Goal: Task Accomplishment & Management: Complete application form

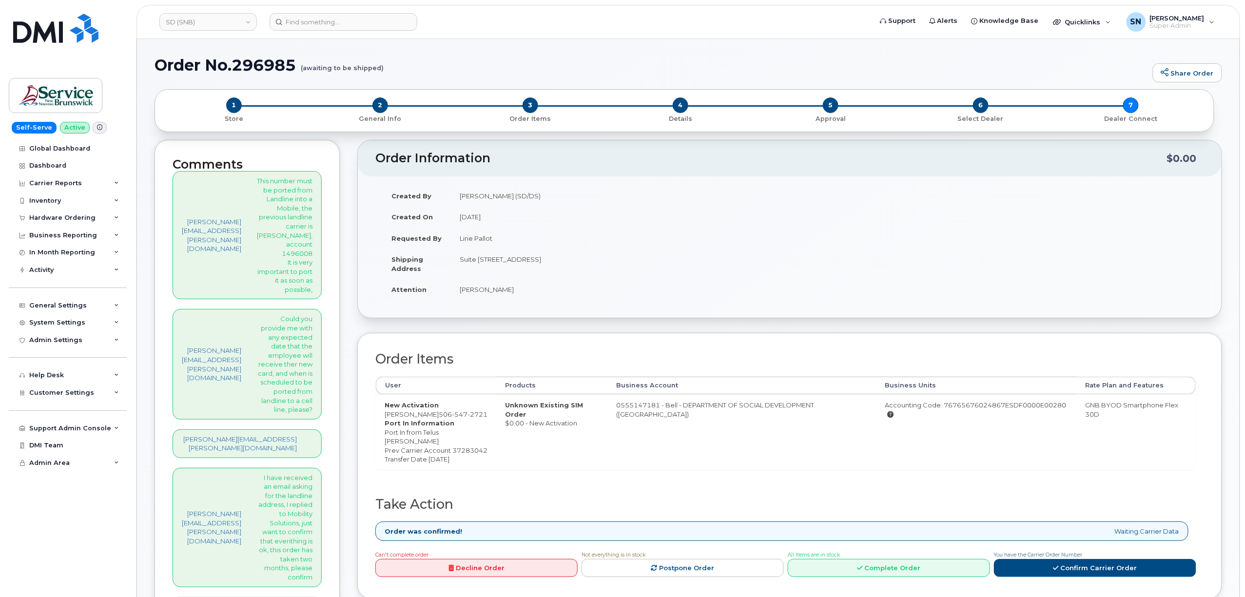
click at [514, 324] on div "Order Information $0.00 Created By Torres-Flores, Fernando (SD/DS) Created On J…" at bounding box center [789, 413] width 865 height 547
click at [357, 16] on input at bounding box center [344, 22] width 148 height 18
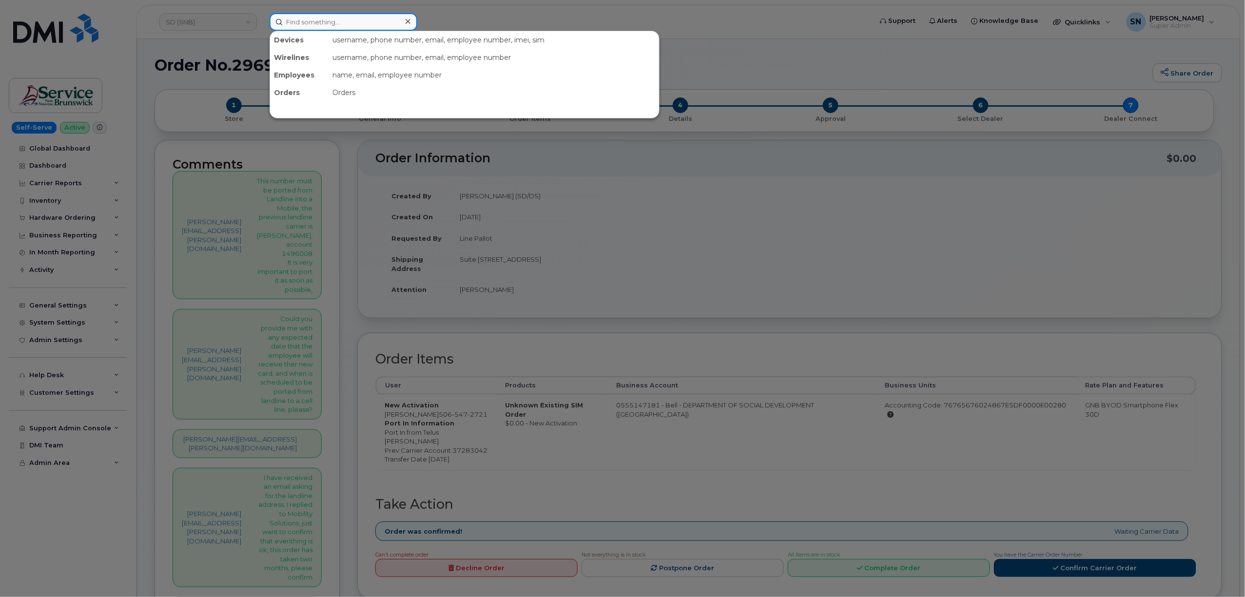
paste input "7809827875"
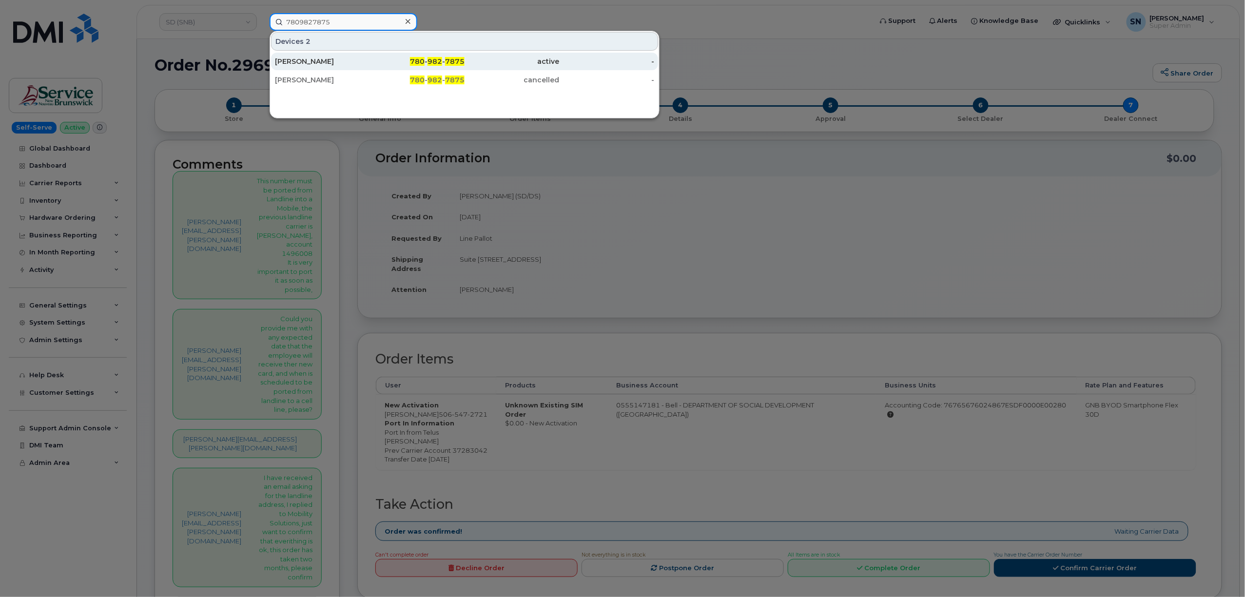
type input "7809827875"
click at [349, 62] on div "[PERSON_NAME]" at bounding box center [322, 62] width 95 height 10
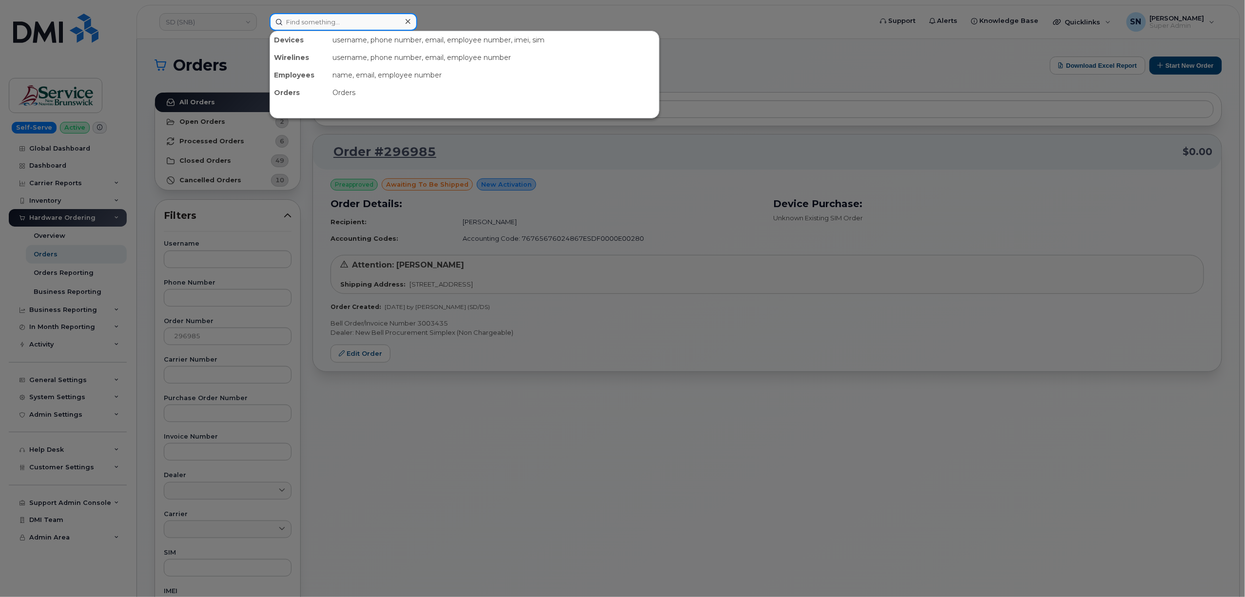
click at [354, 13] on input at bounding box center [344, 22] width 148 height 18
paste input "639-471-9112"
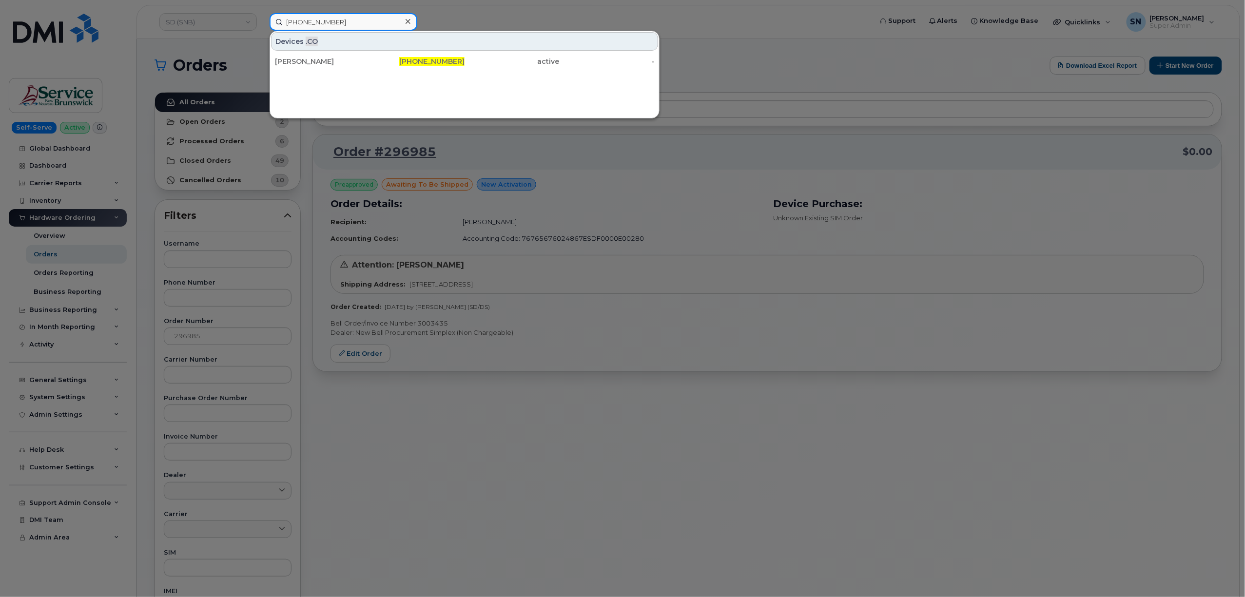
type input "639-471-9112"
click at [370, 56] on div "Yvette Lavis-Fleishhacker" at bounding box center [417, 62] width 95 height 18
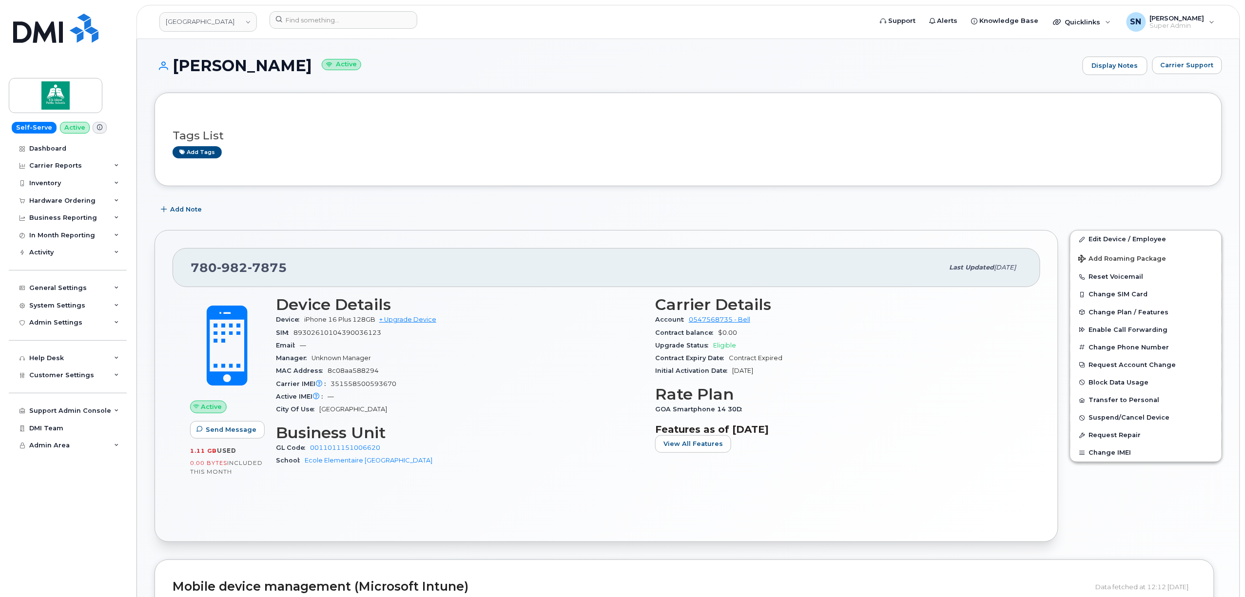
click at [338, 204] on div "Add Note" at bounding box center [689, 210] width 1068 height 18
click at [1110, 238] on link "Edit Device / Employee" at bounding box center [1145, 240] width 151 height 18
click at [1194, 69] on span "Carrier Support" at bounding box center [1187, 64] width 53 height 9
click at [1192, 58] on button "Carrier Support" at bounding box center [1187, 66] width 70 height 18
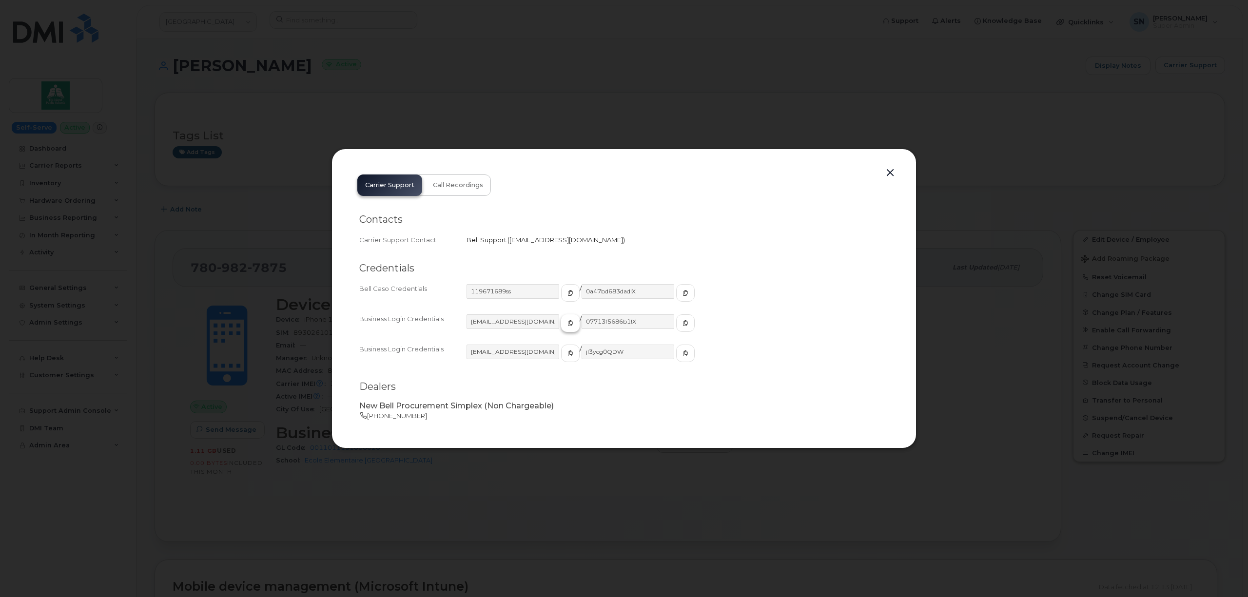
click at [566, 327] on span "button" at bounding box center [570, 323] width 9 height 9
click at [681, 319] on span "button" at bounding box center [685, 323] width 9 height 9
click at [889, 168] on button "button" at bounding box center [890, 173] width 15 height 14
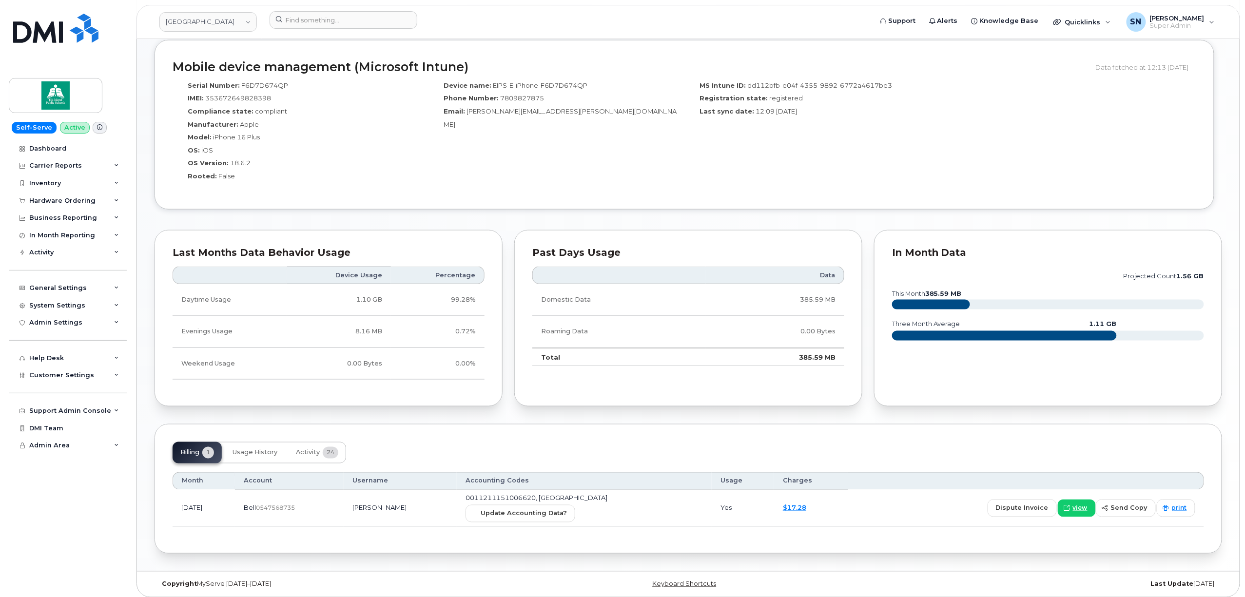
scroll to position [528, 0]
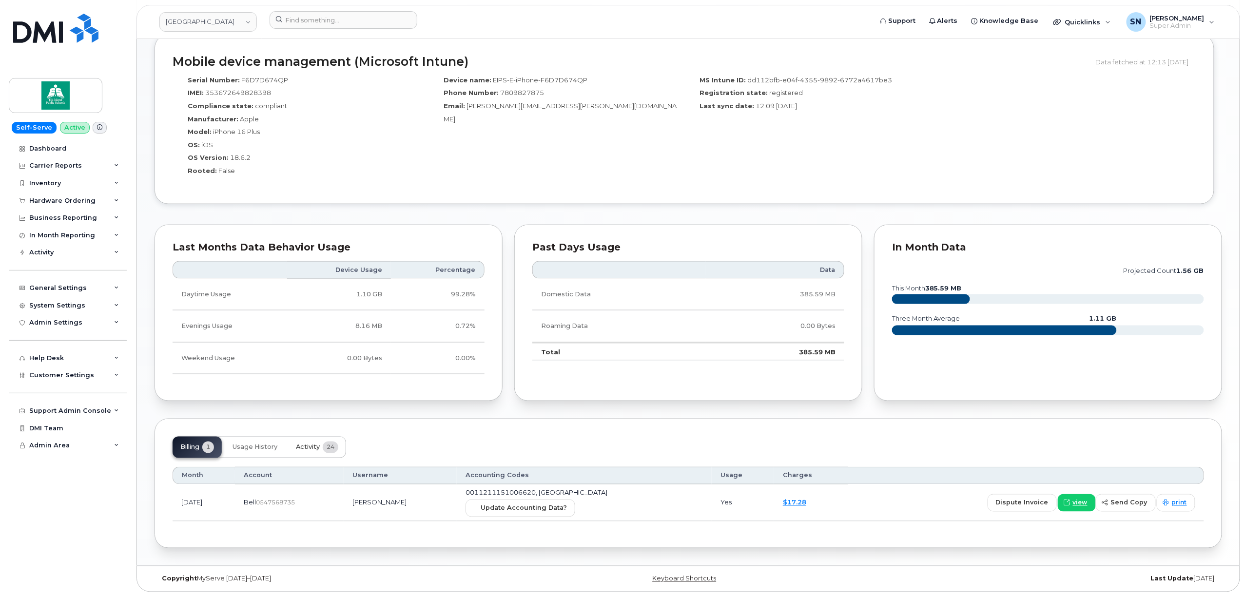
click at [304, 446] on span "Activity" at bounding box center [308, 448] width 24 height 8
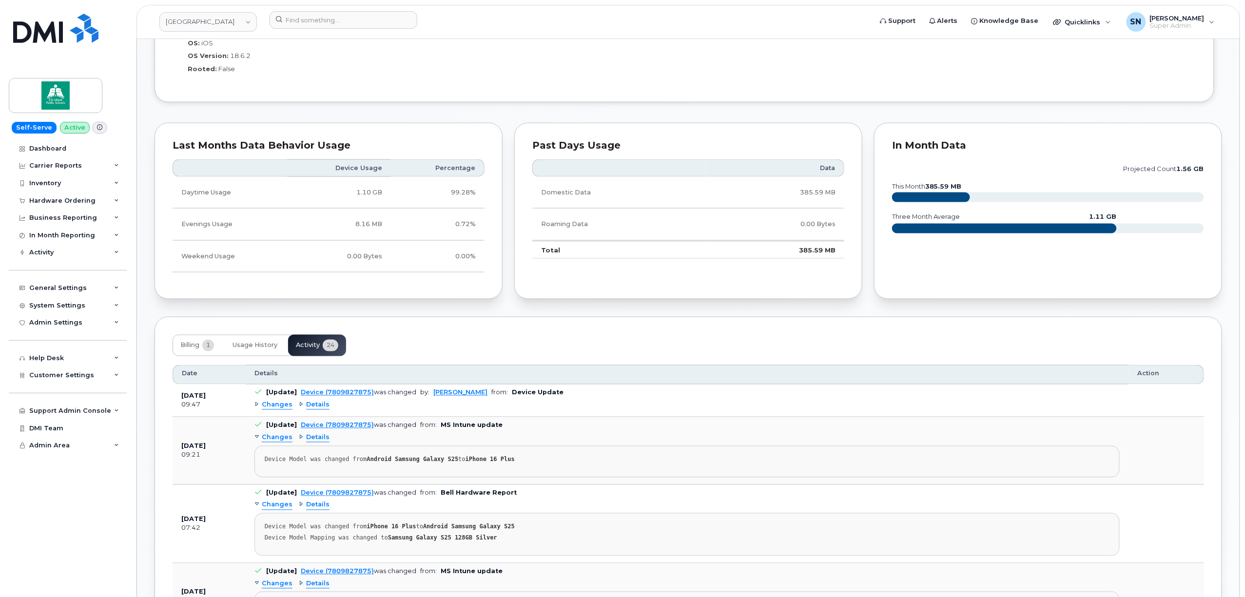
scroll to position [658, 0]
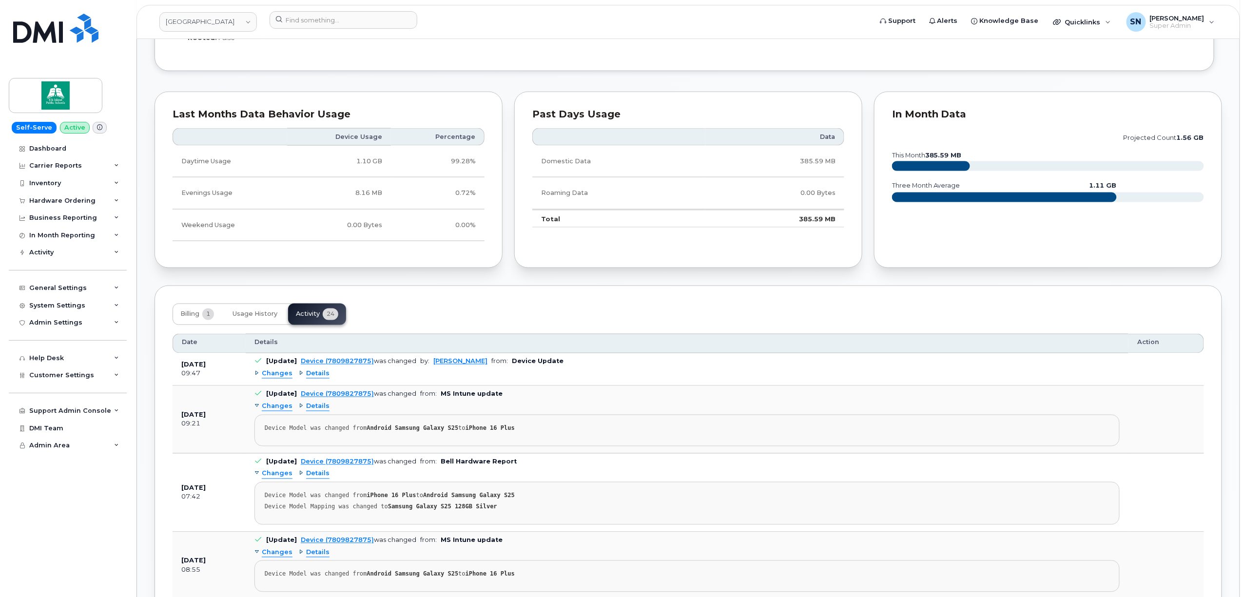
click at [278, 376] on span "Changes" at bounding box center [277, 374] width 31 height 9
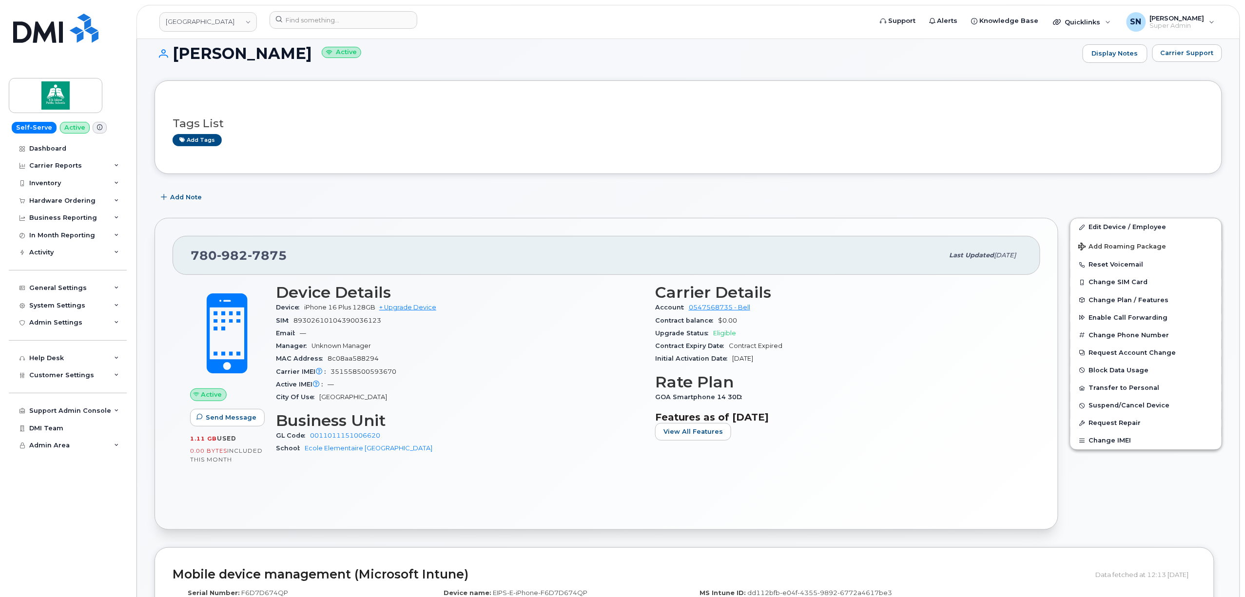
scroll to position [8, 0]
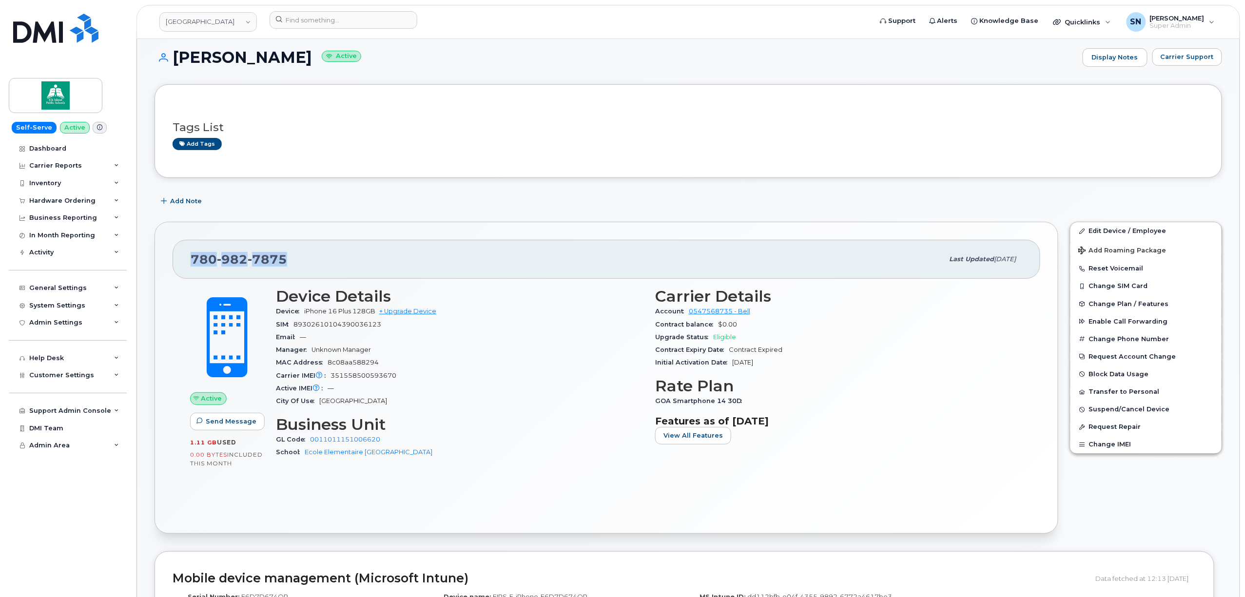
drag, startPoint x: 194, startPoint y: 257, endPoint x: 289, endPoint y: 260, distance: 95.1
click at [289, 260] on div "780 982 7875" at bounding box center [567, 259] width 753 height 20
copy span "780 982 7875"
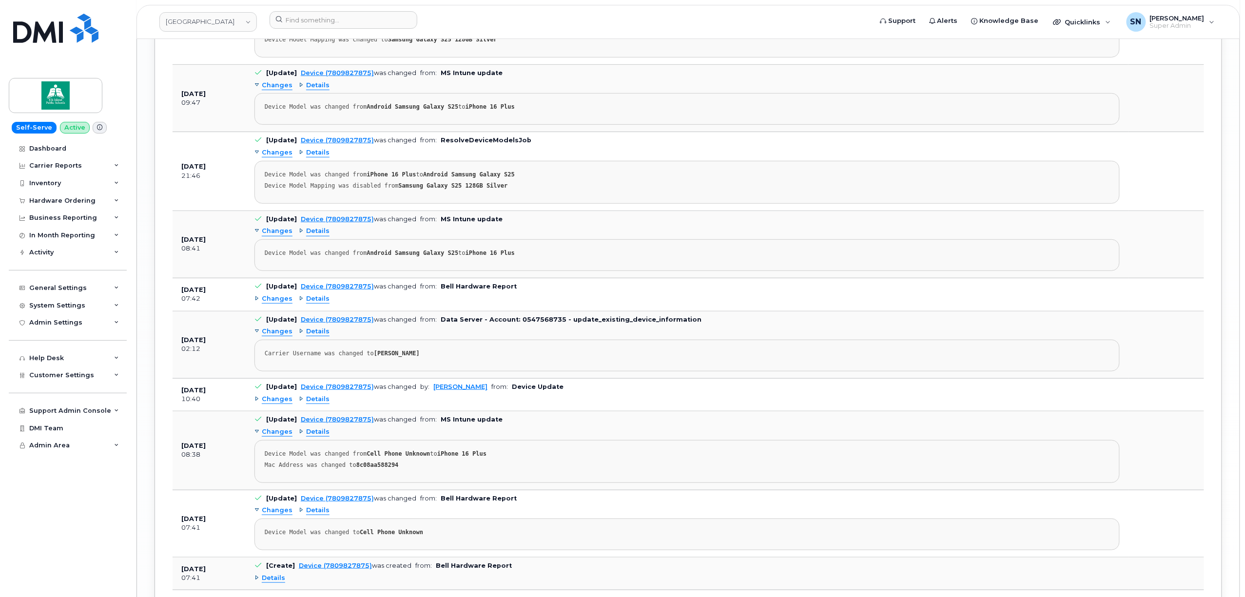
scroll to position [2138, 0]
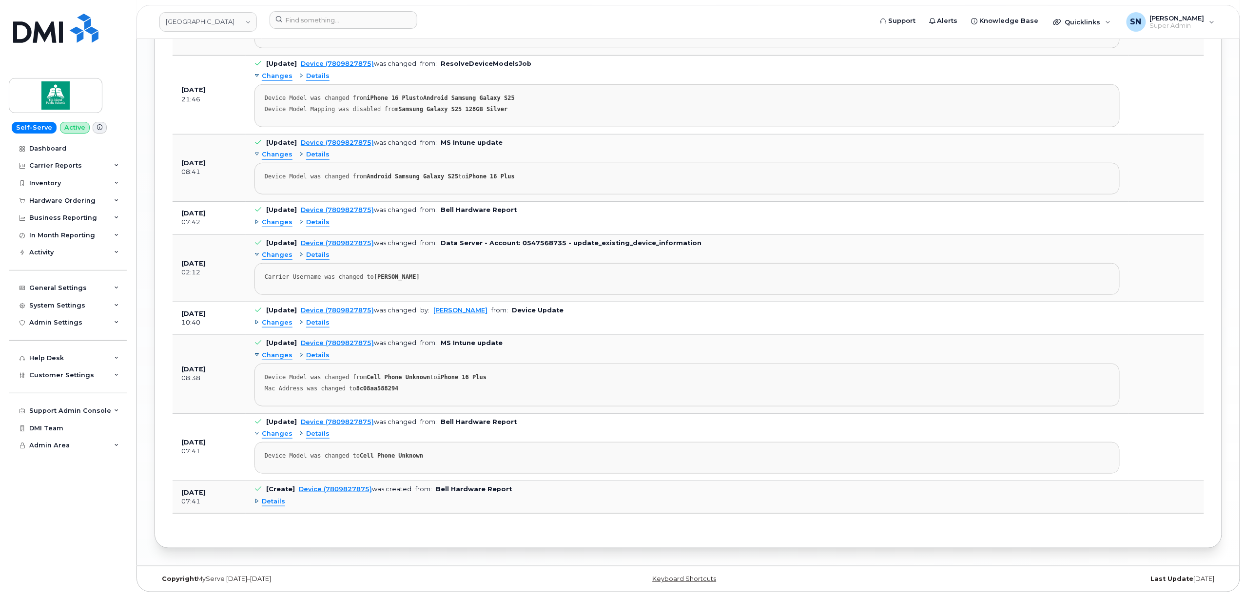
click at [281, 500] on span "Details" at bounding box center [273, 501] width 23 height 9
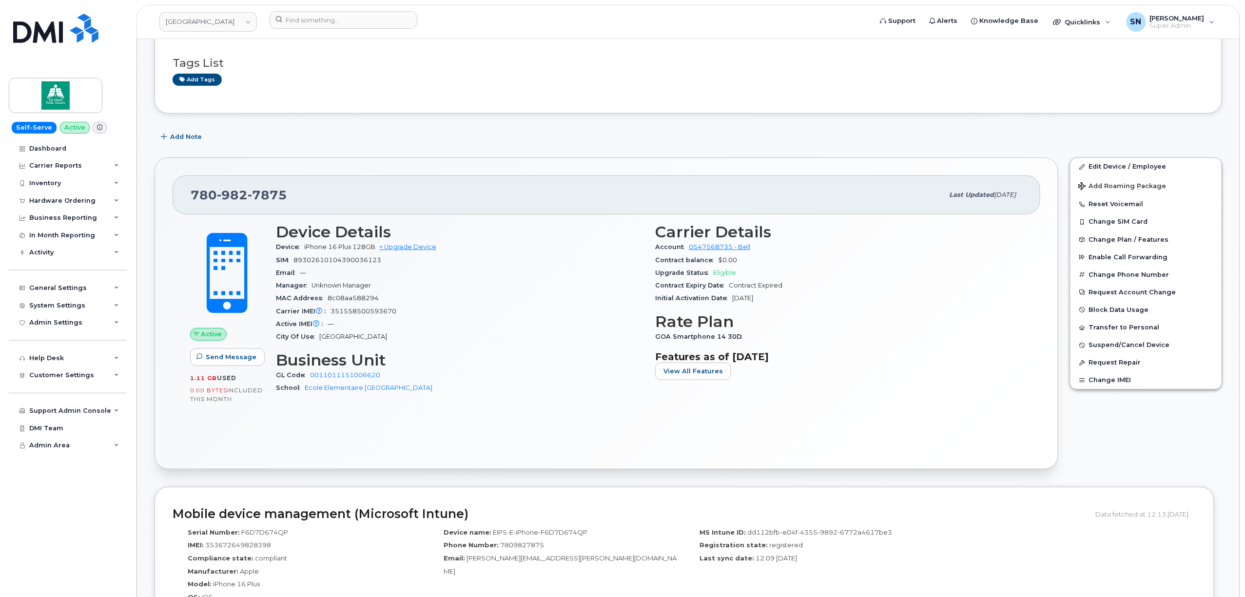
scroll to position [0, 0]
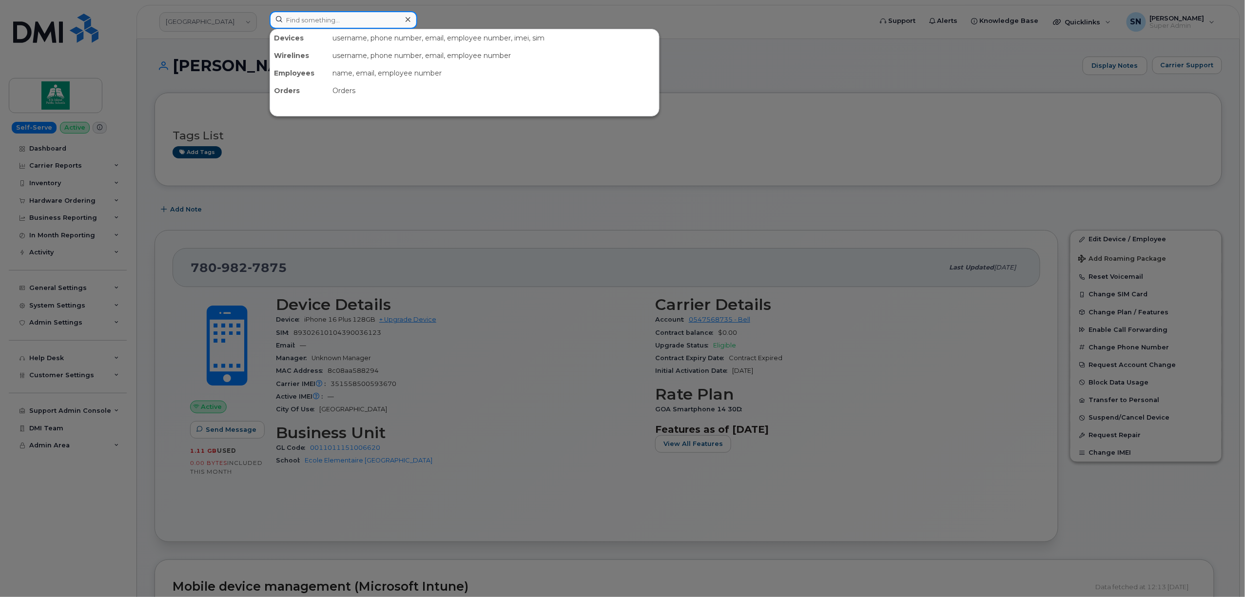
click at [330, 11] on input at bounding box center [344, 20] width 148 height 18
paste input "7809827875"
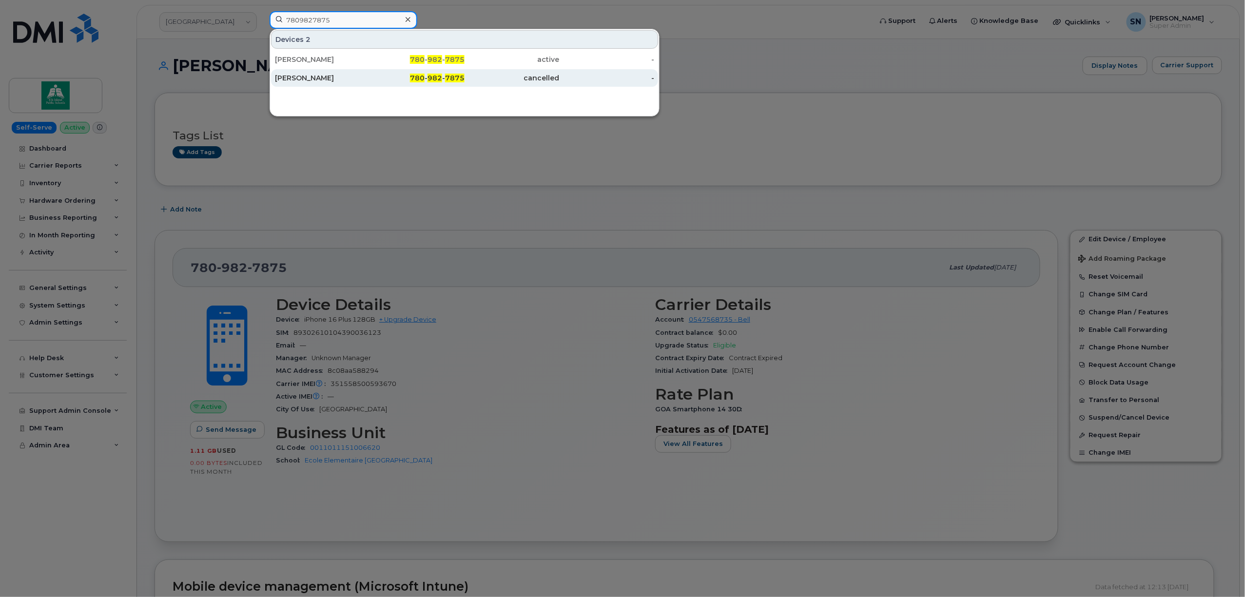
type input "7809827875"
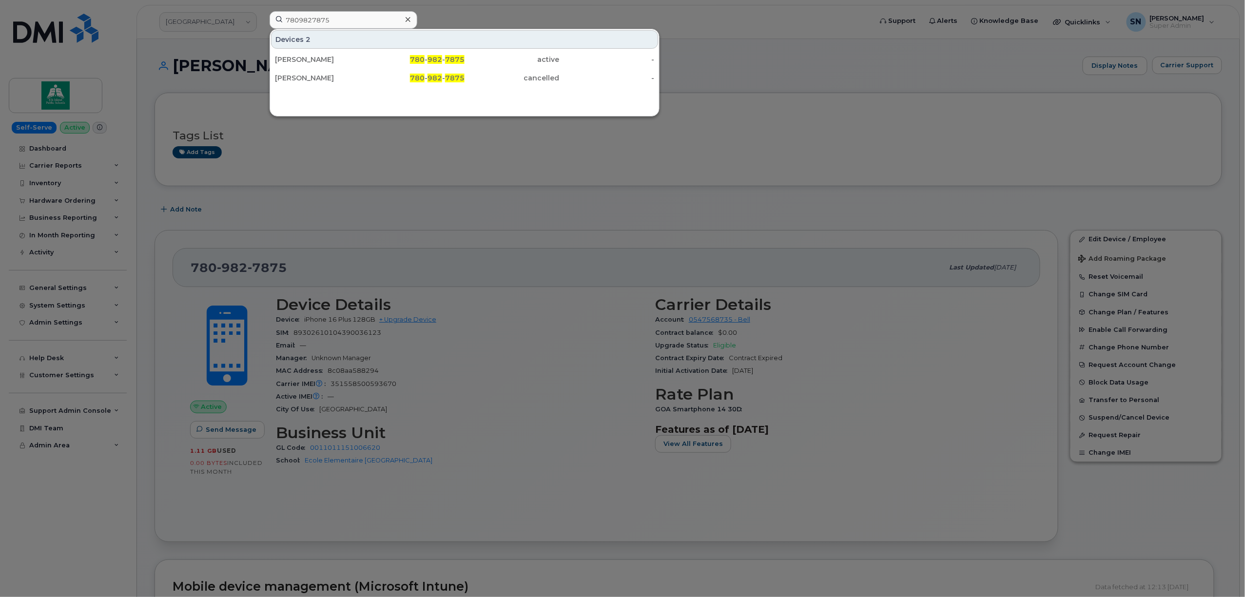
click at [370, 136] on div at bounding box center [622, 298] width 1245 height 597
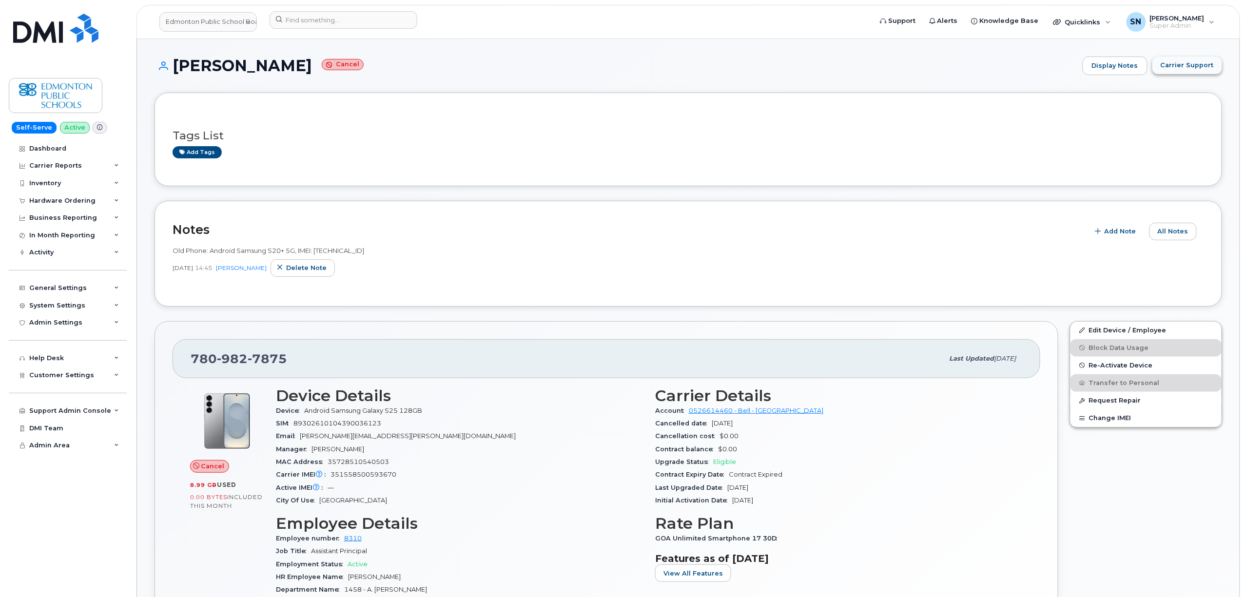
click at [1185, 69] on span "Carrier Support" at bounding box center [1187, 64] width 53 height 9
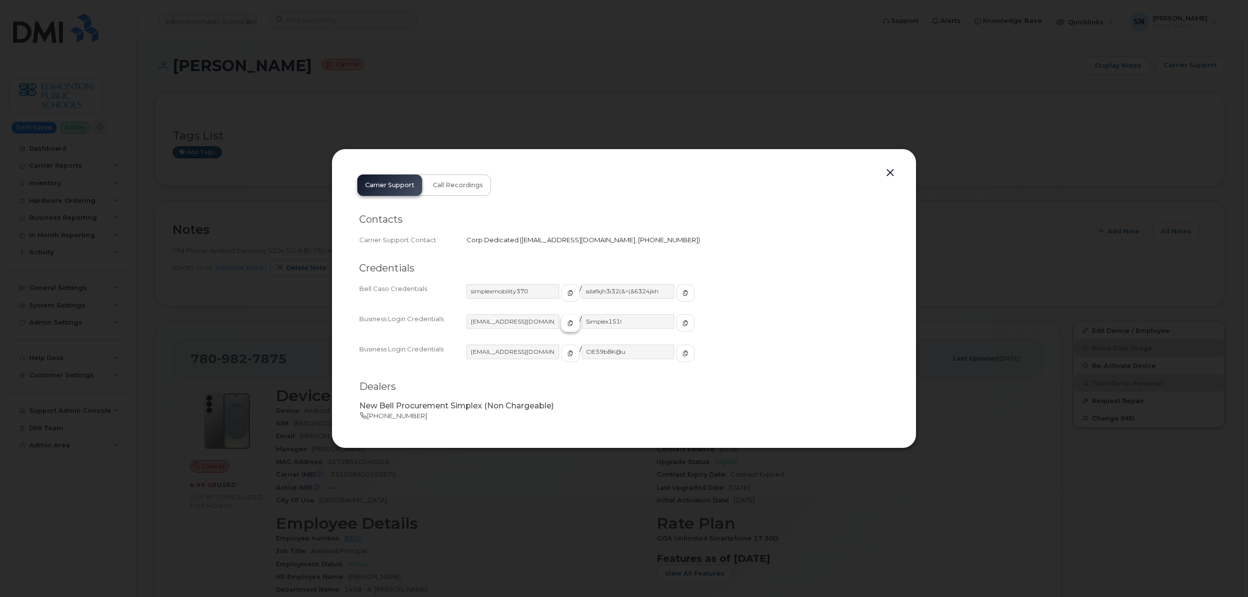
click at [567, 324] on icon "button" at bounding box center [570, 323] width 6 height 6
click at [676, 325] on button "button" at bounding box center [685, 323] width 19 height 18
click at [891, 175] on button "button" at bounding box center [890, 173] width 15 height 14
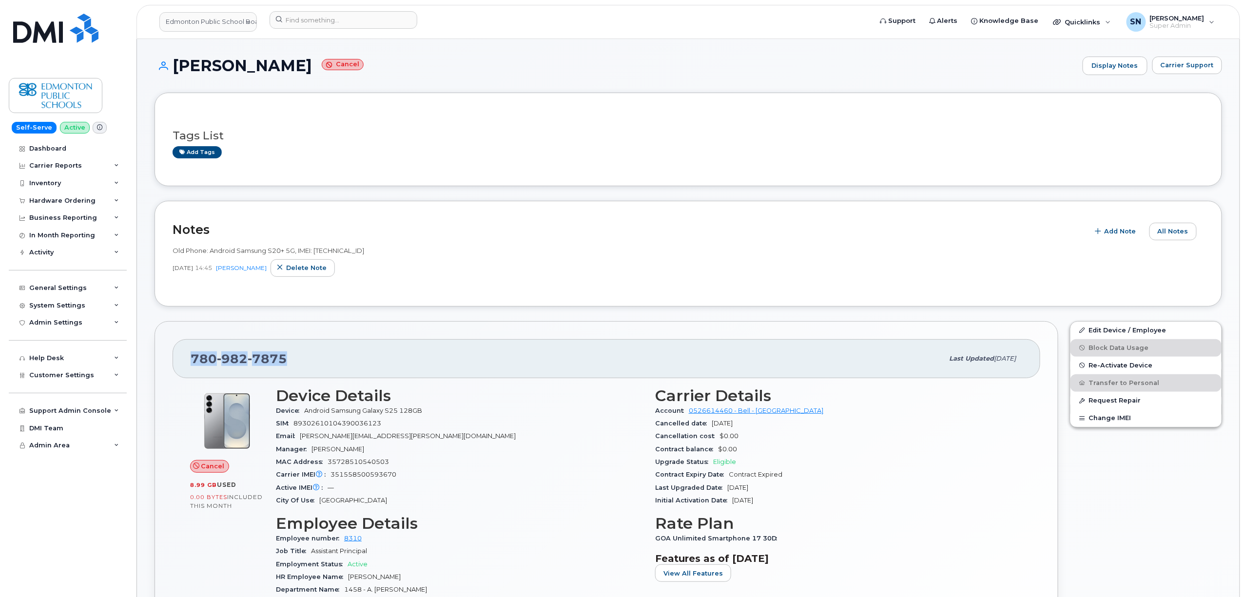
drag, startPoint x: 187, startPoint y: 346, endPoint x: 309, endPoint y: 361, distance: 122.9
click at [309, 361] on div "780 982 7875 Last updated Aug 19, 2025" at bounding box center [607, 358] width 868 height 39
copy span "780 982 7875"
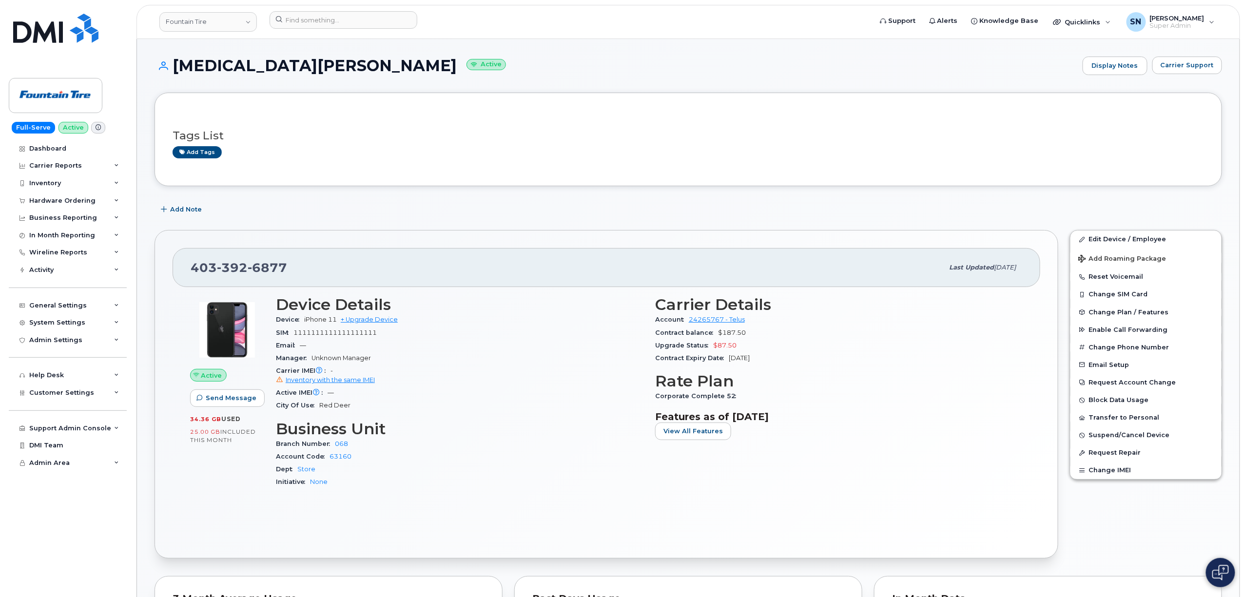
click at [445, 111] on div "Tags List Add tags" at bounding box center [688, 140] width 1031 height 58
click at [1178, 69] on span "Carrier Support" at bounding box center [1187, 64] width 53 height 9
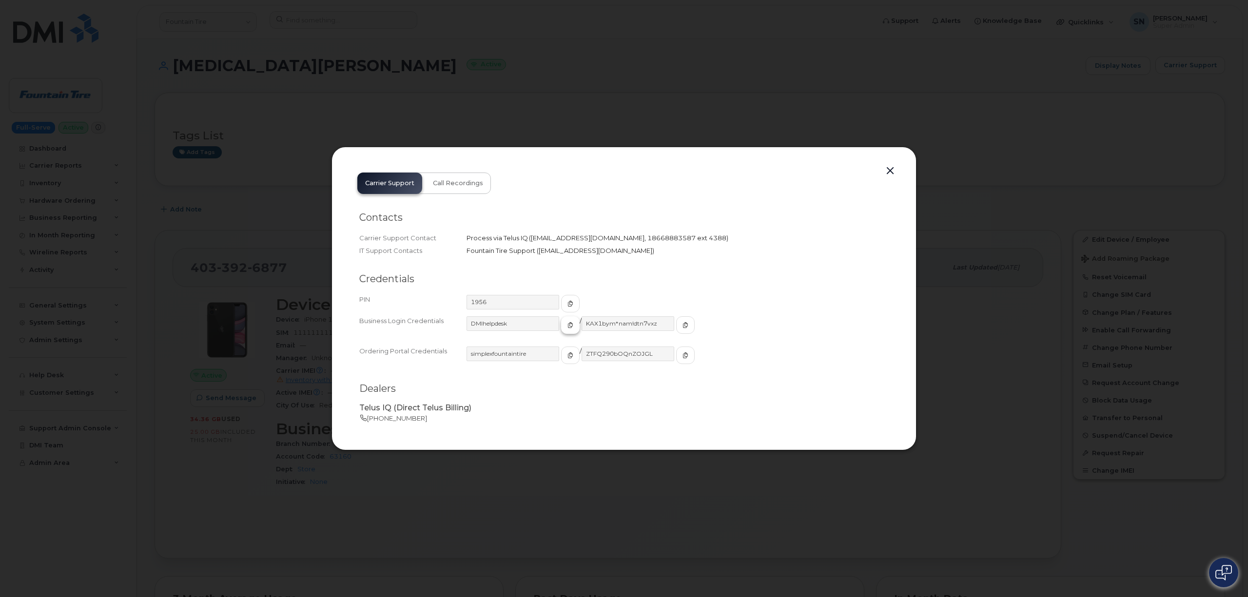
click at [566, 321] on span "button" at bounding box center [570, 325] width 9 height 9
click at [681, 329] on span "button" at bounding box center [685, 325] width 9 height 9
click at [888, 174] on button "button" at bounding box center [890, 171] width 15 height 14
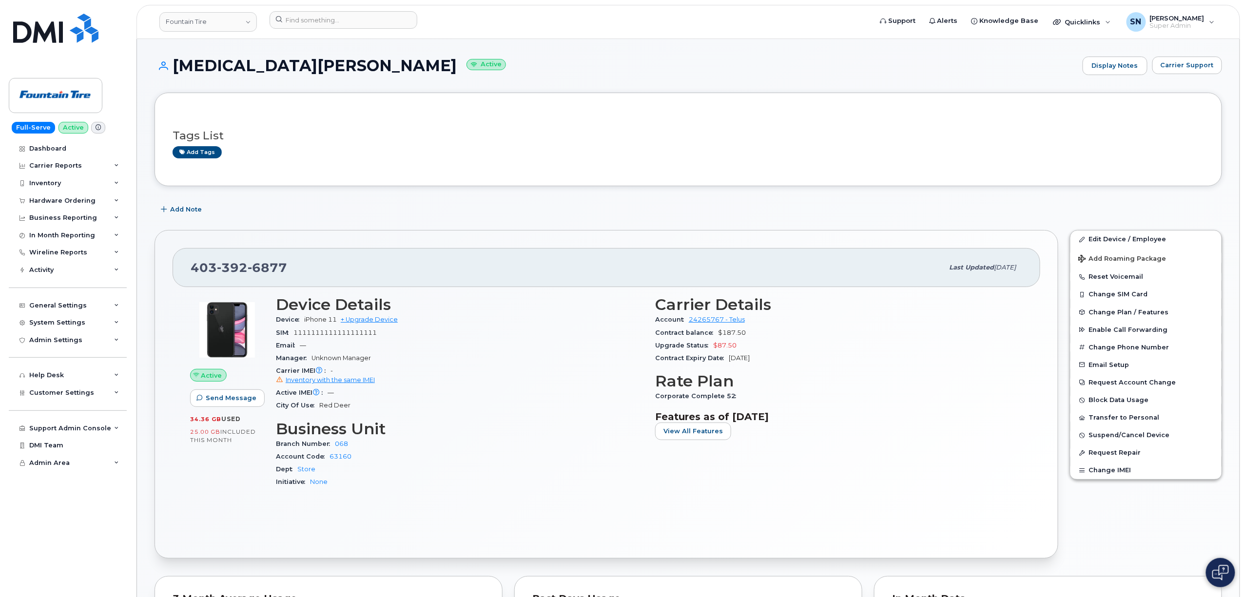
click at [851, 210] on div "Add Note" at bounding box center [689, 210] width 1068 height 18
drag, startPoint x: 192, startPoint y: 271, endPoint x: 288, endPoint y: 271, distance: 95.5
click at [288, 271] on div "403 392 6877" at bounding box center [567, 267] width 753 height 20
copy span "403 392 6877"
click at [1181, 73] on button "Carrier Support" at bounding box center [1187, 66] width 70 height 18
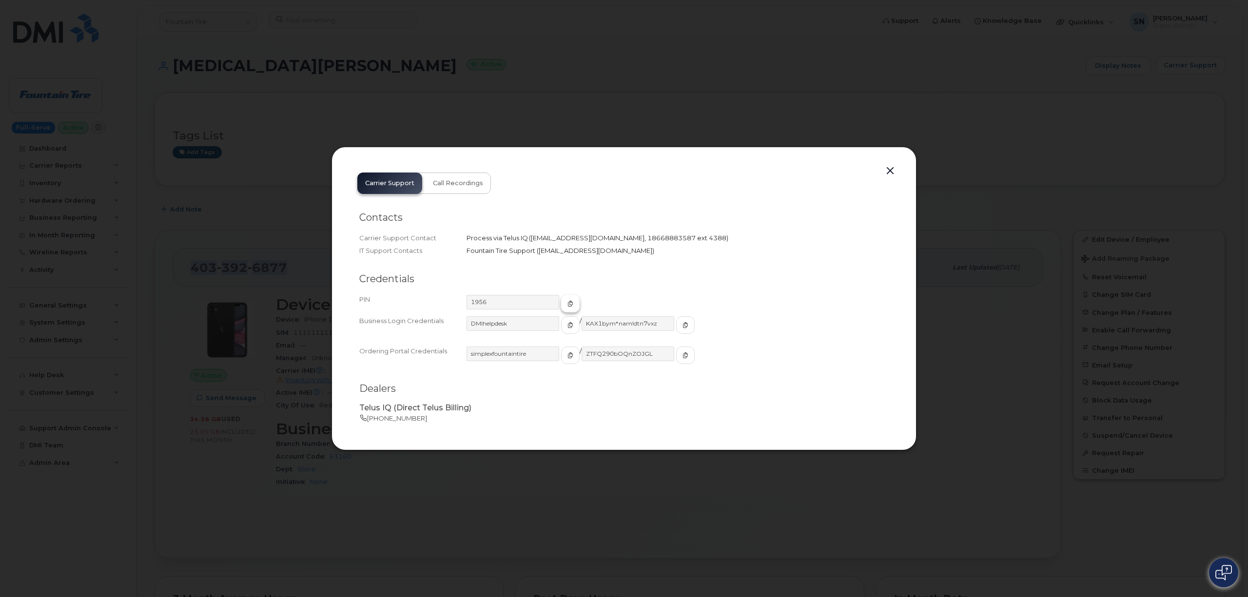
click at [567, 303] on icon "button" at bounding box center [570, 304] width 6 height 6
click at [893, 172] on button "button" at bounding box center [890, 171] width 15 height 14
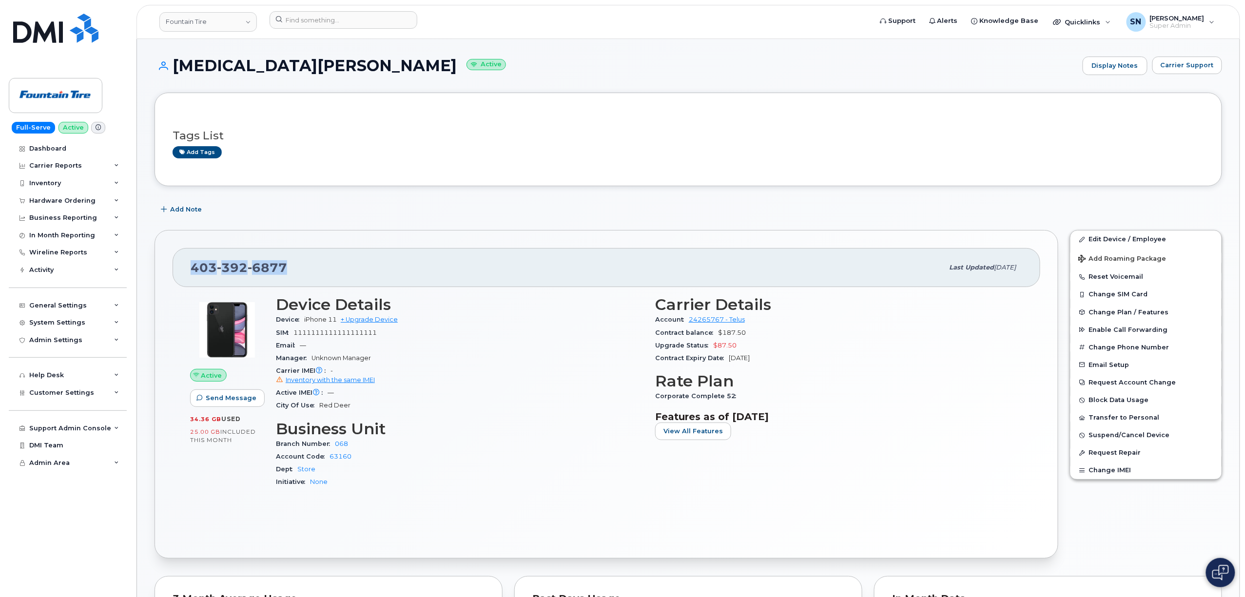
copy span "403 392 6877"
click at [1174, 66] on span "Carrier Support" at bounding box center [1187, 64] width 53 height 9
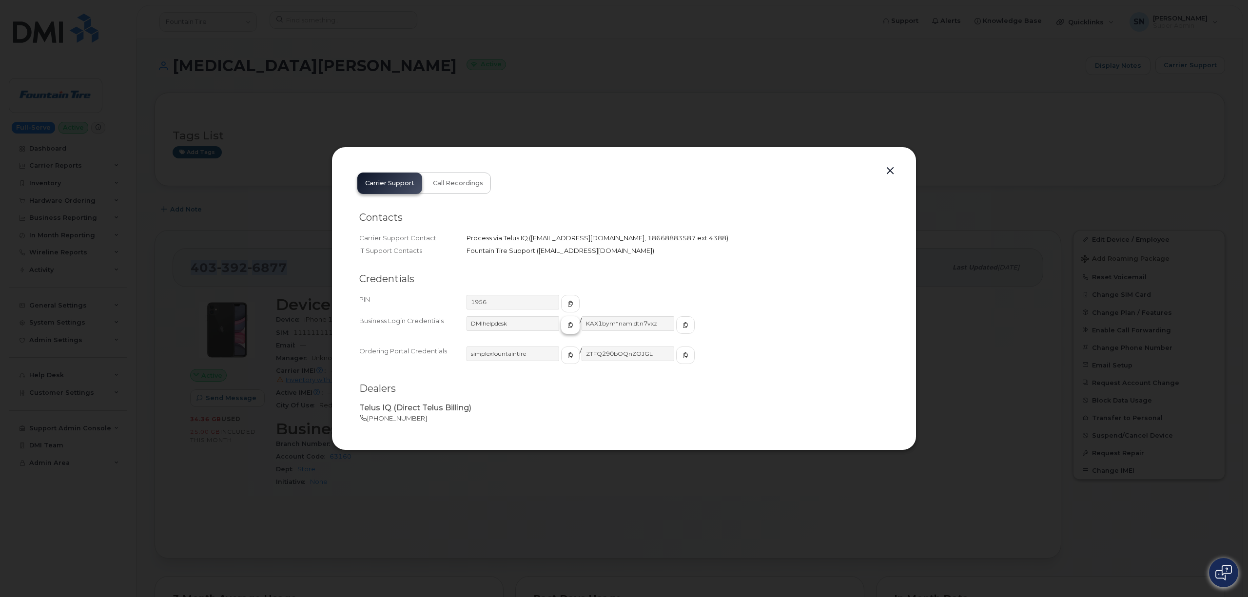
click at [566, 324] on span "button" at bounding box center [570, 325] width 9 height 9
drag, startPoint x: 667, startPoint y: 329, endPoint x: 601, endPoint y: 337, distance: 66.4
click at [681, 329] on span "button" at bounding box center [685, 325] width 9 height 9
drag, startPoint x: 886, startPoint y: 172, endPoint x: 886, endPoint y: 187, distance: 15.1
click at [886, 172] on button "button" at bounding box center [890, 171] width 15 height 14
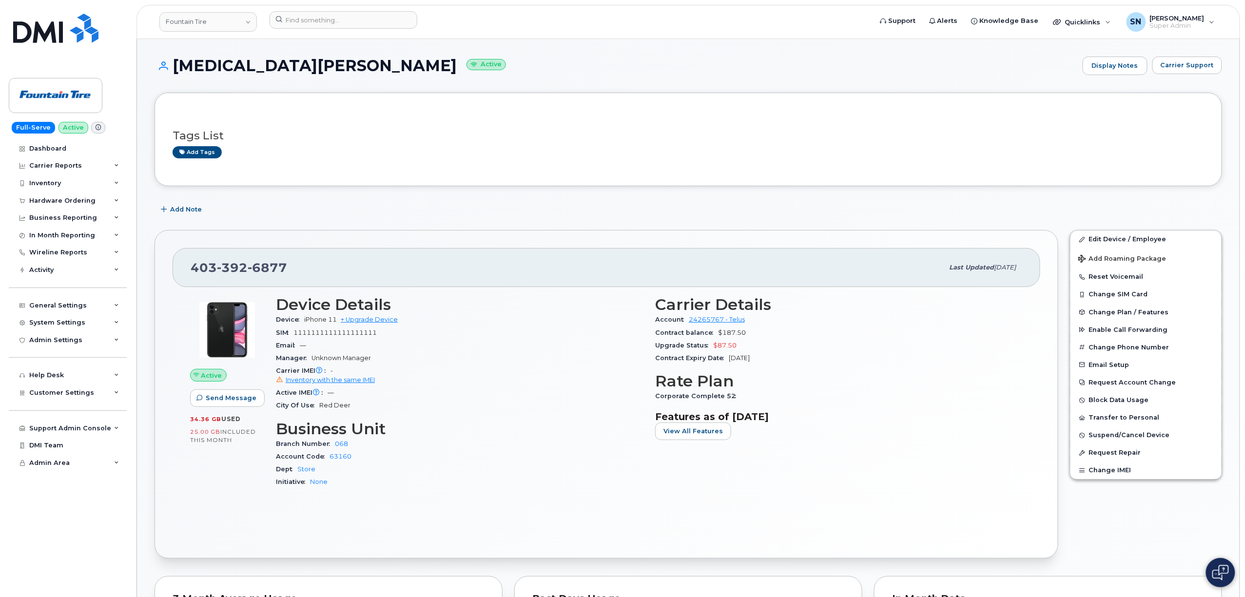
click at [430, 217] on div "Add Note" at bounding box center [689, 210] width 1068 height 18
click at [515, 285] on div "403 392 6877 Last updated Jan 05, 2024" at bounding box center [607, 267] width 868 height 39
click at [355, 24] on input at bounding box center [344, 20] width 148 height 18
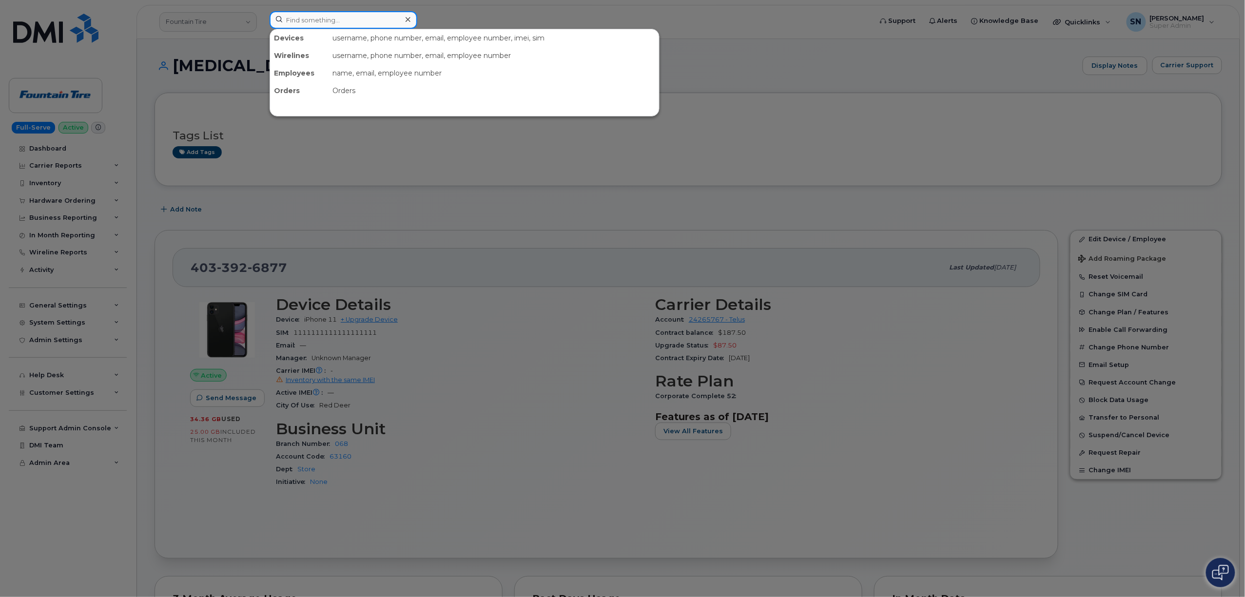
paste input "204.781.3142"
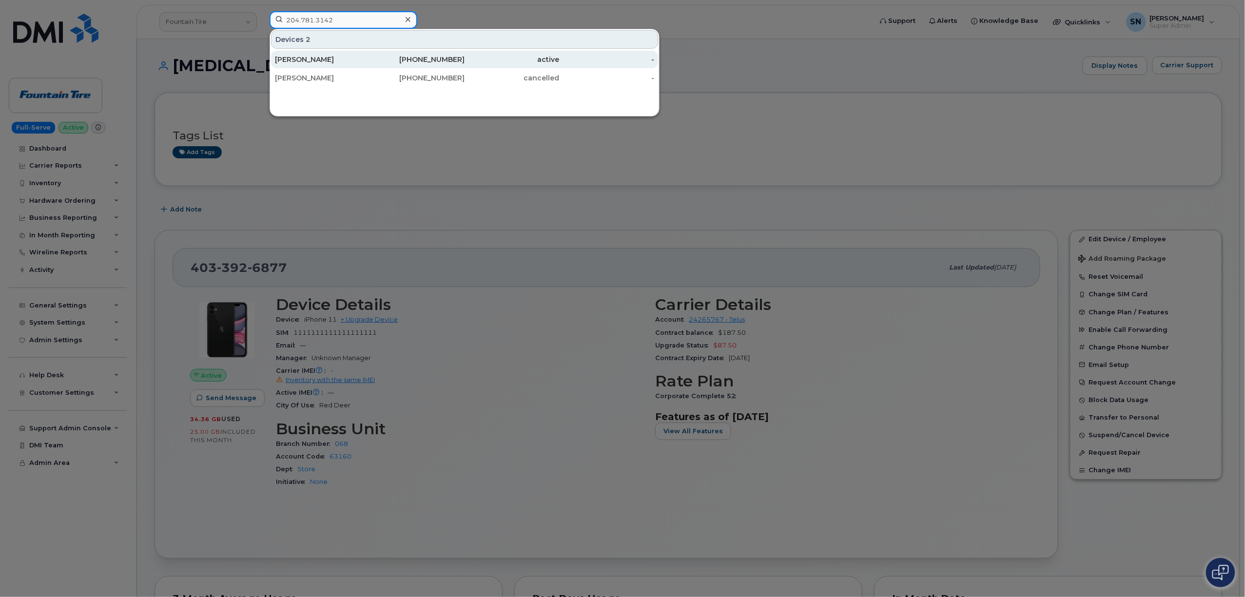
type input "204.781.3142"
click at [334, 63] on div "Craig Pasternak" at bounding box center [322, 60] width 95 height 10
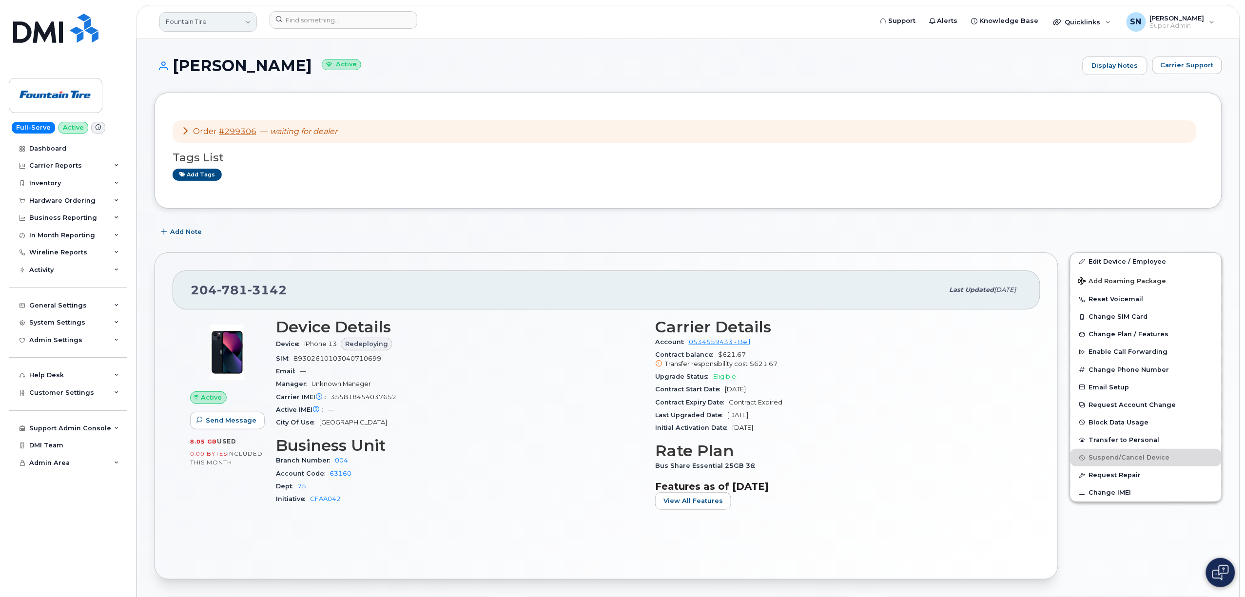
click at [231, 18] on link "Fountain Tire" at bounding box center [207, 21] width 97 height 19
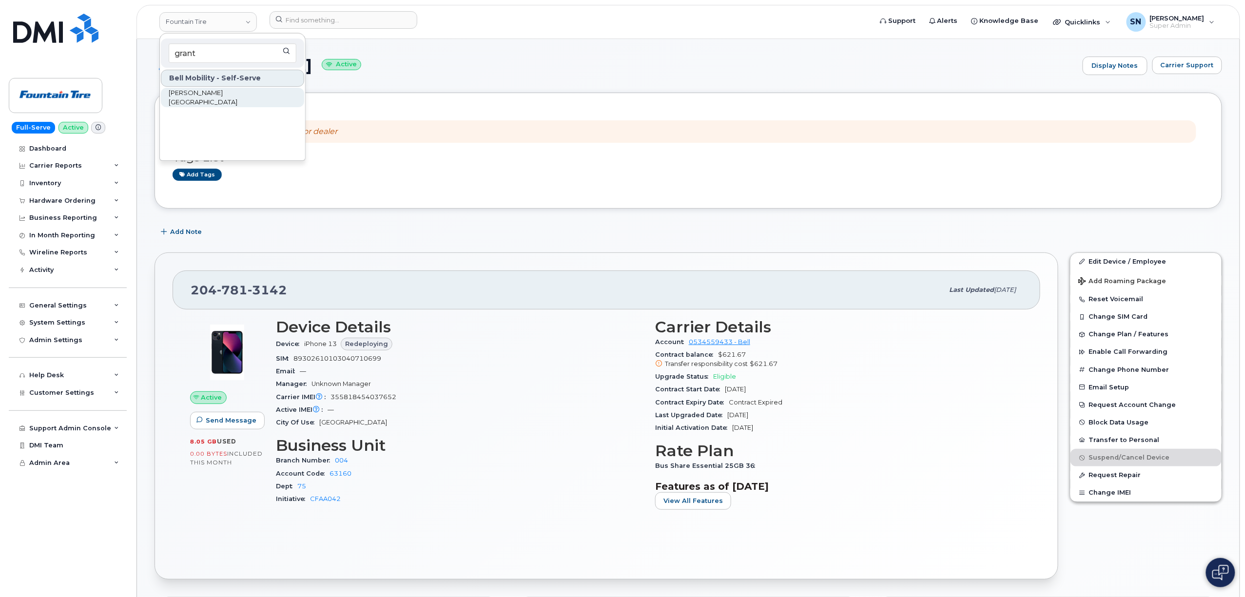
type input "grant"
click at [242, 94] on span "Grant MacEwan University" at bounding box center [225, 97] width 112 height 19
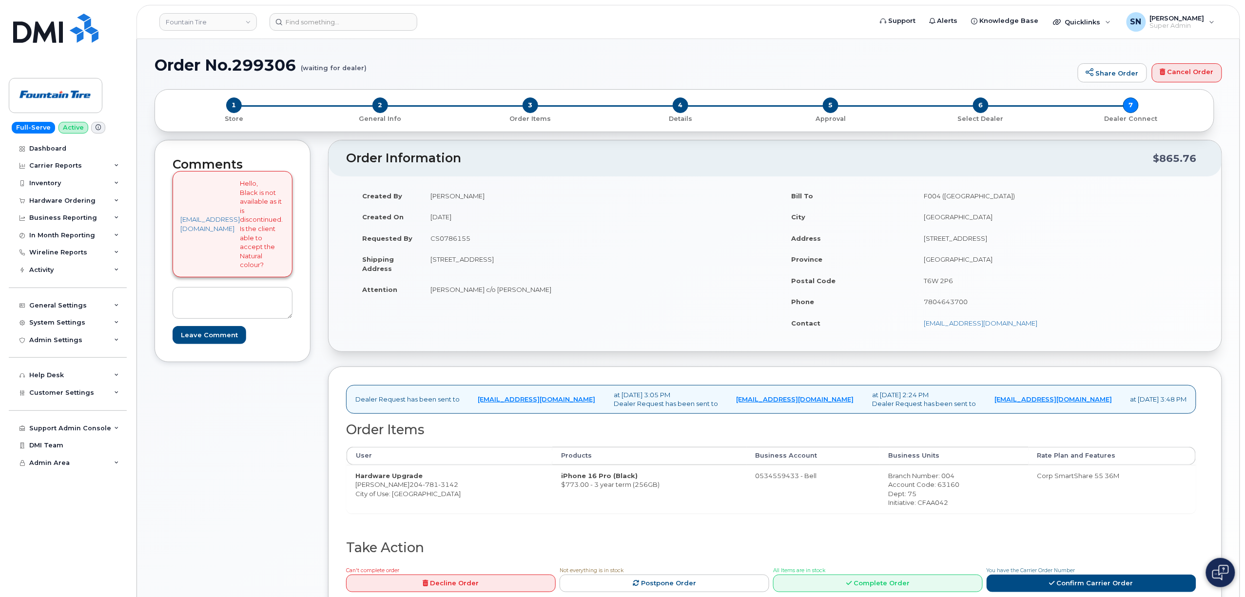
click at [482, 238] on td "CS0786155" at bounding box center [595, 238] width 346 height 21
copy td "CS0786155"
drag, startPoint x: 580, startPoint y: 479, endPoint x: 627, endPoint y: 479, distance: 47.3
click at [627, 479] on td "iPhone 16 Pro (Black) $773.00 - 3 year term (256GB)" at bounding box center [649, 489] width 195 height 48
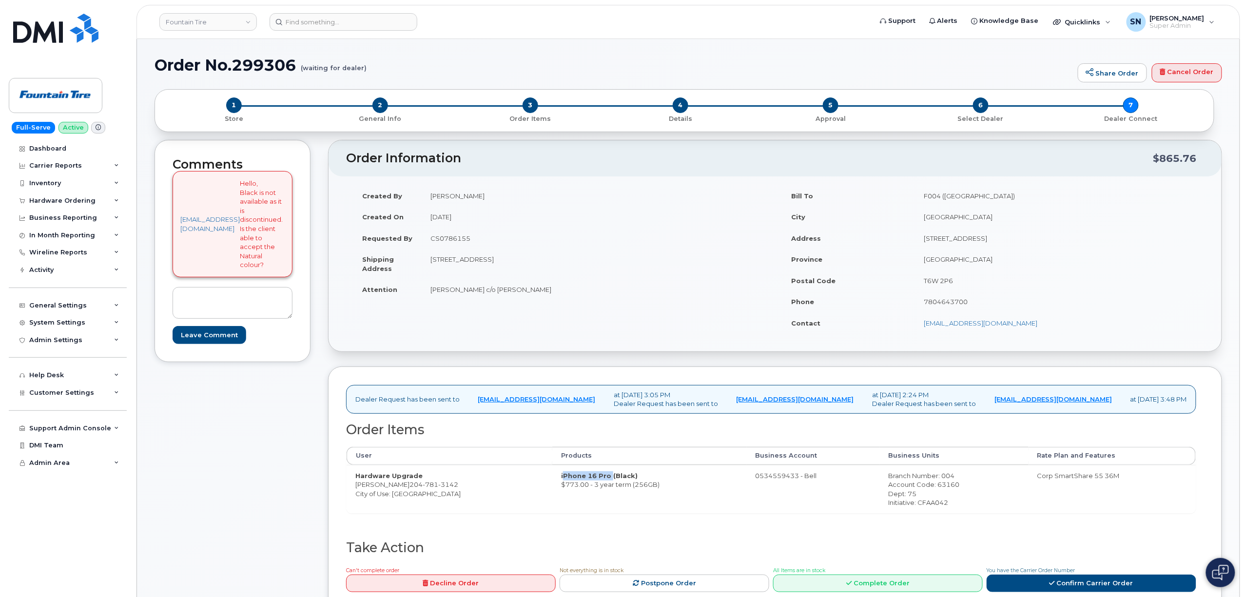
copy strong "iPhone 16 Pro"
drag, startPoint x: 272, startPoint y: 256, endPoint x: 292, endPoint y: 266, distance: 22.9
click at [292, 266] on div "support@weknowwireless.ca Hello, Black is not available as it is discontinued. …" at bounding box center [233, 224] width 120 height 106
copy p "Natural colour"
drag, startPoint x: 233, startPoint y: 71, endPoint x: 292, endPoint y: 75, distance: 60.1
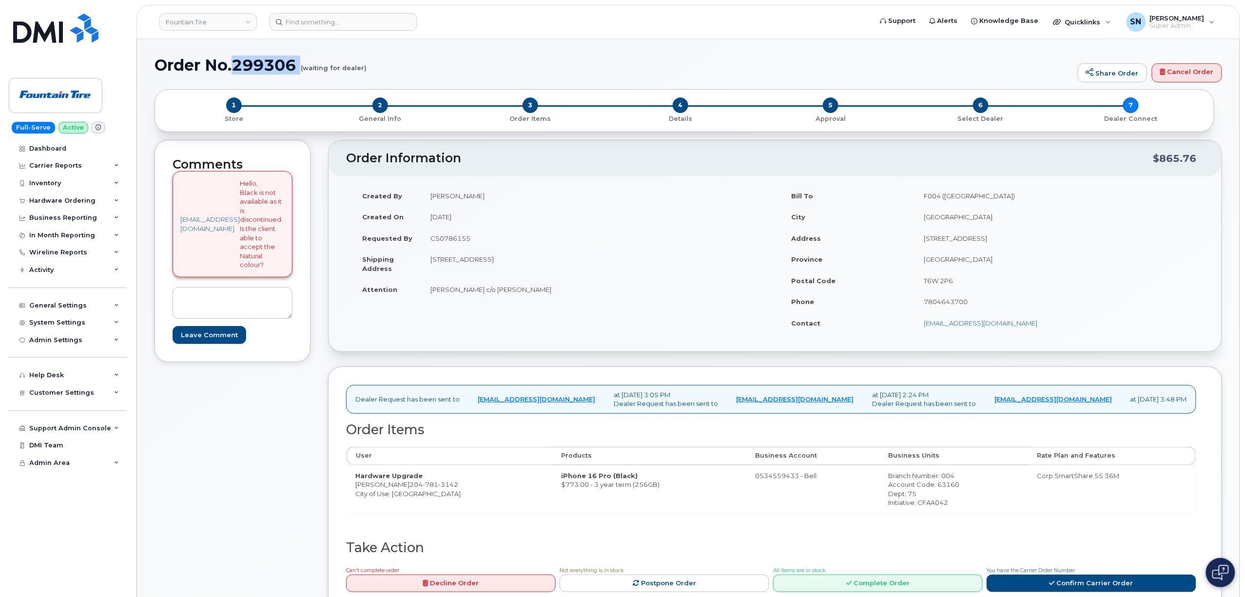
click at [292, 75] on div "Order No.299306 (waiting for dealer) Share Order Cancel Order" at bounding box center [689, 73] width 1068 height 33
copy h1 "299306"
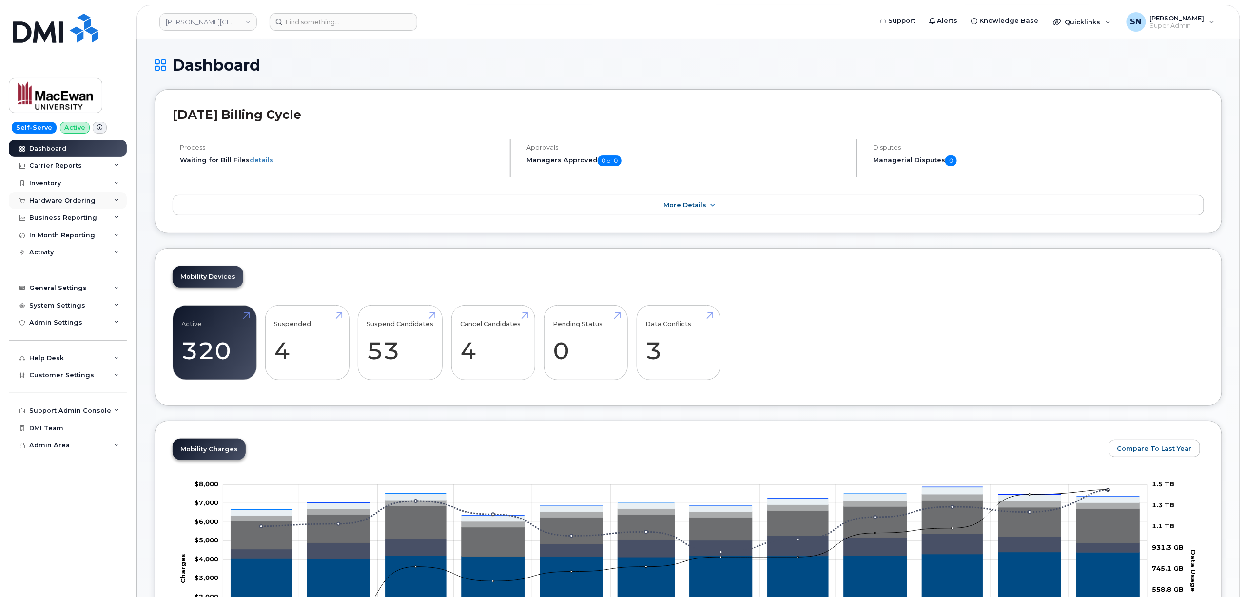
click at [69, 200] on div "Hardware Ordering" at bounding box center [62, 201] width 66 height 8
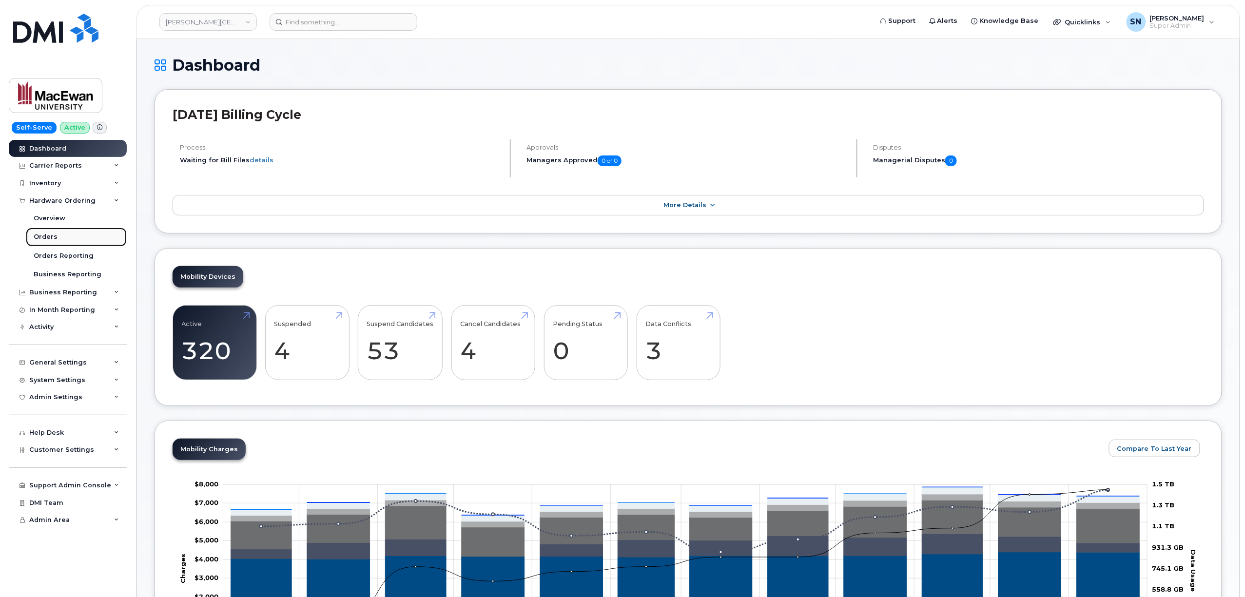
click at [47, 235] on div "Orders" at bounding box center [46, 237] width 24 height 9
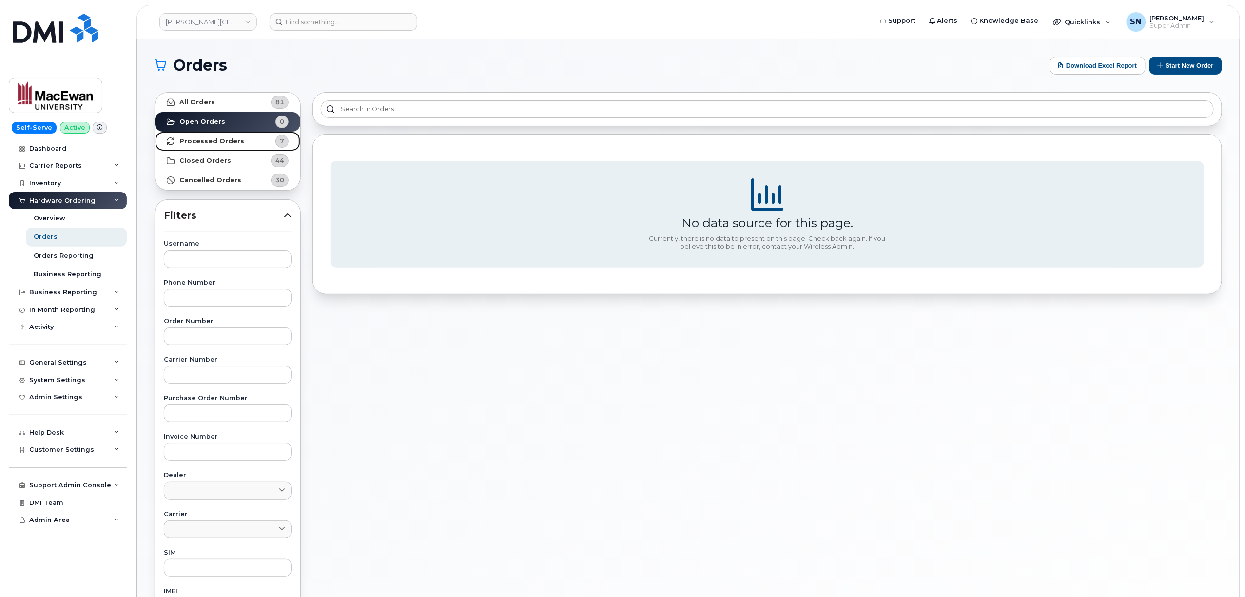
click at [207, 148] on link "Processed Orders 7" at bounding box center [227, 141] width 145 height 19
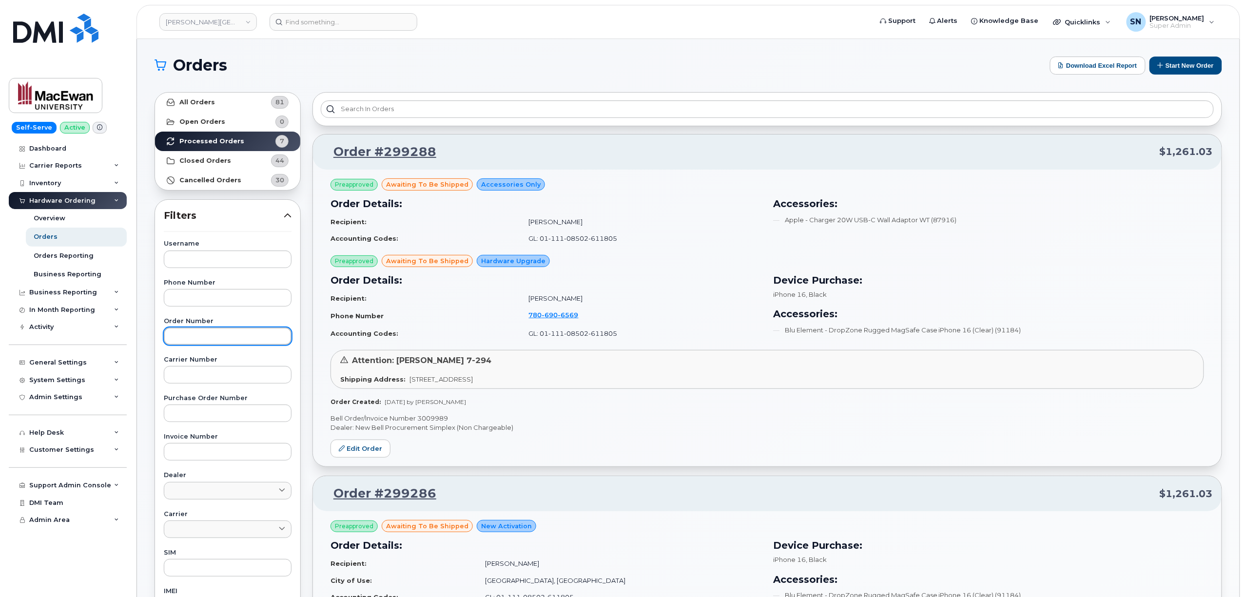
click at [243, 330] on input "text" at bounding box center [228, 337] width 128 height 18
paste input "299288"
click at [221, 99] on link "All Orders 81" at bounding box center [227, 102] width 145 height 19
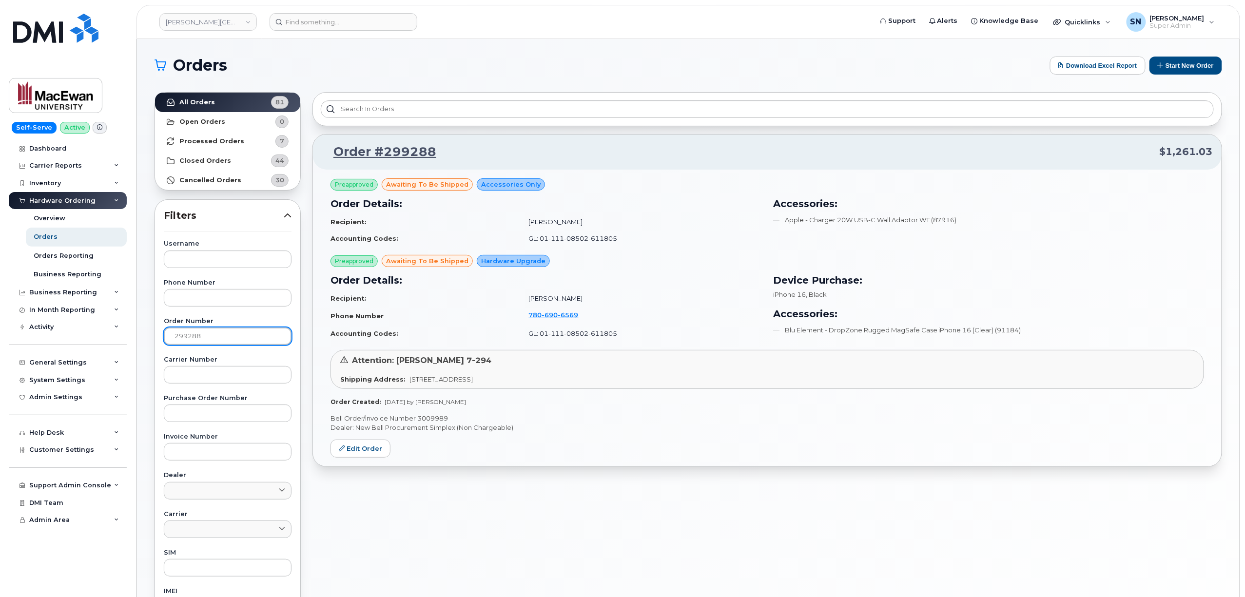
click at [134, 332] on body "Grant MacEwan University Support Alerts Knowledge Base Quicklinks Suspend / Can…" at bounding box center [622, 407] width 1245 height 814
paste input "0"
type input "299280"
click at [205, 99] on strong "All Orders" at bounding box center [197, 102] width 36 height 8
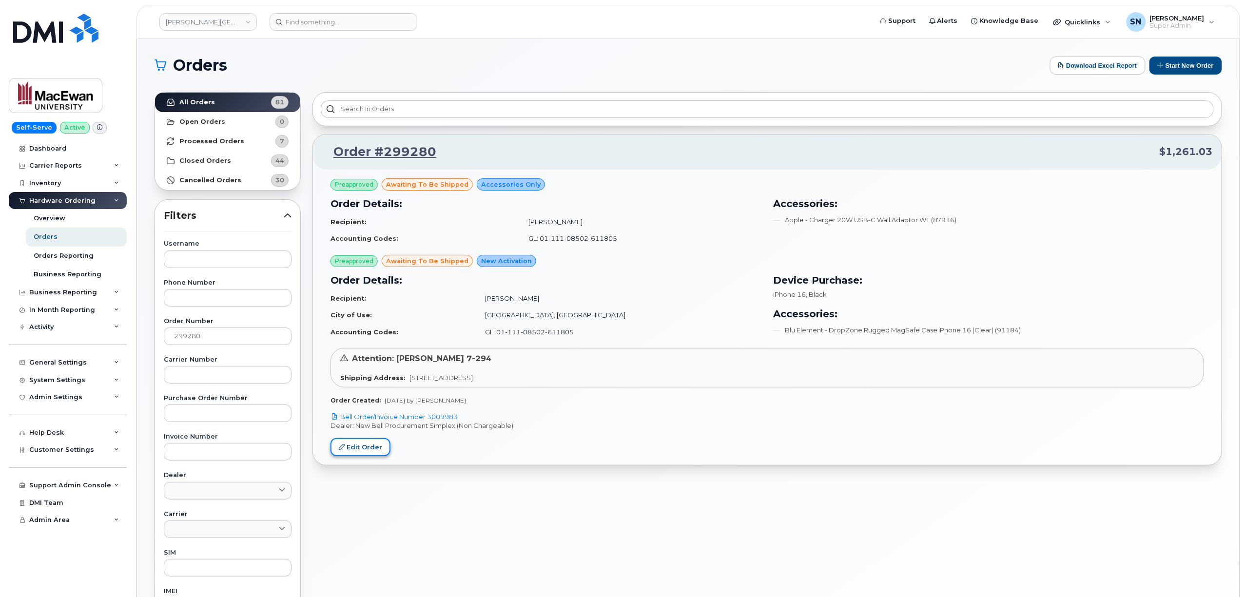
click at [363, 449] on link "Edit Order" at bounding box center [361, 447] width 60 height 18
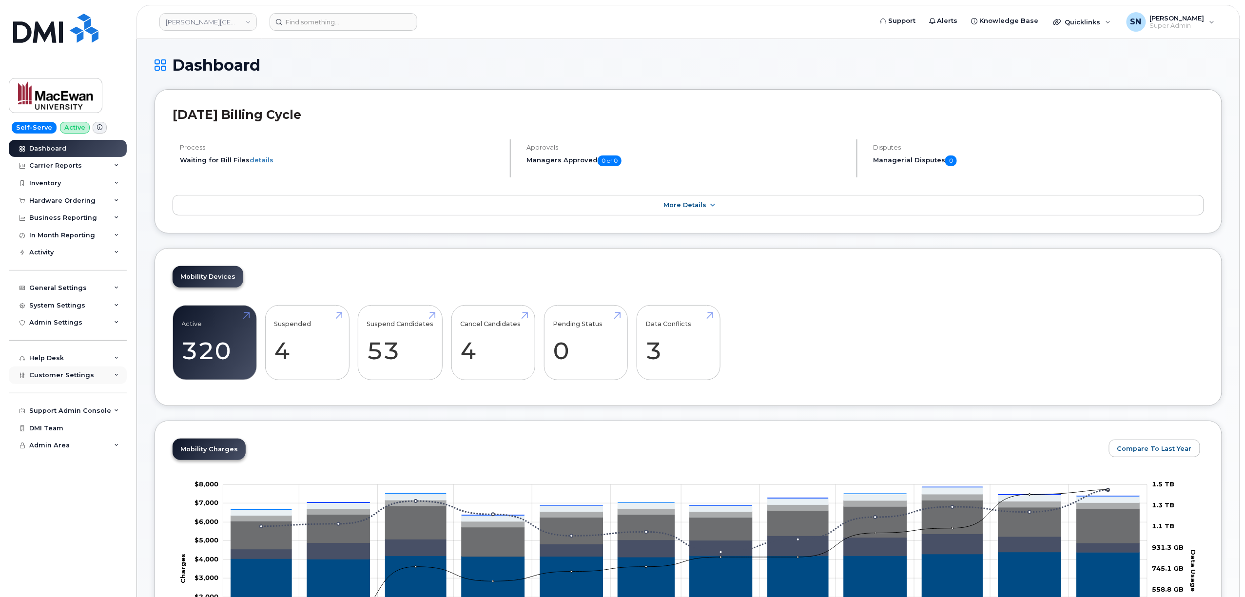
drag, startPoint x: 72, startPoint y: 383, endPoint x: 73, endPoint y: 376, distance: 6.8
click at [72, 378] on div "Customer Settings" at bounding box center [68, 376] width 118 height 18
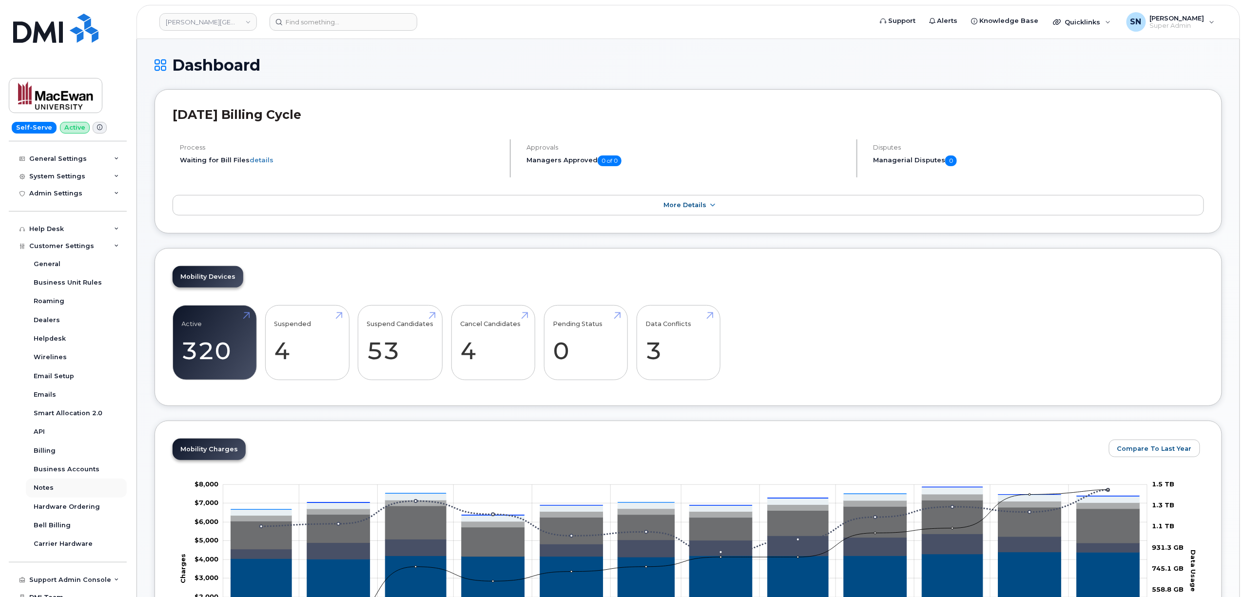
scroll to position [130, 0]
click at [85, 467] on div "Business Accounts" at bounding box center [67, 469] width 66 height 9
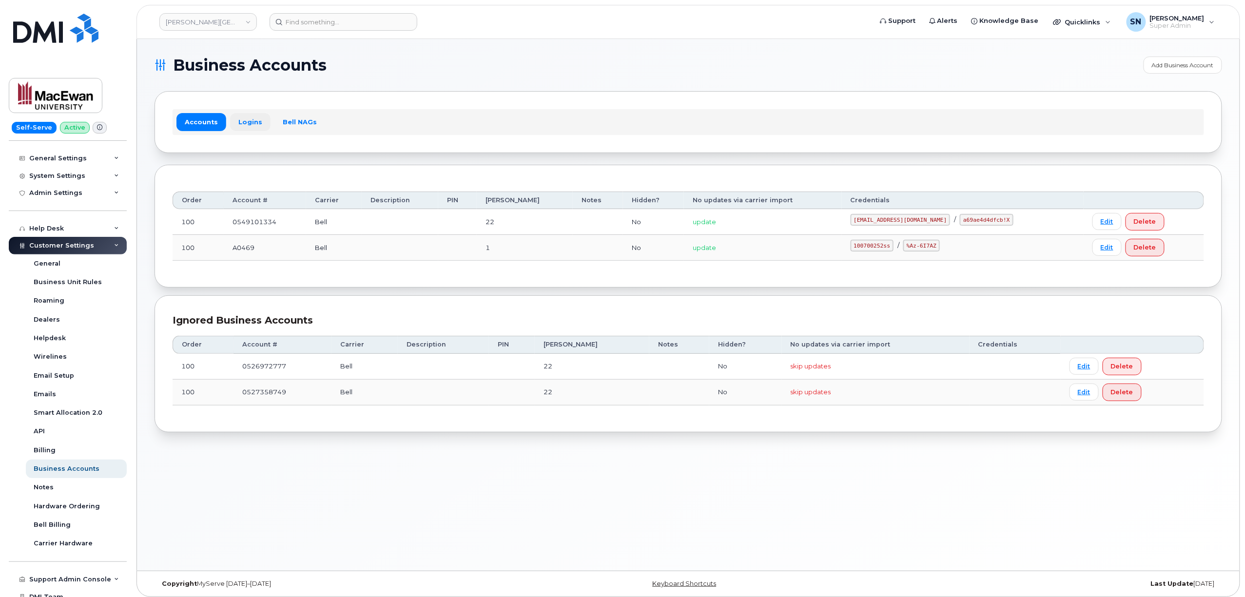
click at [251, 119] on link "Logins" at bounding box center [250, 122] width 40 height 18
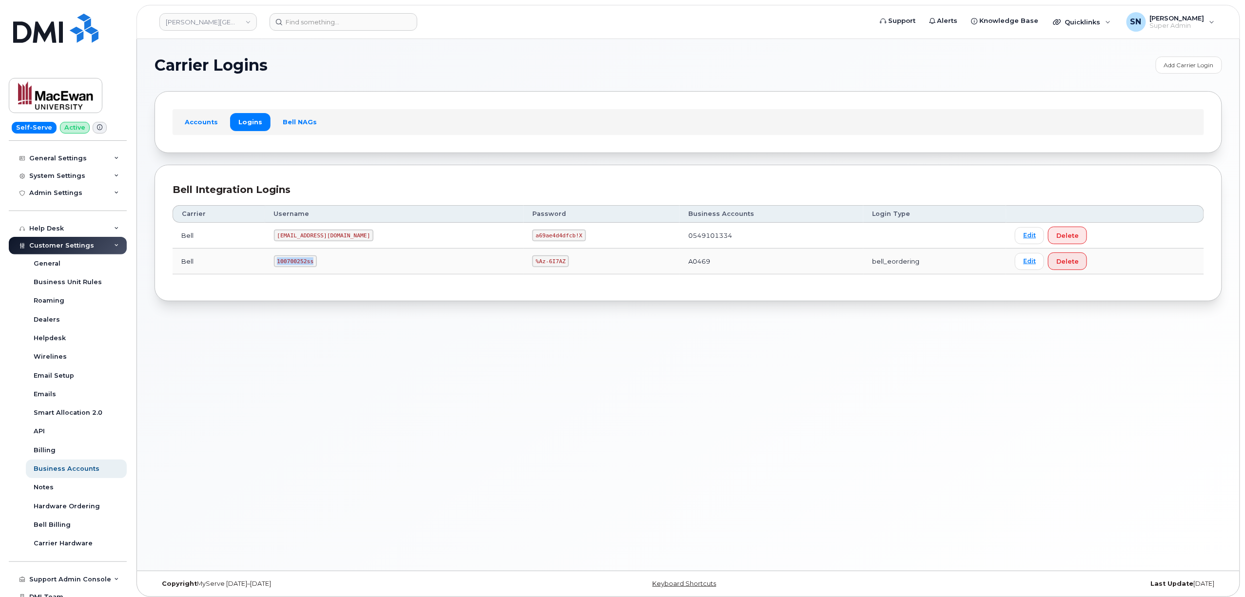
drag, startPoint x: 283, startPoint y: 262, endPoint x: 320, endPoint y: 273, distance: 38.9
click at [320, 273] on td "100700252ss" at bounding box center [394, 262] width 259 height 26
copy code "100700252ss"
drag, startPoint x: 485, startPoint y: 265, endPoint x: 511, endPoint y: 270, distance: 26.8
click at [524, 270] on td "%Az-6I7AZ" at bounding box center [602, 262] width 156 height 26
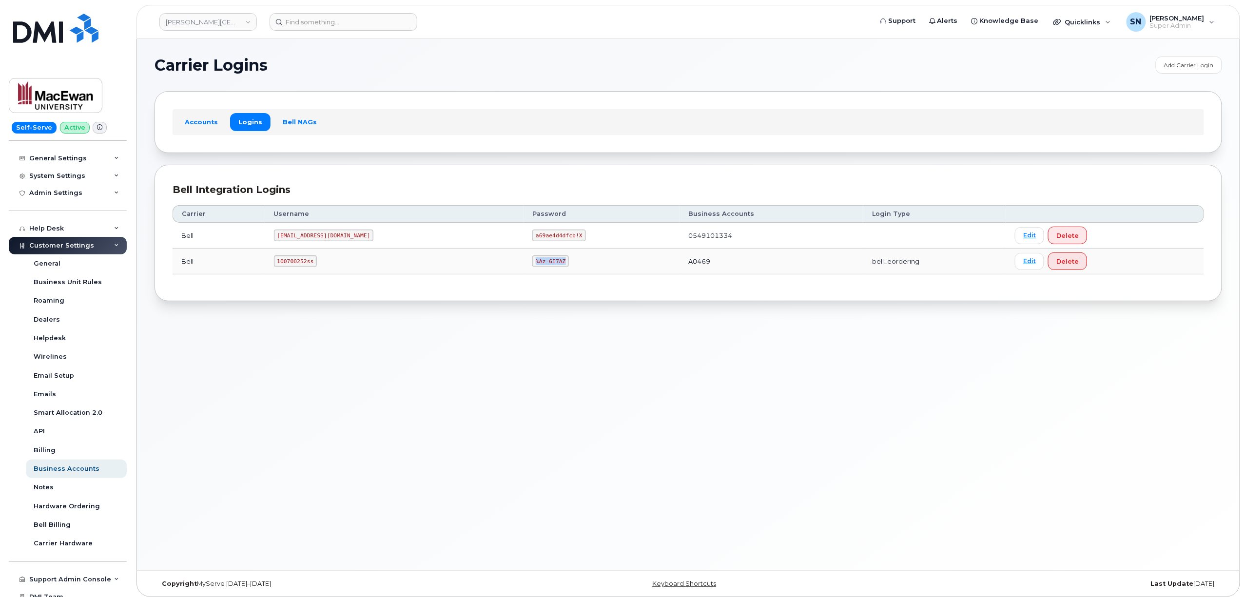
copy code "%Az-6I7AZ"
click at [245, 19] on link "[PERSON_NAME][GEOGRAPHIC_DATA]" at bounding box center [207, 22] width 97 height 18
type input "kiew"
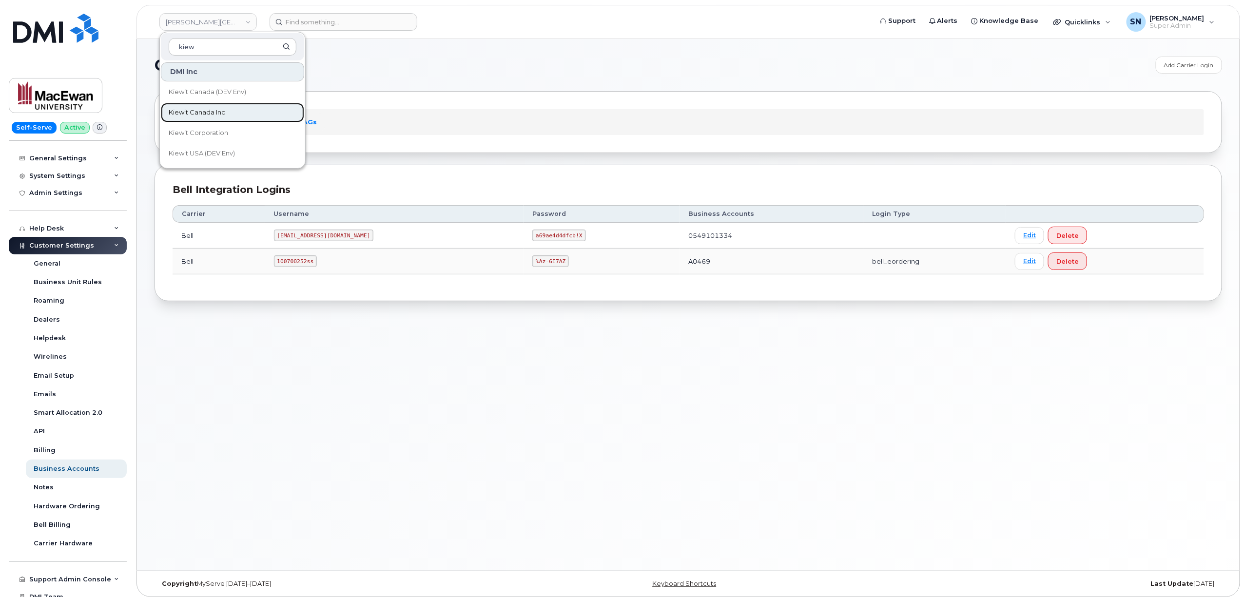
click at [219, 113] on span "Kiewit Canada Inc" at bounding box center [197, 113] width 57 height 10
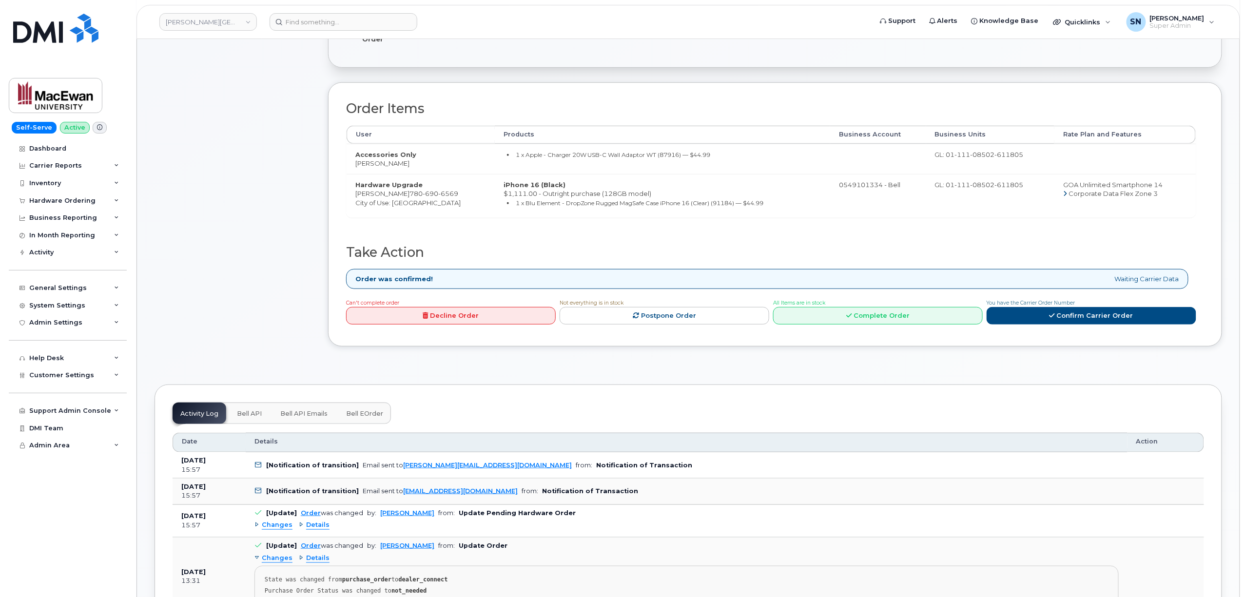
scroll to position [455, 0]
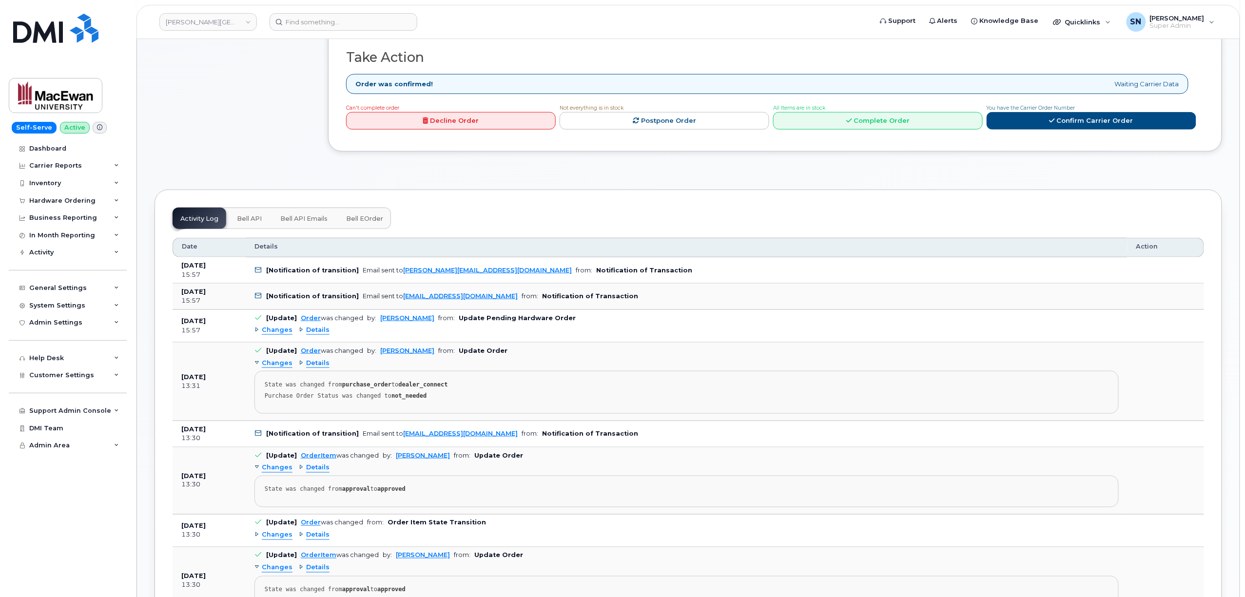
click at [282, 334] on span "Changes" at bounding box center [277, 330] width 31 height 9
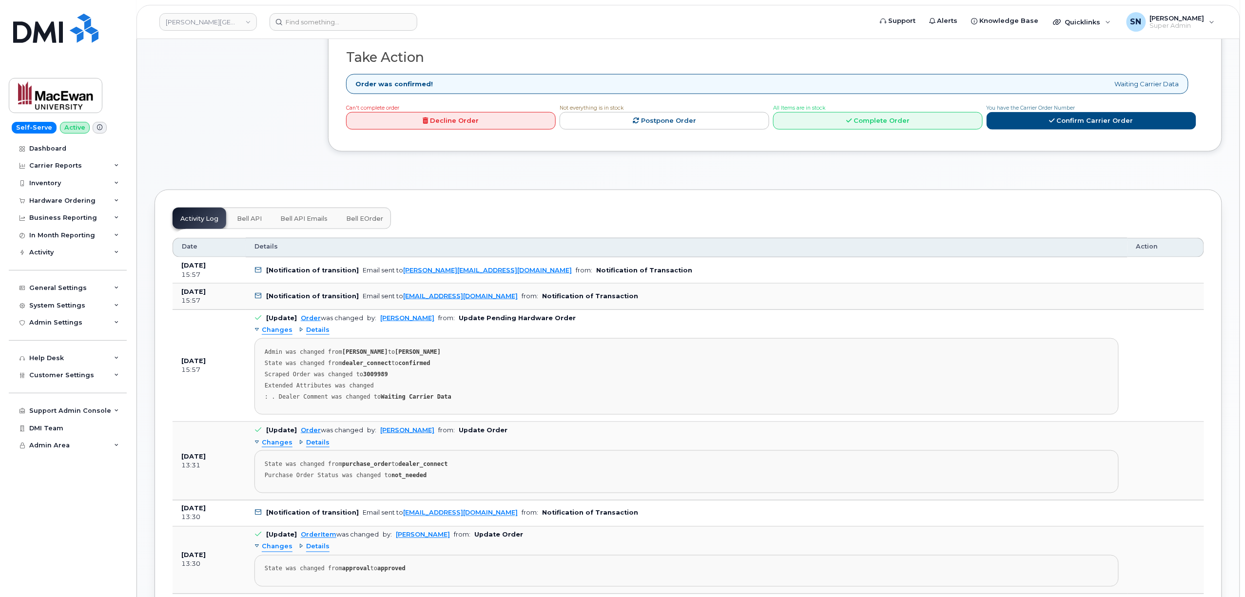
click at [375, 378] on strong "3009989" at bounding box center [375, 374] width 25 height 7
copy strong "3009989"
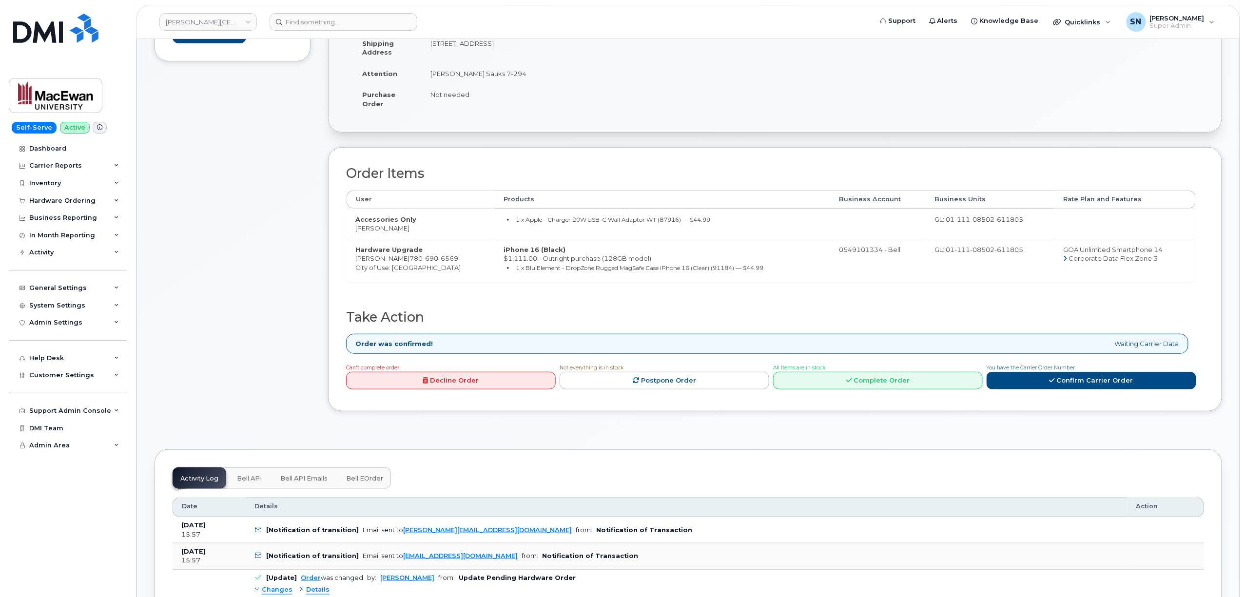
scroll to position [0, 0]
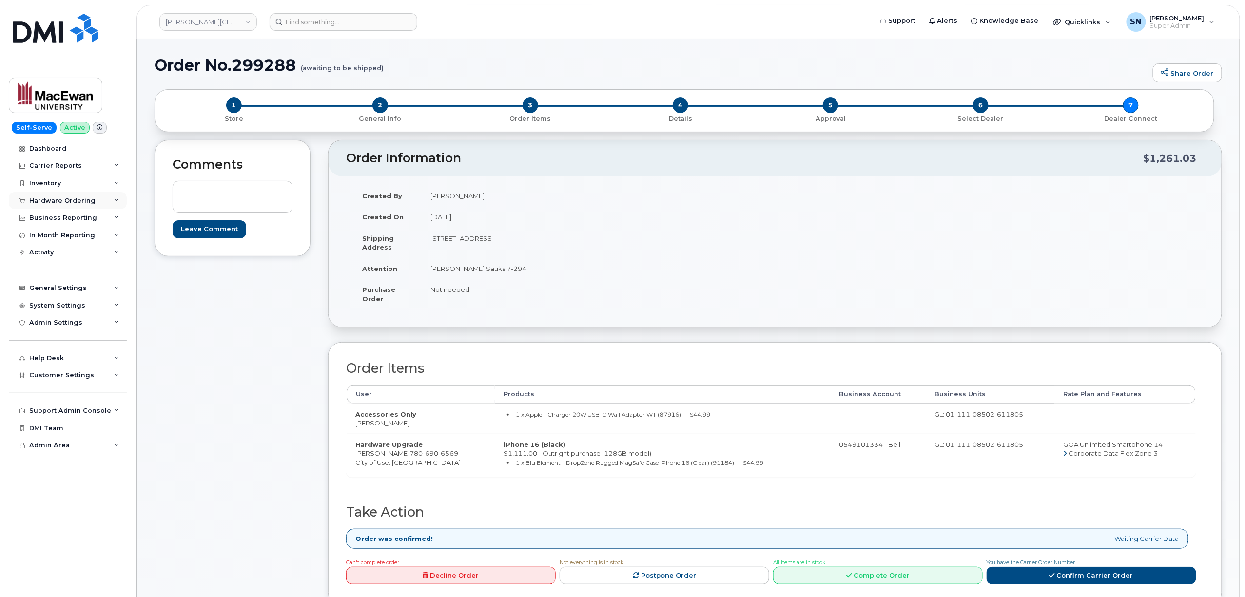
click at [57, 197] on div "Hardware Ordering" at bounding box center [62, 201] width 66 height 8
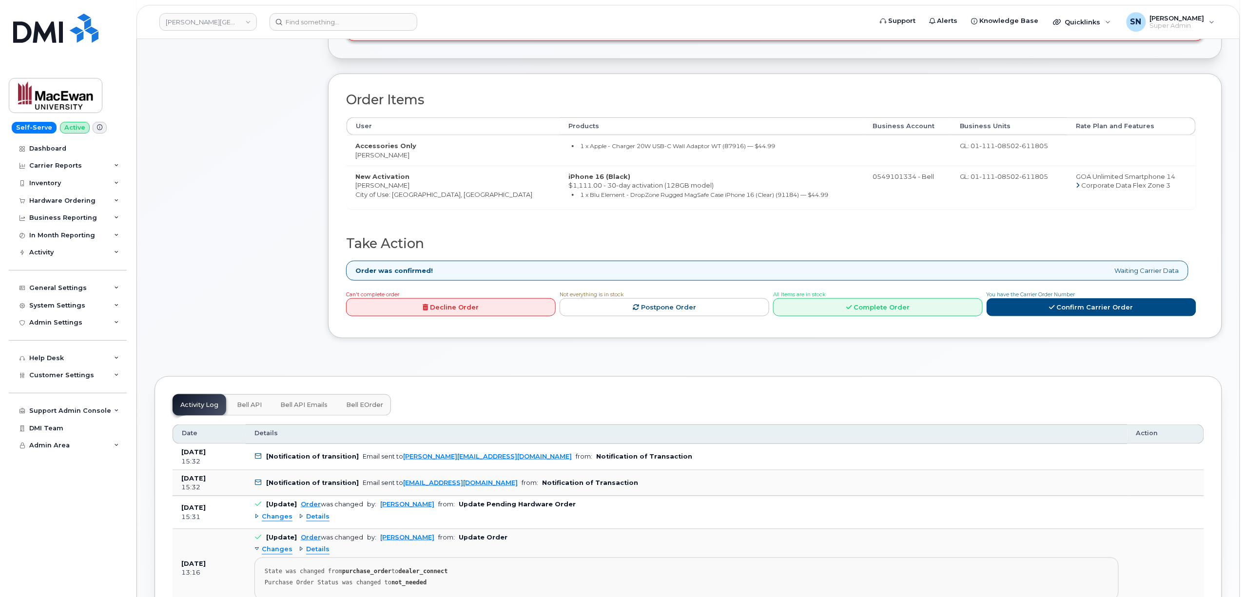
scroll to position [455, 0]
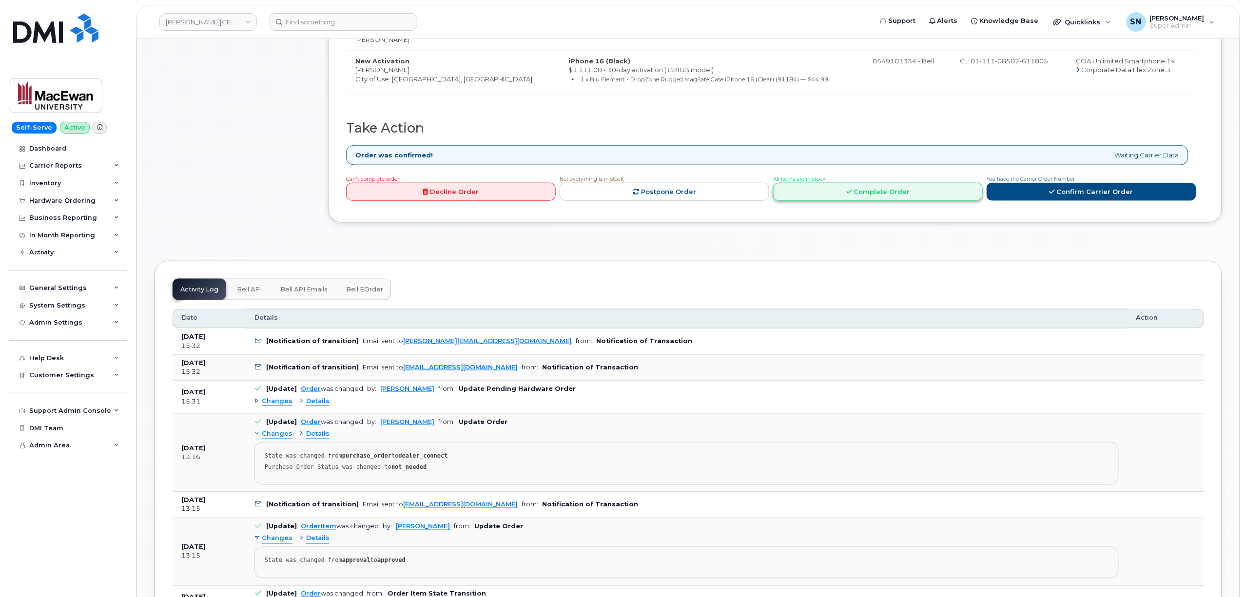
click at [897, 199] on link "Complete Order" at bounding box center [878, 192] width 210 height 18
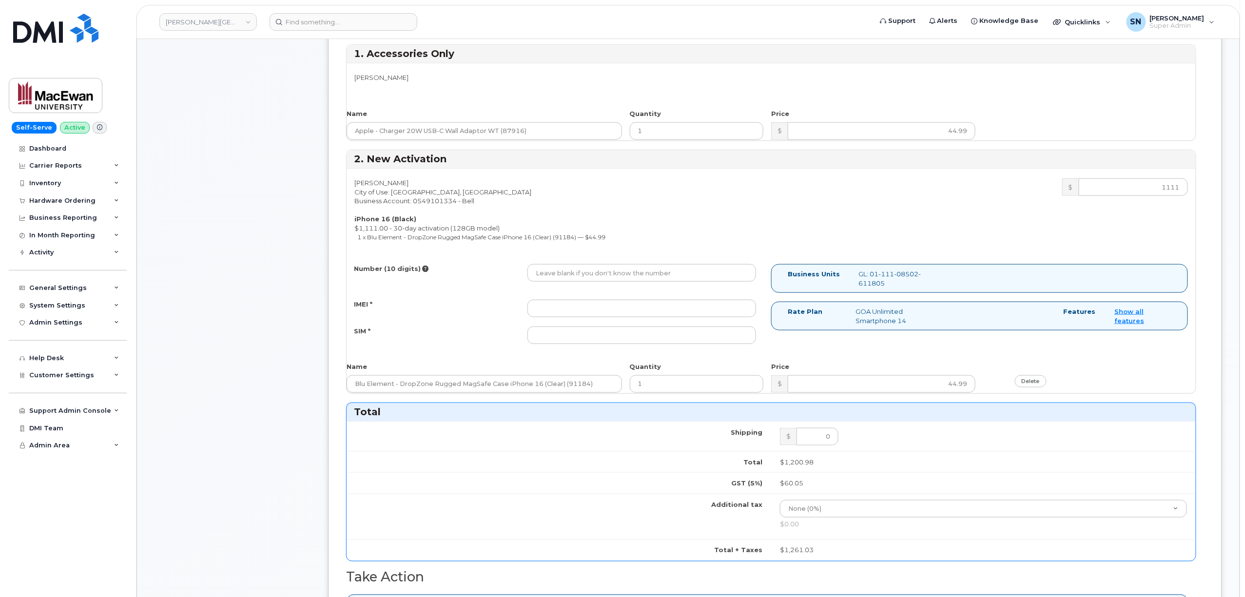
scroll to position [260, 0]
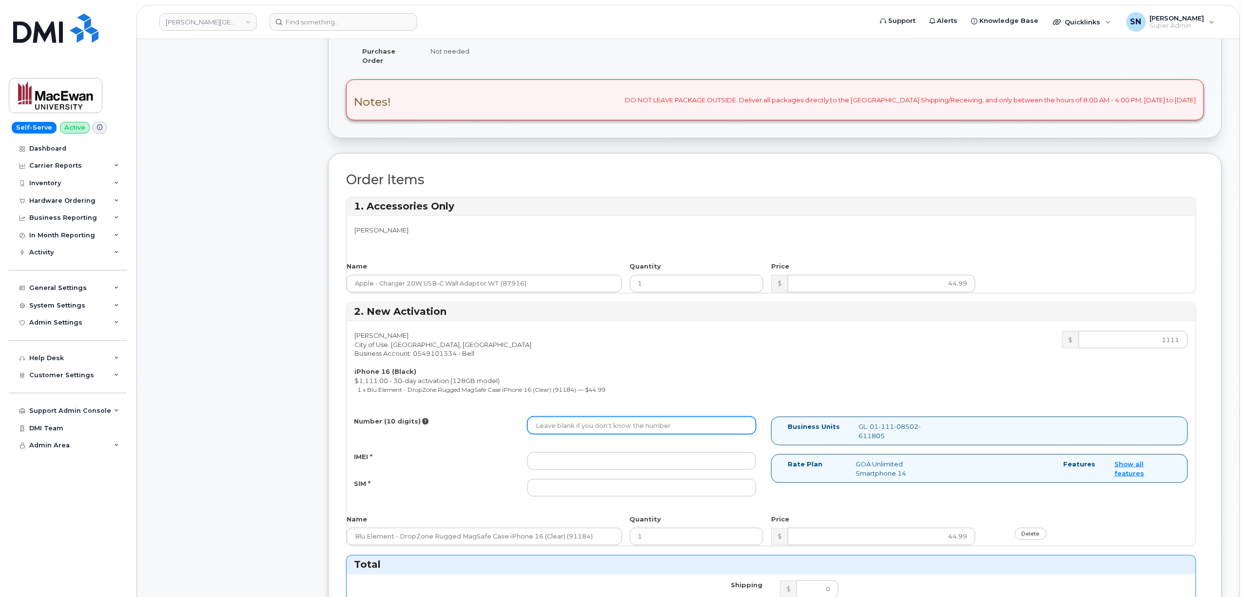
click at [601, 426] on input "Number (10 digits)" at bounding box center [641, 426] width 229 height 18
paste input "7803183927"
type input "7803183927"
click at [576, 470] on input "IMEI *" at bounding box center [641, 461] width 229 height 18
paste input "351388898631167"
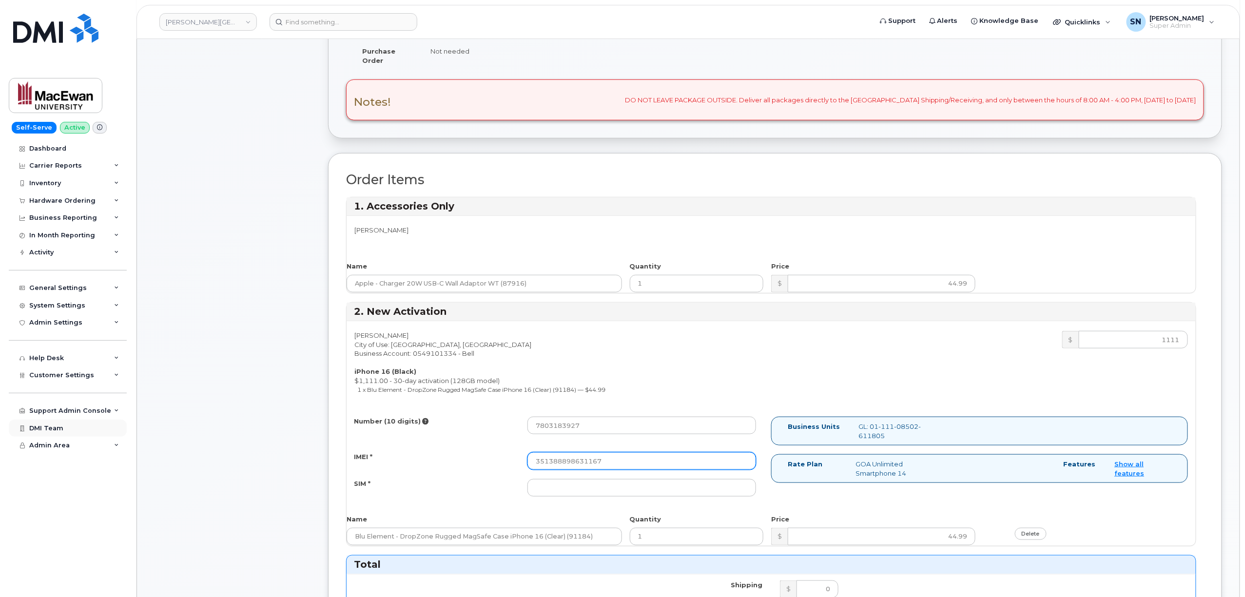
type input "351388898631167"
click at [598, 486] on input "SIM *" at bounding box center [641, 488] width 229 height 18
paste input "89302610207725778945"
type input "89302610207725778945"
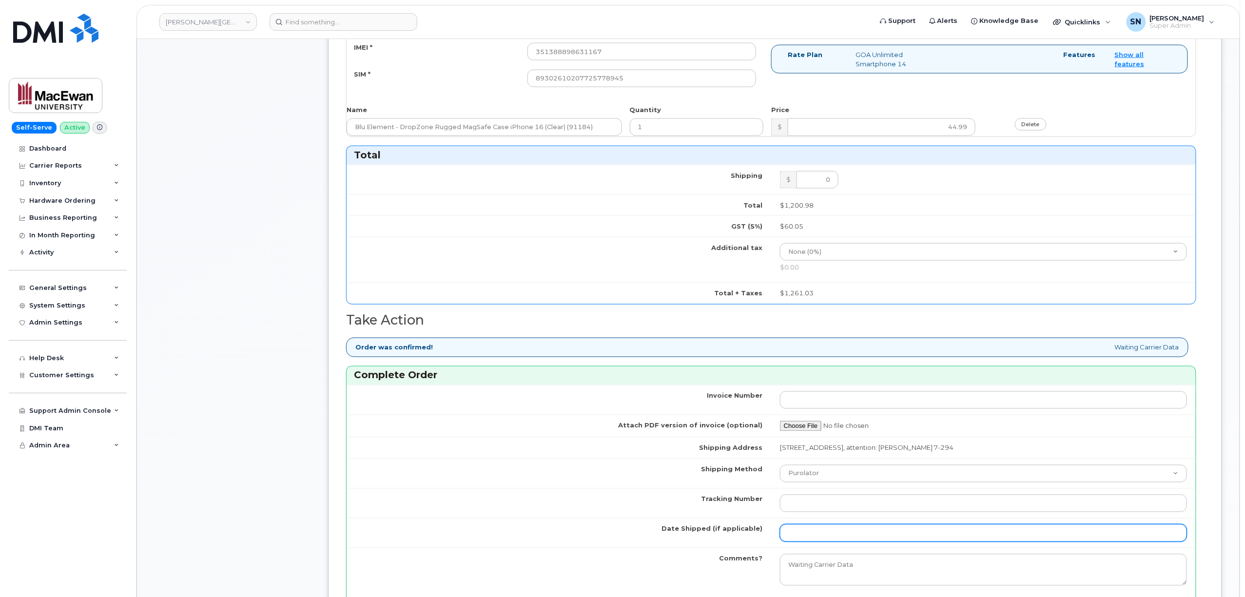
scroll to position [845, 0]
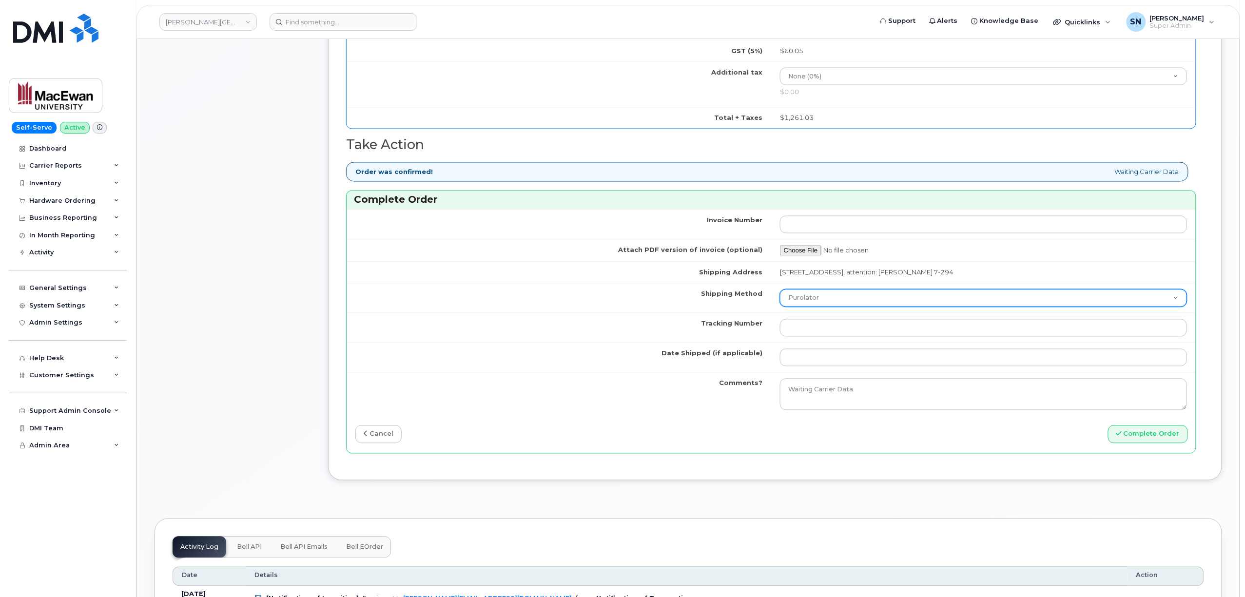
click at [821, 305] on select "Purolator UPS FedEx Canada Post Courier Other Drop Off Pick Up" at bounding box center [983, 299] width 407 height 18
select select "FedEx"
click at [780, 294] on select "Purolator UPS FedEx Canada Post Courier Other Drop Off Pick Up" at bounding box center [983, 299] width 407 height 18
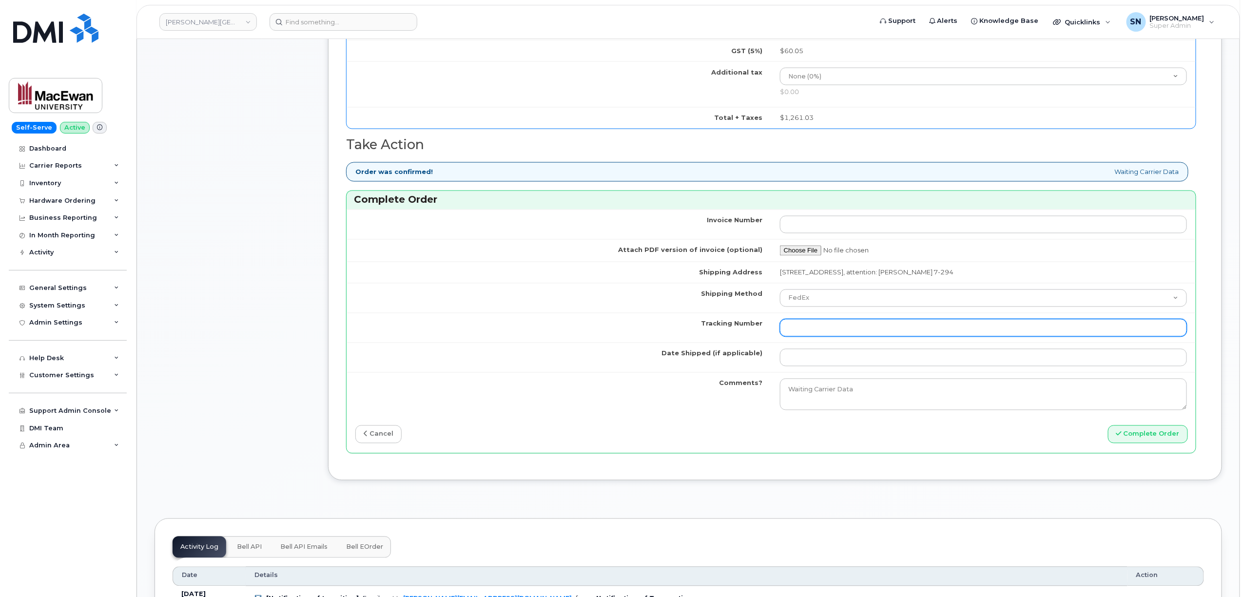
click at [824, 332] on input "Tracking Number" at bounding box center [983, 328] width 407 height 18
paste input "476423798852"
type input "476423798852"
click at [829, 365] on input "Date Shipped (if applicable)" at bounding box center [983, 358] width 407 height 18
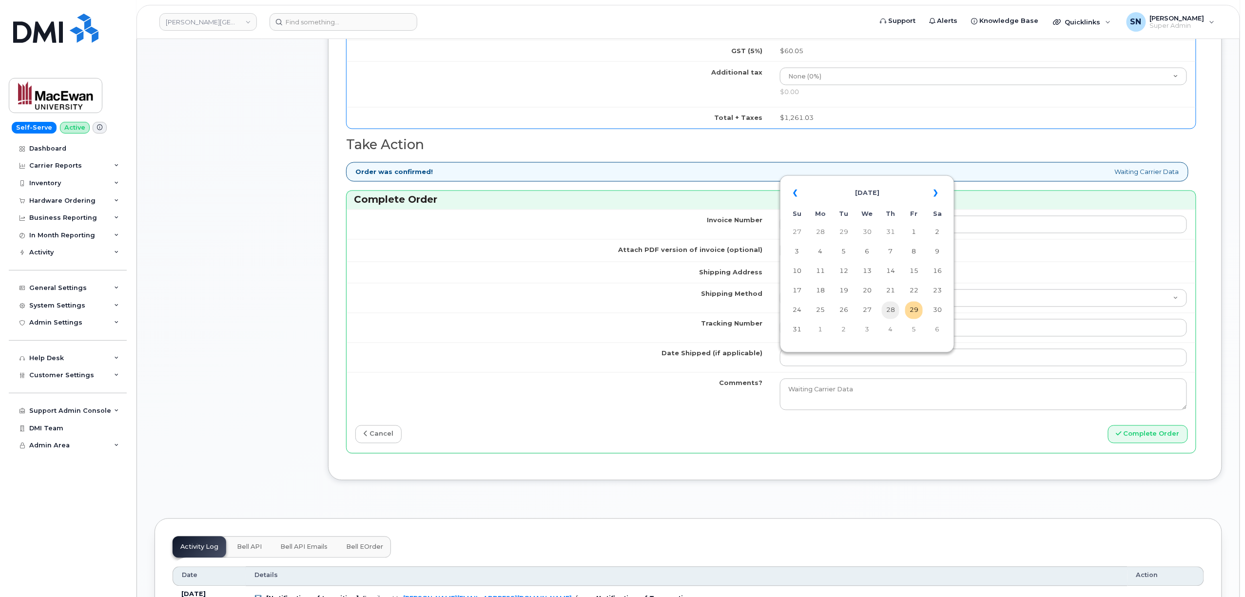
click at [895, 308] on td "28" at bounding box center [891, 311] width 18 height 18
type input "2025-08-28"
click at [1155, 436] on button "Complete Order" at bounding box center [1148, 435] width 80 height 18
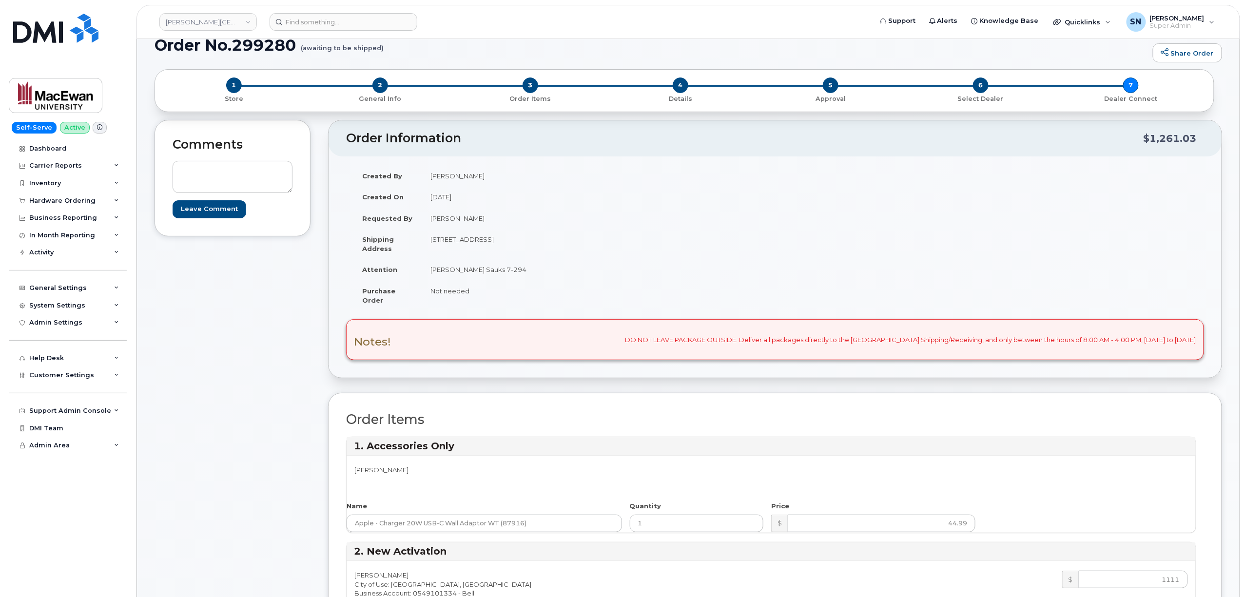
scroll to position [0, 0]
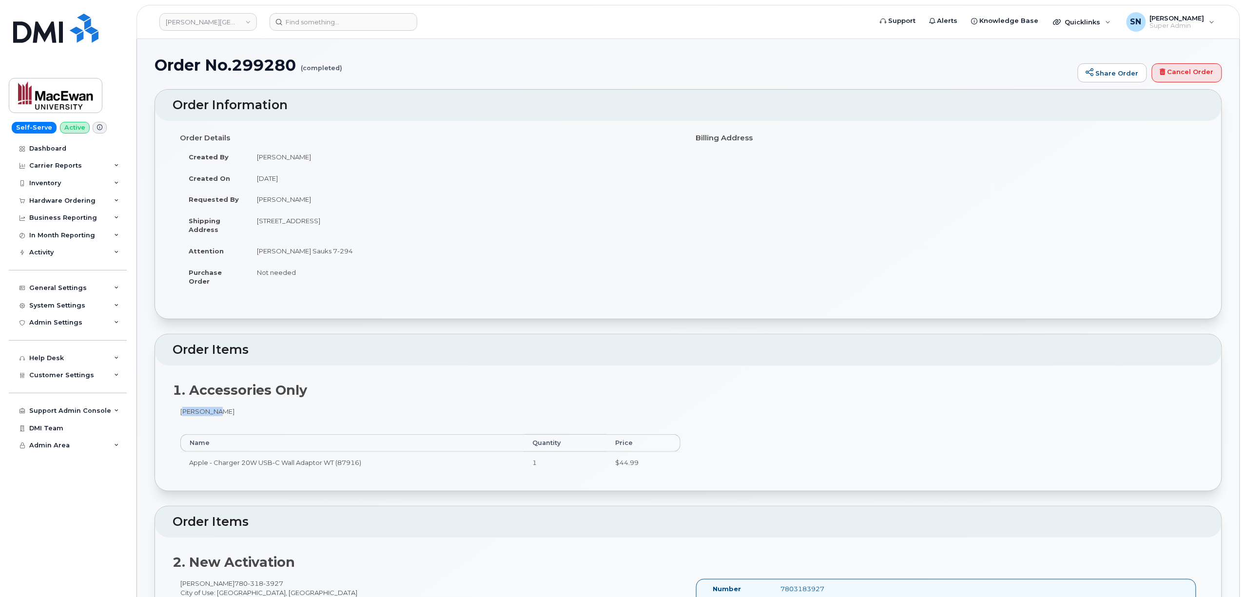
drag, startPoint x: 179, startPoint y: 414, endPoint x: 216, endPoint y: 416, distance: 37.1
click at [216, 416] on div "Bani Dang Name Quantity Price Apple - Charger 20W USB-C Wall Adaptor WT (87916)…" at bounding box center [431, 444] width 516 height 75
copy div "Bani Dang"
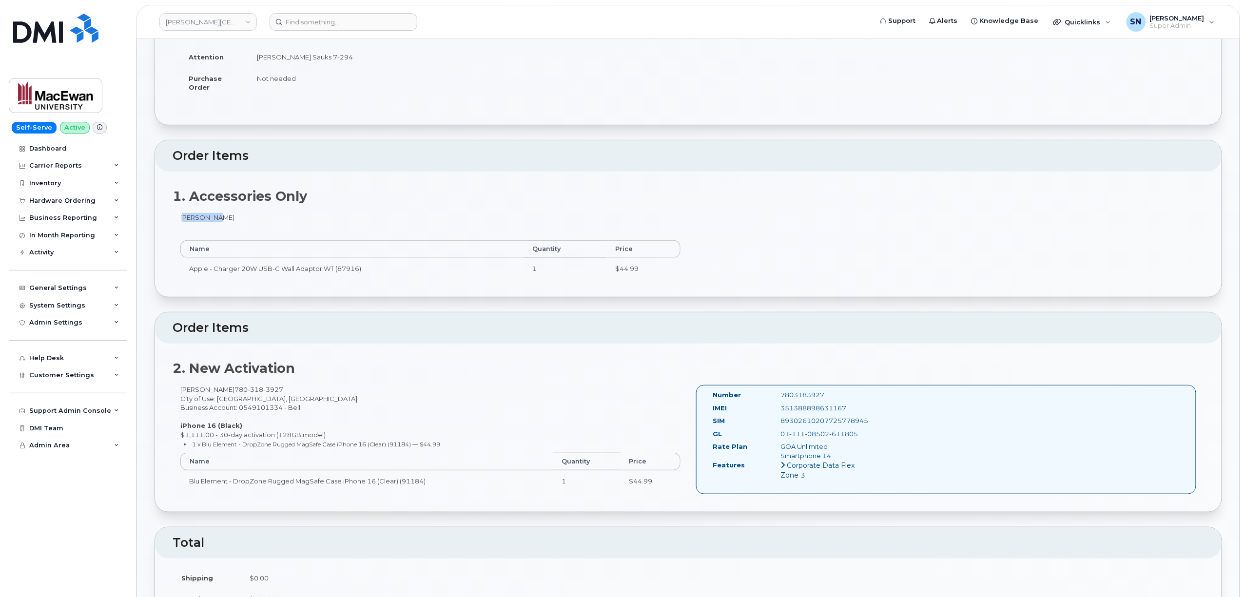
scroll to position [195, 0]
click at [32, 202] on div "Hardware Ordering" at bounding box center [62, 201] width 66 height 8
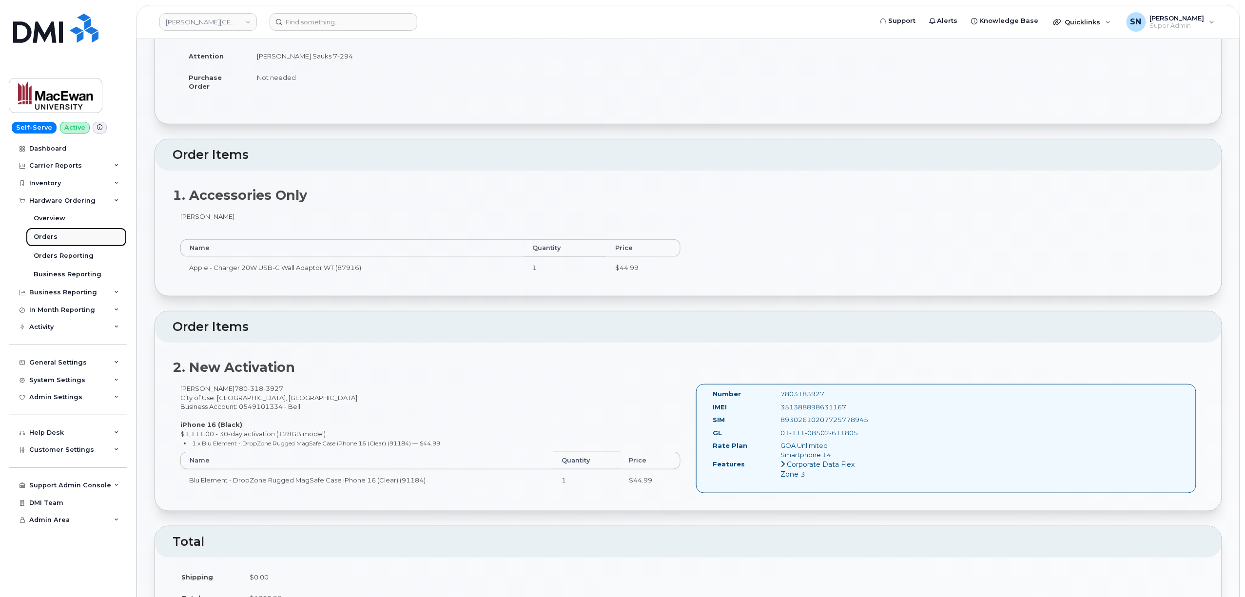
click at [47, 243] on link "Orders" at bounding box center [76, 237] width 101 height 19
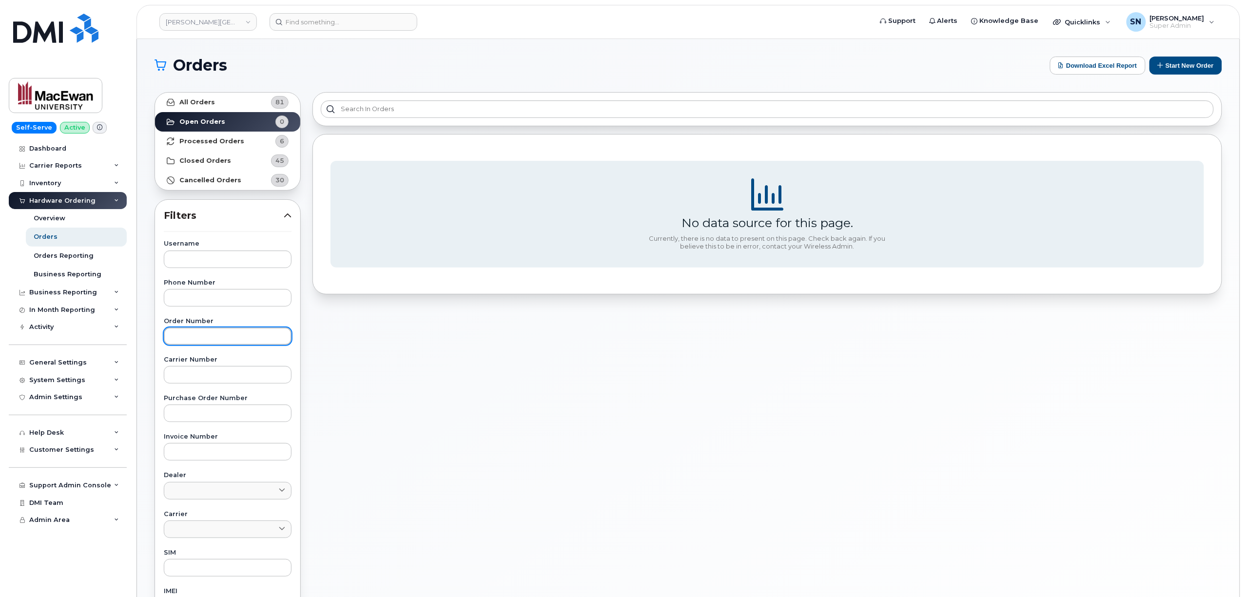
click at [218, 339] on input "text" at bounding box center [228, 337] width 128 height 18
paste input "299283"
click at [214, 96] on link "All Orders 81" at bounding box center [227, 102] width 145 height 19
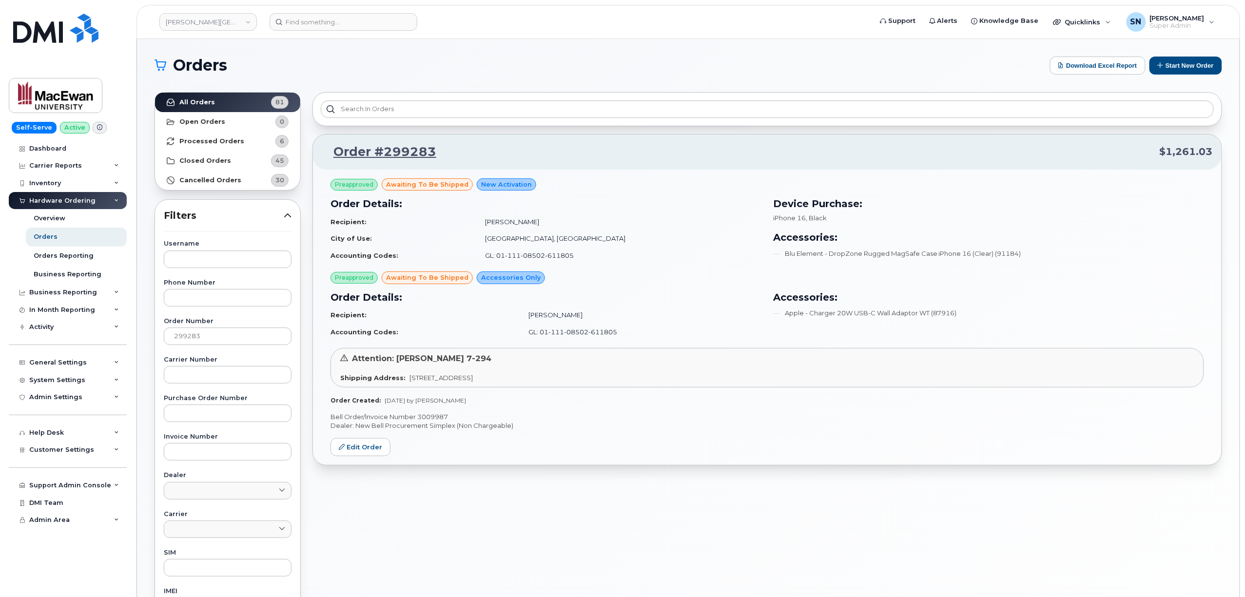
click at [433, 416] on p "Bell Order/Invoice Number 3009987" at bounding box center [768, 416] width 874 height 9
copy p "3009987"
drag, startPoint x: 223, startPoint y: 334, endPoint x: 151, endPoint y: 336, distance: 72.2
click at [151, 336] on div "All Orders 81 Open Orders 0 Processed Orders 6 Closed Orders 45 Cancelled Order…" at bounding box center [228, 428] width 158 height 685
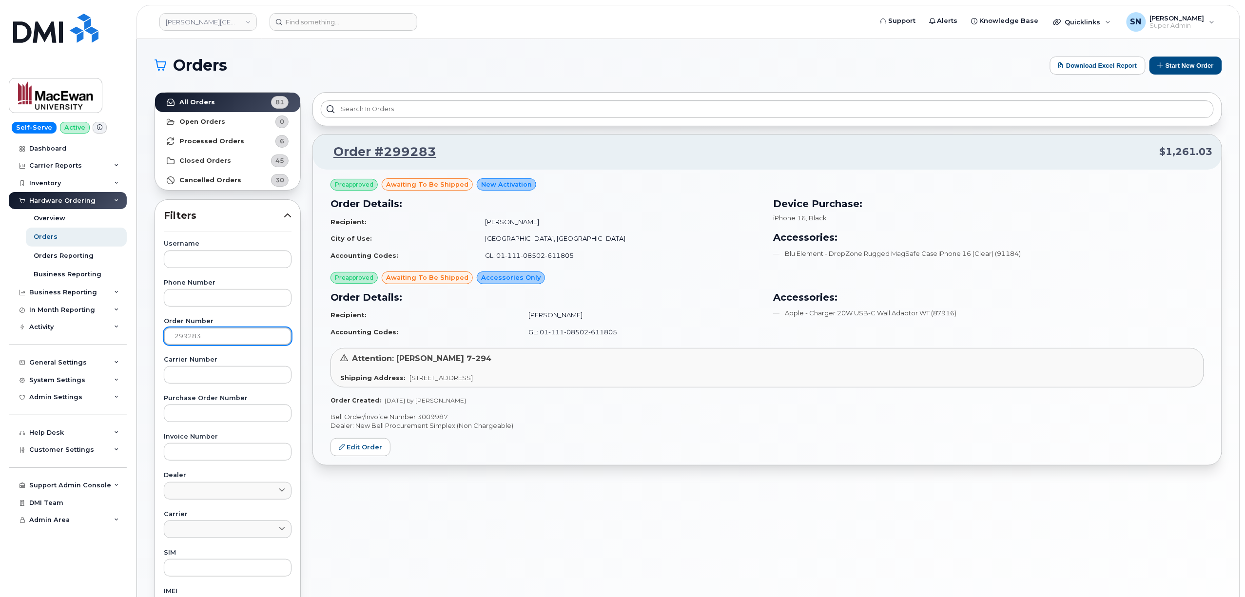
paste input "6"
type input "299286"
click at [205, 102] on strong "All Orders" at bounding box center [197, 102] width 36 height 8
click at [435, 410] on div "Preapproved awaiting to be shipped New Activation Order Details: Recipient: Ver…" at bounding box center [767, 317] width 909 height 295
click at [436, 414] on p "Bell Order/Invoice Number 3009986" at bounding box center [768, 416] width 874 height 9
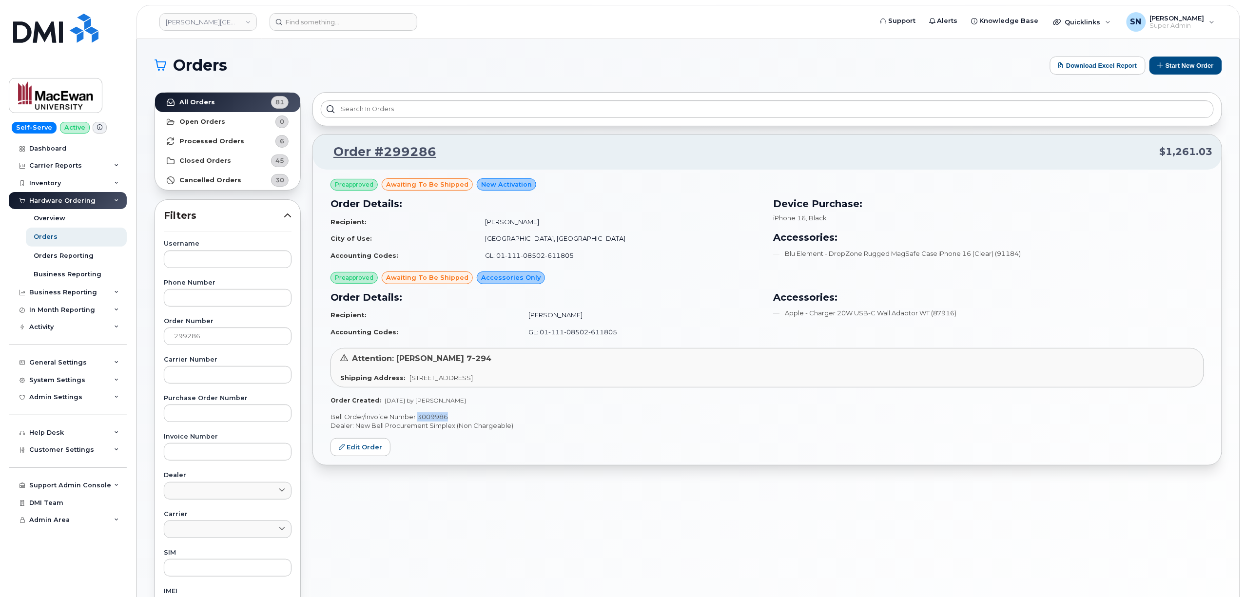
click at [436, 414] on p "Bell Order/Invoice Number 3009986" at bounding box center [768, 416] width 874 height 9
copy p "3009986"
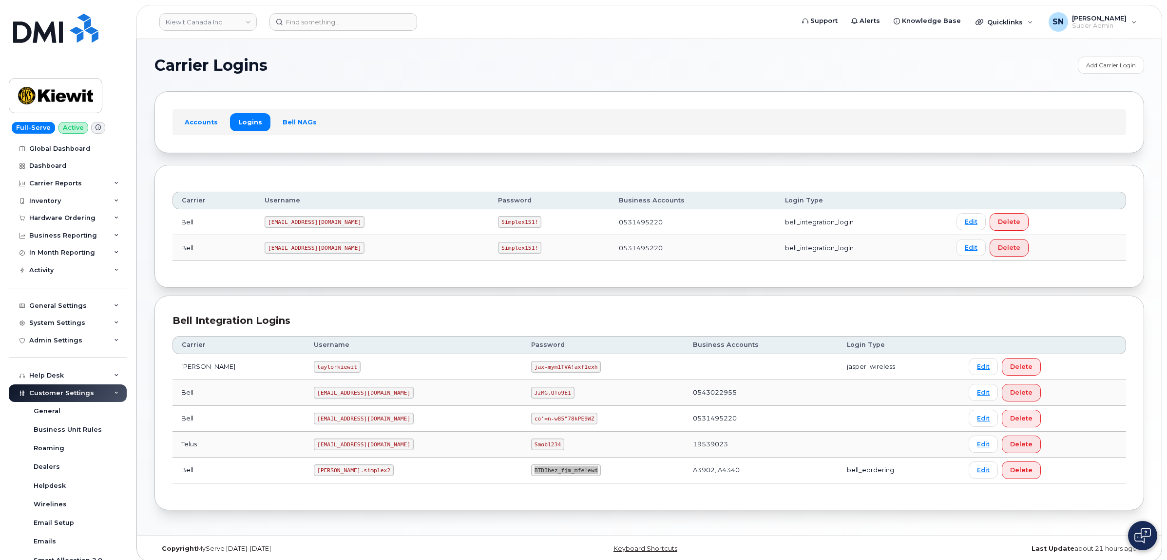
scroll to position [195, 0]
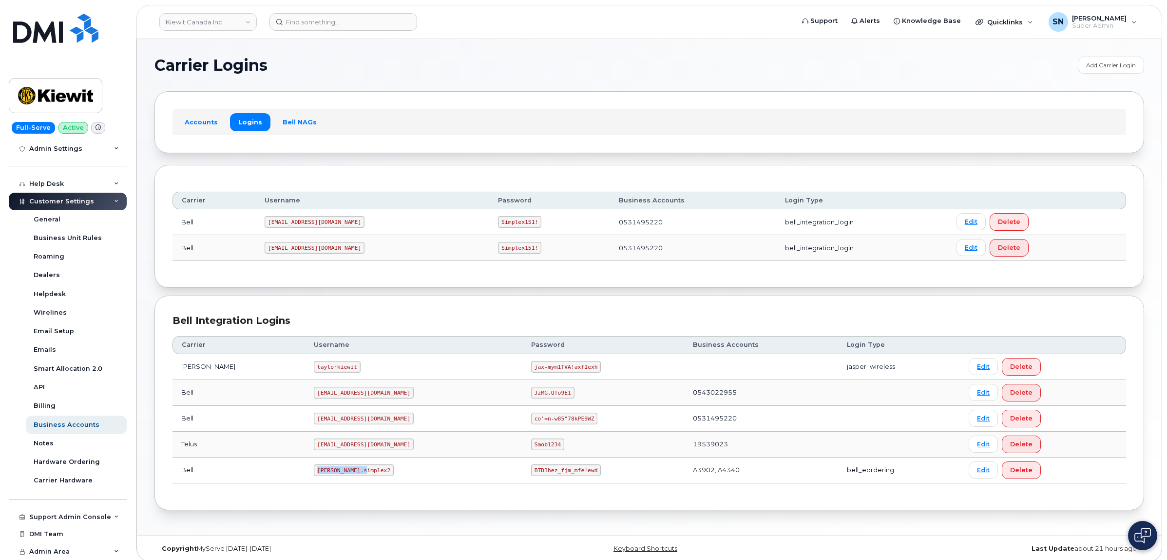
drag, startPoint x: 292, startPoint y: 473, endPoint x: 340, endPoint y: 478, distance: 47.5
click at [340, 478] on td "kiewit.simplex2" at bounding box center [413, 470] width 217 height 26
copy code "kiewit.simplex2"
drag, startPoint x: 486, startPoint y: 474, endPoint x: 550, endPoint y: 476, distance: 63.9
click at [550, 476] on td "BTD3hez_fjm_mfe!ewd" at bounding box center [604, 470] width 162 height 26
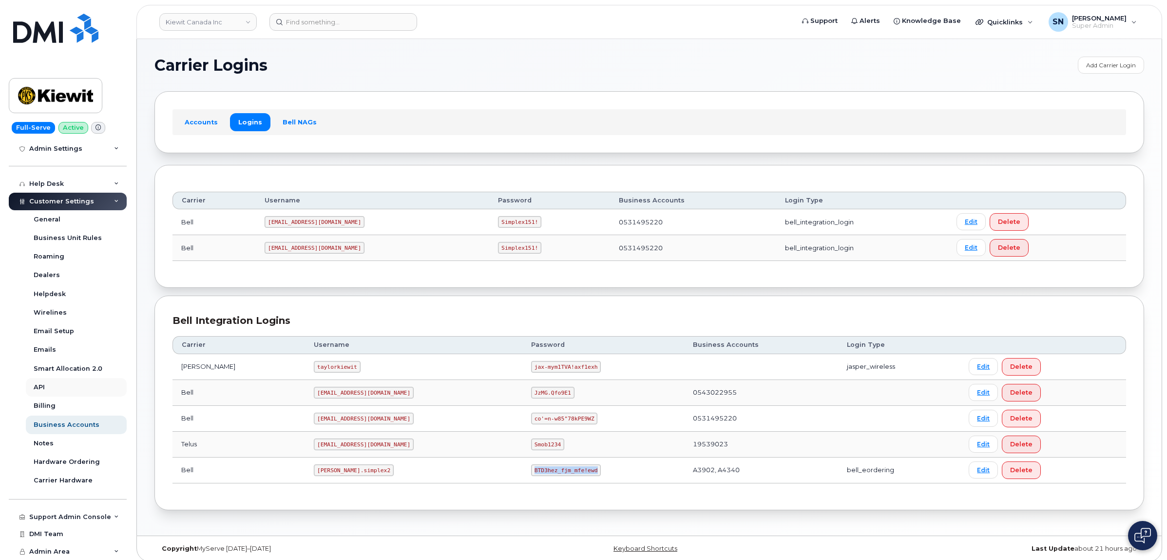
copy code "BTD3hez_fjm_mfe!ewd"
drag, startPoint x: 291, startPoint y: 471, endPoint x: 339, endPoint y: 476, distance: 48.5
click at [339, 476] on code "kiewit.simplex2" at bounding box center [354, 470] width 80 height 12
copy code "kiewit.simplex2"
drag, startPoint x: 486, startPoint y: 473, endPoint x: 553, endPoint y: 473, distance: 66.8
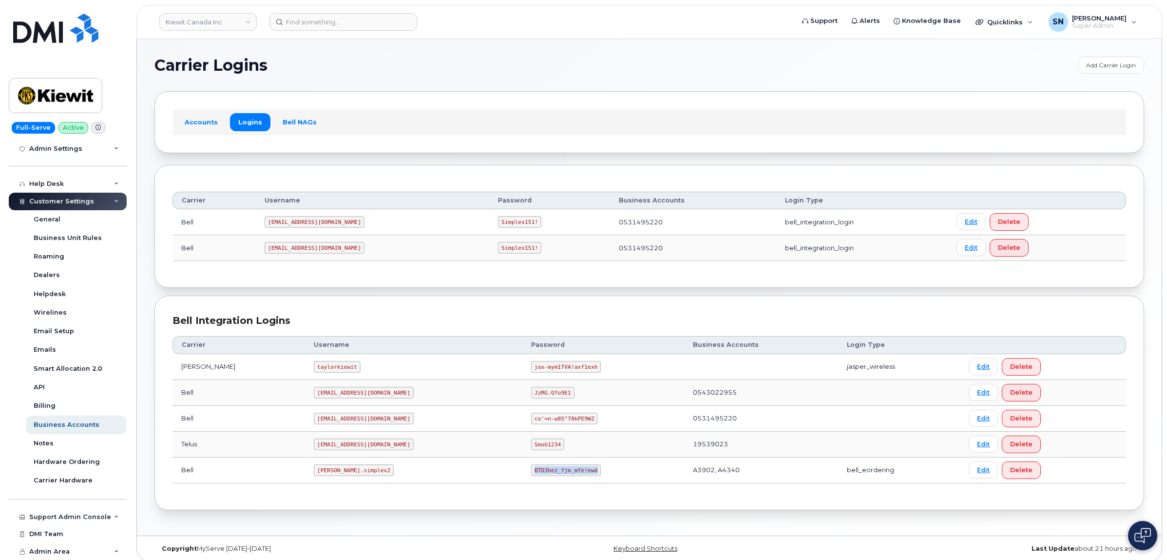
click at [553, 473] on td "BTD3hez_fjm_mfe!ewd" at bounding box center [604, 470] width 162 height 26
copy code "BTD3hez_fjm_mfe!ewd"
drag, startPoint x: 293, startPoint y: 472, endPoint x: 5, endPoint y: 356, distance: 310.6
click at [342, 476] on td "[PERSON_NAME].simplex2" at bounding box center [413, 470] width 217 height 26
copy code "[PERSON_NAME].simplex2"
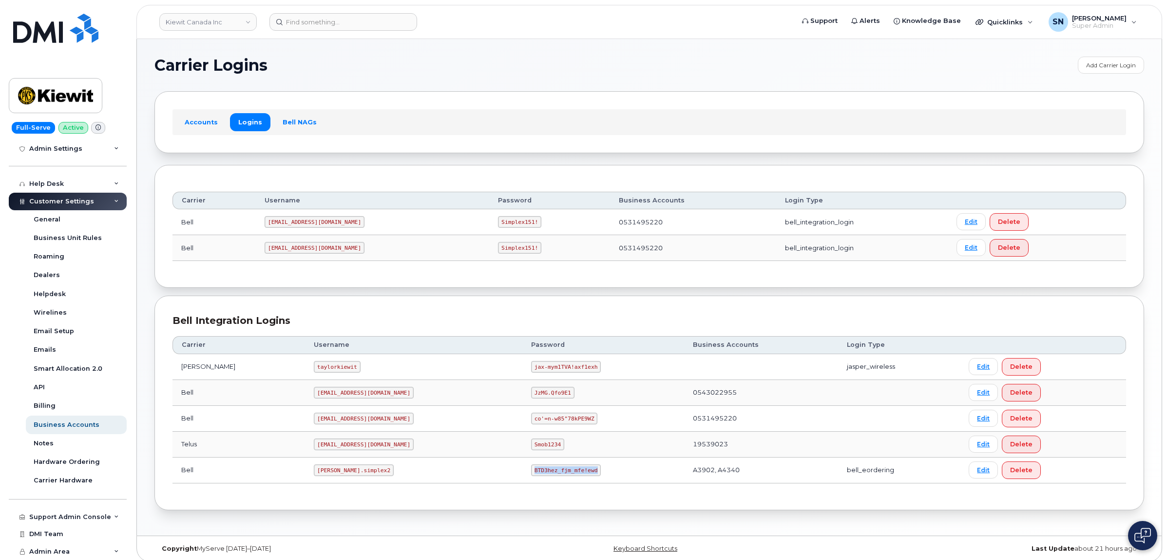
drag, startPoint x: 486, startPoint y: 476, endPoint x: 551, endPoint y: 476, distance: 65.8
click at [551, 476] on td "BTD3hez_fjm_mfe!ewd" at bounding box center [604, 470] width 162 height 26
copy code "BTD3hez_fjm_mfe!ewd"
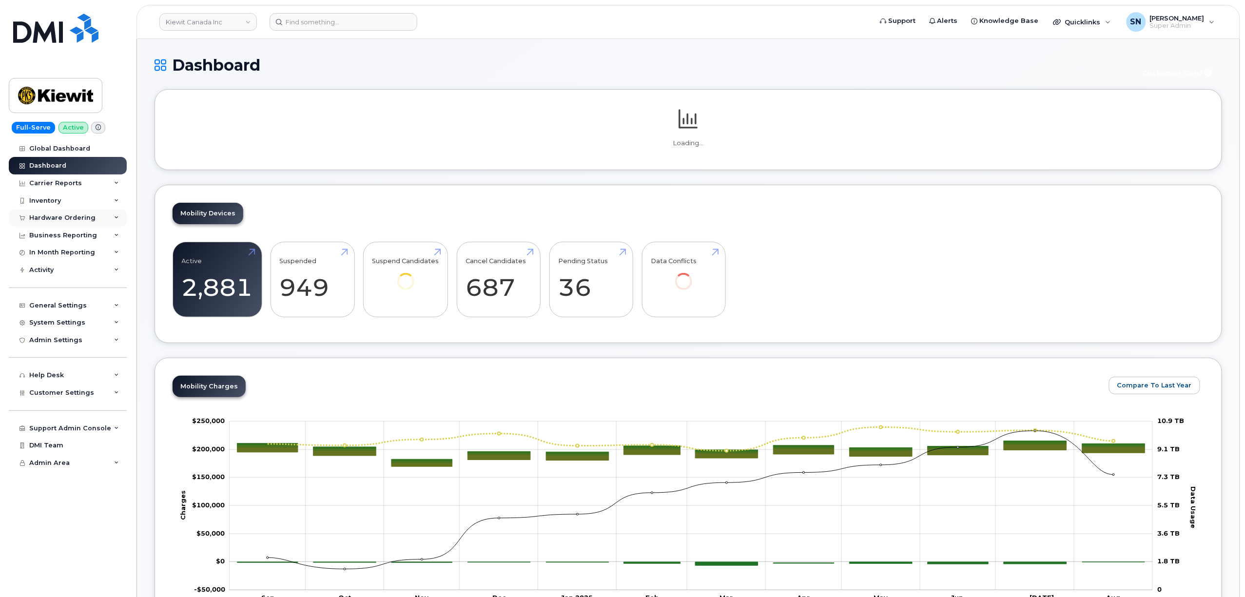
click at [77, 219] on div "Hardware Ordering" at bounding box center [62, 218] width 66 height 8
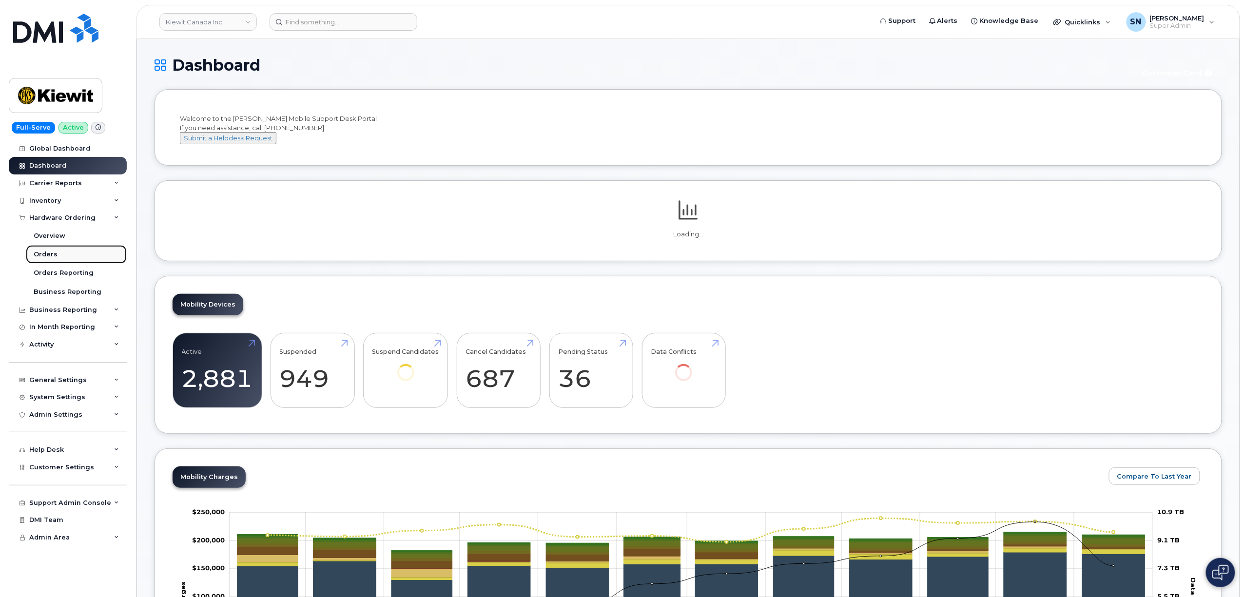
click at [64, 250] on link "Orders" at bounding box center [76, 254] width 101 height 19
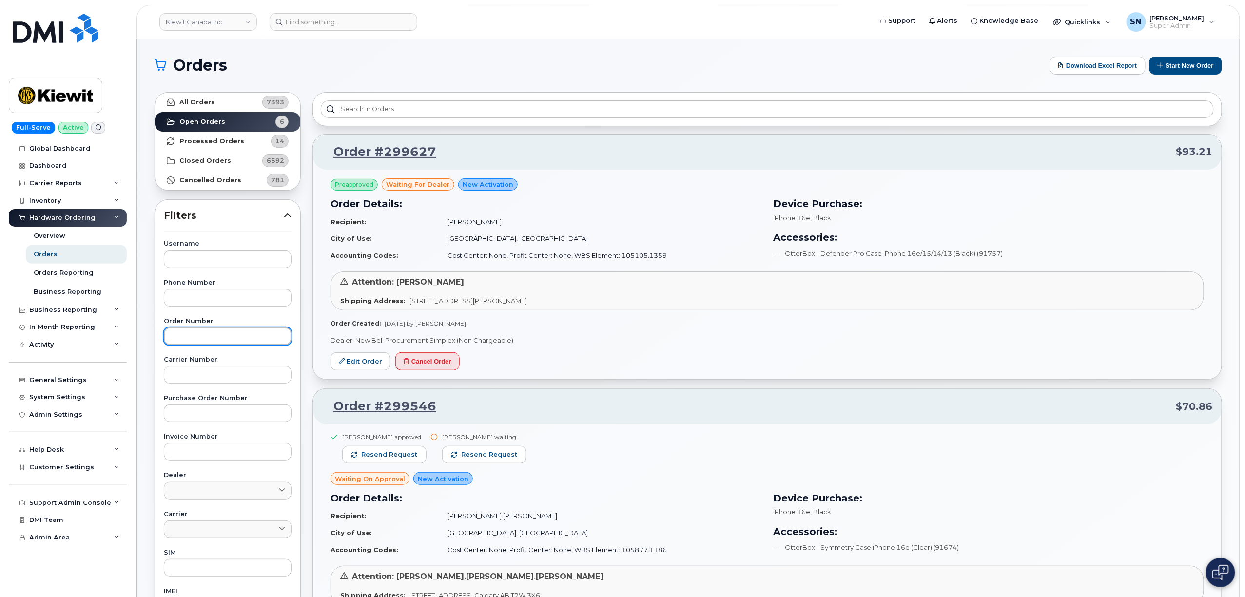
click at [214, 344] on input "text" at bounding box center [228, 337] width 128 height 18
paste input "292205"
type input "292205"
click at [213, 93] on link "All Orders 7393" at bounding box center [227, 102] width 145 height 19
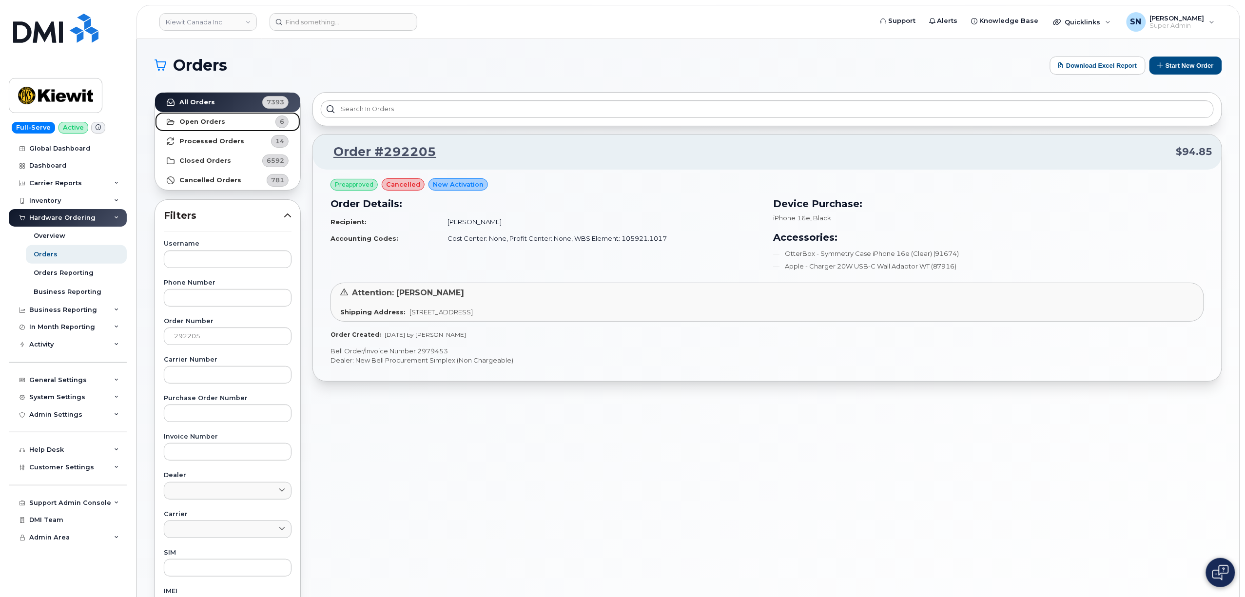
click at [227, 119] on link "Open Orders 6" at bounding box center [227, 121] width 145 height 19
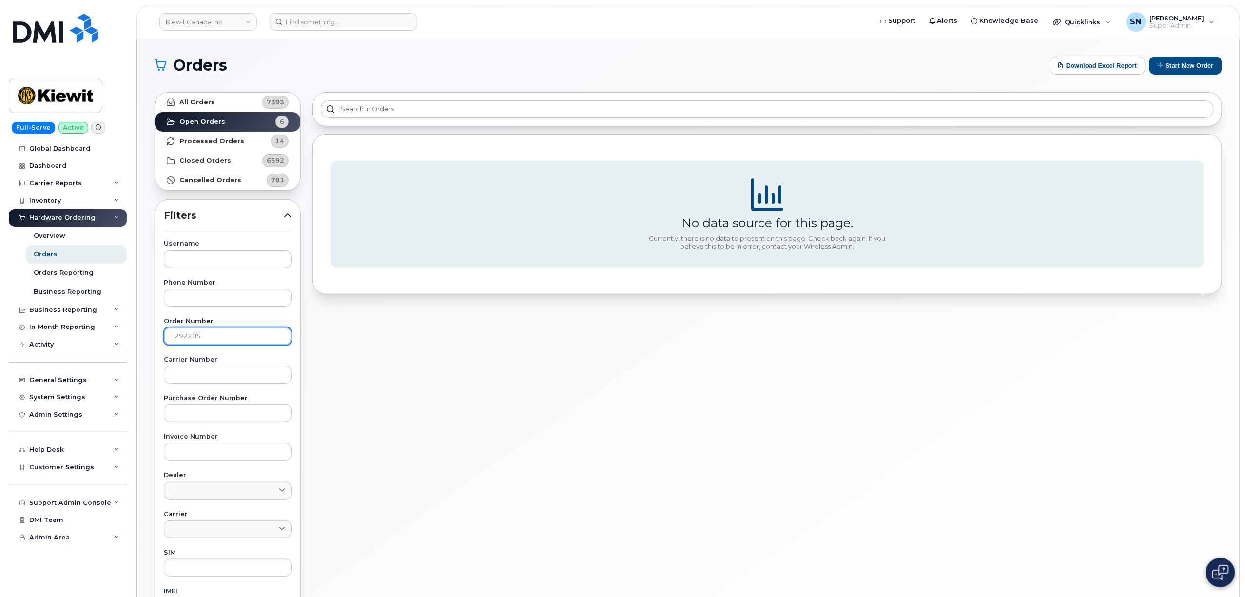
drag, startPoint x: 160, startPoint y: 340, endPoint x: 143, endPoint y: 344, distance: 18.0
click at [143, 344] on div "Orders Download Excel Report Start New Order All Orders 7393 Open Orders 6 Proc…" at bounding box center [688, 411] width 1103 height 744
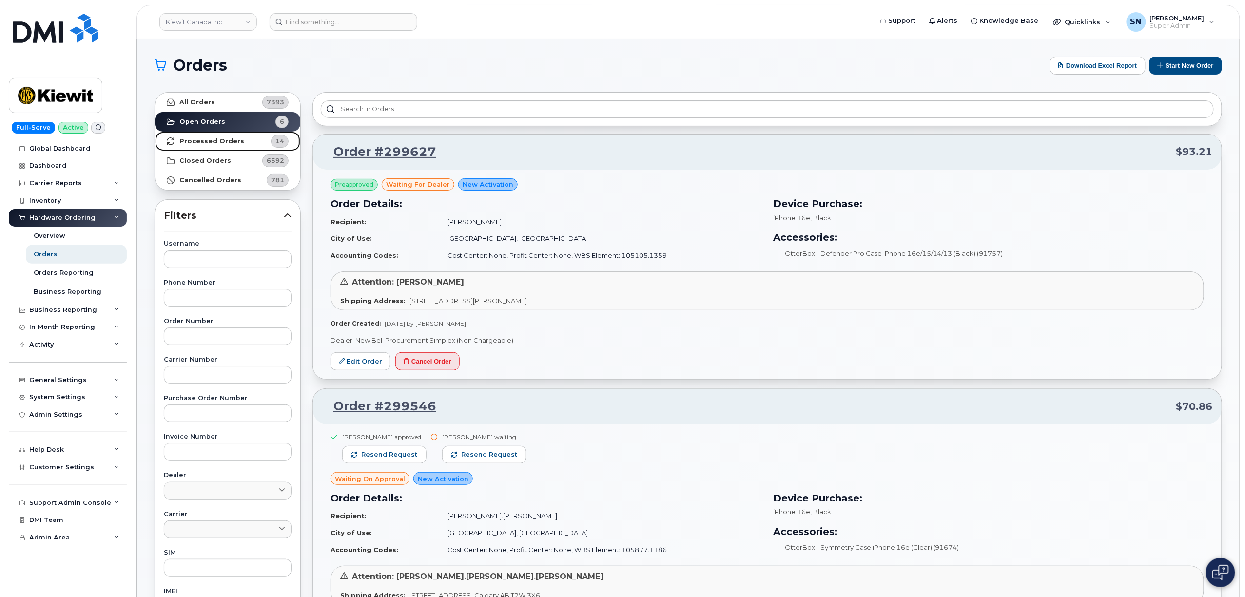
click at [202, 141] on strong "Processed Orders" at bounding box center [211, 141] width 65 height 8
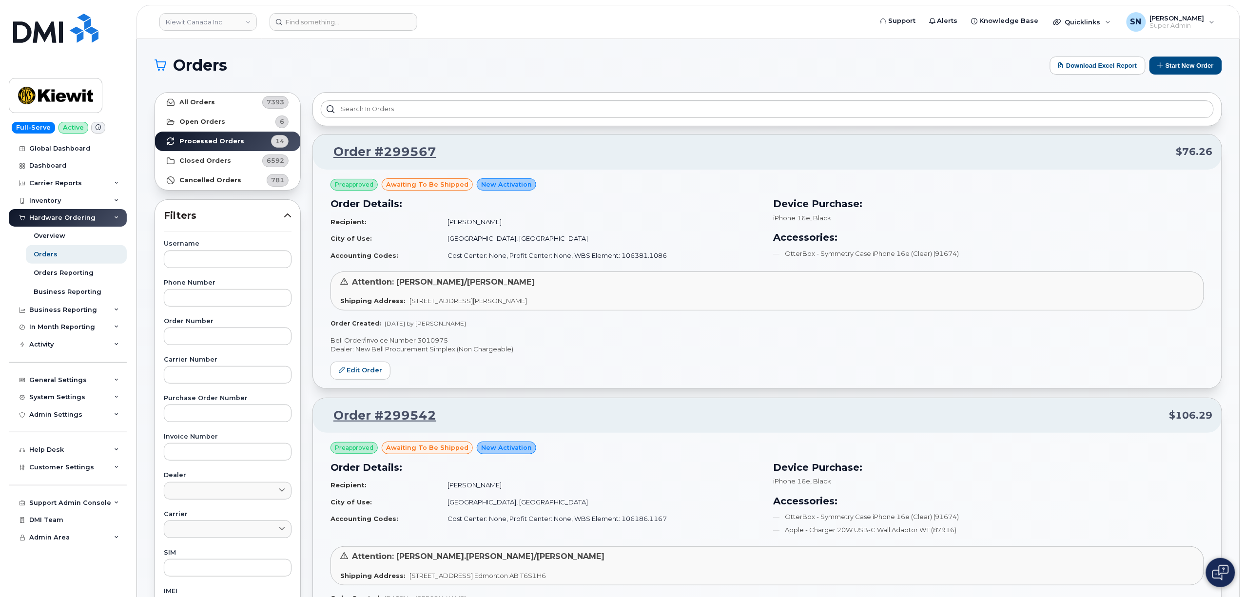
click at [351, 69] on h1 "Orders" at bounding box center [600, 66] width 891 height 16
click at [388, 23] on input at bounding box center [344, 22] width 148 height 18
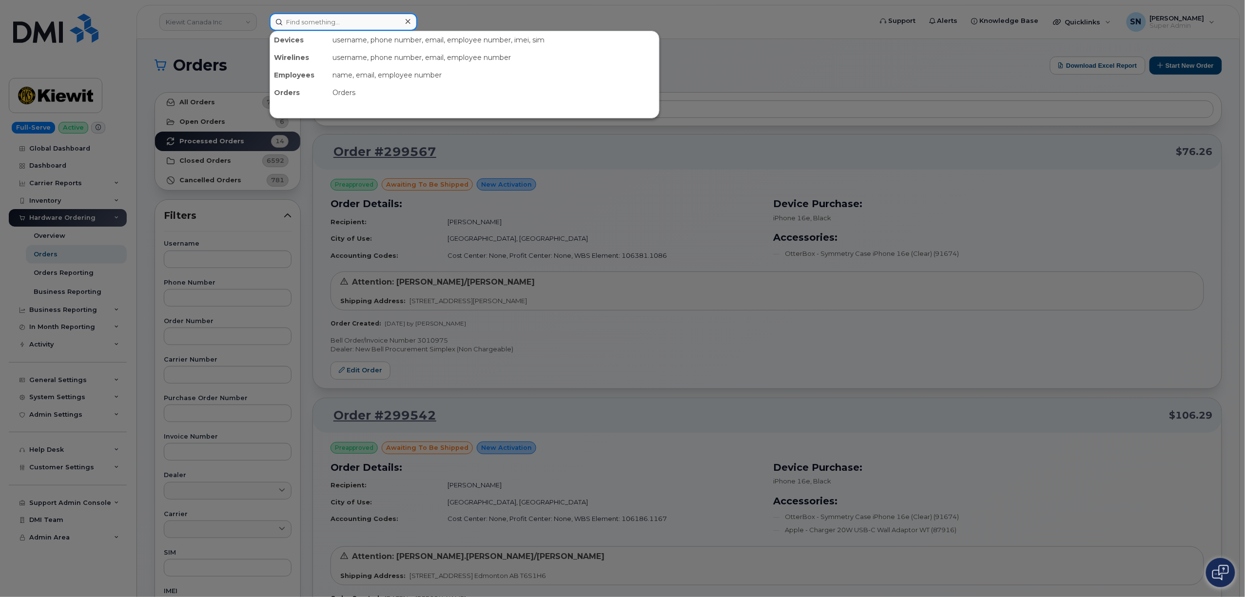
paste input "709-728-8292"
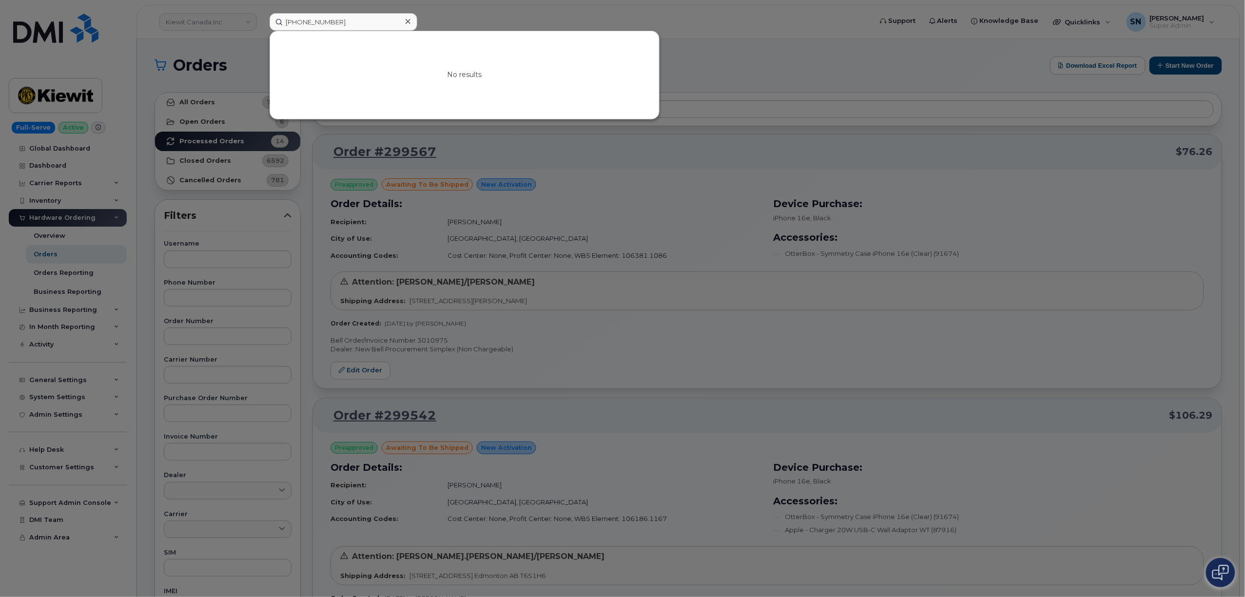
click at [429, 10] on div at bounding box center [622, 298] width 1245 height 597
drag, startPoint x: 339, startPoint y: 23, endPoint x: 252, endPoint y: 15, distance: 88.2
click at [262, 15] on div "709-728-8292 No results" at bounding box center [567, 22] width 611 height 18
type input "7097288292"
click at [668, 278] on div at bounding box center [622, 298] width 1245 height 597
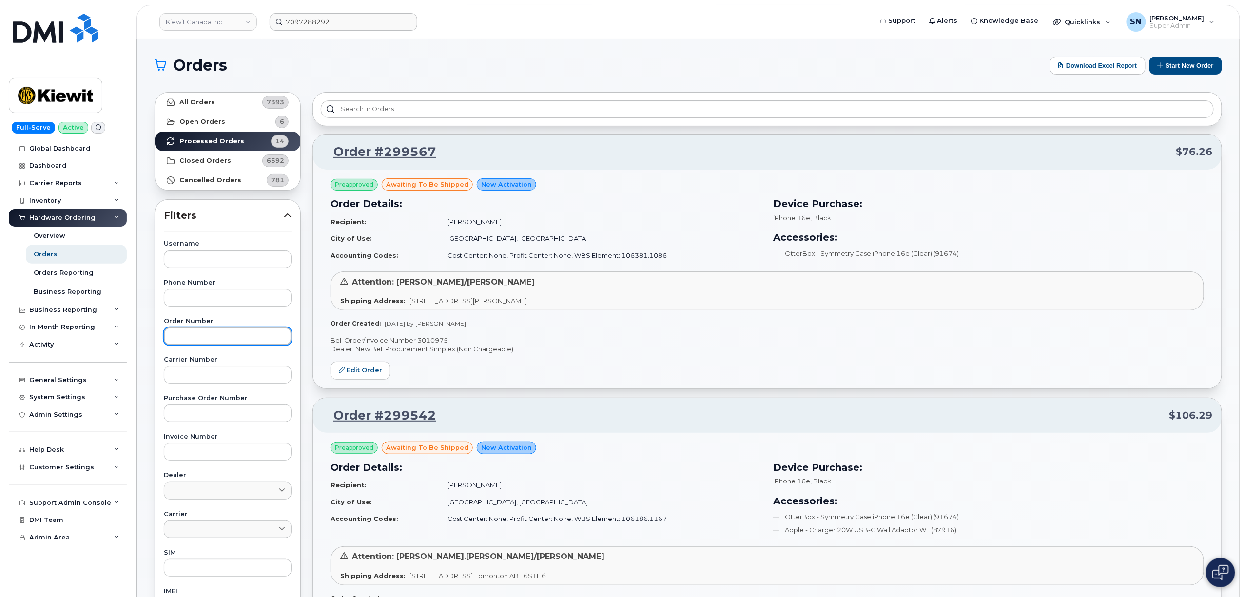
click at [221, 341] on input "text" at bounding box center [228, 337] width 128 height 18
paste input "292205"
type input "292205"
click at [231, 97] on link "All Orders 7393" at bounding box center [227, 102] width 145 height 19
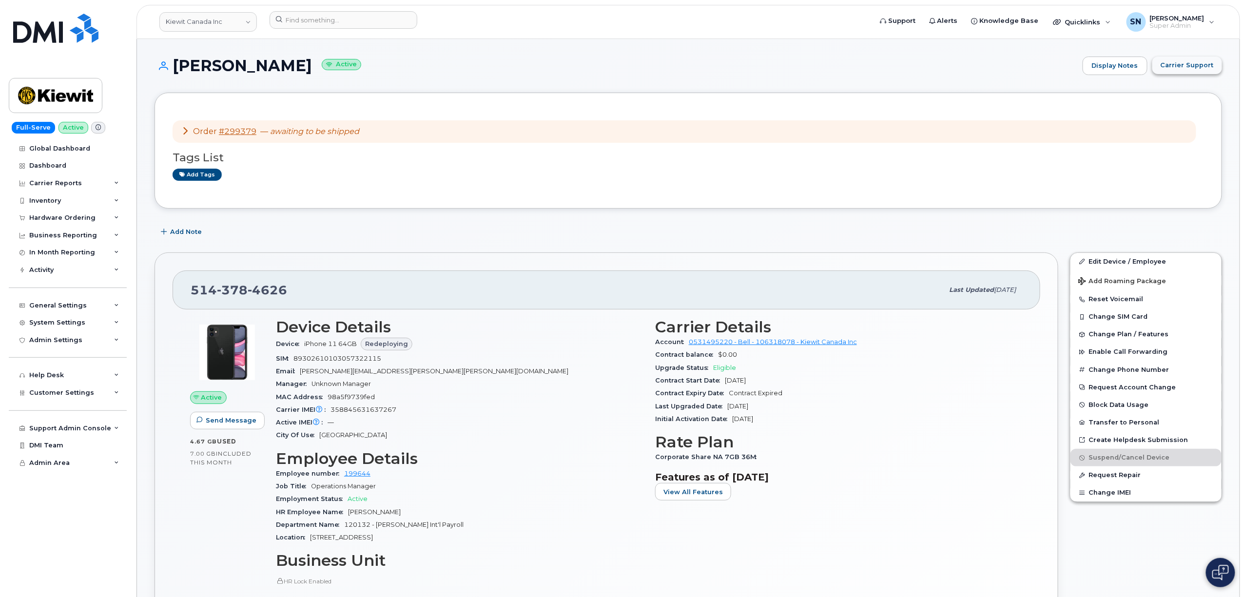
click at [1181, 63] on span "Carrier Support" at bounding box center [1187, 64] width 53 height 9
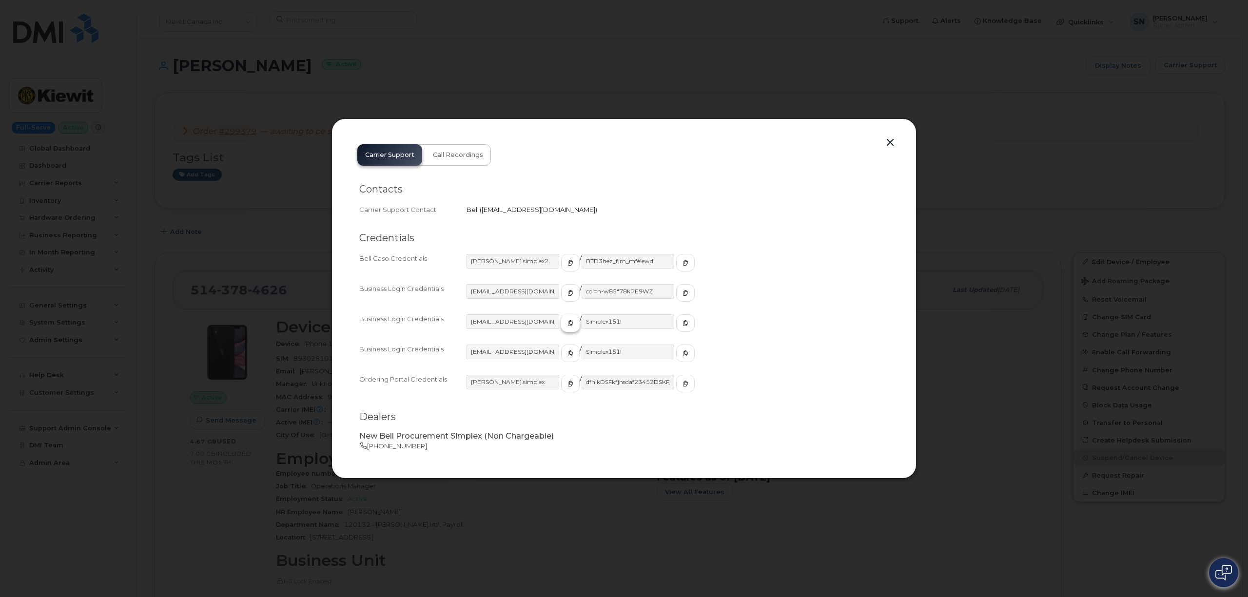
click at [567, 323] on icon "button" at bounding box center [570, 323] width 6 height 6
drag, startPoint x: 665, startPoint y: 324, endPoint x: 612, endPoint y: 321, distance: 52.8
click at [682, 324] on icon "button" at bounding box center [685, 323] width 6 height 6
click at [894, 140] on button "button" at bounding box center [890, 143] width 15 height 14
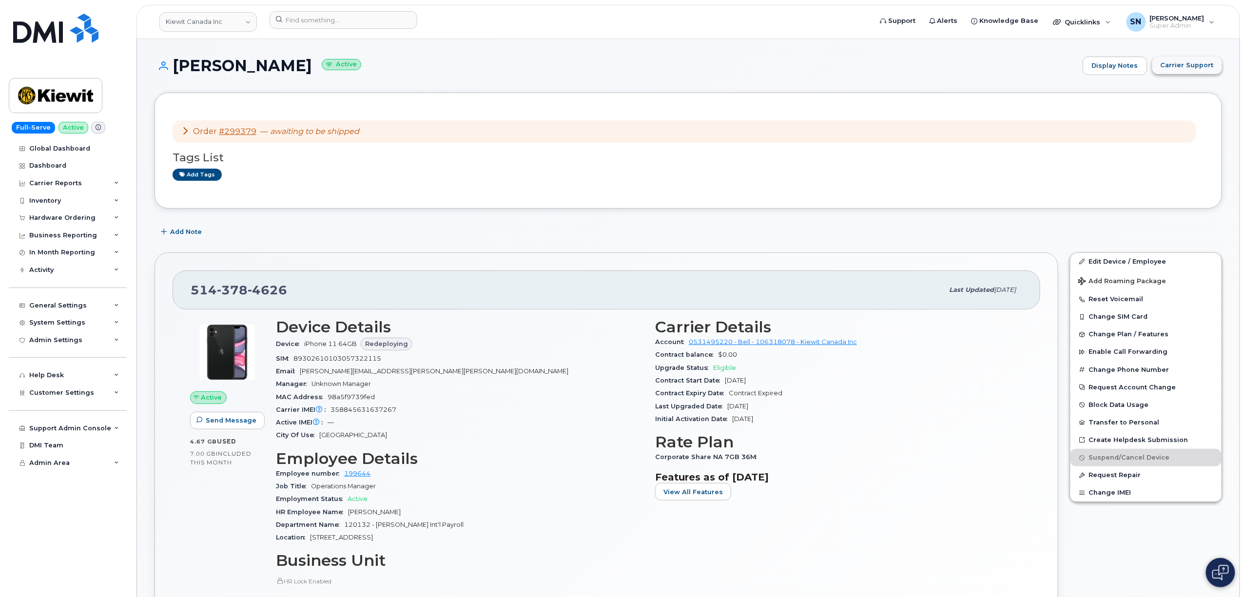
click at [1182, 64] on span "Carrier Support" at bounding box center [1187, 64] width 53 height 9
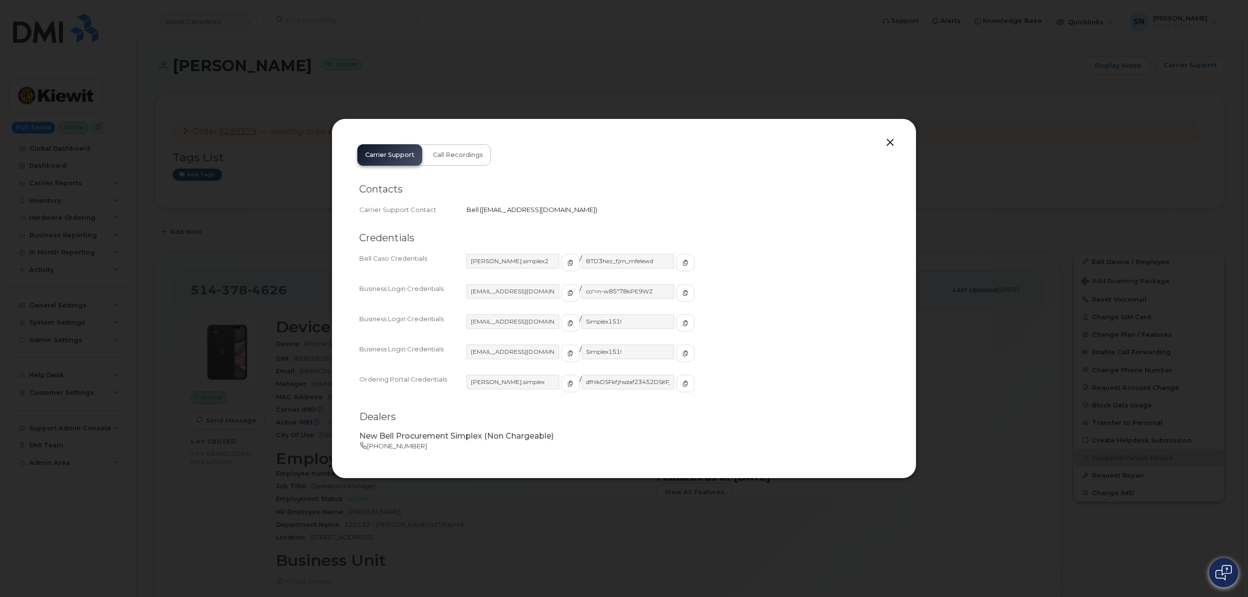
click at [893, 144] on button "button" at bounding box center [890, 143] width 15 height 14
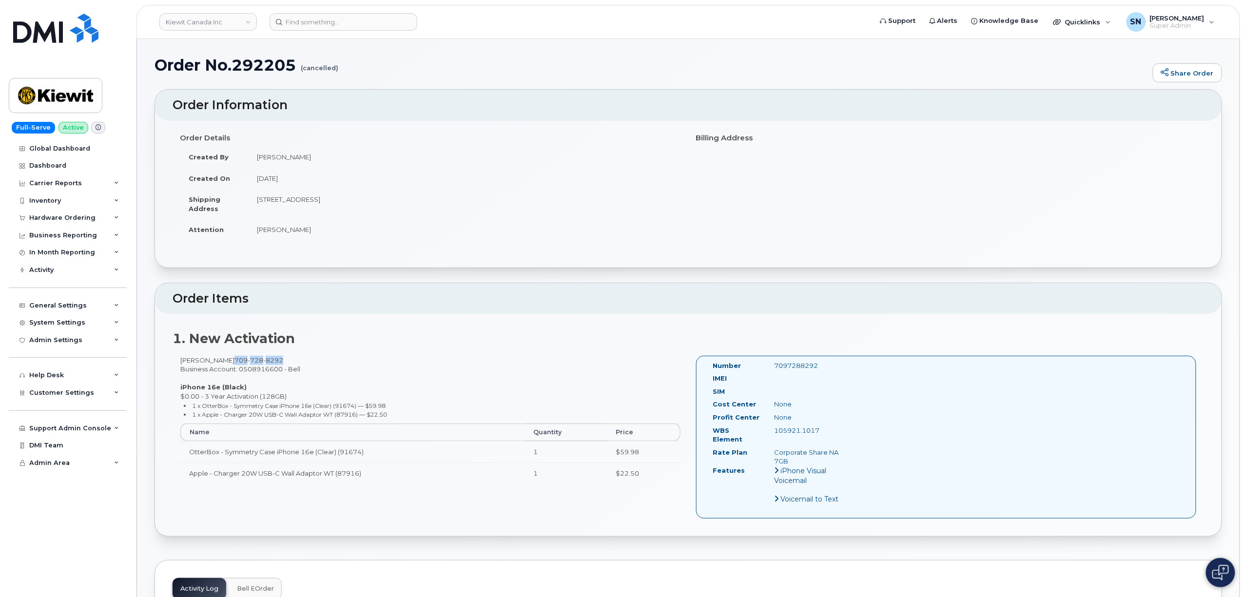
drag, startPoint x: 213, startPoint y: 360, endPoint x: 272, endPoint y: 361, distance: 58.5
click at [272, 361] on div "[PERSON_NAME] [PHONE_NUMBER] Business Account: 0508916600 - Bell iPhone 16e (Bl…" at bounding box center [431, 424] width 516 height 136
copy div "105921.1017"
drag, startPoint x: 774, startPoint y: 432, endPoint x: 834, endPoint y: 435, distance: 59.6
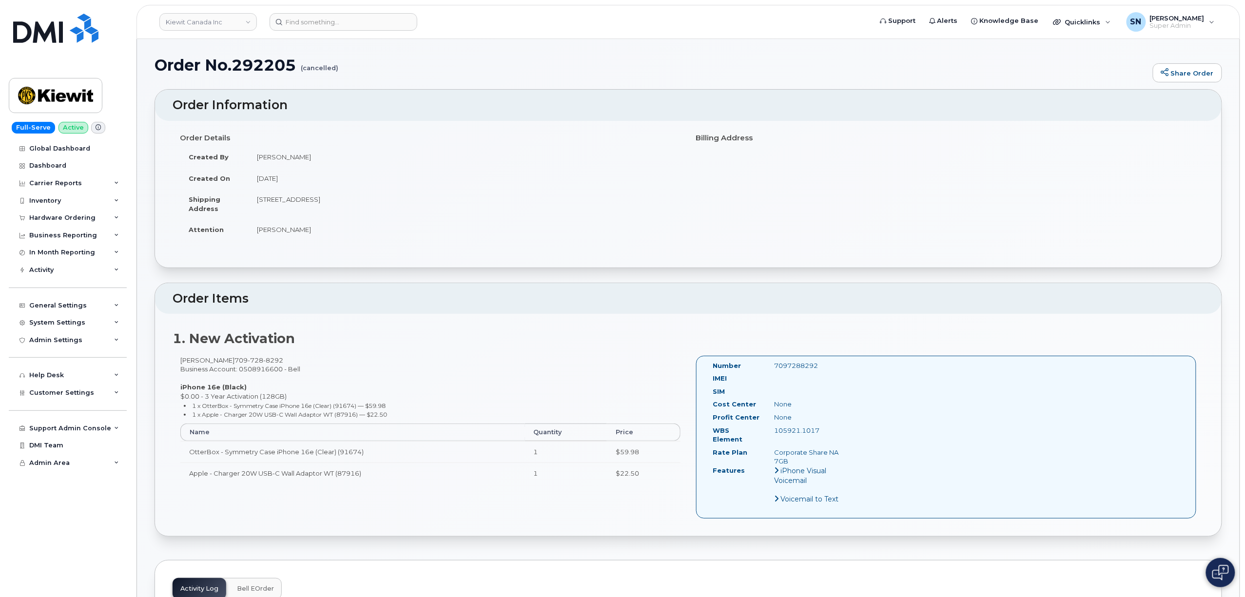
click at [834, 435] on div "105921.1017" at bounding box center [810, 430] width 86 height 9
click at [75, 311] on div "General Settings" at bounding box center [68, 306] width 118 height 18
drag, startPoint x: 257, startPoint y: 200, endPoint x: 336, endPoint y: 206, distance: 79.2
click at [336, 206] on td "76 Kennedys Lane Exten HOLYROOD NL A0A 2R0 CANADA" at bounding box center [464, 204] width 433 height 30
copy td "76 Kennedys Lane Exten"
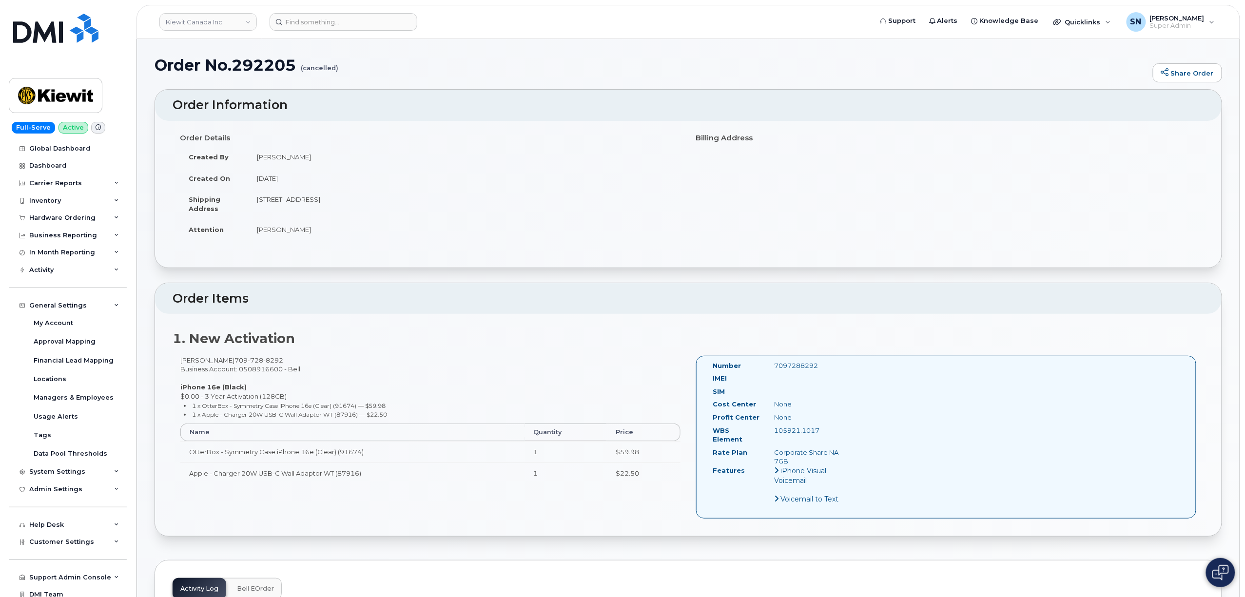
click at [350, 227] on td "Josh Cole" at bounding box center [464, 229] width 433 height 21
drag, startPoint x: 258, startPoint y: 203, endPoint x: 417, endPoint y: 206, distance: 159.4
click at [417, 206] on td "76 Kennedys Lane Exten HOLYROOD NL A0A 2R0 CANADA" at bounding box center [464, 204] width 433 height 30
copy td "76 Kennedys Lane Exten HOLYROOD NL A0A 2R0"
click at [342, 231] on td "Josh Cole" at bounding box center [464, 229] width 433 height 21
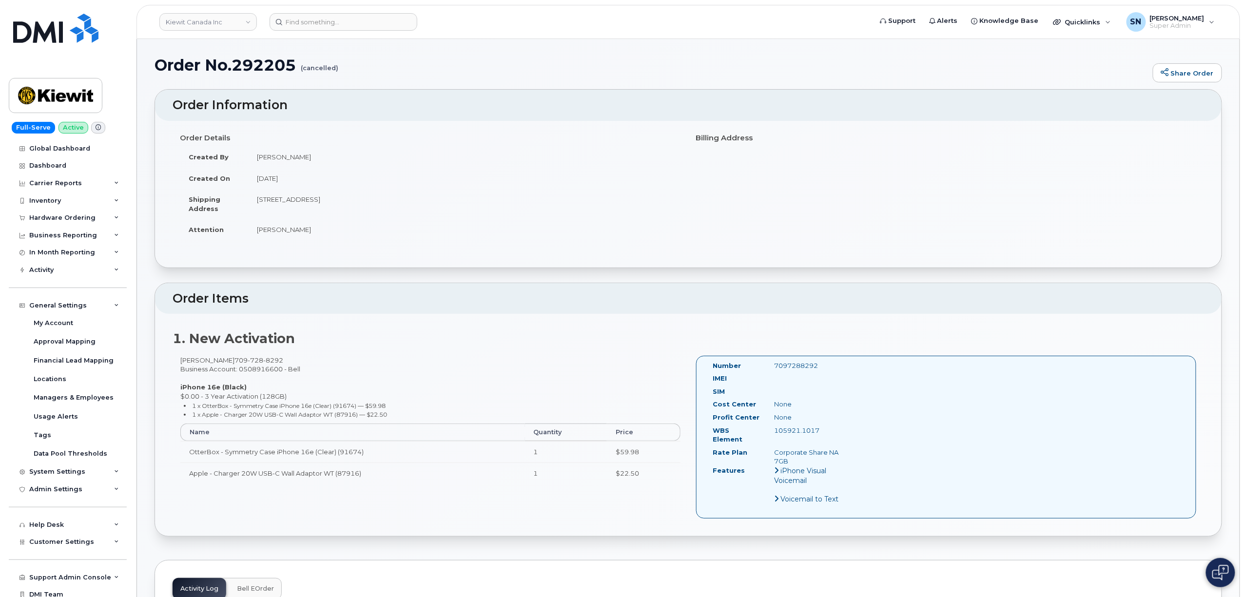
drag, startPoint x: 340, startPoint y: 199, endPoint x: 374, endPoint y: 206, distance: 35.3
click at [374, 206] on td "76 Kennedys Lane Exten HOLYROOD NL A0A 2R0 CANADA" at bounding box center [464, 204] width 433 height 30
copy td "HOLYROOD"
click at [492, 246] on div "Order Details Created By Sabrina Nguyen Created On June 3, 2025 Shipping Addres…" at bounding box center [431, 189] width 516 height 119
drag, startPoint x: 389, startPoint y: 202, endPoint x: 416, endPoint y: 207, distance: 27.7
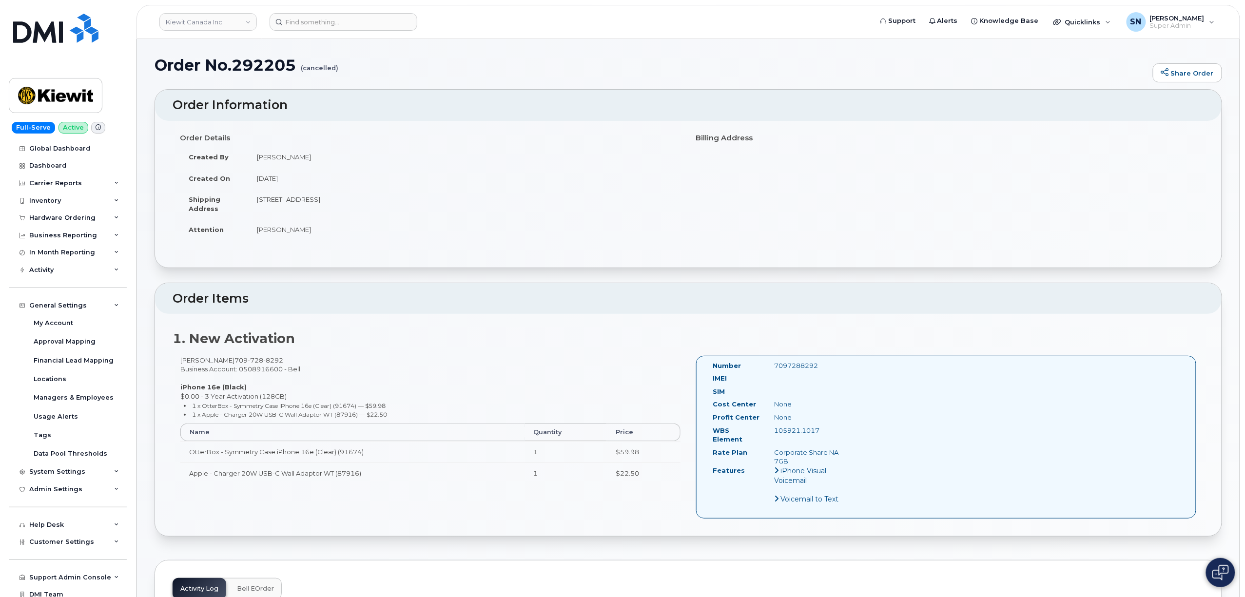
click at [416, 207] on td "76 Kennedys Lane Exten HOLYROOD NL A0A 2R0 CANADA" at bounding box center [464, 204] width 433 height 30
copy td "A0A 2R0"
click at [500, 255] on div "Order Details Created By Sabrina Nguyen Created On June 3, 2025 Shipping Addres…" at bounding box center [688, 194] width 1067 height 147
drag, startPoint x: 257, startPoint y: 229, endPoint x: 287, endPoint y: 233, distance: 29.9
click at [287, 233] on td "Josh Cole" at bounding box center [464, 229] width 433 height 21
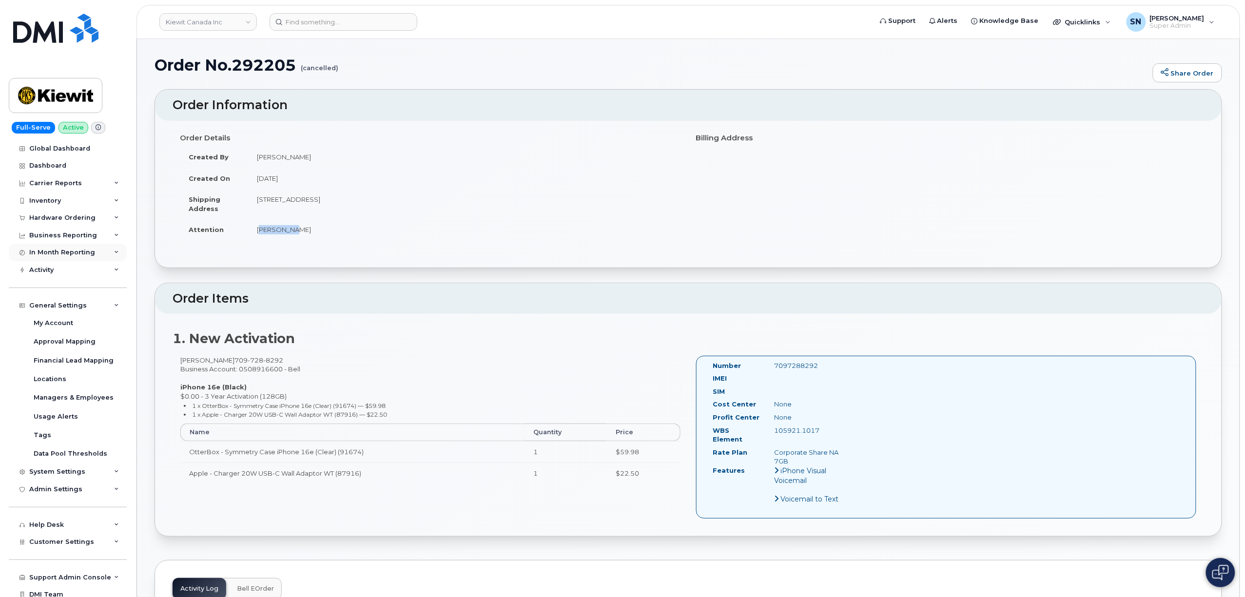
copy td "Josh Cole"
drag, startPoint x: 213, startPoint y: 361, endPoint x: 260, endPoint y: 361, distance: 47.8
click at [260, 361] on span "709 728 8292" at bounding box center [258, 360] width 49 height 8
copy span "709 728 8292"
click at [178, 358] on div "Josh Cole 709 728 8292 Business Account: 0508916600 - Bell iPhone 16e (Black) $…" at bounding box center [431, 424] width 516 height 136
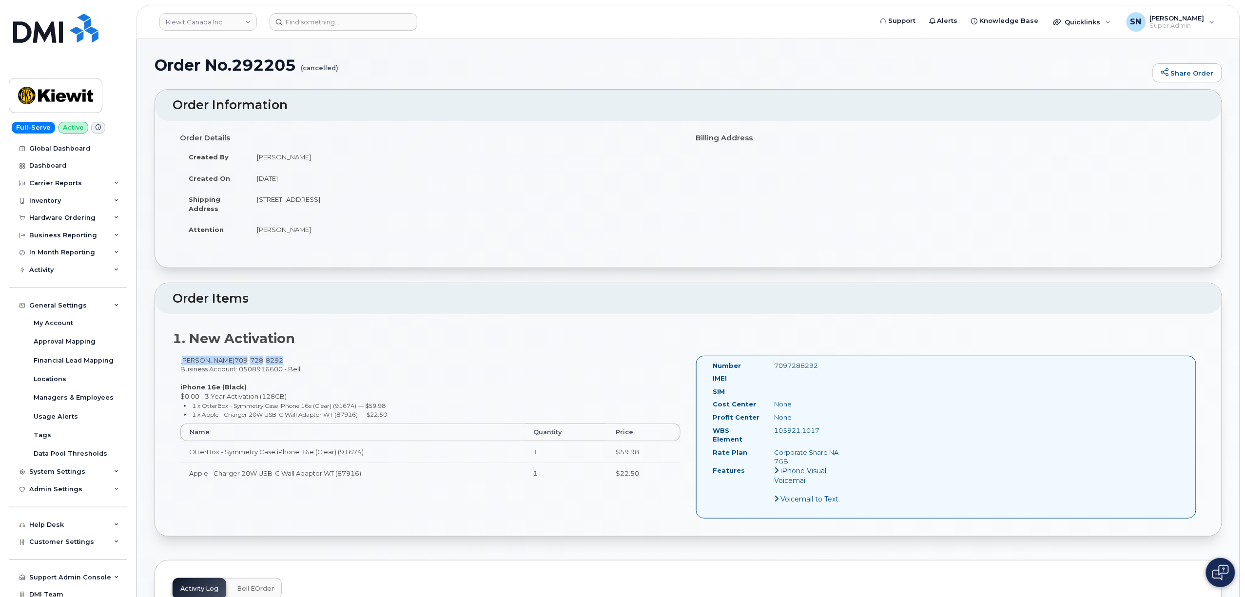
drag, startPoint x: 179, startPoint y: 360, endPoint x: 264, endPoint y: 362, distance: 84.4
click at [264, 362] on div "Josh Cole 709 728 8292 Business Account: 0508916600 - Bell iPhone 16e (Black) $…" at bounding box center [431, 424] width 516 height 136
copy div "Josh Cole 709 728 8292"
drag, startPoint x: 819, startPoint y: 428, endPoint x: 773, endPoint y: 433, distance: 47.1
click at [773, 433] on div "105921.1017" at bounding box center [810, 430] width 86 height 9
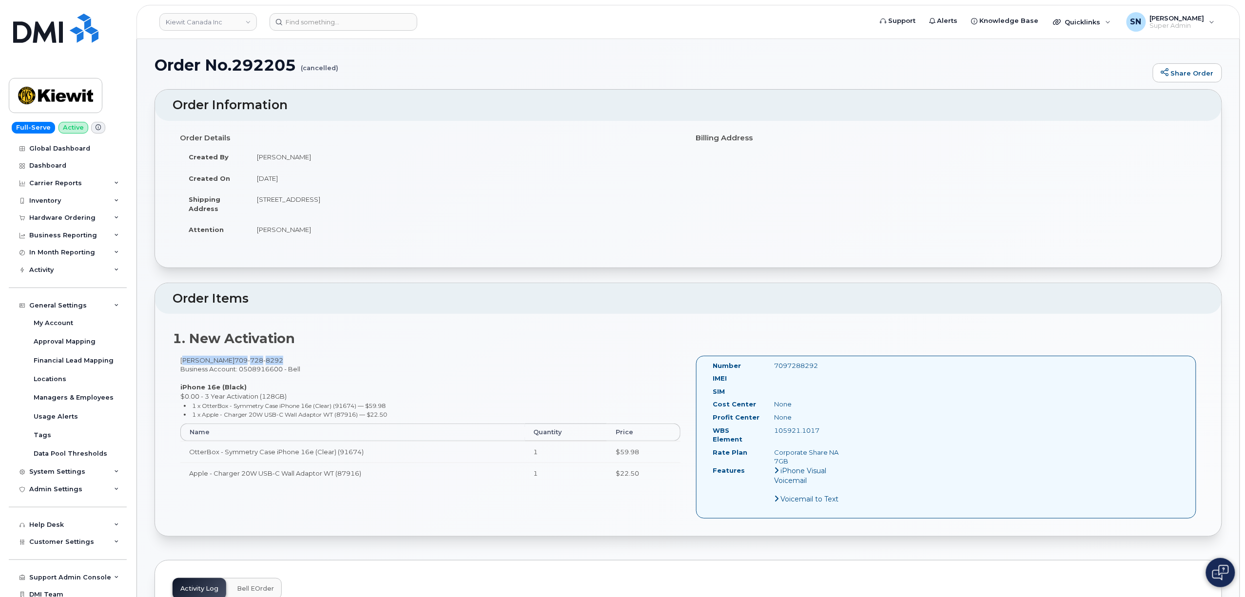
copy div "105921.1017"
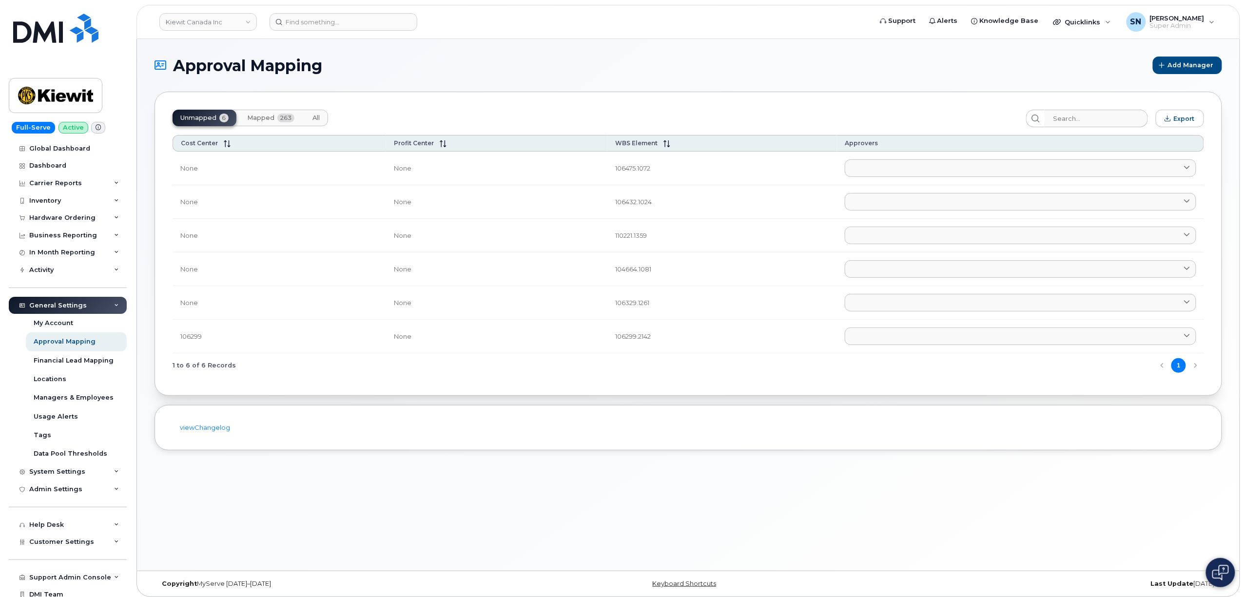
click at [76, 304] on div "General Settings" at bounding box center [58, 306] width 58 height 8
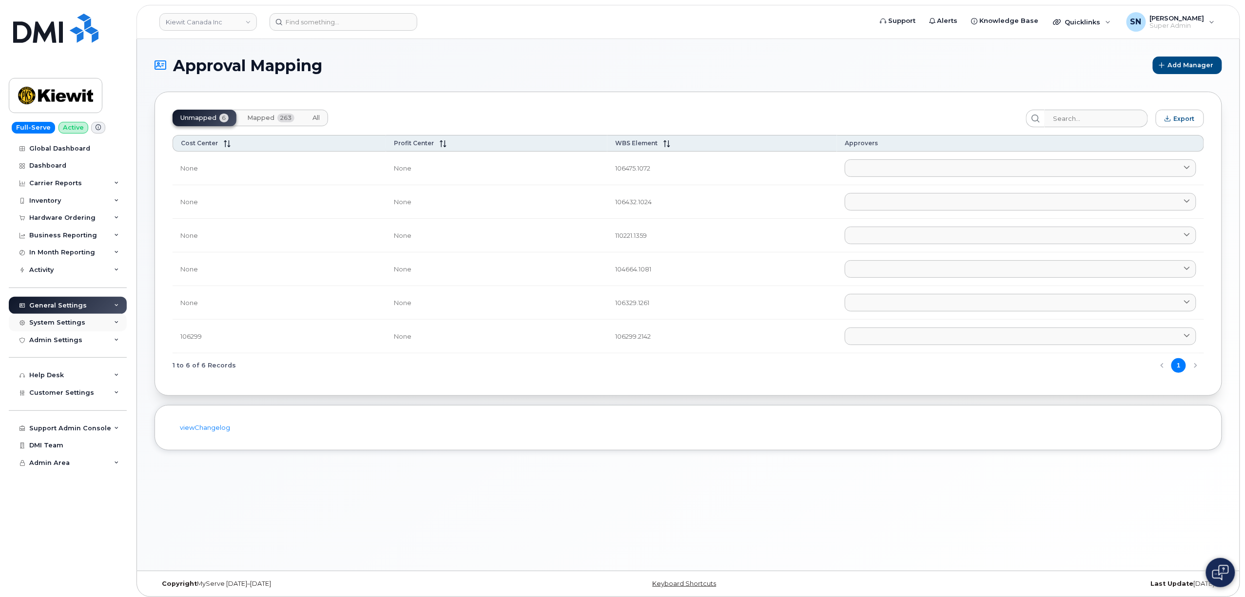
click at [81, 326] on div "System Settings" at bounding box center [57, 323] width 56 height 8
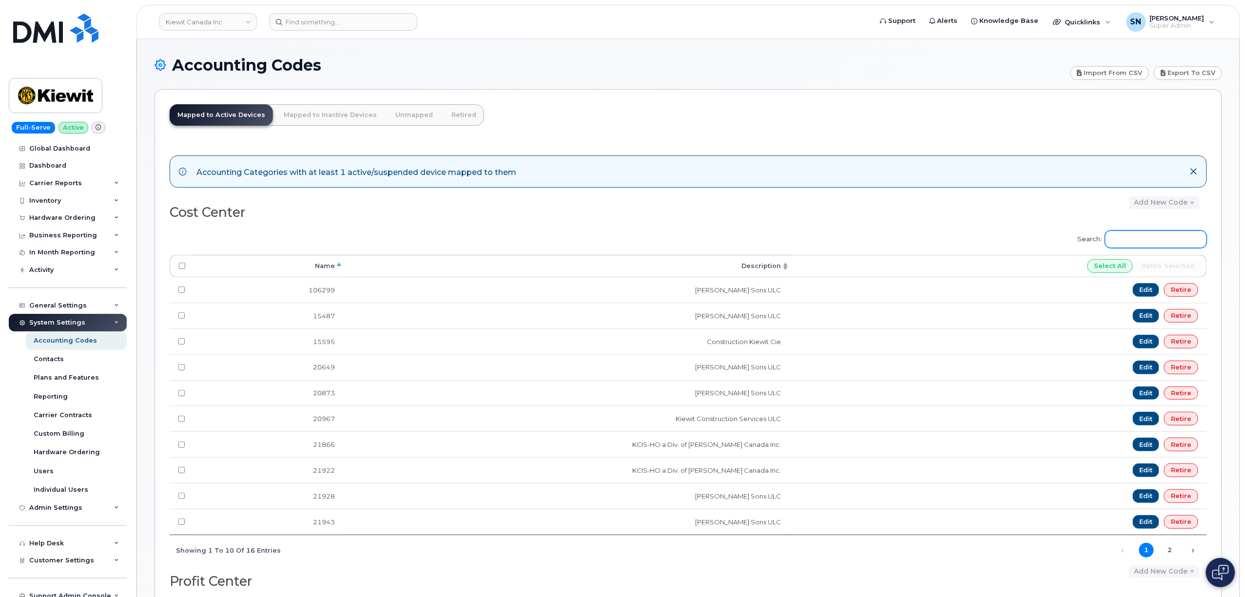
click at [1145, 234] on input "Search:" at bounding box center [1156, 240] width 102 height 18
paste input "105921.1017"
type input "105921.1017"
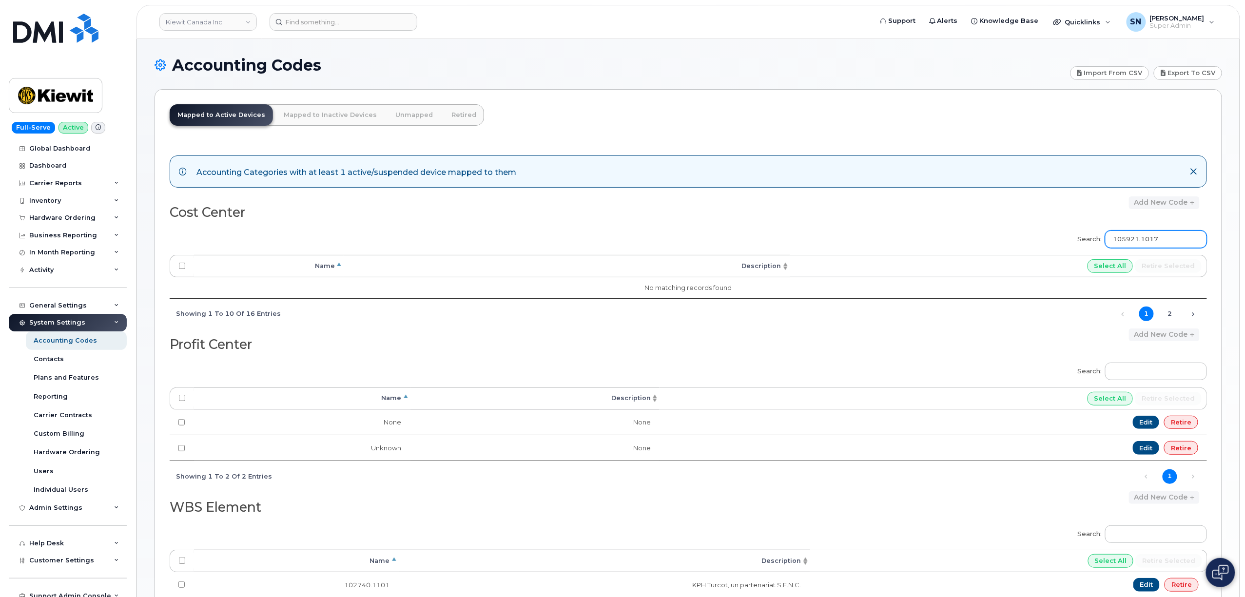
drag, startPoint x: 1183, startPoint y: 242, endPoint x: 1044, endPoint y: 238, distance: 139.0
click at [1044, 241] on div "Search: 105921.1017 Processing... Name Description Select All Retire selected N…" at bounding box center [688, 276] width 1037 height 105
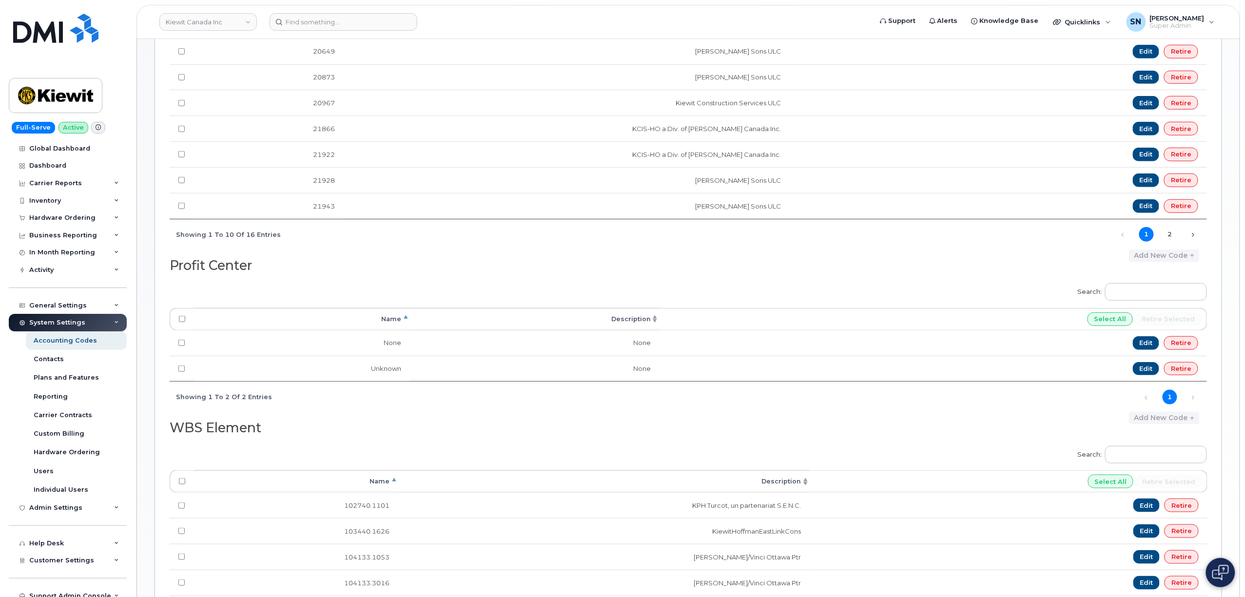
scroll to position [390, 0]
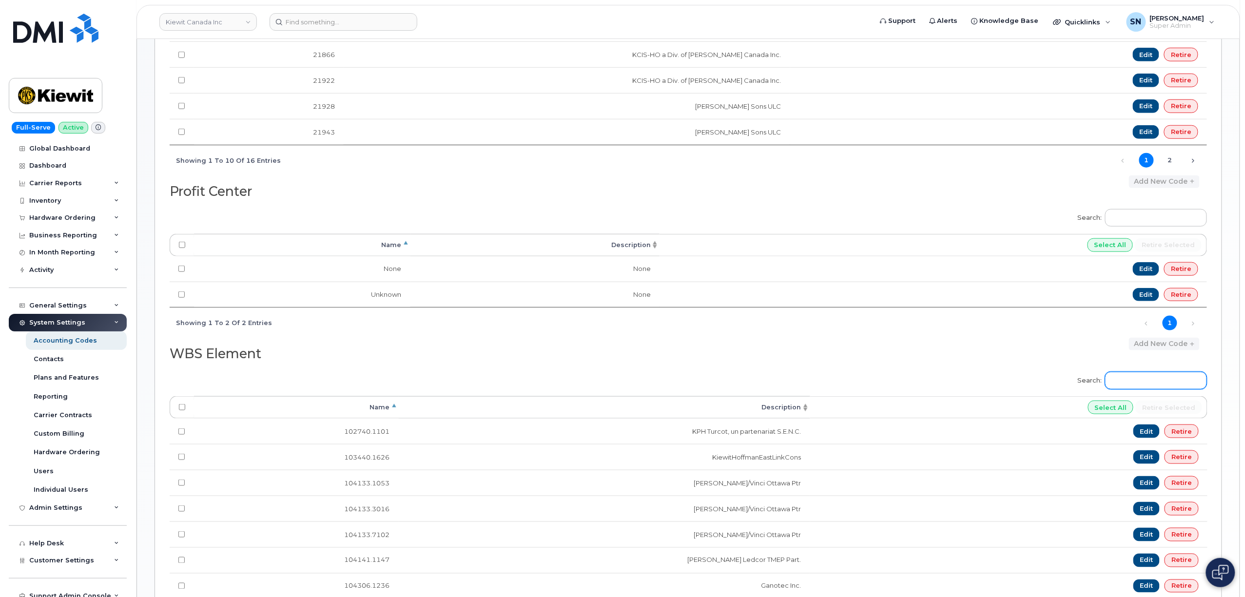
click at [1145, 385] on input "Search:" at bounding box center [1156, 381] width 102 height 18
paste input "105921.1017"
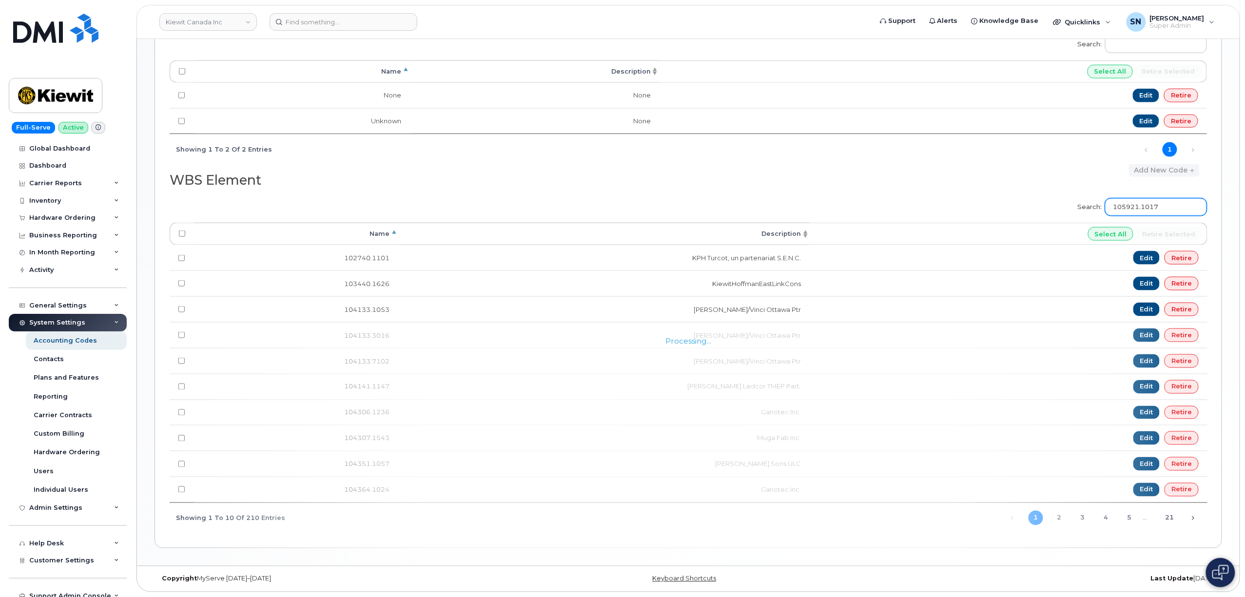
scroll to position [341, 0]
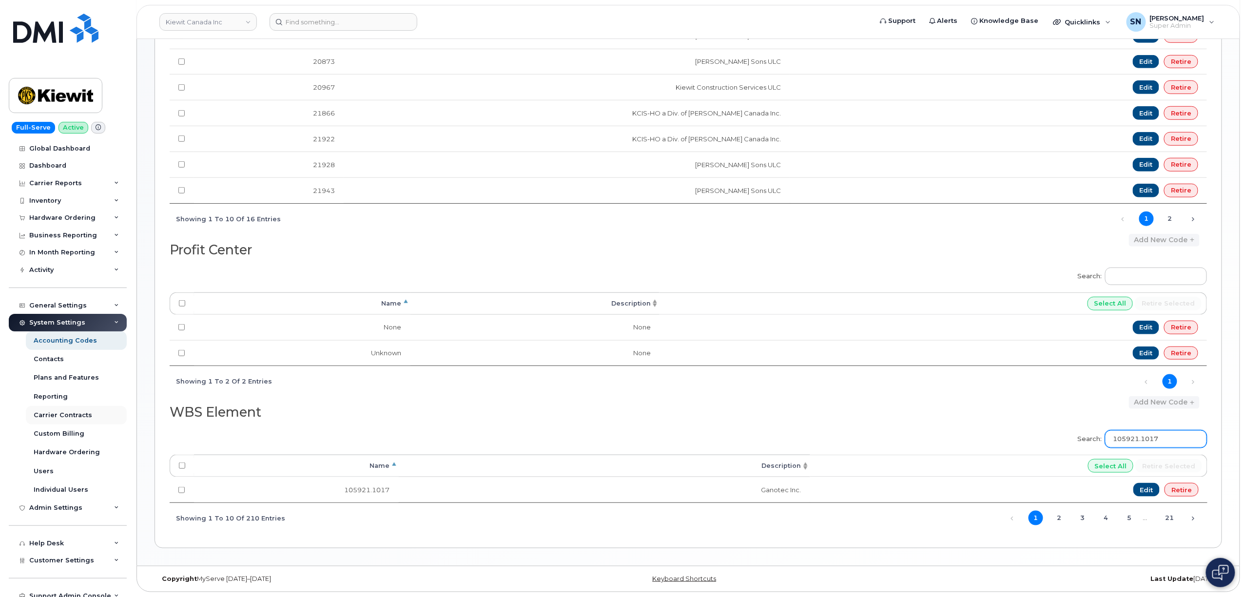
type input "105921.1017"
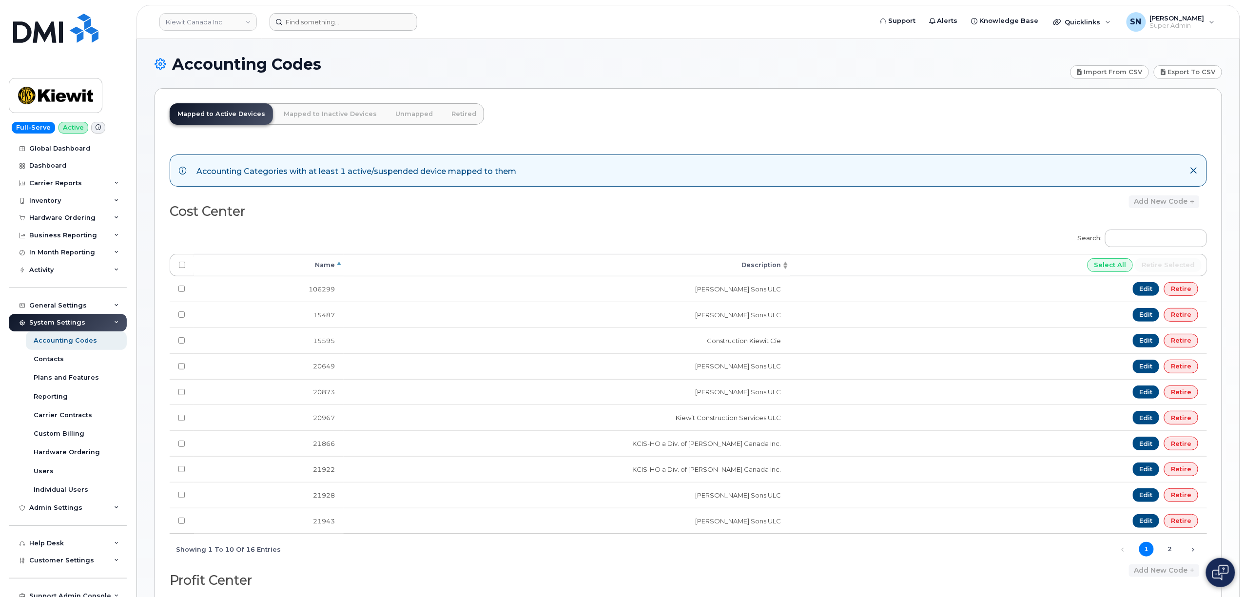
scroll to position [0, 0]
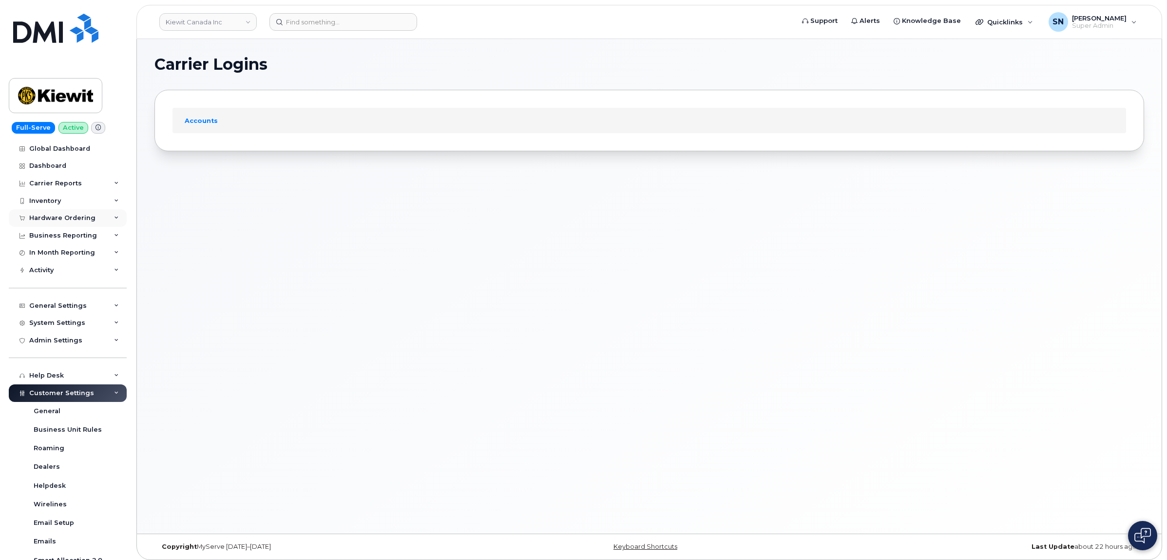
click at [71, 217] on div "Hardware Ordering" at bounding box center [62, 218] width 66 height 8
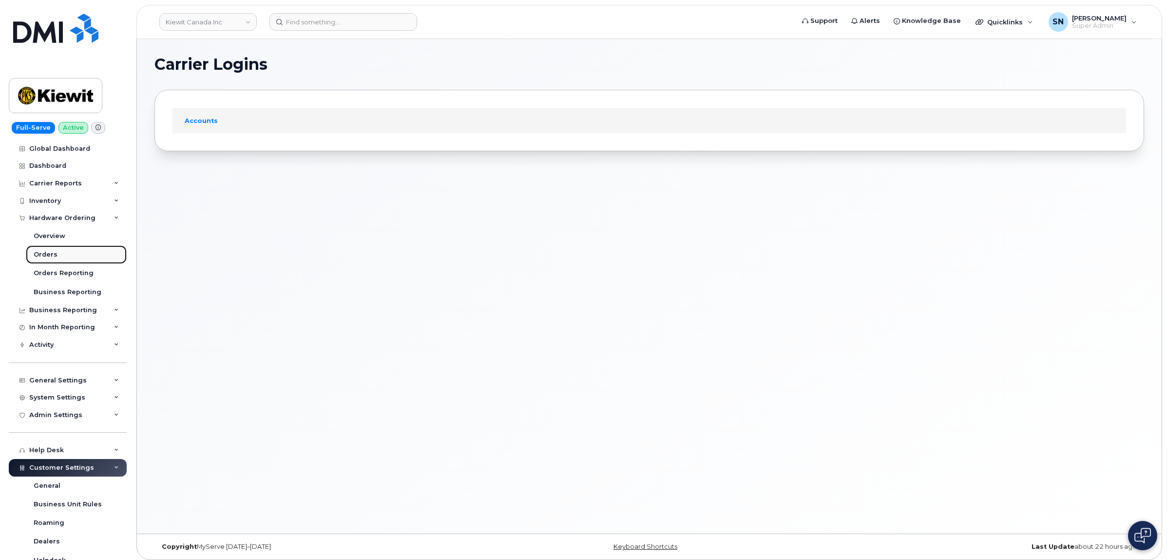
click at [50, 253] on div "Orders" at bounding box center [46, 254] width 24 height 9
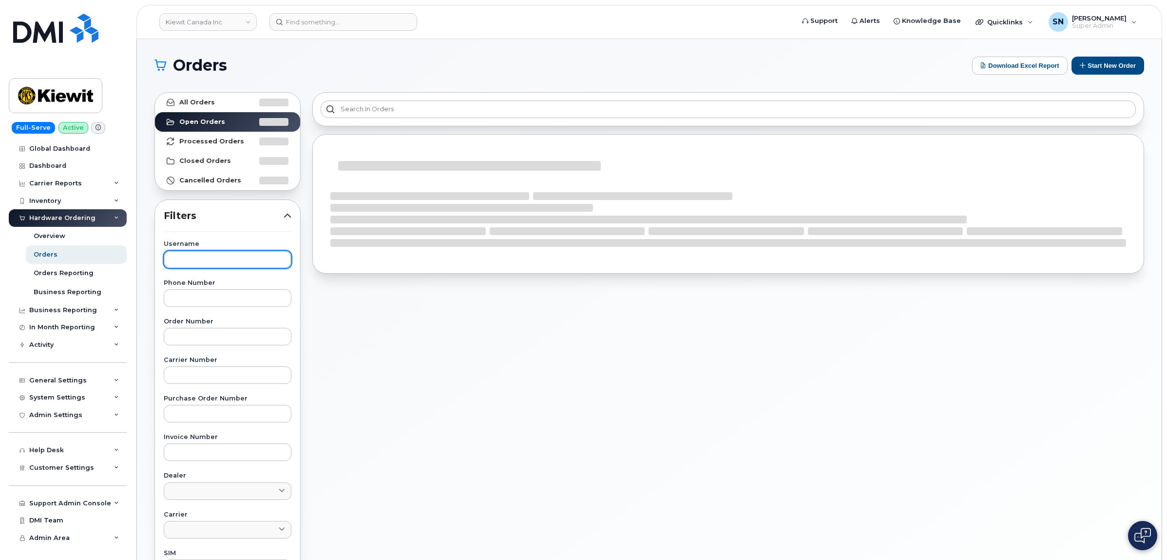
click at [225, 267] on input "text" at bounding box center [228, 260] width 128 height 18
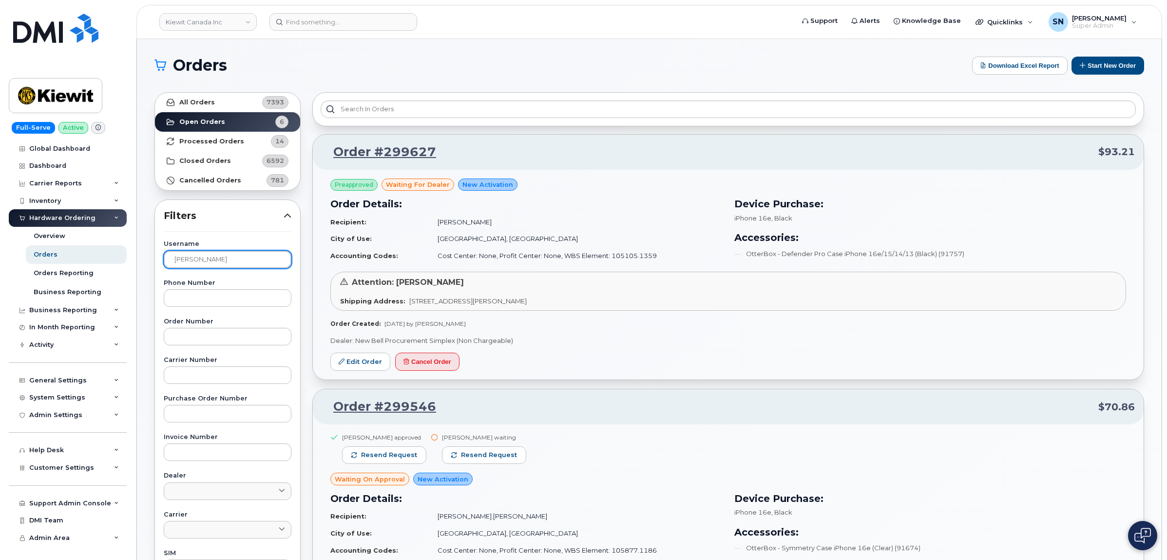
type input "[PERSON_NAME]"
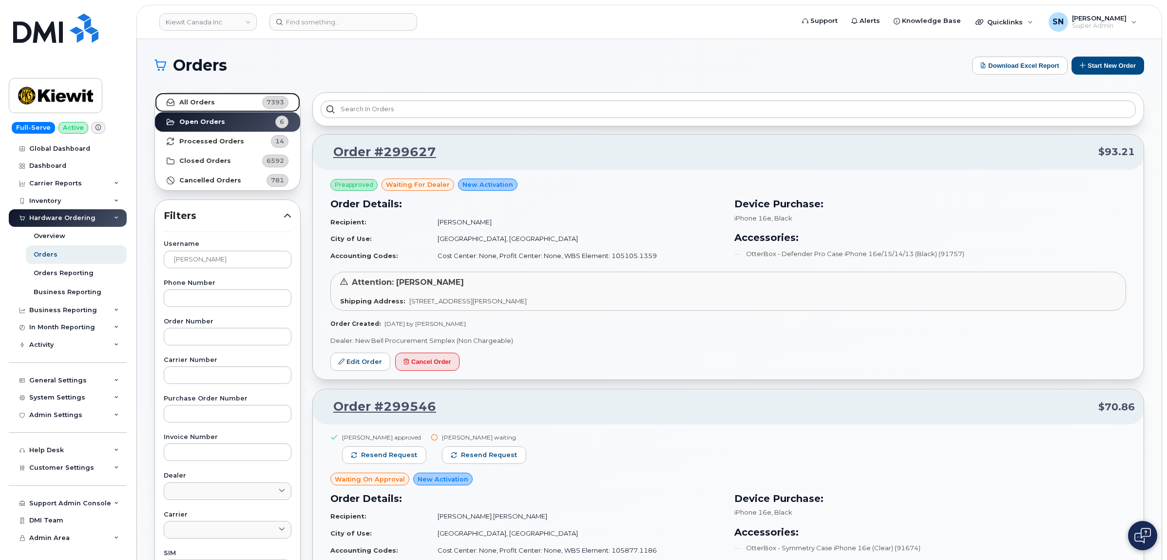
click at [217, 108] on link "All Orders 7393" at bounding box center [227, 102] width 145 height 19
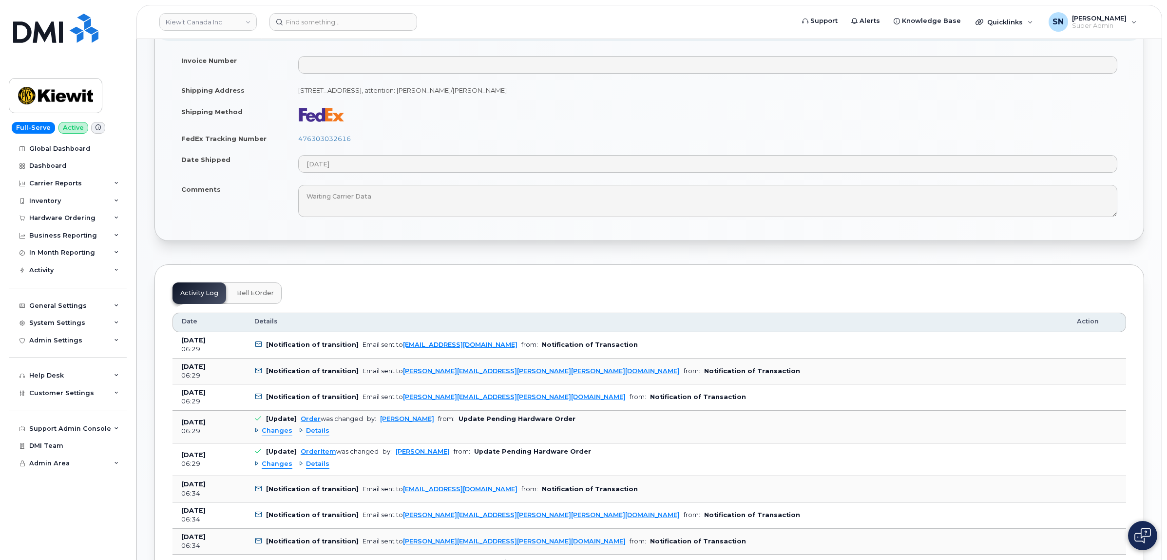
scroll to position [792, 0]
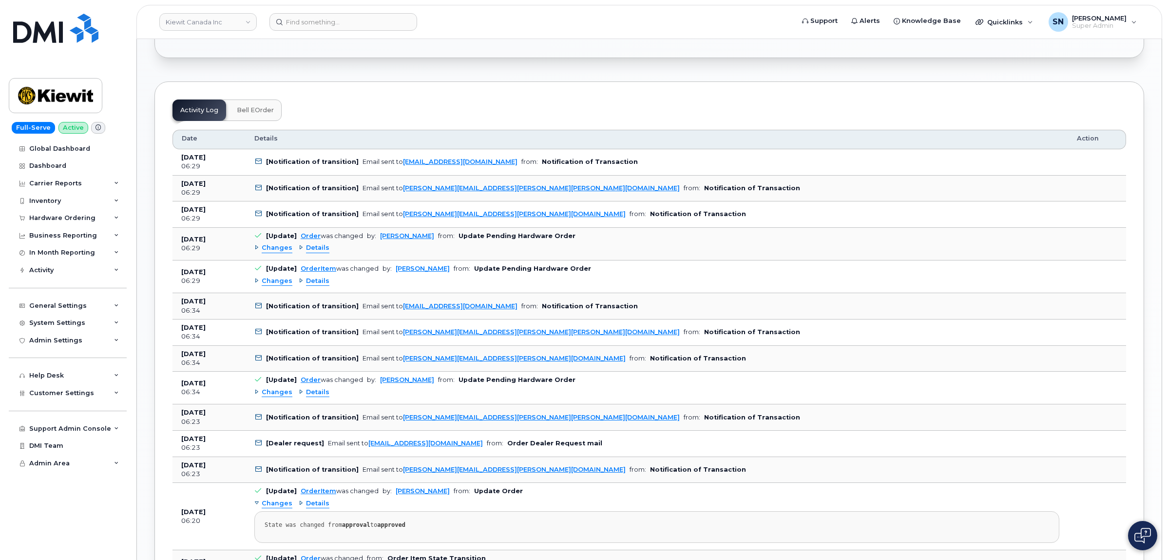
click at [274, 247] on span "Changes" at bounding box center [277, 247] width 31 height 9
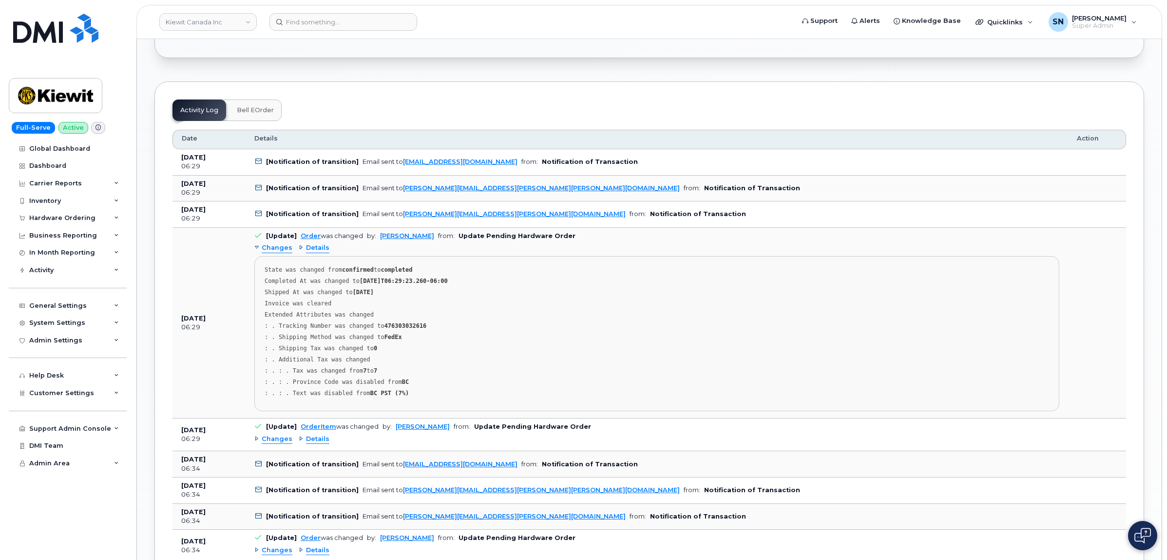
click at [274, 247] on span "Changes" at bounding box center [277, 247] width 31 height 9
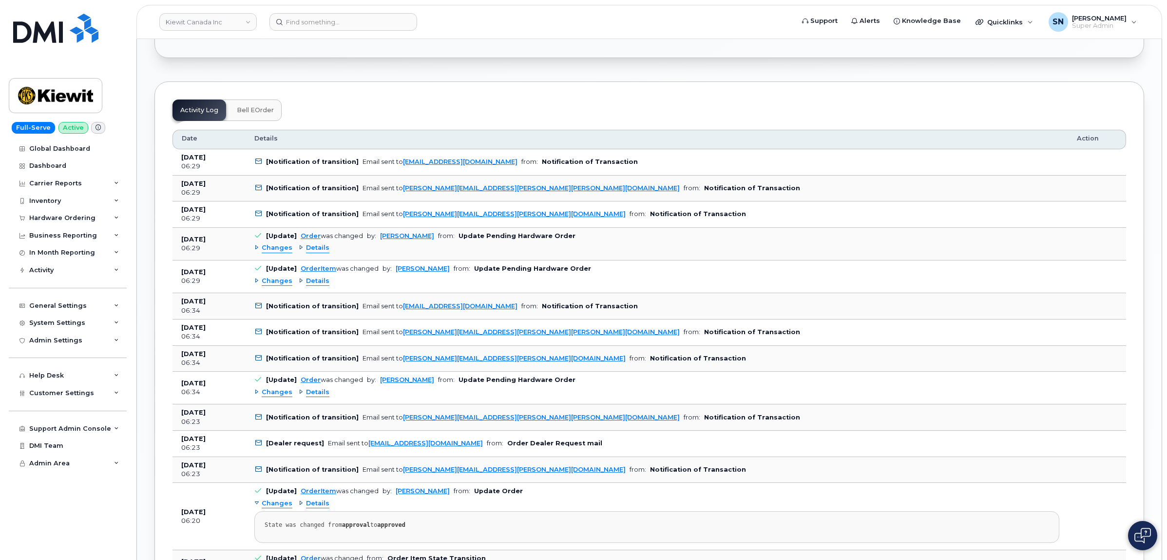
click at [280, 276] on span "Changes" at bounding box center [277, 280] width 31 height 9
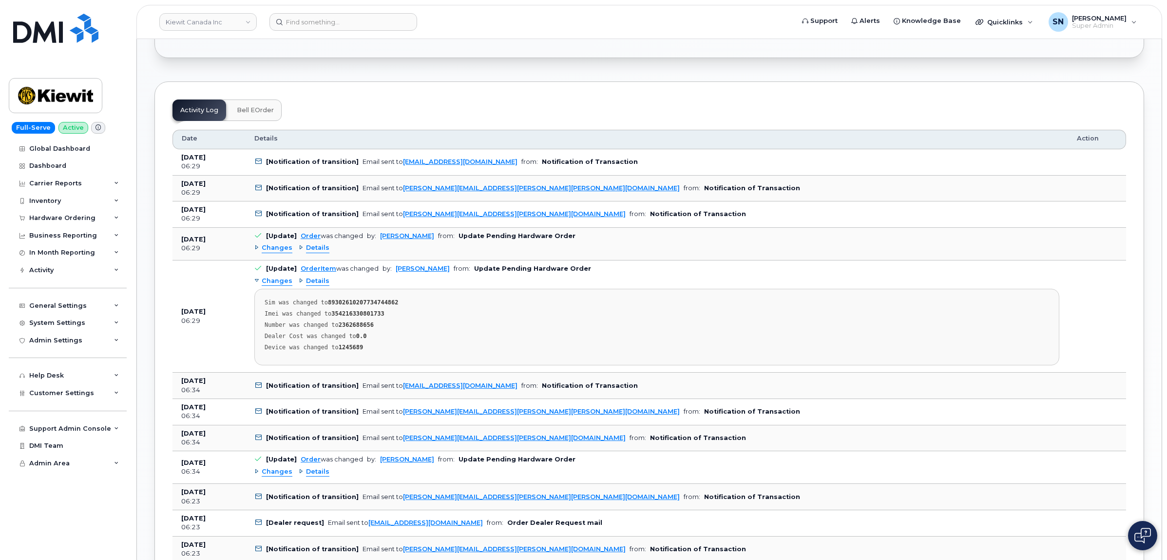
click at [280, 276] on span "Changes" at bounding box center [277, 280] width 31 height 9
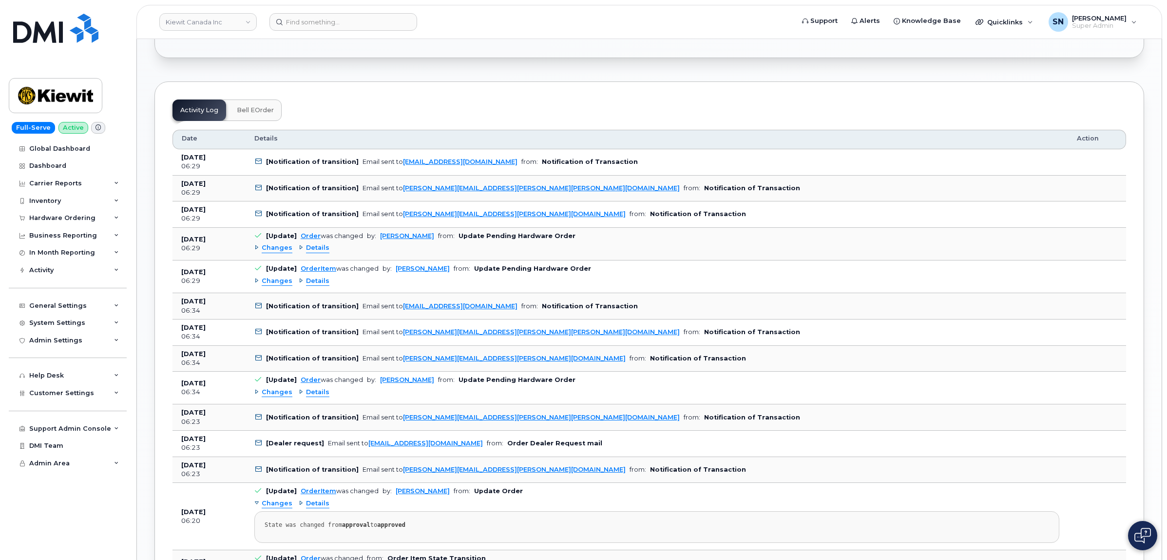
click at [276, 392] on span "Changes" at bounding box center [277, 392] width 31 height 9
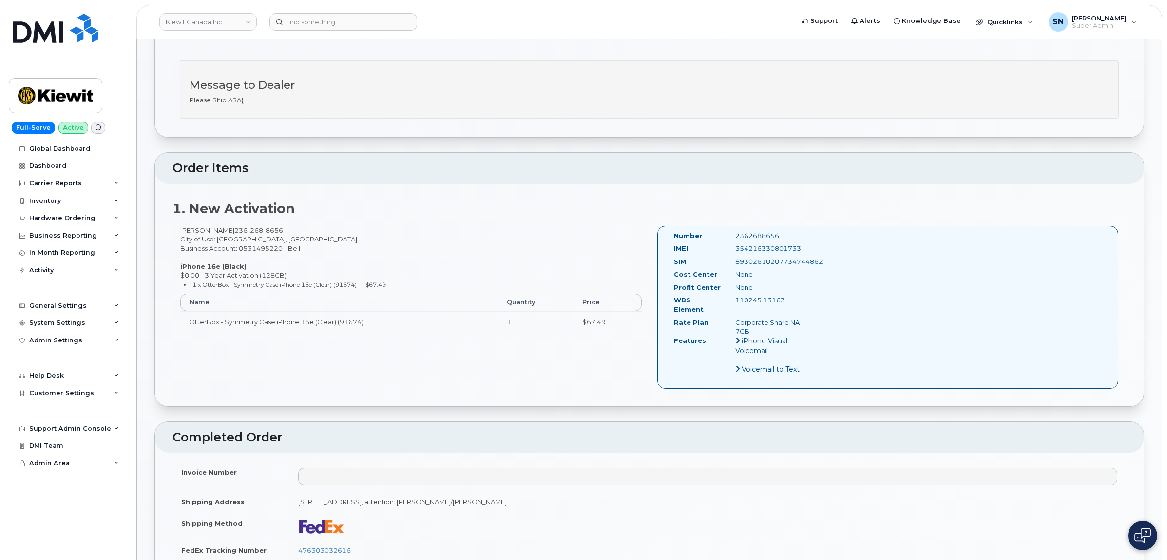
scroll to position [122, 0]
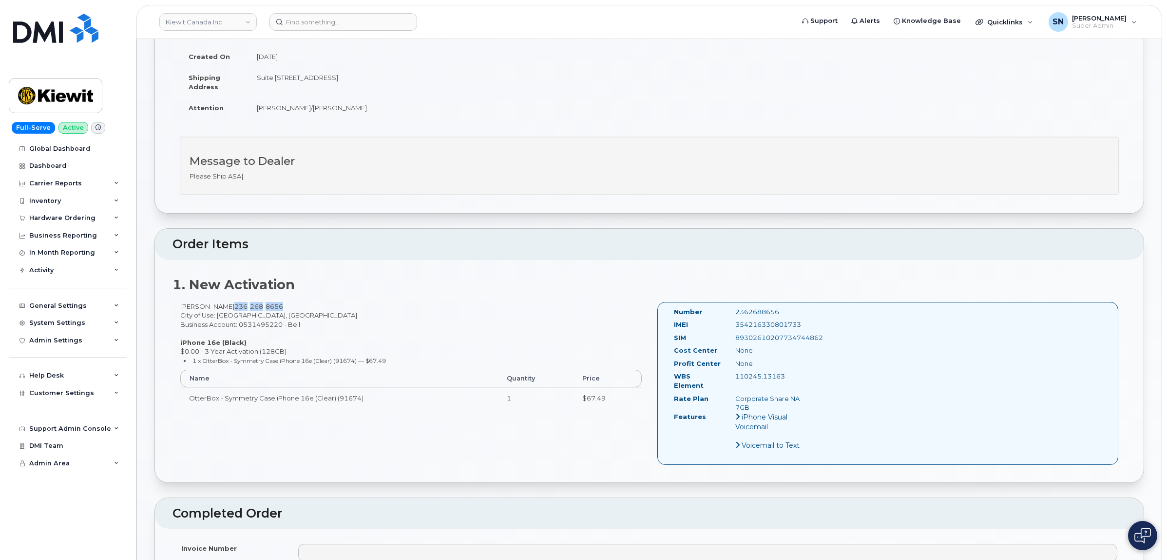
drag, startPoint x: 230, startPoint y: 306, endPoint x: 281, endPoint y: 306, distance: 51.7
click at [281, 306] on div "Jennifer Fraser 236 268 8656 City of Use: Vancouver, British Columbia Business …" at bounding box center [411, 360] width 477 height 116
copy span "236 268 8656"
click at [406, 183] on div "Message to Dealer Please Ship ASA{" at bounding box center [649, 165] width 939 height 58
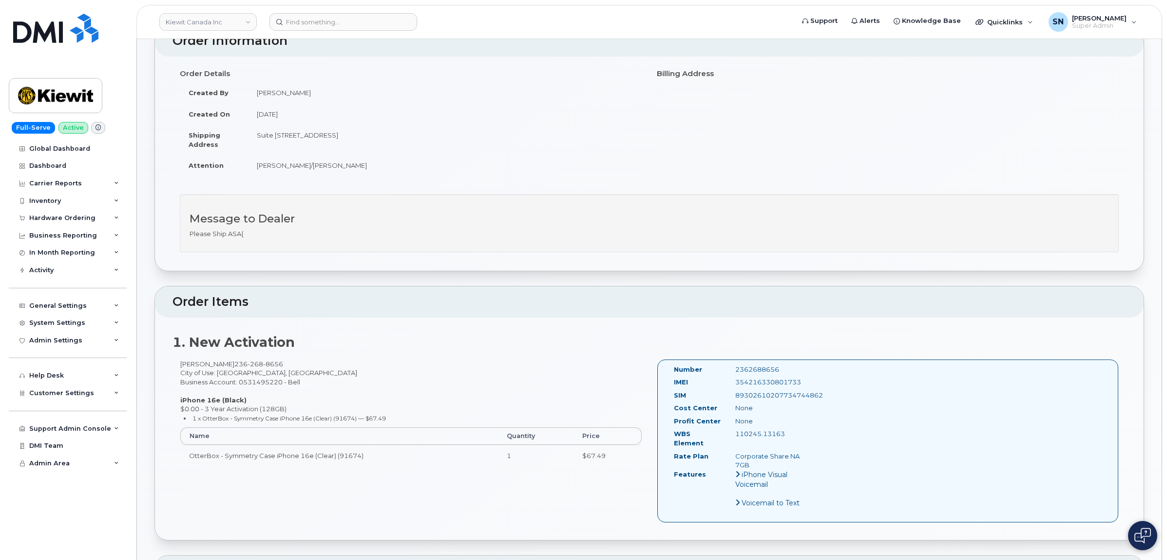
scroll to position [0, 0]
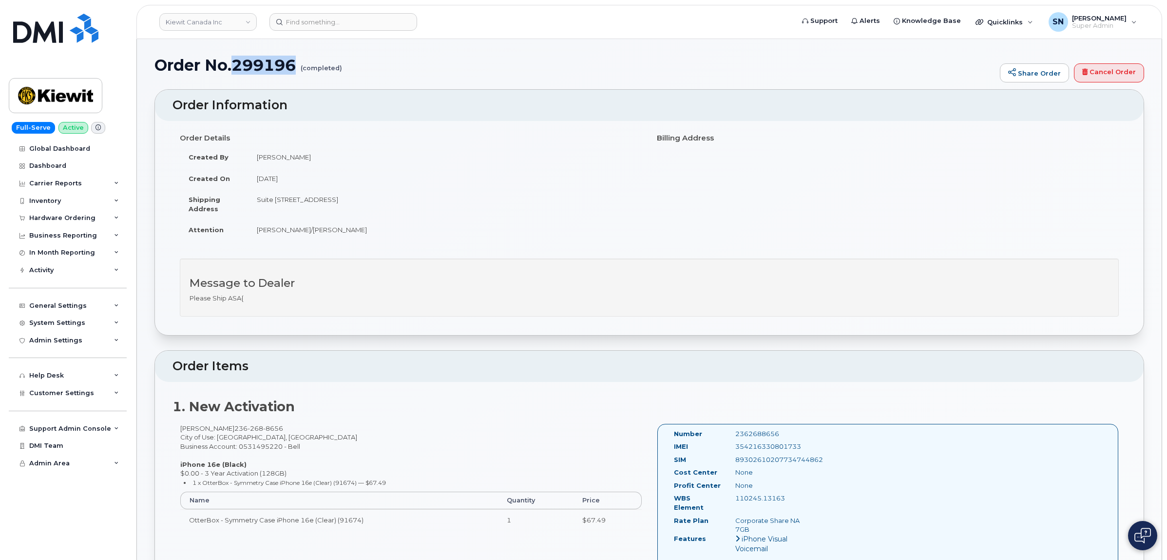
drag, startPoint x: 234, startPoint y: 60, endPoint x: 298, endPoint y: 64, distance: 63.5
click at [298, 64] on h1 "Order No.299196 (completed)" at bounding box center [575, 65] width 841 height 17
copy h1 "299196"
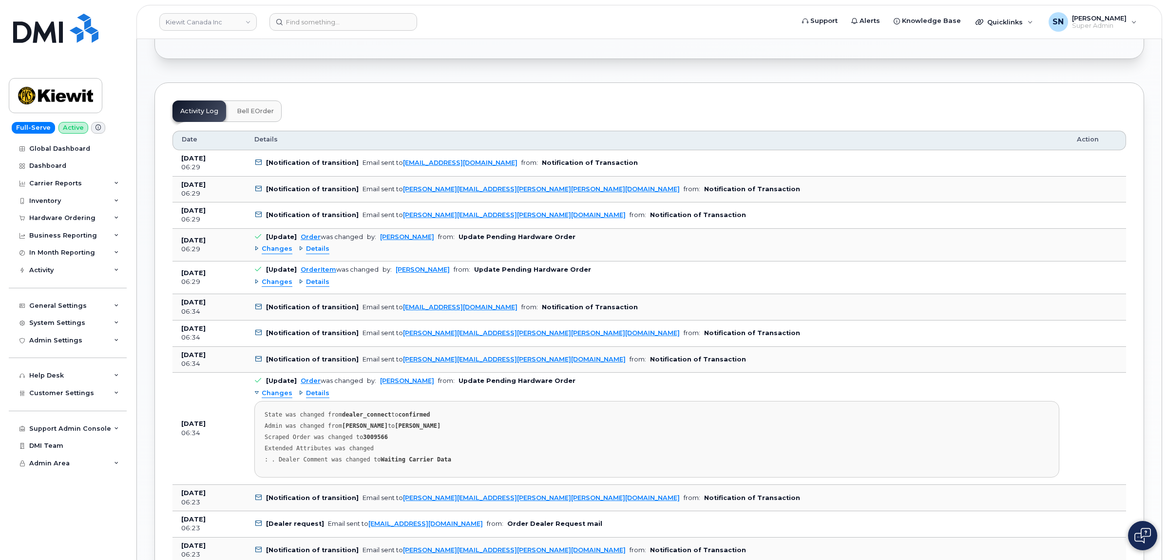
scroll to position [792, 0]
click at [364, 432] on strong "3009566" at bounding box center [375, 435] width 25 height 7
copy strong "3009566"
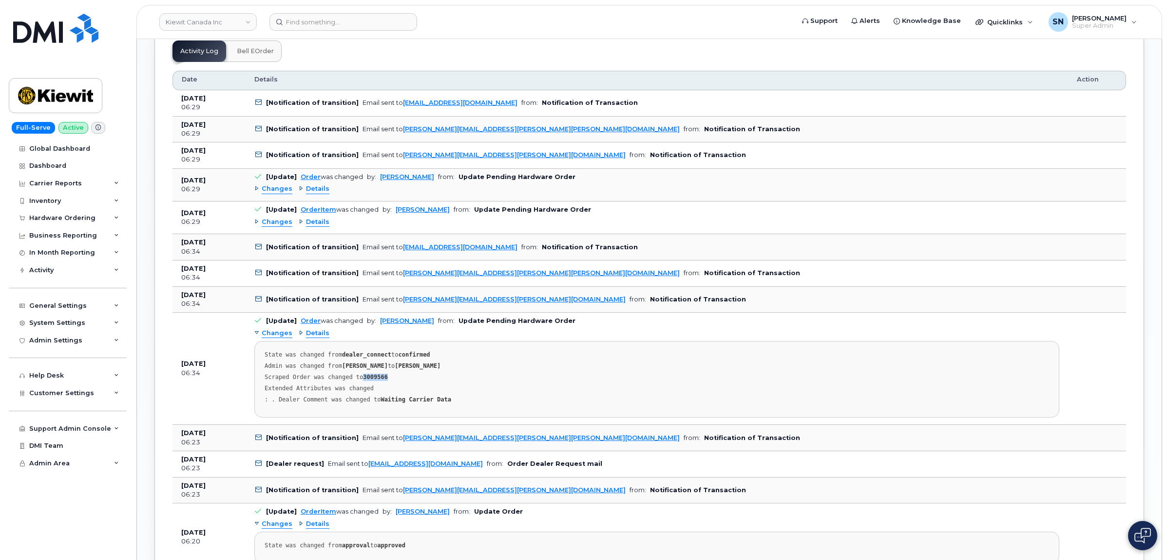
scroll to position [853, 0]
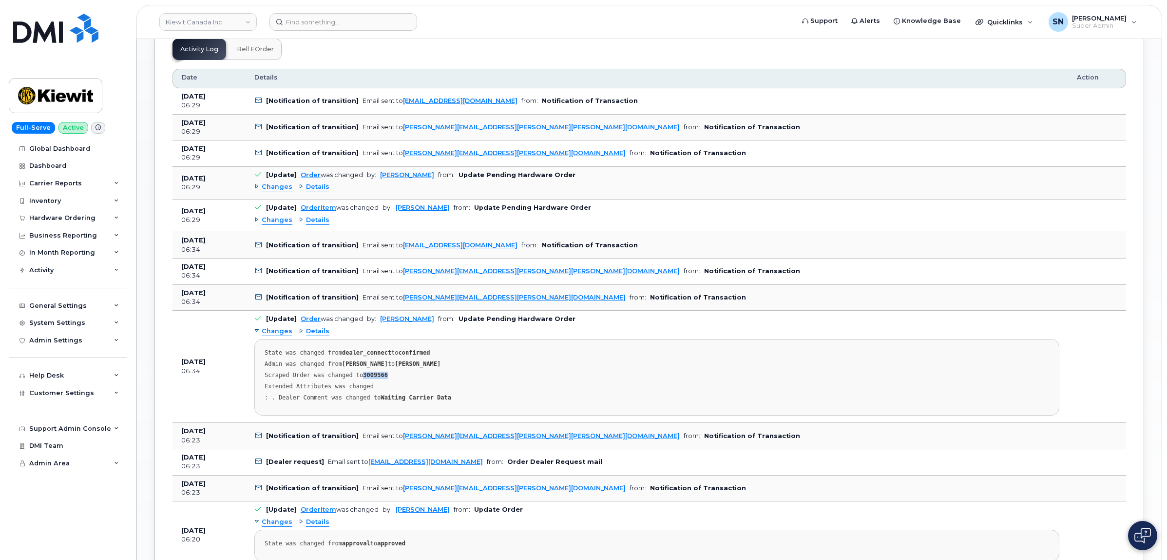
copy strong "3009566"
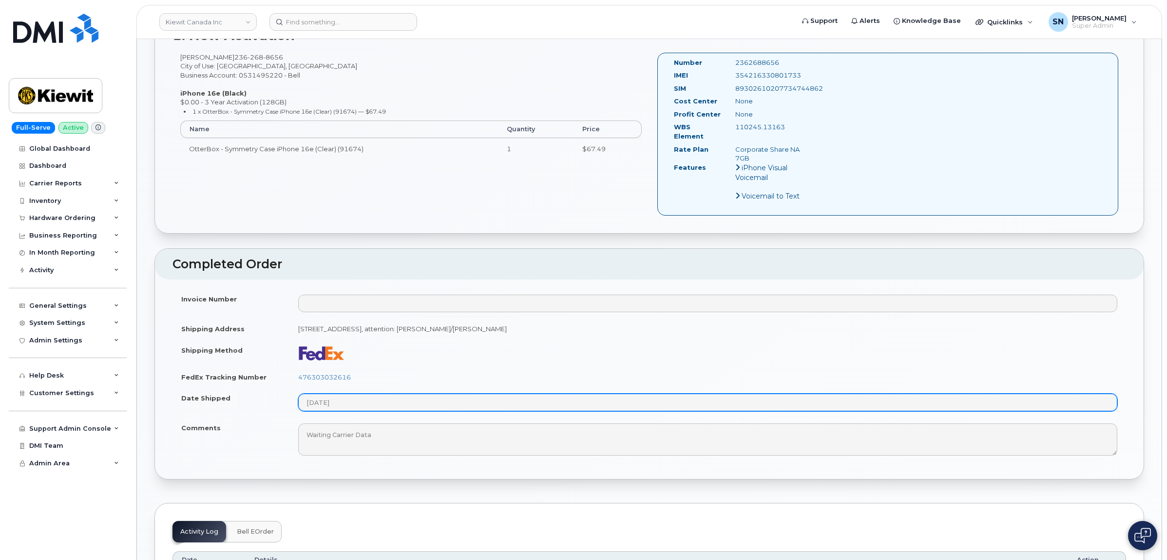
scroll to position [183, 0]
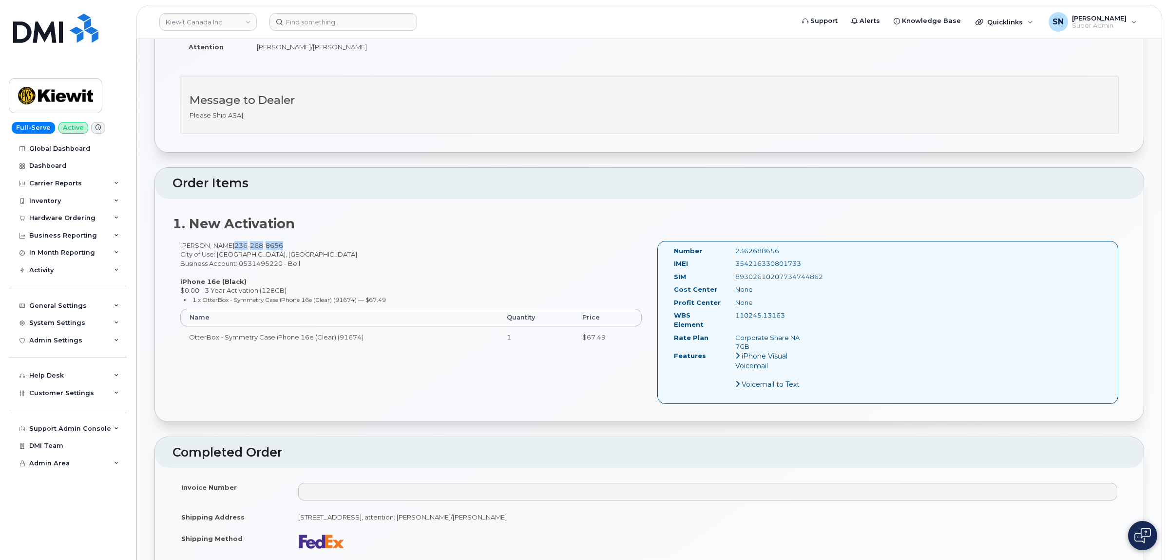
drag, startPoint x: 230, startPoint y: 247, endPoint x: 279, endPoint y: 245, distance: 49.3
click at [279, 245] on div "Jennifer Fraser 236 268 8656 City of Use: Vancouver, British Columbia Business …" at bounding box center [411, 299] width 477 height 116
copy span "236 268 8656"
click at [240, 19] on link "Kiewit Canada Inc" at bounding box center [207, 22] width 97 height 18
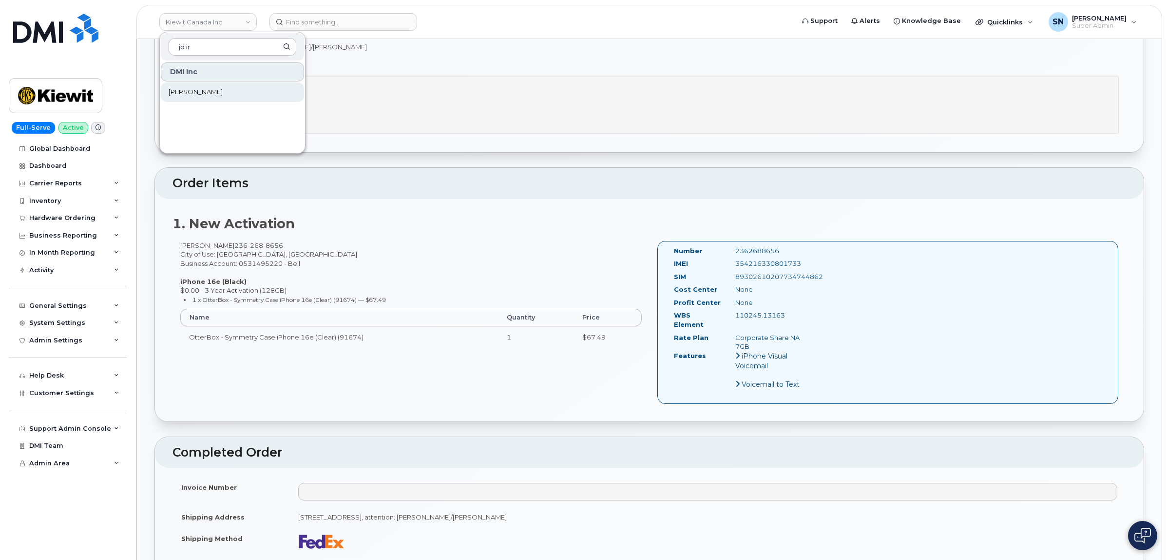
type input "jd ir"
click at [213, 89] on link "[PERSON_NAME]" at bounding box center [232, 91] width 143 height 19
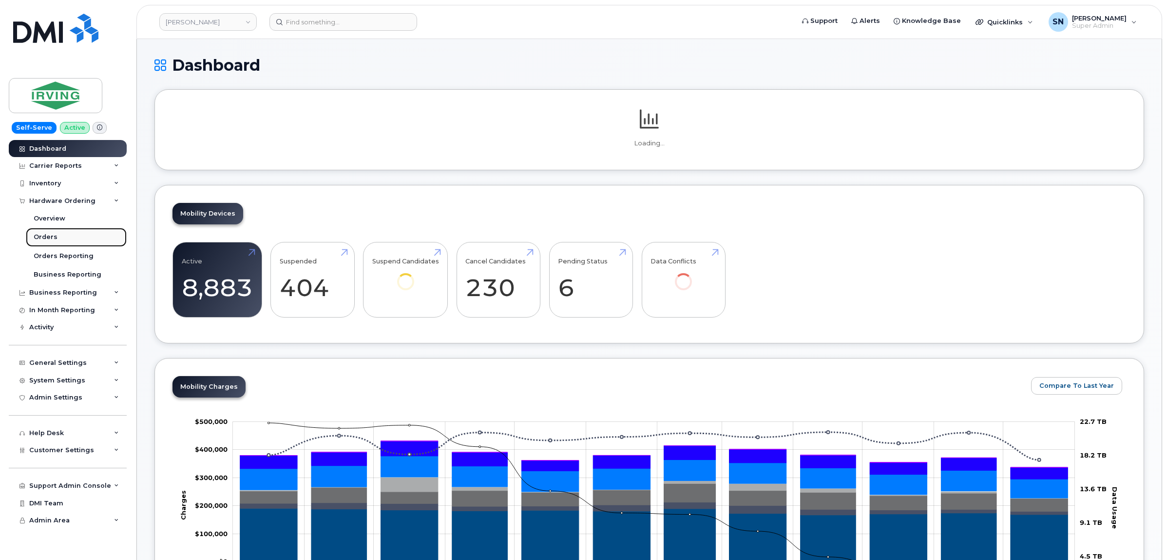
click at [54, 235] on div "Orders" at bounding box center [46, 237] width 24 height 9
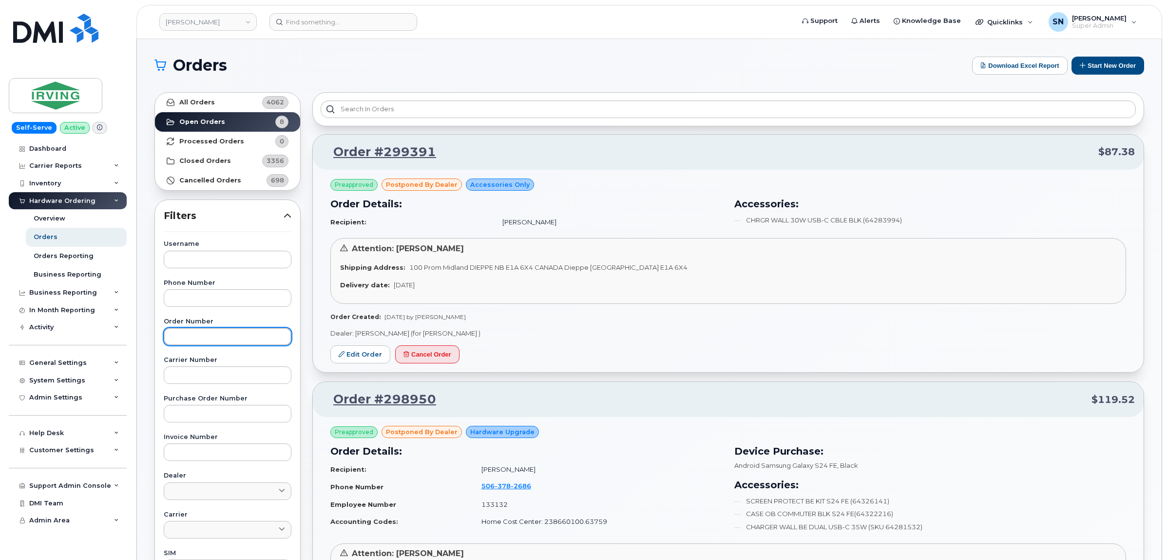
click at [264, 334] on input "text" at bounding box center [228, 337] width 128 height 18
paste input "3004303"
type input "3004303"
click at [235, 101] on link "All Orders 4062" at bounding box center [227, 102] width 145 height 19
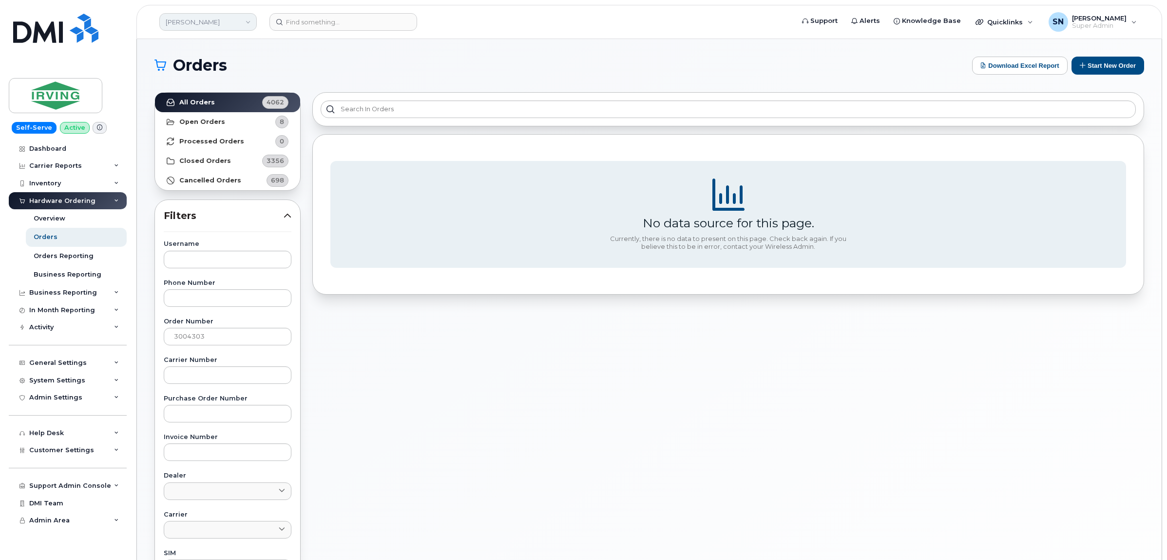
click at [218, 23] on link "JD Irving" at bounding box center [207, 22] width 97 height 18
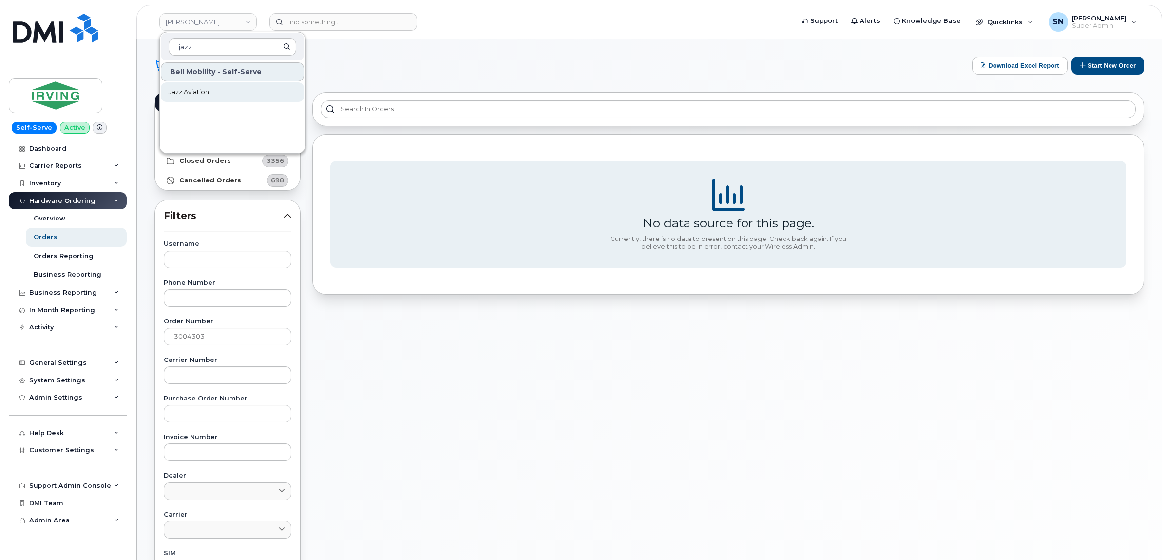
type input "jazz"
click at [249, 89] on link "Jazz Aviation" at bounding box center [232, 91] width 143 height 19
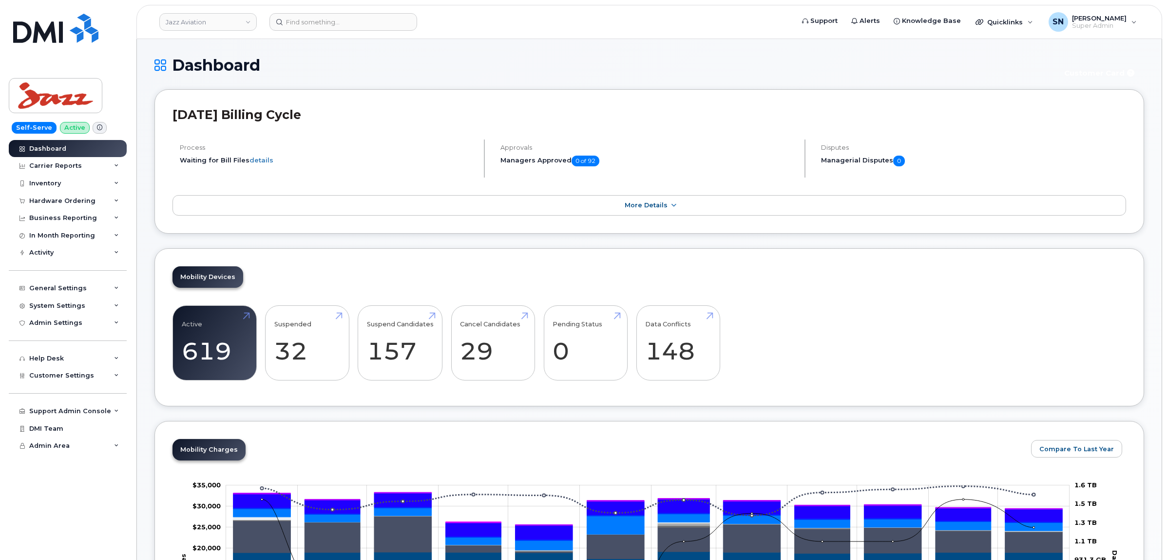
click at [74, 201] on div "Hardware Ordering" at bounding box center [62, 201] width 66 height 8
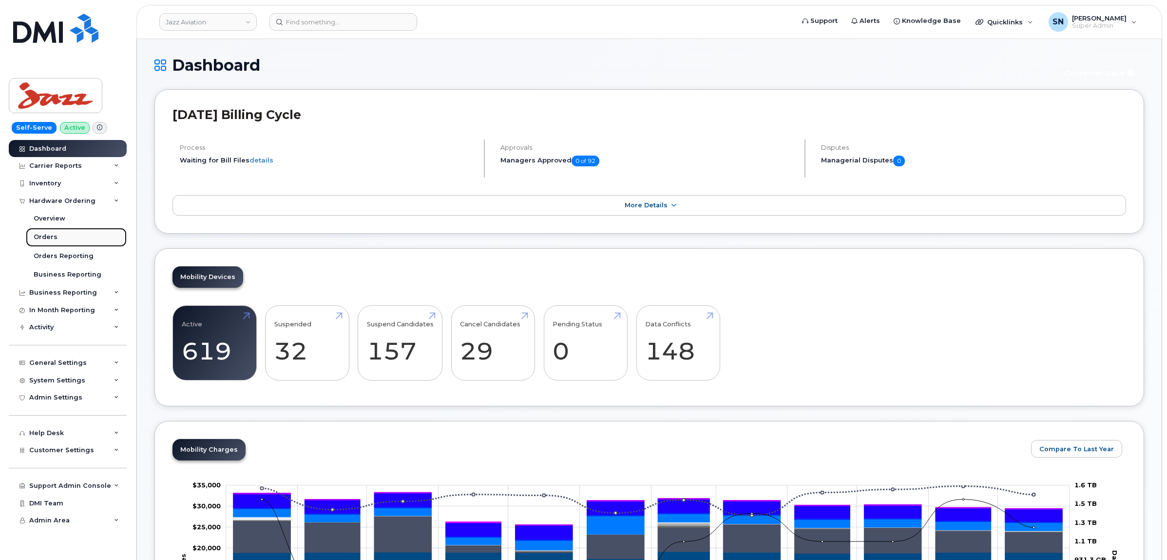
click at [58, 241] on link "Orders" at bounding box center [76, 237] width 101 height 19
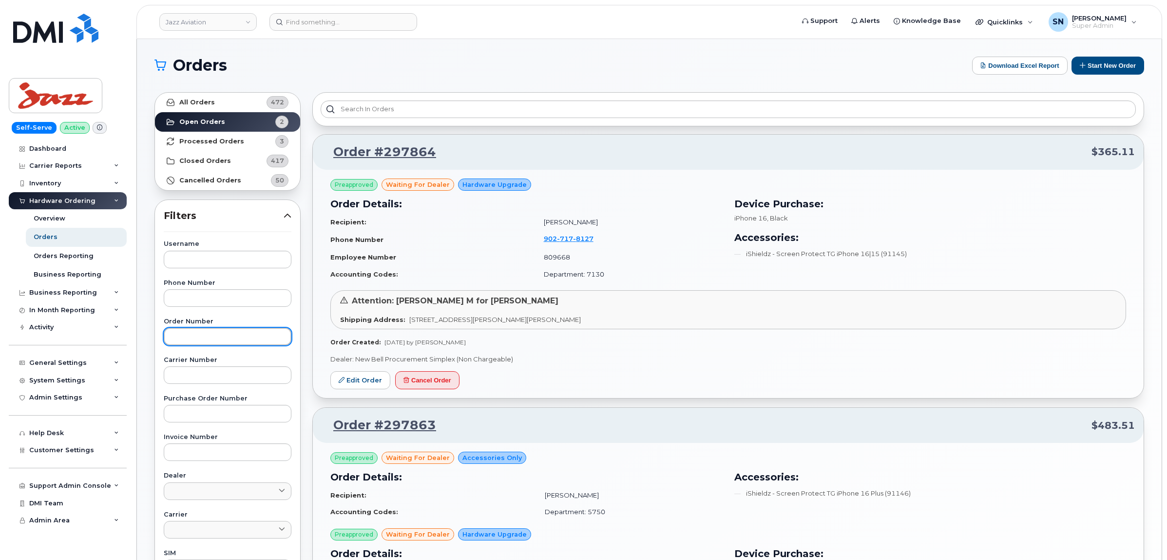
click at [218, 338] on input "text" at bounding box center [228, 337] width 128 height 18
paste input "3004303"
type input "3004303"
click at [210, 102] on strong "All Orders" at bounding box center [197, 102] width 36 height 8
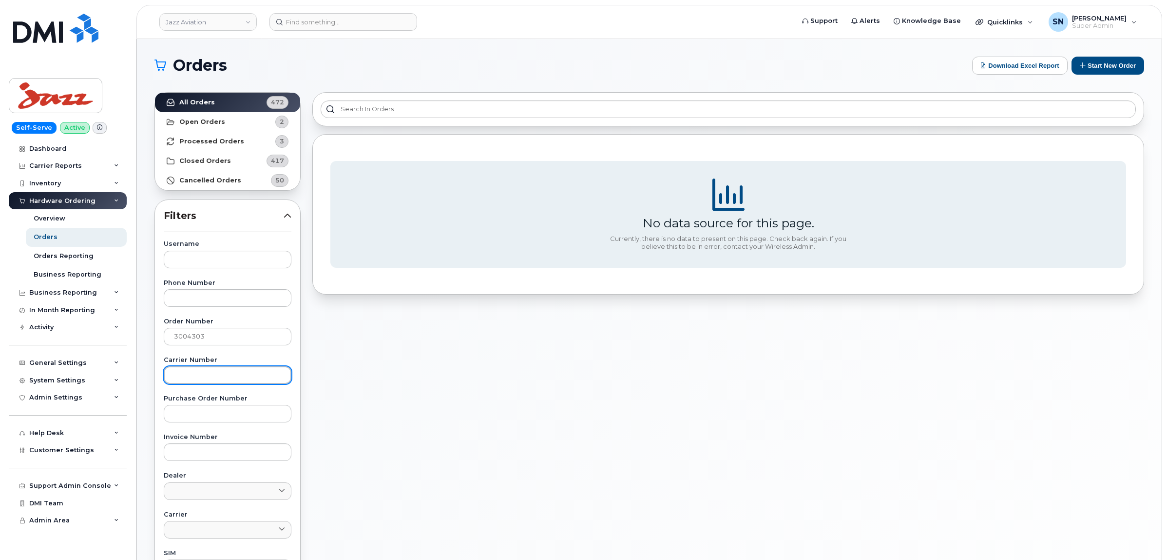
click at [222, 373] on input "text" at bounding box center [228, 375] width 128 height 18
paste input "3004303"
type input "3004303"
drag, startPoint x: 181, startPoint y: 327, endPoint x: 125, endPoint y: 301, distance: 61.9
click at [137, 327] on div "Jazz Aviation Support Alerts Knowledge Base Quicklinks Suspend / Cancel Device …" at bounding box center [649, 411] width 1025 height 744
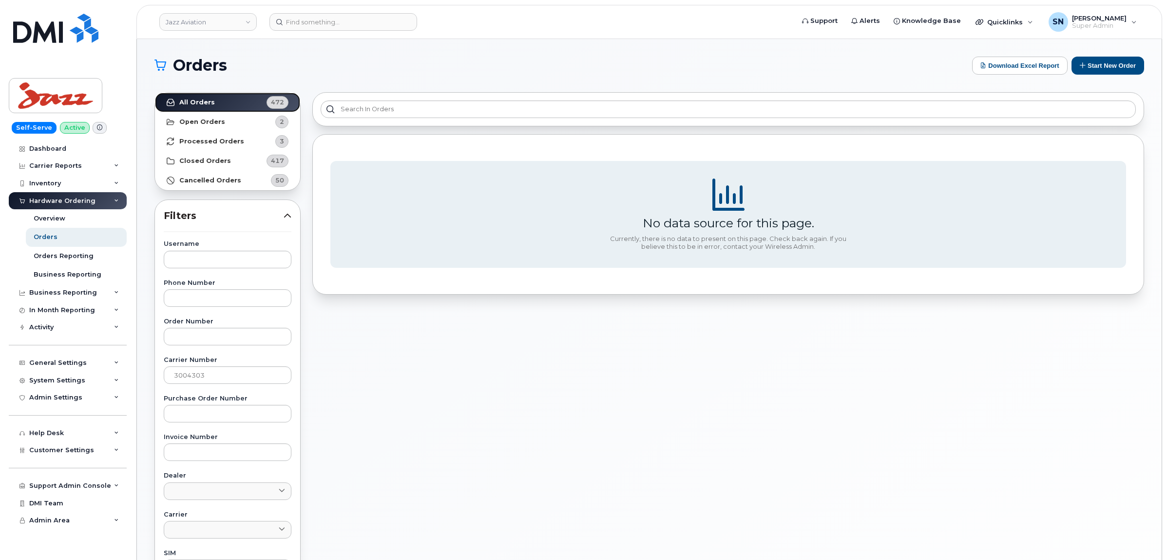
click at [208, 104] on strong "All Orders" at bounding box center [197, 102] width 36 height 8
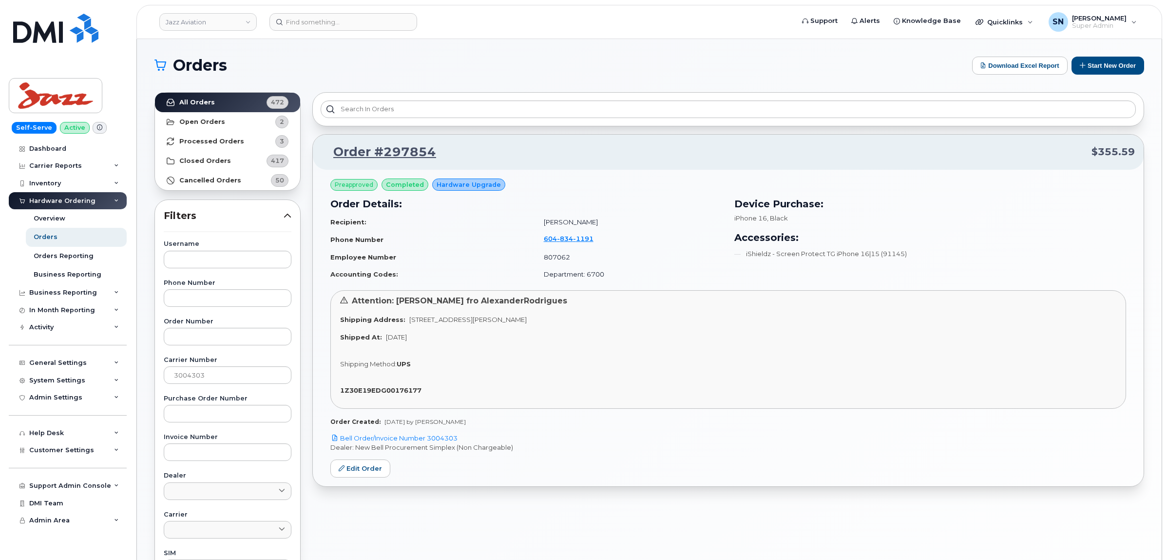
drag, startPoint x: 261, startPoint y: 323, endPoint x: 601, endPoint y: 170, distance: 373.3
click at [602, 170] on div "Preapproved completed Hardware Upgrade Order Details: Recipient: Alexander Rodr…" at bounding box center [728, 328] width 831 height 316
drag, startPoint x: 531, startPoint y: 222, endPoint x: 561, endPoint y: 225, distance: 29.8
click at [561, 225] on td "Alexander Rodrigues" at bounding box center [629, 222] width 188 height 17
copy td "Alexander"
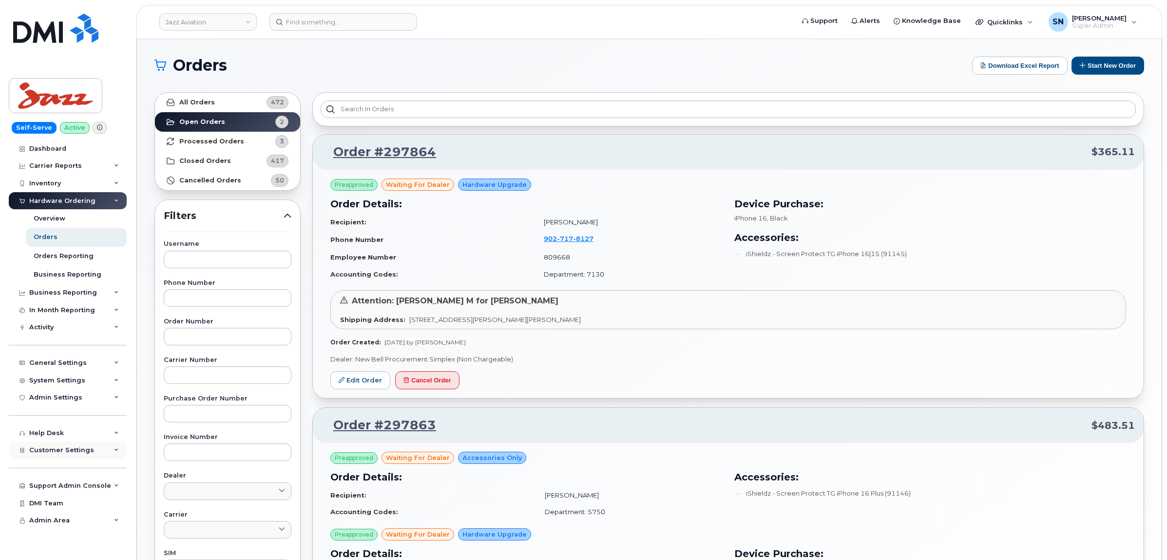
click at [97, 452] on div "Customer Settings" at bounding box center [68, 450] width 118 height 18
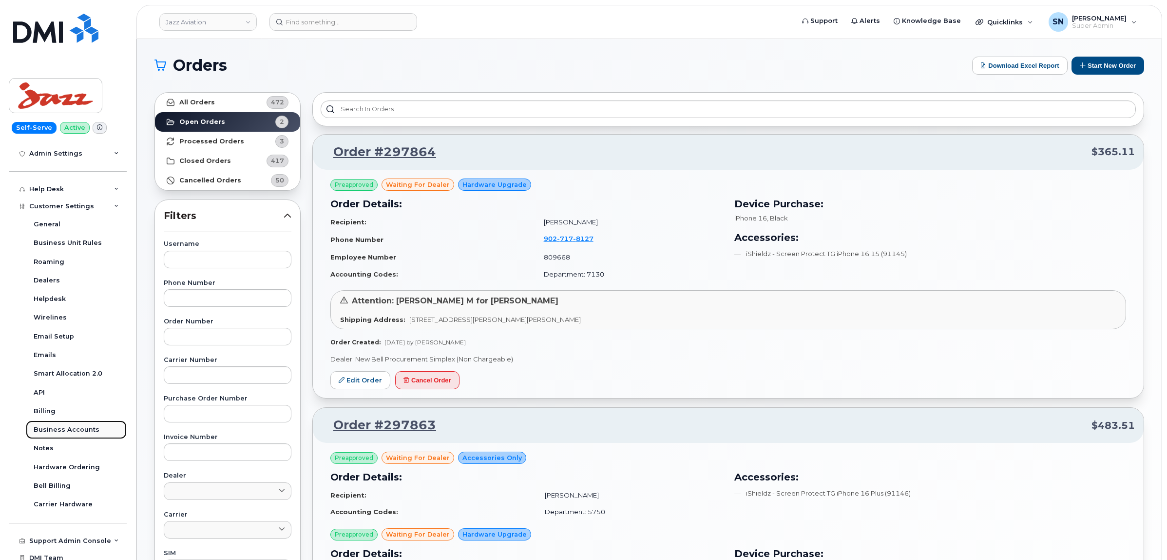
click at [90, 434] on div "Business Accounts" at bounding box center [67, 429] width 66 height 9
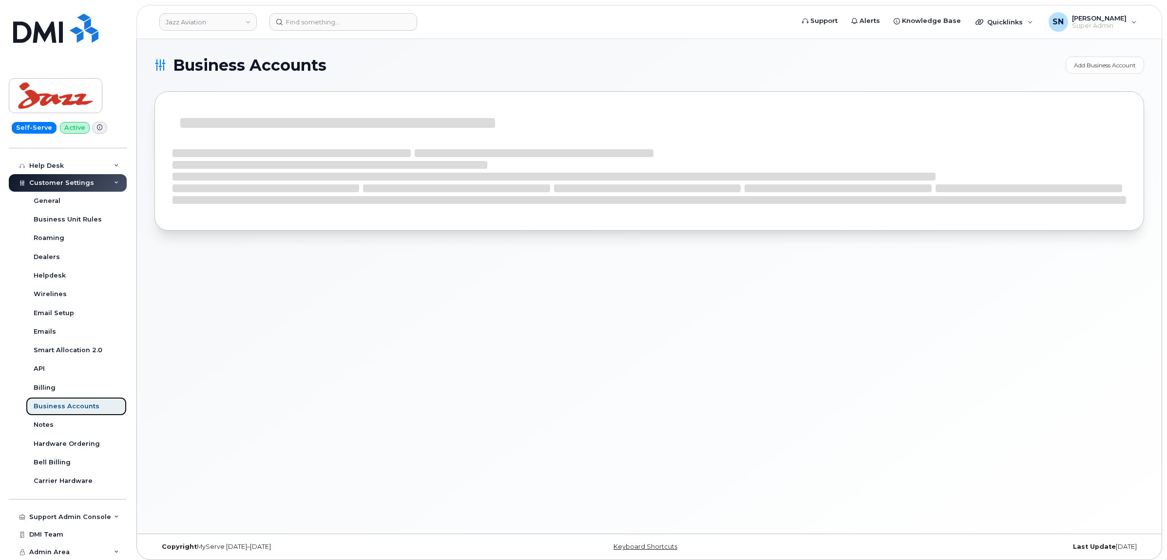
scroll to position [169, 0]
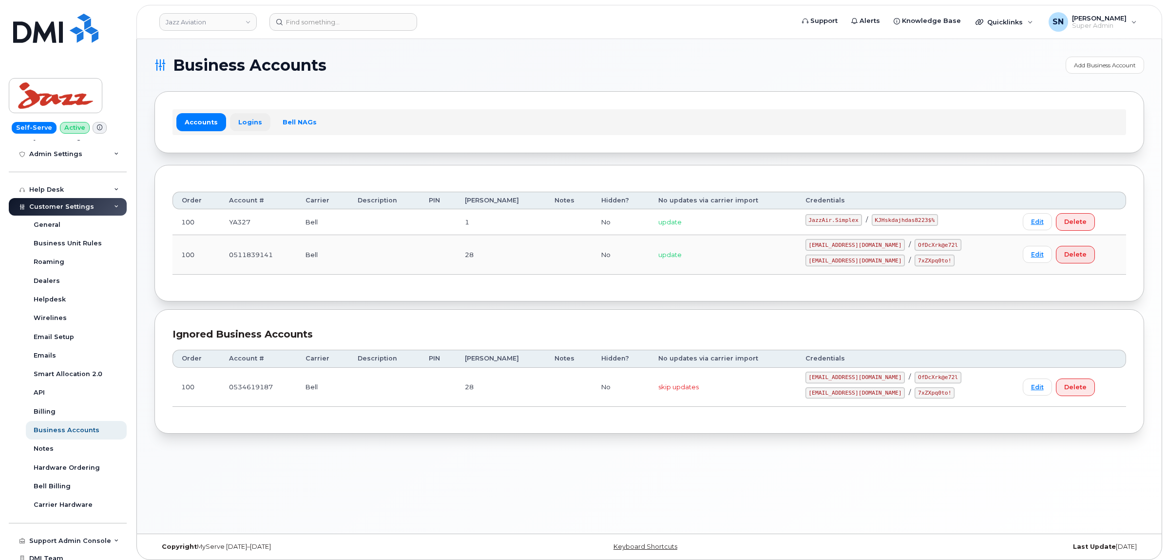
click at [251, 121] on link "Logins" at bounding box center [250, 122] width 40 height 18
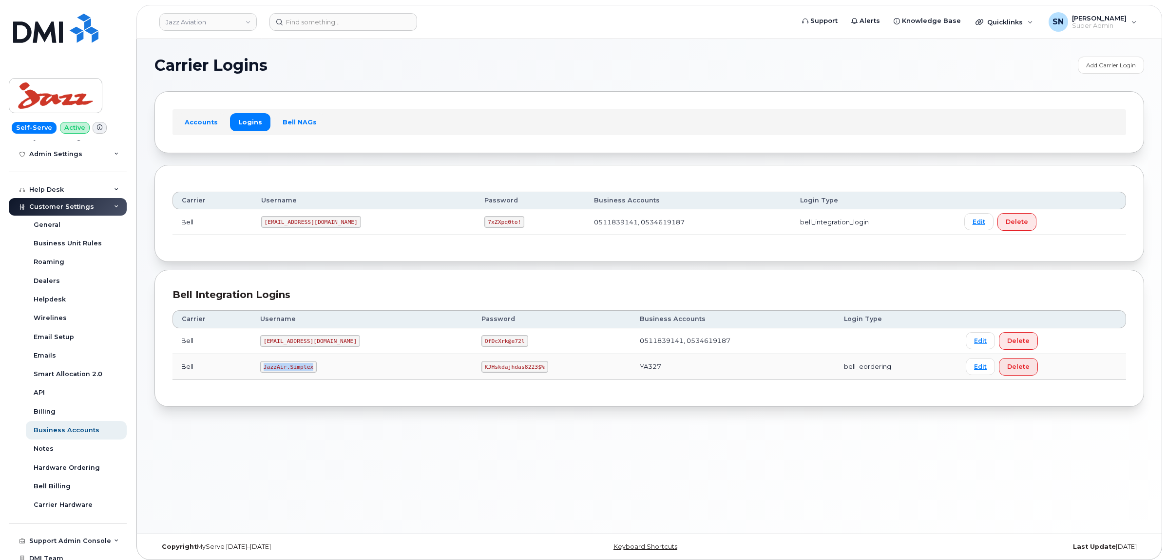
drag, startPoint x: 266, startPoint y: 369, endPoint x: 321, endPoint y: 369, distance: 55.1
click at [321, 369] on td "JazzAir.Simplex" at bounding box center [362, 367] width 221 height 26
copy code "JazzAir.Simplex"
drag, startPoint x: 444, startPoint y: 367, endPoint x: 498, endPoint y: 374, distance: 54.6
click at [498, 374] on td "KJHskdajhdas8223$%" at bounding box center [552, 367] width 158 height 26
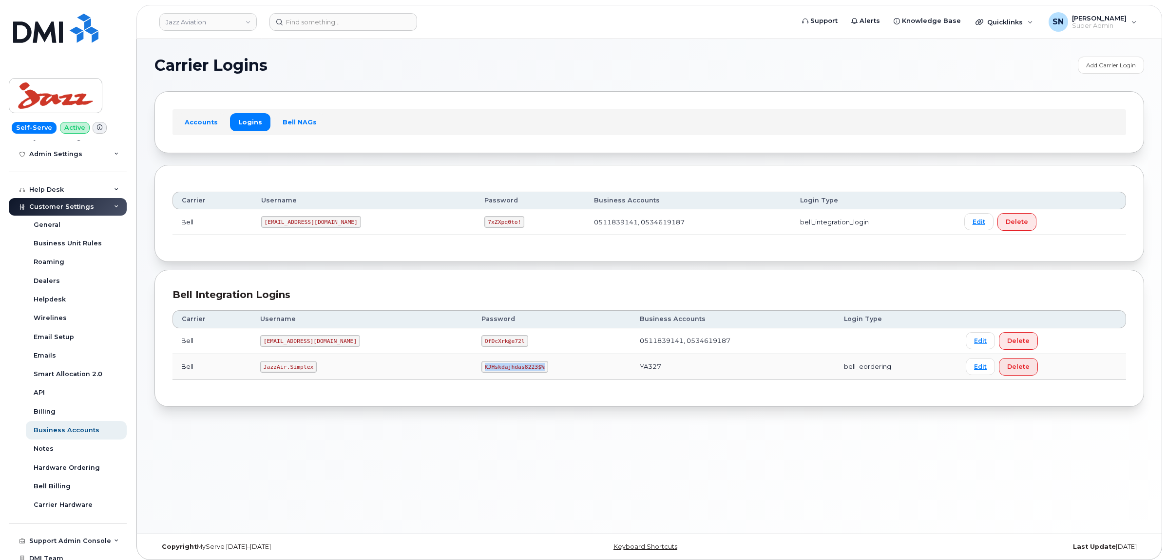
copy code "KJHskdajhdas8223$%"
click at [223, 27] on link "Jazz Aviation" at bounding box center [207, 22] width 97 height 18
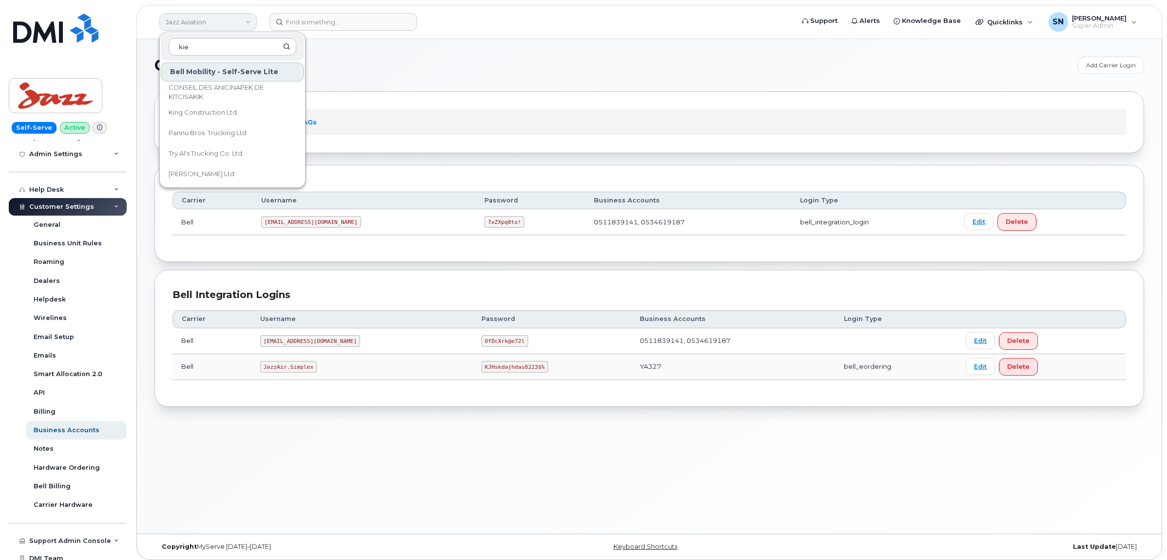
type input "kiew"
click at [221, 109] on span "Kiewit Canada Inc" at bounding box center [197, 113] width 57 height 10
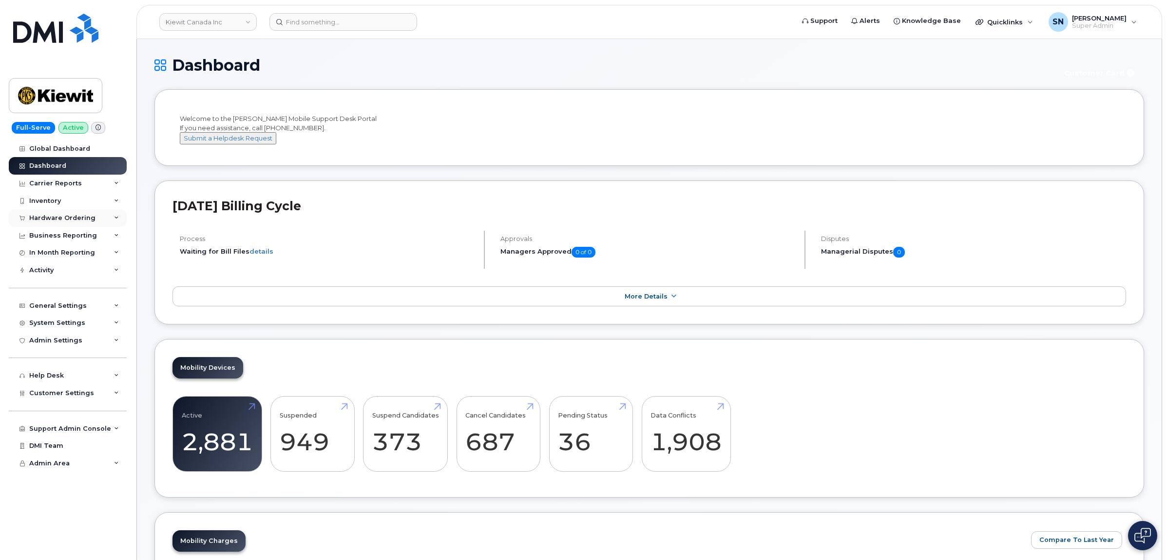
click at [69, 222] on div "Hardware Ordering" at bounding box center [62, 218] width 66 height 8
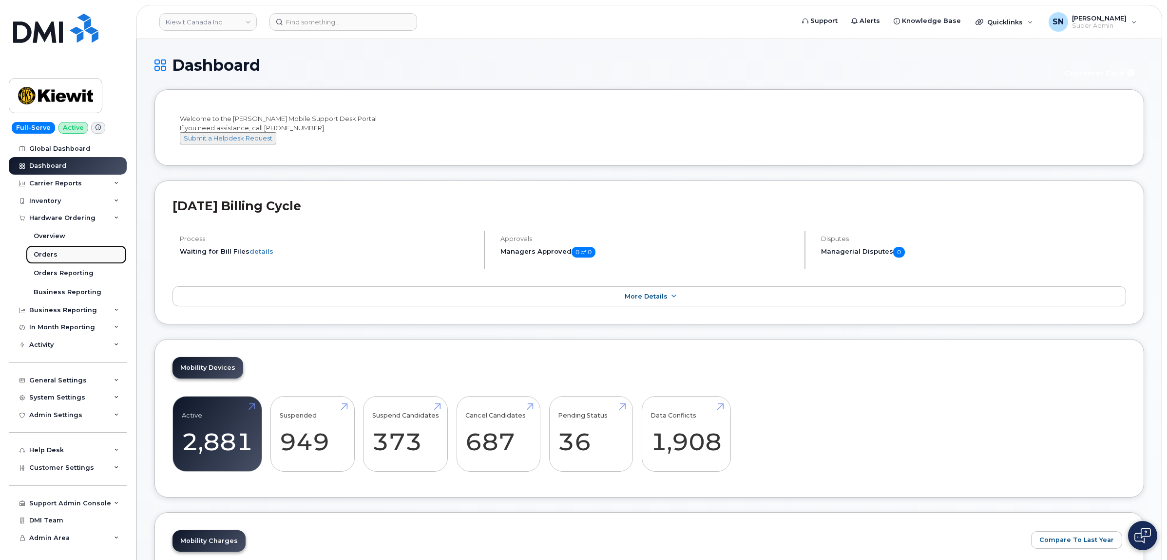
click at [54, 258] on div "Orders" at bounding box center [46, 254] width 24 height 9
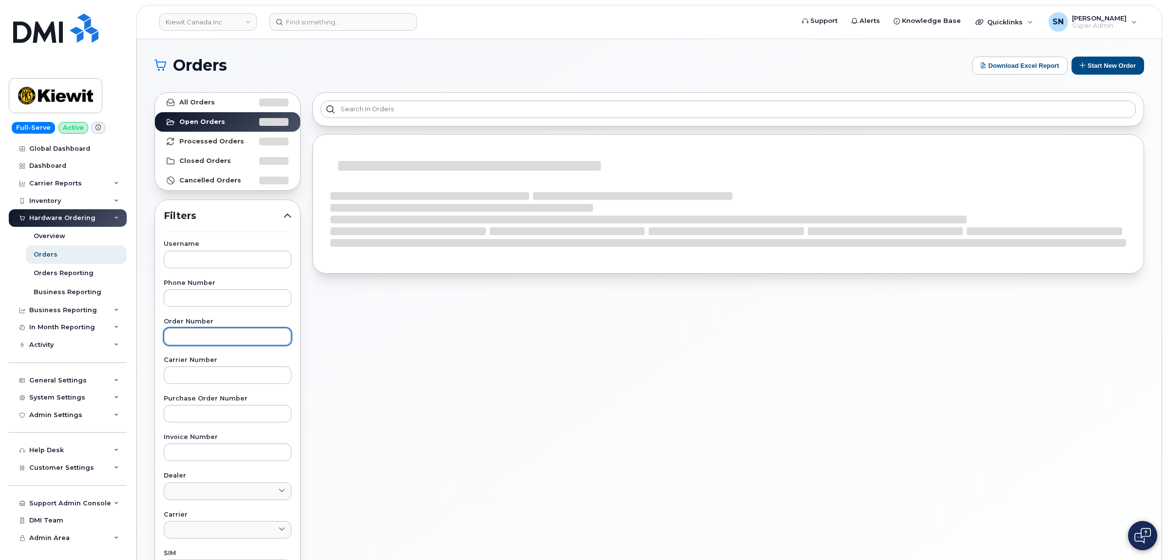
click at [273, 332] on input "text" at bounding box center [228, 337] width 128 height 18
paste input "299627"
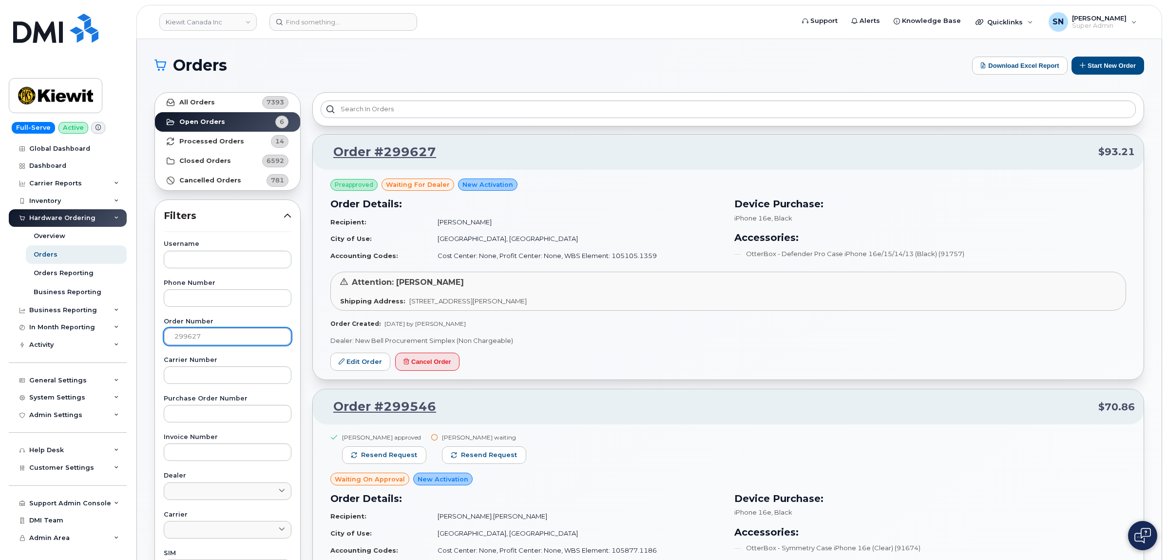
type input "299627"
click at [221, 98] on link "All Orders 7393" at bounding box center [227, 102] width 145 height 19
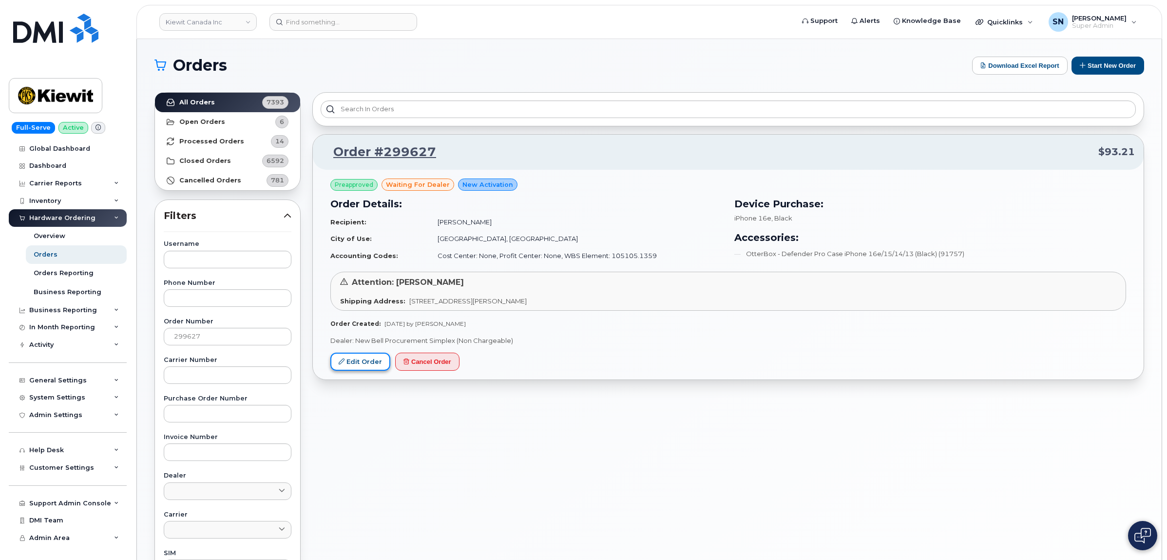
click at [376, 358] on link "Edit Order" at bounding box center [361, 361] width 60 height 18
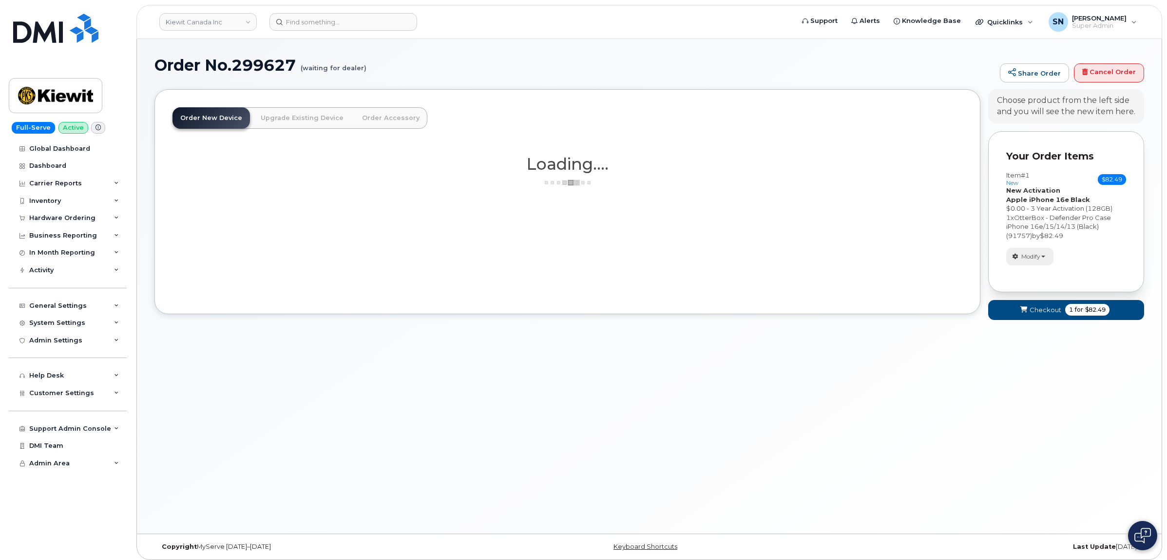
click at [1029, 253] on span "Modify" at bounding box center [1031, 256] width 19 height 9
click at [1033, 271] on link "change" at bounding box center [1053, 272] width 93 height 12
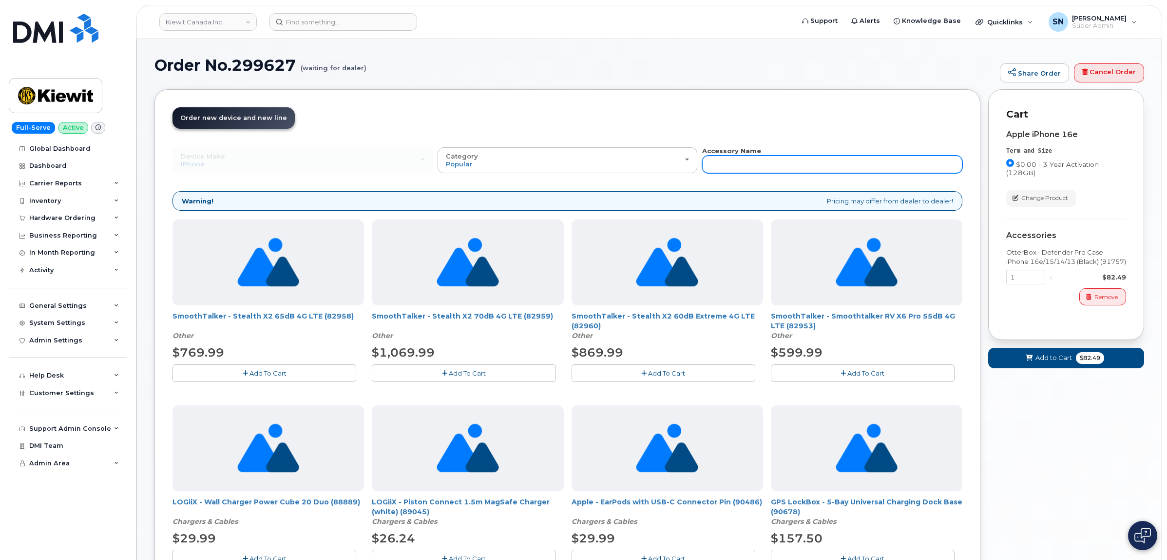
click at [840, 161] on input "text" at bounding box center [832, 165] width 260 height 18
type input "87916"
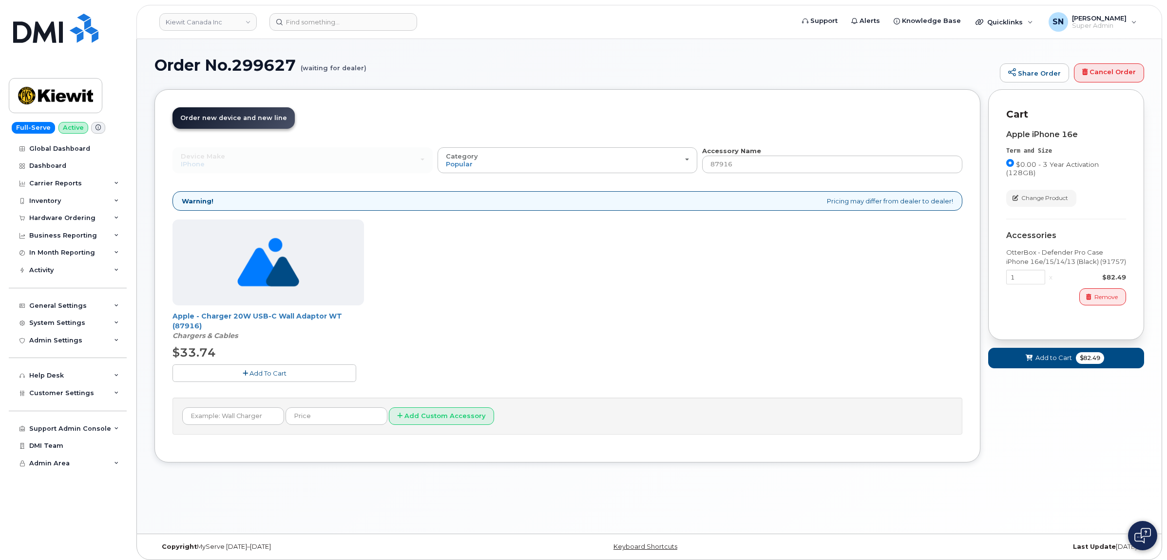
click at [273, 377] on button "Add To Cart" at bounding box center [265, 372] width 184 height 17
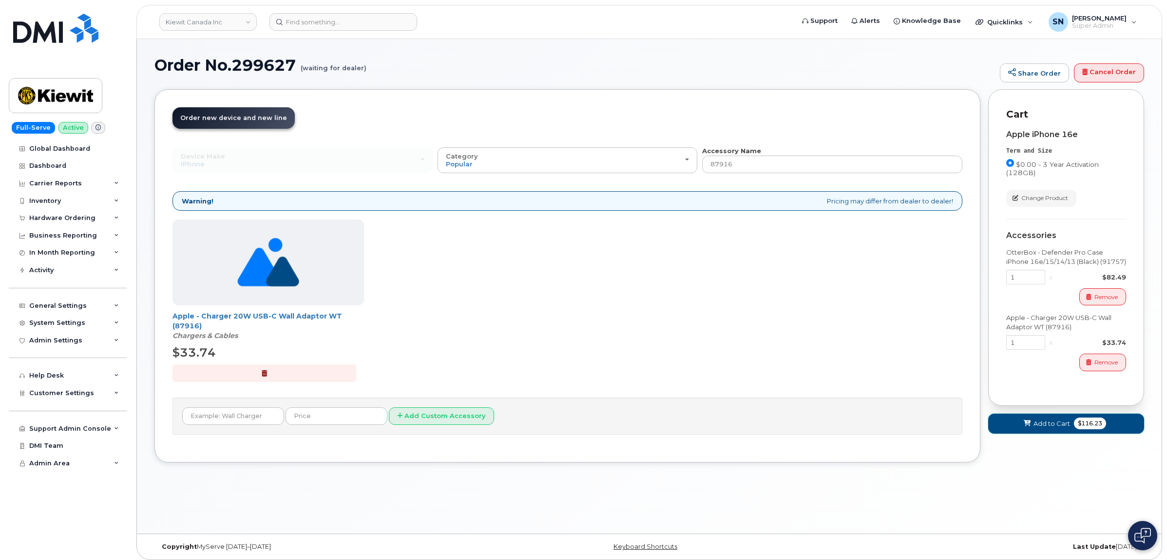
click at [1025, 423] on icon at bounding box center [1027, 423] width 7 height 6
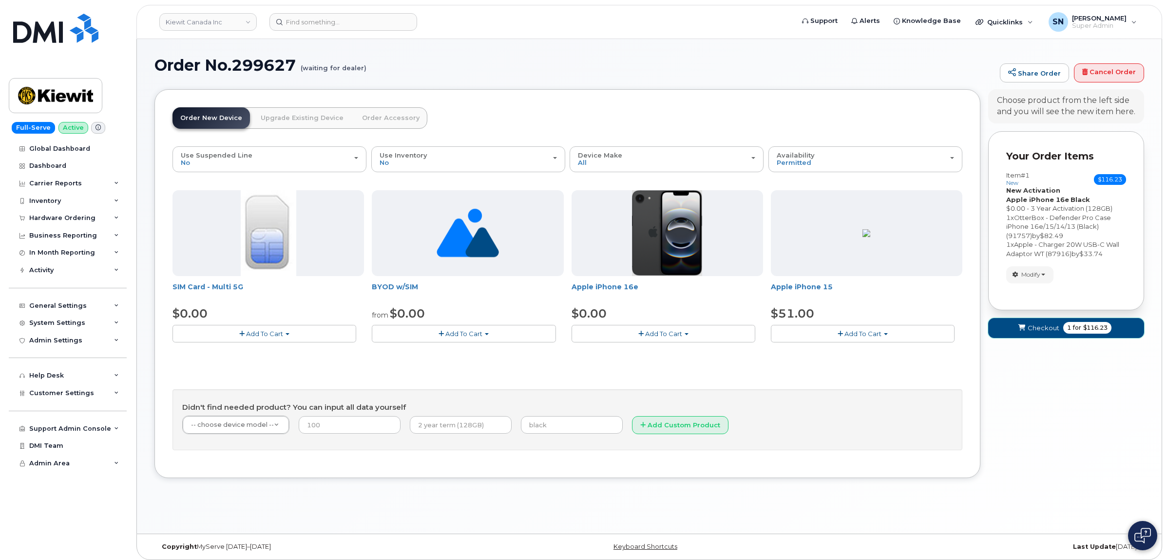
click at [1043, 322] on button "Checkout 1 for $116.23" at bounding box center [1067, 328] width 156 height 20
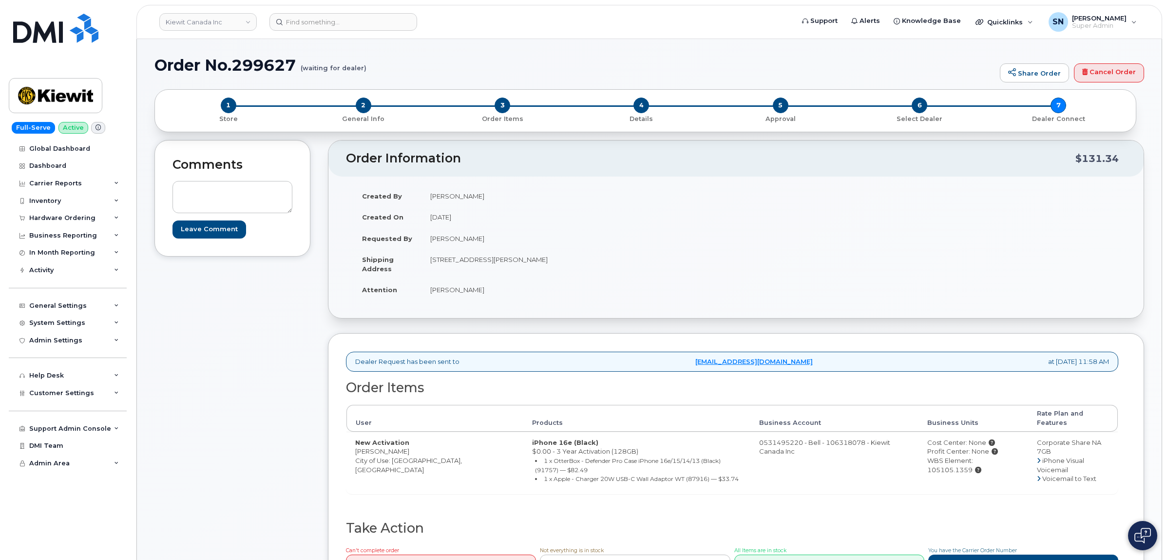
click at [254, 376] on div "Comments Leave Comment" at bounding box center [233, 374] width 156 height 469
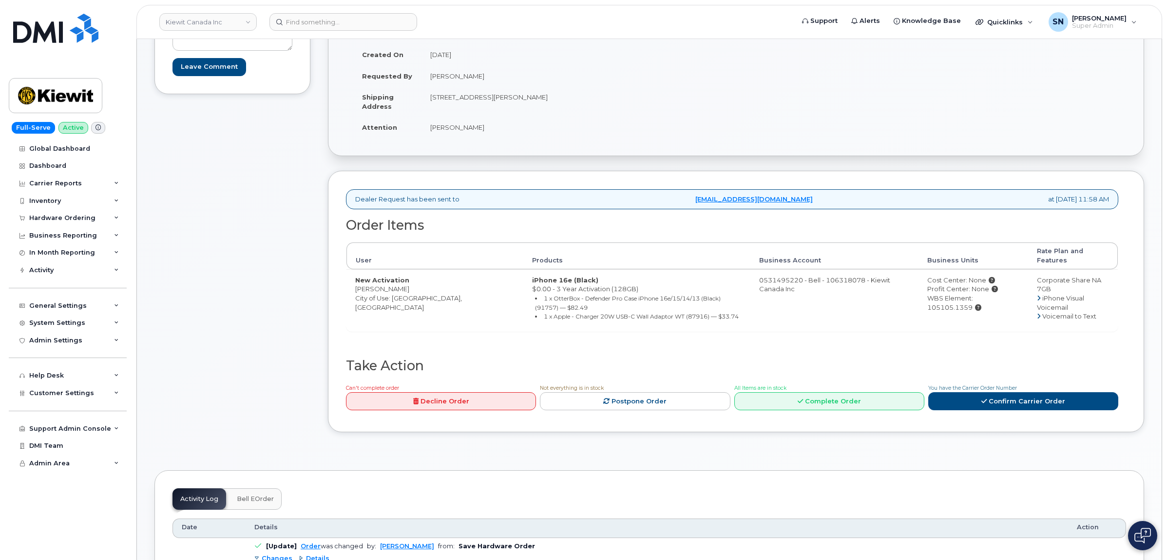
scroll to position [183, 0]
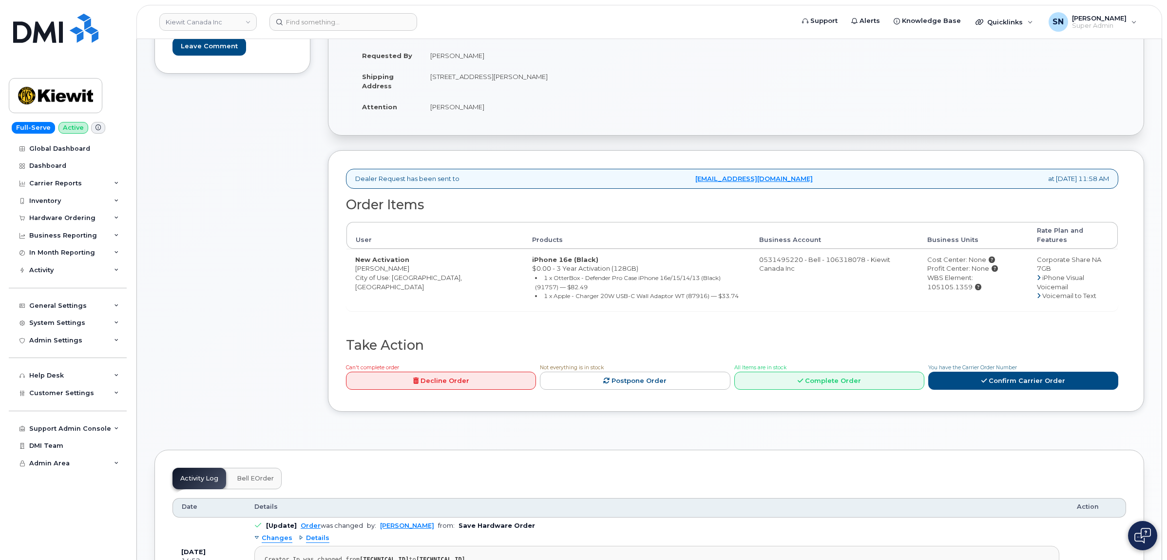
drag, startPoint x: 332, startPoint y: 279, endPoint x: 344, endPoint y: 269, distance: 15.5
click at [334, 278] on div "Dealer Request has been sent to procurement@myserve.ca at Aug 29, 2025 11:58 AM…" at bounding box center [736, 280] width 817 height 261
drag, startPoint x: 355, startPoint y: 257, endPoint x: 405, endPoint y: 260, distance: 50.3
click at [405, 260] on td "New Activation Darrin Beemer City of Use: Toronto, Ontario" at bounding box center [435, 280] width 177 height 62
copy td "Darrin Beemer"
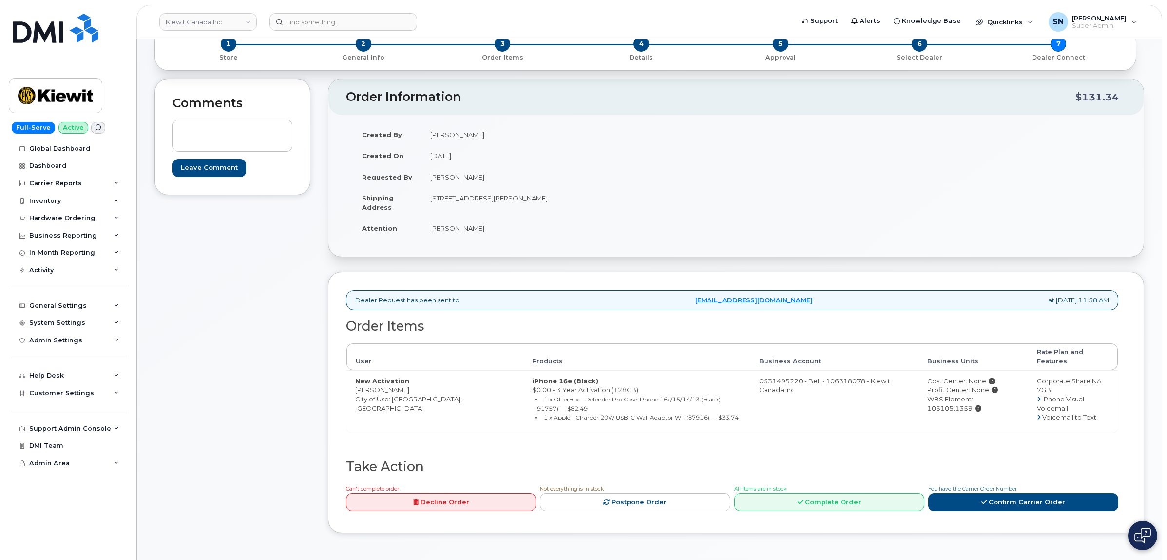
scroll to position [61, 0]
drag, startPoint x: 432, startPoint y: 201, endPoint x: 488, endPoint y: 205, distance: 56.6
click at [488, 205] on td "16 Lower Jarvis St TORONTO ON M5E 1N1 CANADA" at bounding box center [576, 203] width 308 height 30
copy td "16 Lower Jarvis St"
click at [607, 216] on td "16 Lower Jarvis St TORONTO ON M5E 1N1 CANADA" at bounding box center [576, 203] width 308 height 30
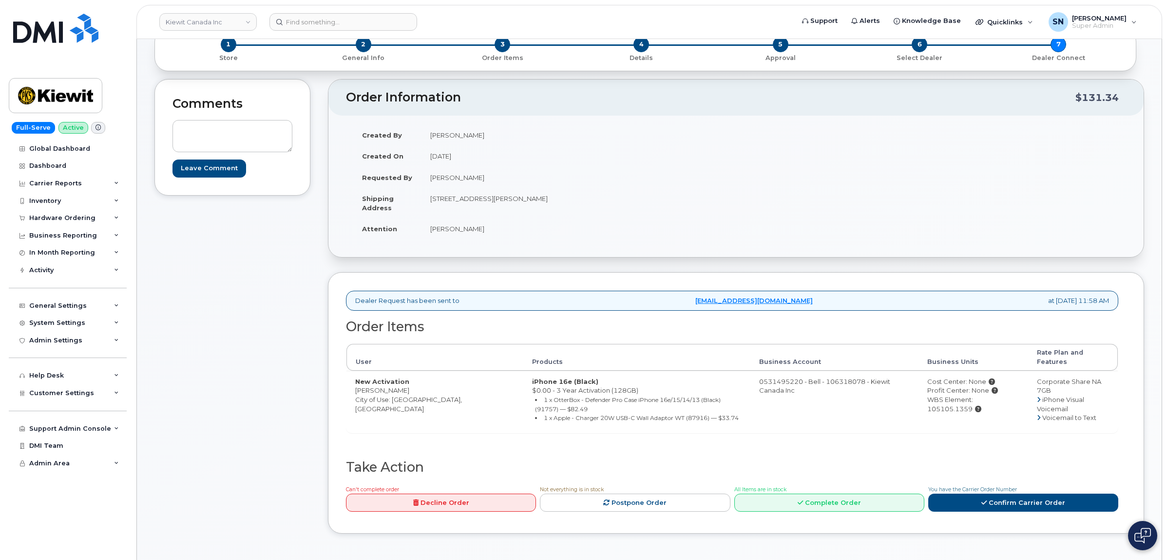
drag, startPoint x: 536, startPoint y: 198, endPoint x: 567, endPoint y: 202, distance: 31.0
click at [567, 202] on td "16 Lower Jarvis St TORONTO ON M5E 1N1 CANADA" at bounding box center [576, 203] width 308 height 30
copy td "M5E 1N1"
drag, startPoint x: 418, startPoint y: 241, endPoint x: 429, endPoint y: 234, distance: 13.5
click at [423, 239] on div "Created By [PERSON_NAME] Created On [DATE] Requested By [PERSON_NAME] Shipping …" at bounding box center [541, 186] width 390 height 124
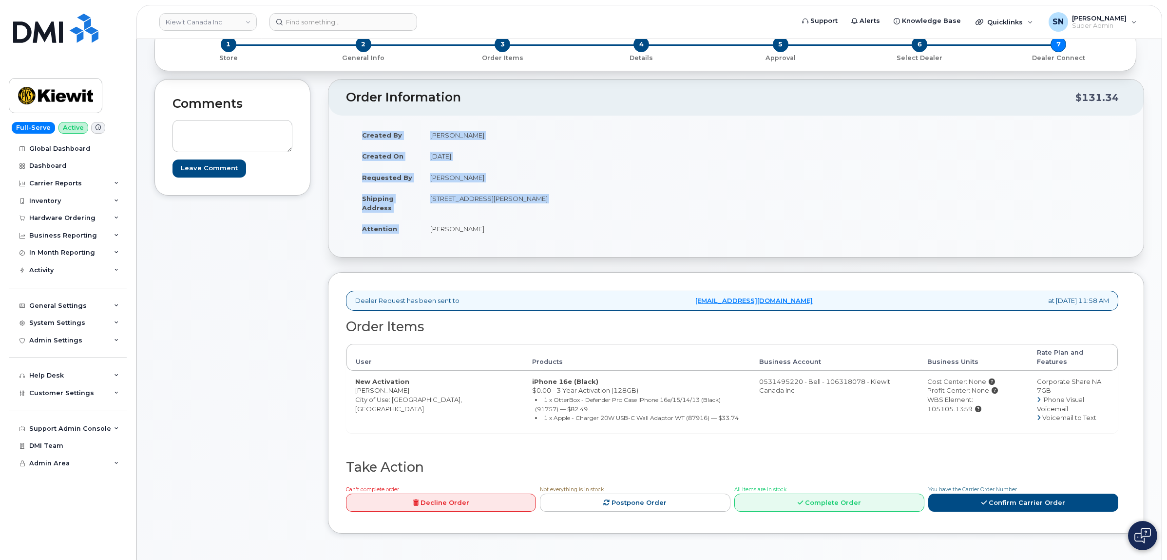
click at [432, 230] on td "[PERSON_NAME]" at bounding box center [576, 228] width 308 height 21
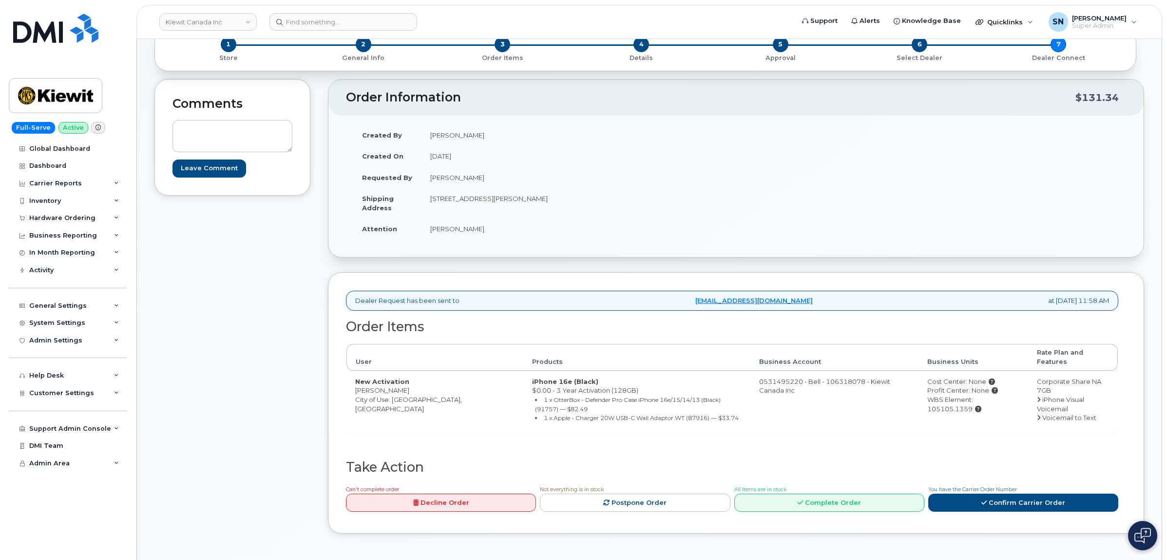
drag, startPoint x: 432, startPoint y: 230, endPoint x: 493, endPoint y: 230, distance: 60.9
click at [493, 230] on td "[PERSON_NAME]" at bounding box center [576, 228] width 308 height 21
click at [311, 400] on div "Comments Leave Comment Order Information $131.34 Created By Luke Shomaker Creat…" at bounding box center [650, 313] width 990 height 469
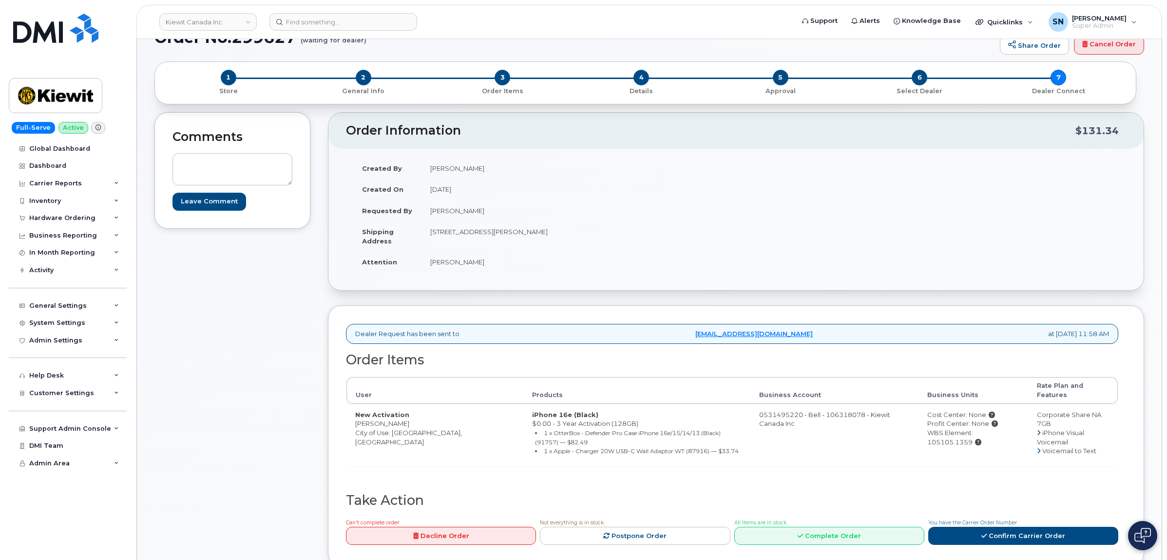
scroll to position [0, 0]
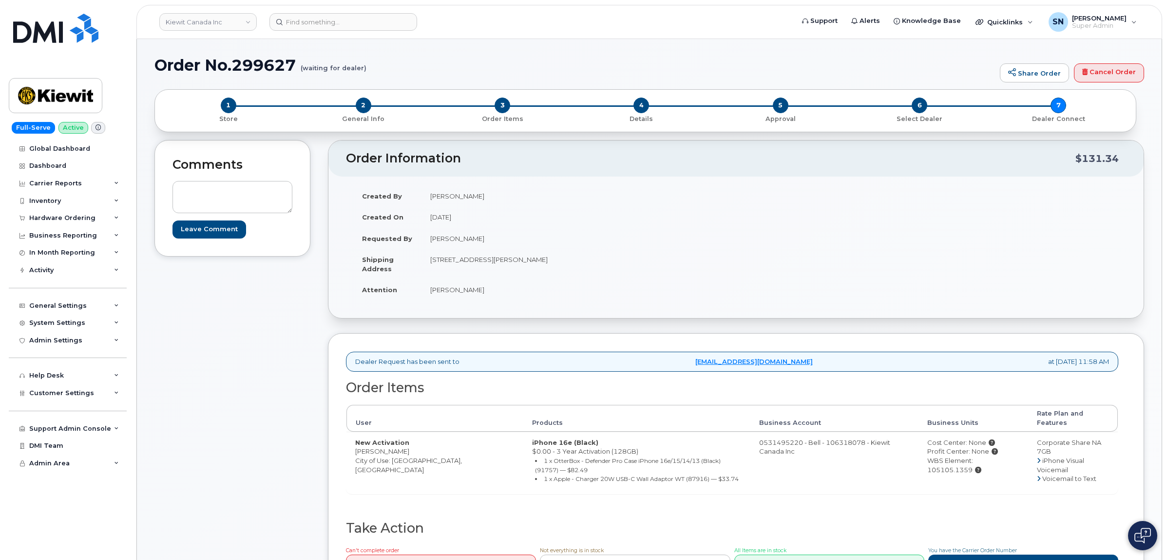
drag, startPoint x: 357, startPoint y: 443, endPoint x: 405, endPoint y: 443, distance: 47.8
click at [405, 443] on td "New Activation Darrin Beemer City of Use: Toronto, Ontario" at bounding box center [435, 462] width 177 height 62
copy td "Darrin Beemer"
drag, startPoint x: 1002, startPoint y: 454, endPoint x: 958, endPoint y: 451, distance: 43.5
click at [958, 456] on div "WBS Element: 105105.1359" at bounding box center [974, 465] width 92 height 18
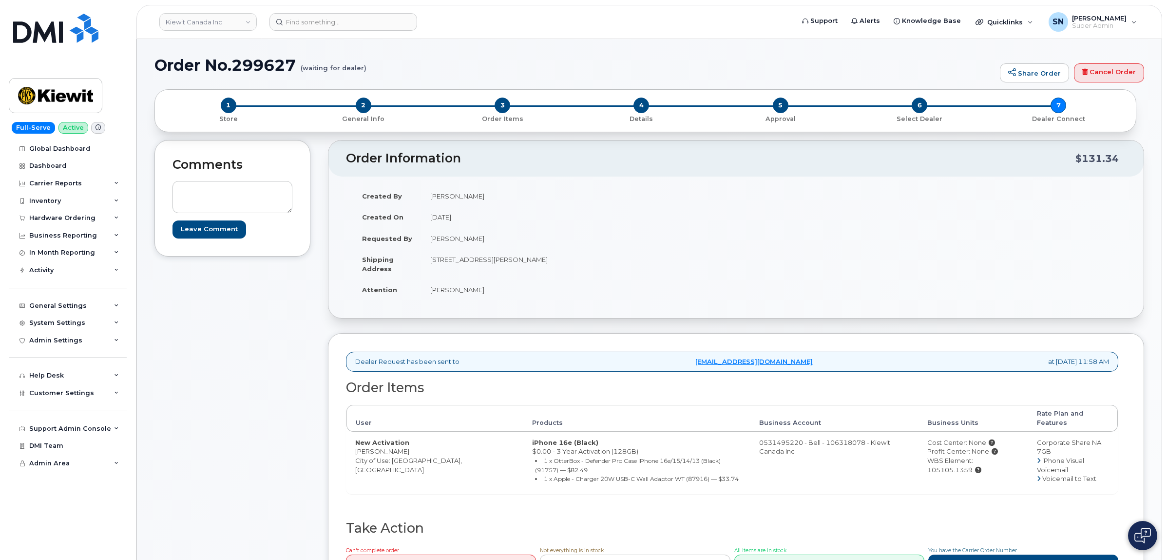
copy div "105105.1359"
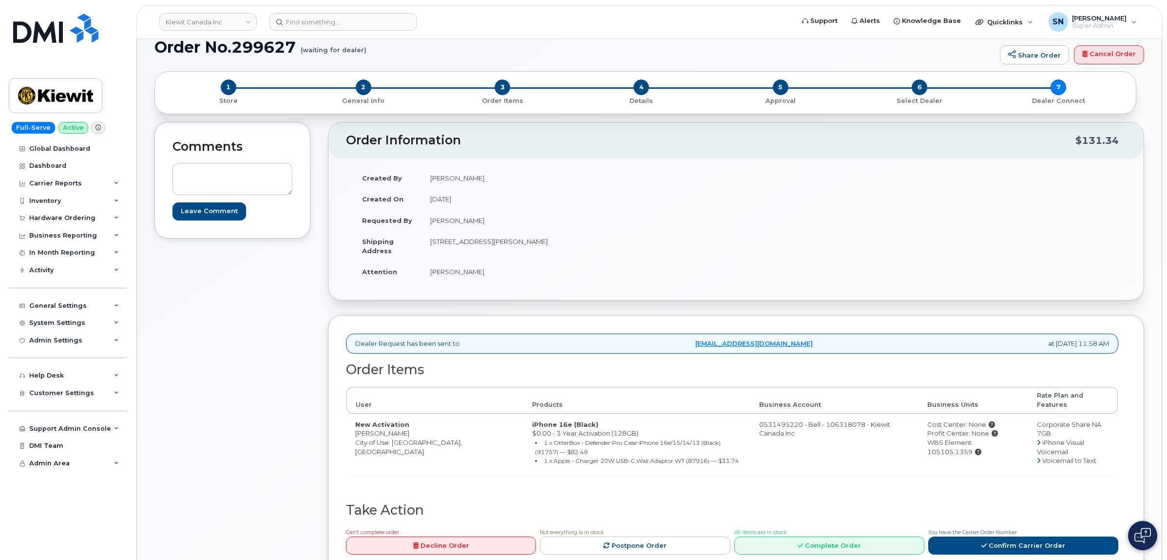
scroll to position [122, 0]
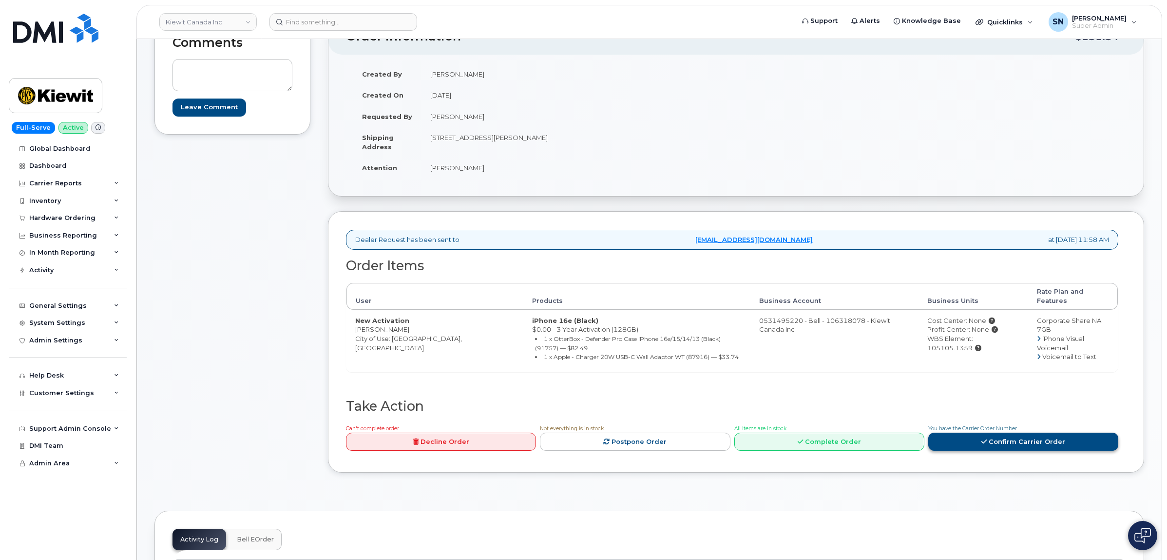
click at [1018, 434] on link "Confirm Carrier Order" at bounding box center [1024, 441] width 190 height 18
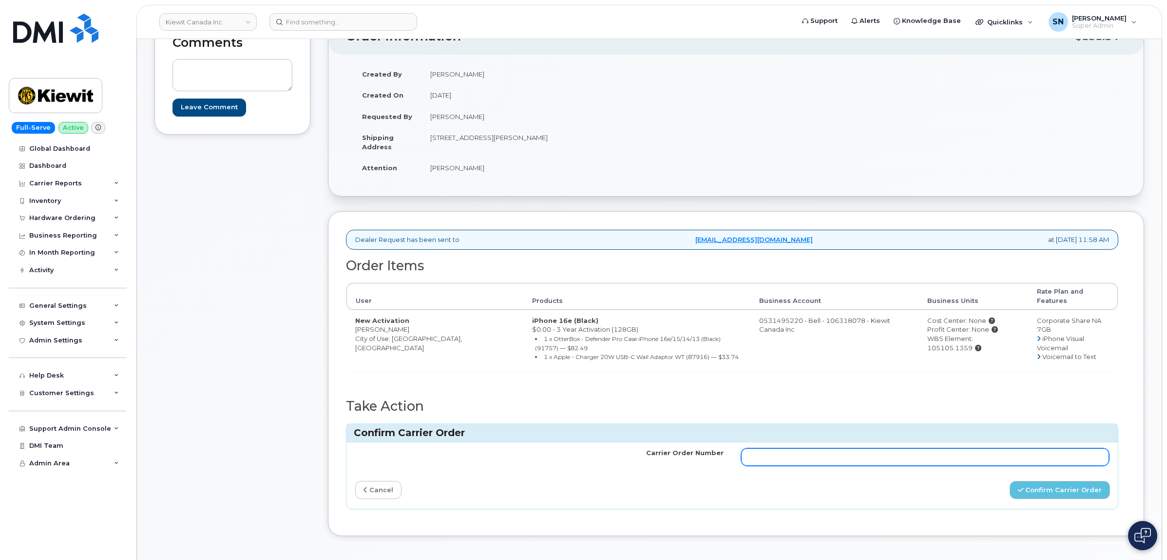
click at [915, 454] on input "Carrier Order Number" at bounding box center [925, 457] width 369 height 18
paste input "3011304"
type input "3011304"
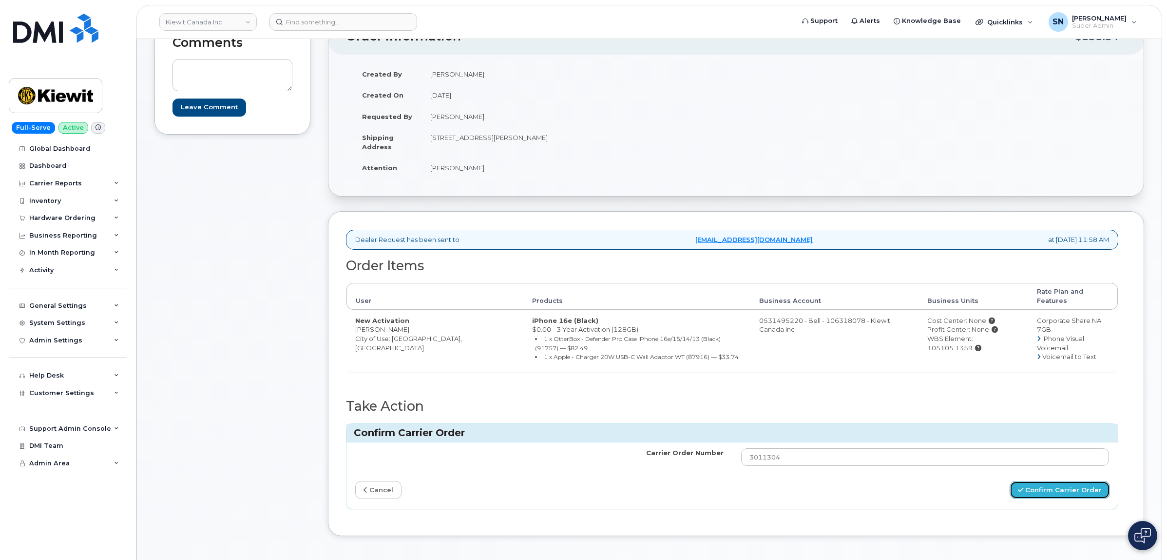
click at [1049, 483] on button "Confirm Carrier Order" at bounding box center [1060, 490] width 100 height 18
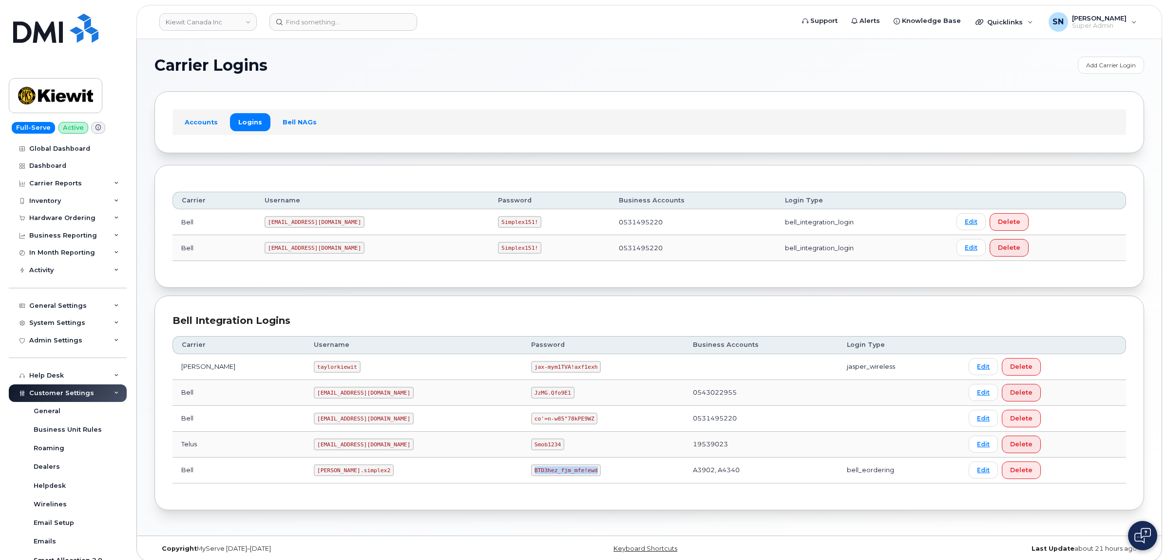
scroll to position [195, 0]
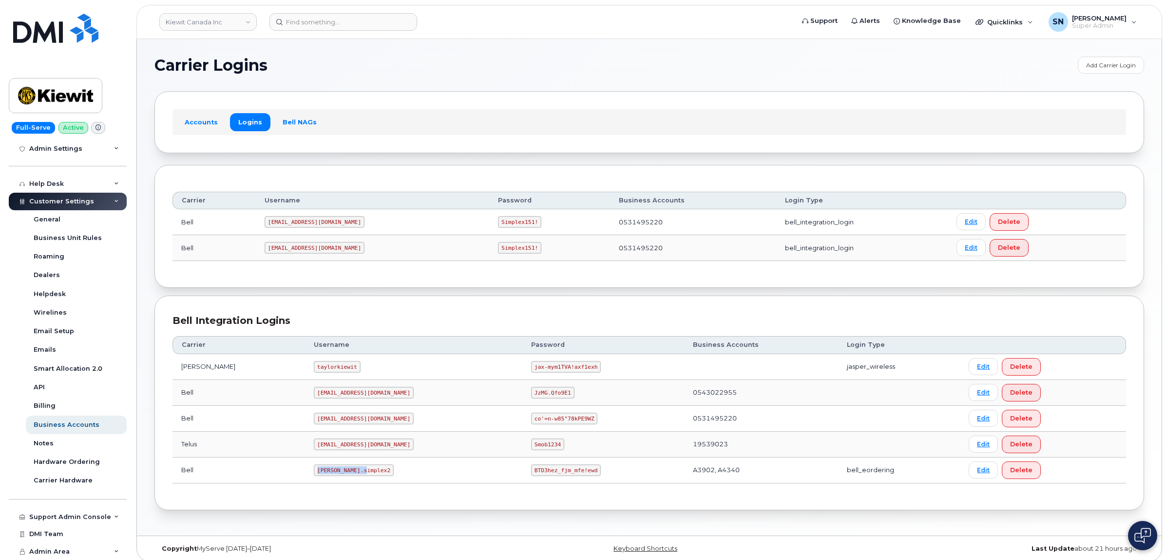
drag, startPoint x: 292, startPoint y: 474, endPoint x: 347, endPoint y: 481, distance: 55.1
click at [347, 481] on td "[PERSON_NAME].simplex2" at bounding box center [413, 470] width 217 height 26
copy code "[PERSON_NAME].simplex2"
drag, startPoint x: 487, startPoint y: 471, endPoint x: 533, endPoint y: 467, distance: 45.5
click at [547, 476] on code "BTD3hez_fjm_mfe!ewd" at bounding box center [566, 470] width 70 height 12
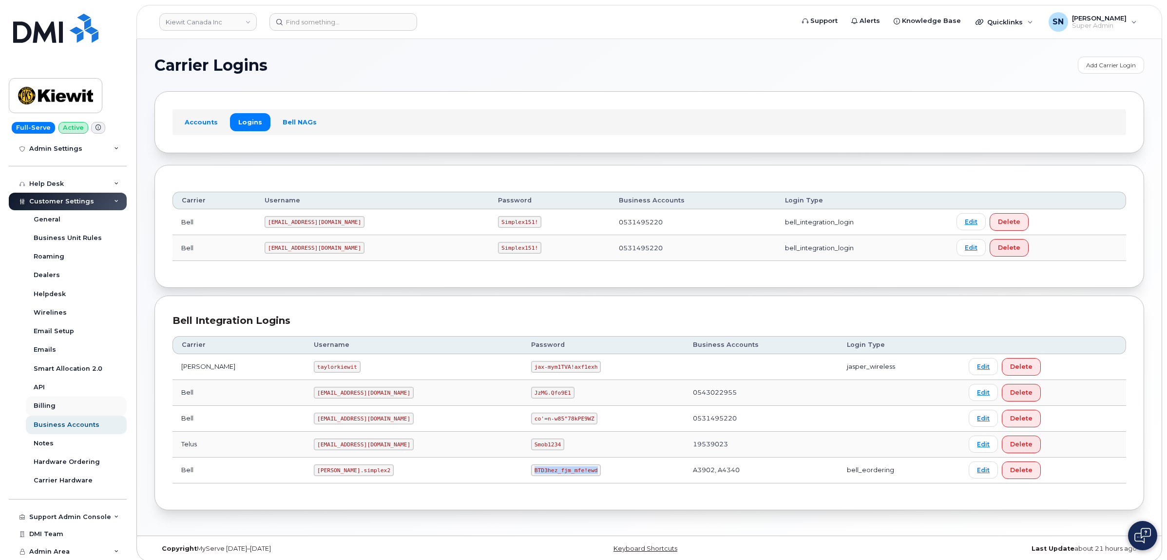
copy code "BTD3hez_fjm_mfe!ewd"
click at [357, 79] on section "Carrier Logins Add Carrier Login Accounts Logins Bell NAGs Carrier Username Pas…" at bounding box center [650, 283] width 990 height 453
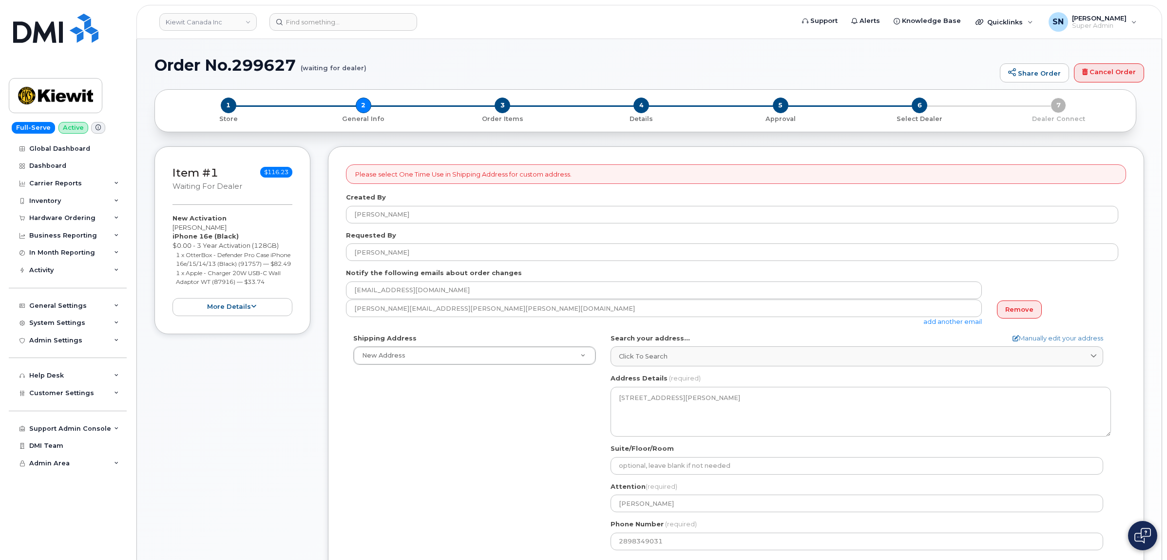
select select
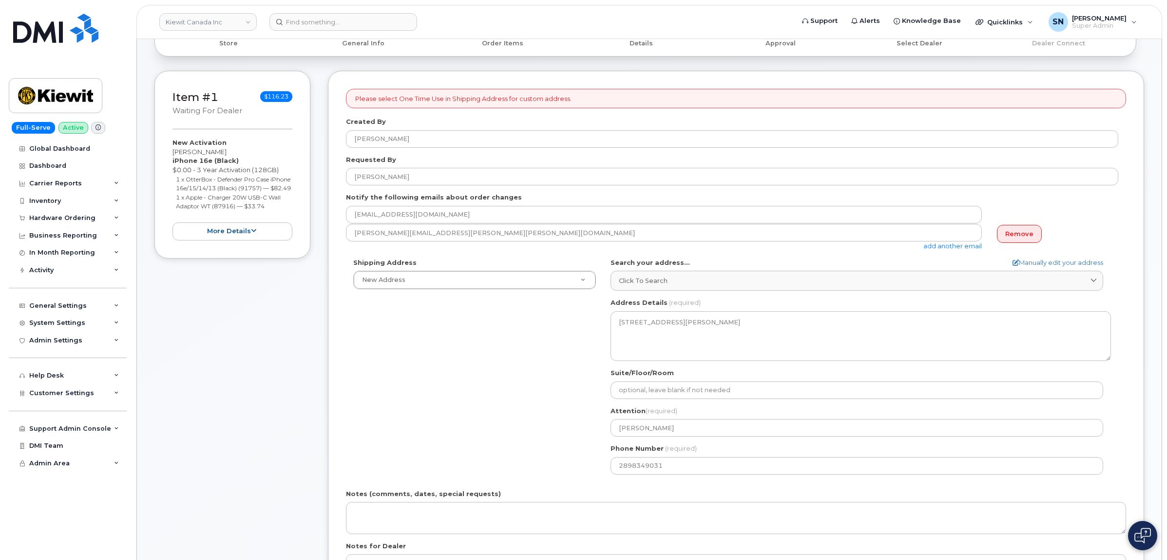
scroll to position [122, 0]
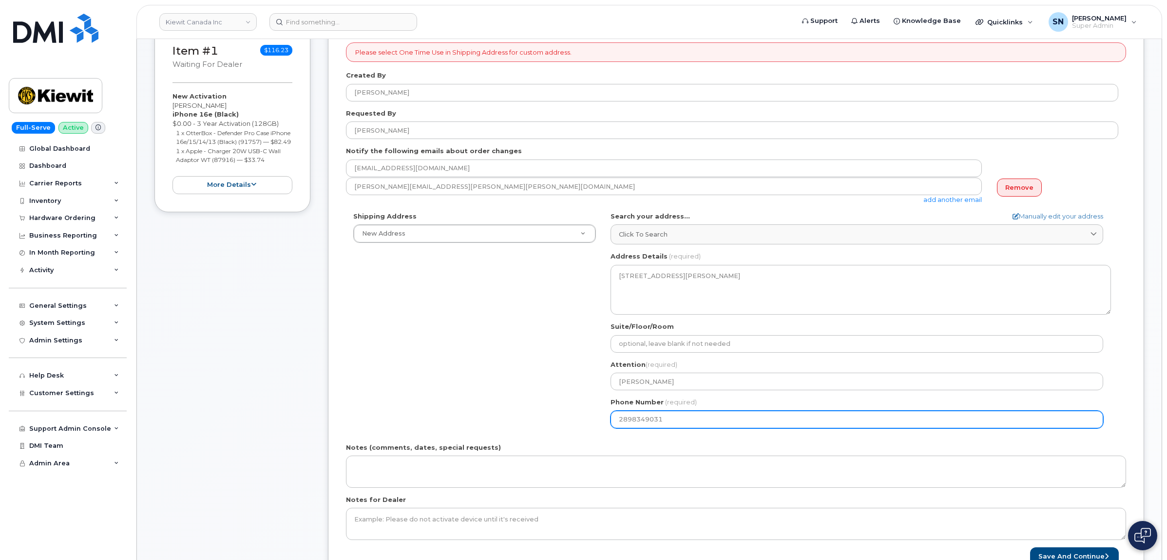
drag, startPoint x: 671, startPoint y: 424, endPoint x: 595, endPoint y: 423, distance: 76.5
click at [595, 423] on div "Shipping Address New Address New Address 1635 Tricont Ave Beaver Marine Limited…" at bounding box center [732, 324] width 773 height 224
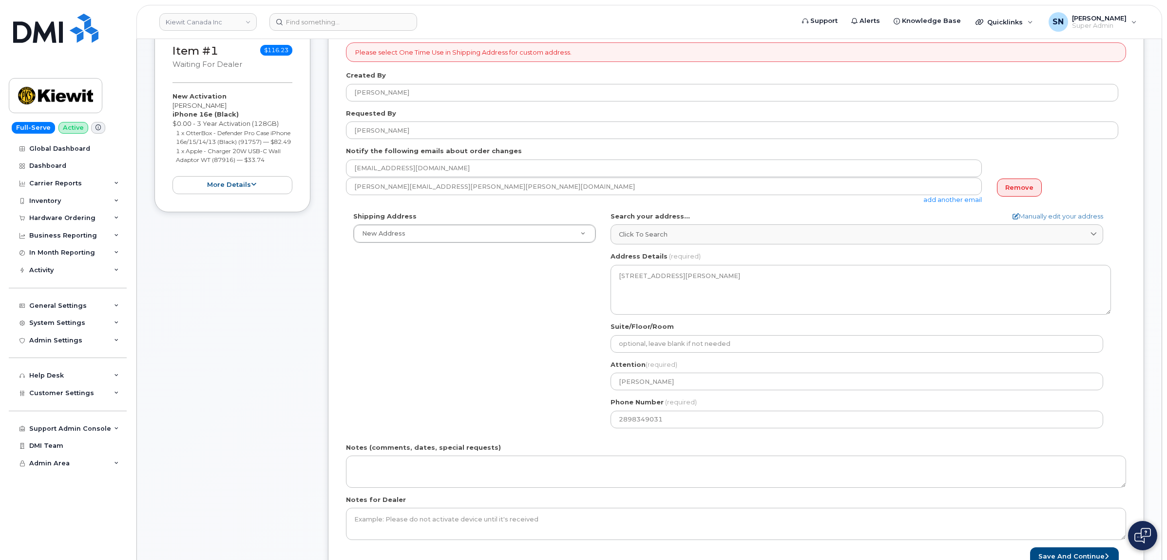
click at [511, 315] on div "Shipping Address New Address New Address 1635 Tricont Ave Beaver Marine Limited…" at bounding box center [732, 324] width 773 height 224
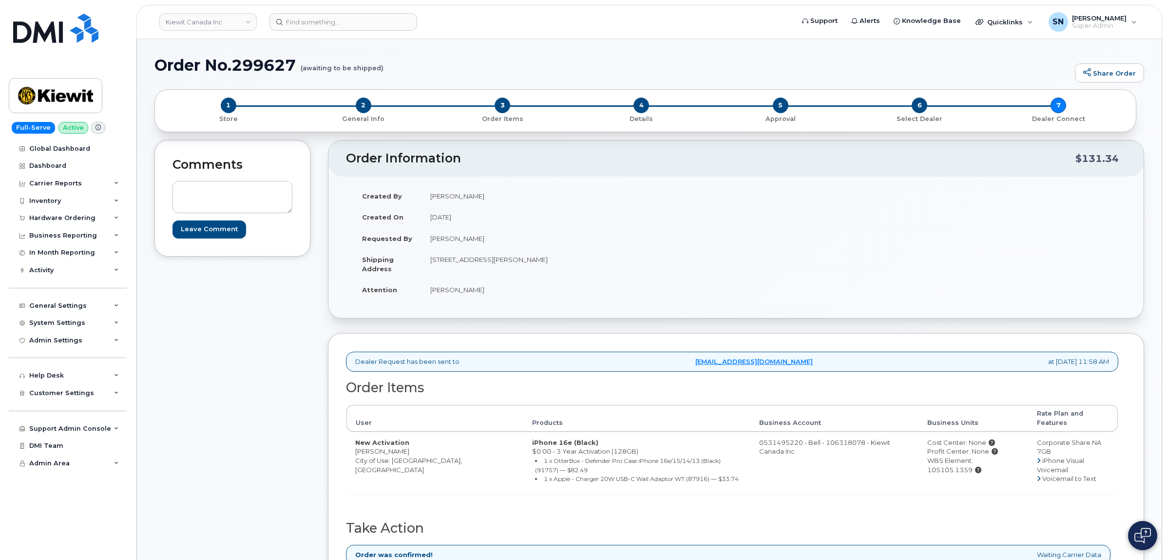
click at [330, 293] on div "Created By Luke Shomaker Created On August 29, 2025 Requested By Kimberly Bouch…" at bounding box center [737, 246] width 816 height 141
click at [76, 222] on div "Hardware Ordering" at bounding box center [62, 218] width 66 height 8
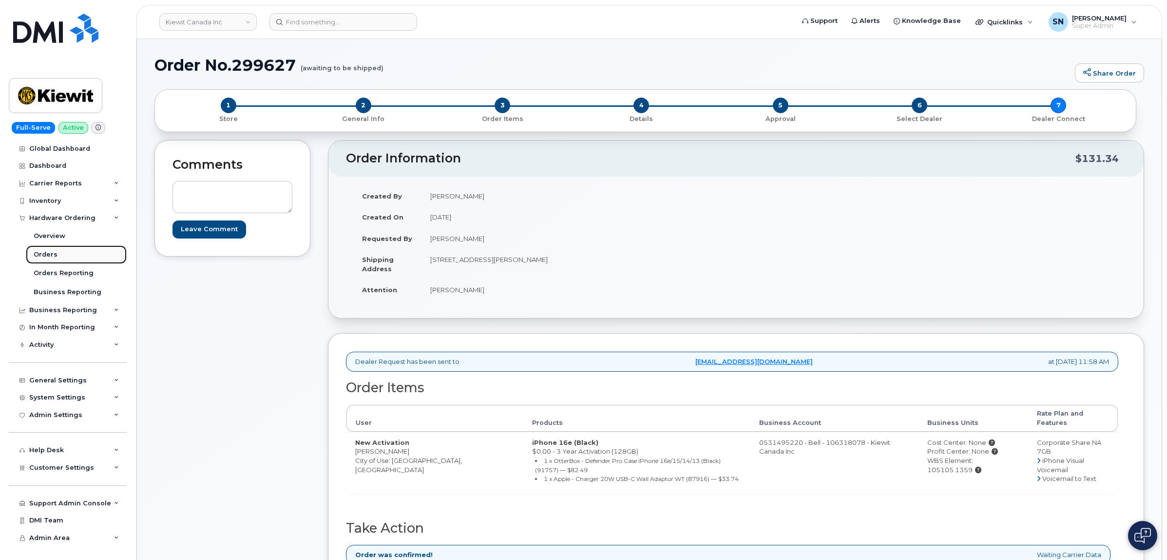
click at [42, 256] on div "Orders" at bounding box center [46, 254] width 24 height 9
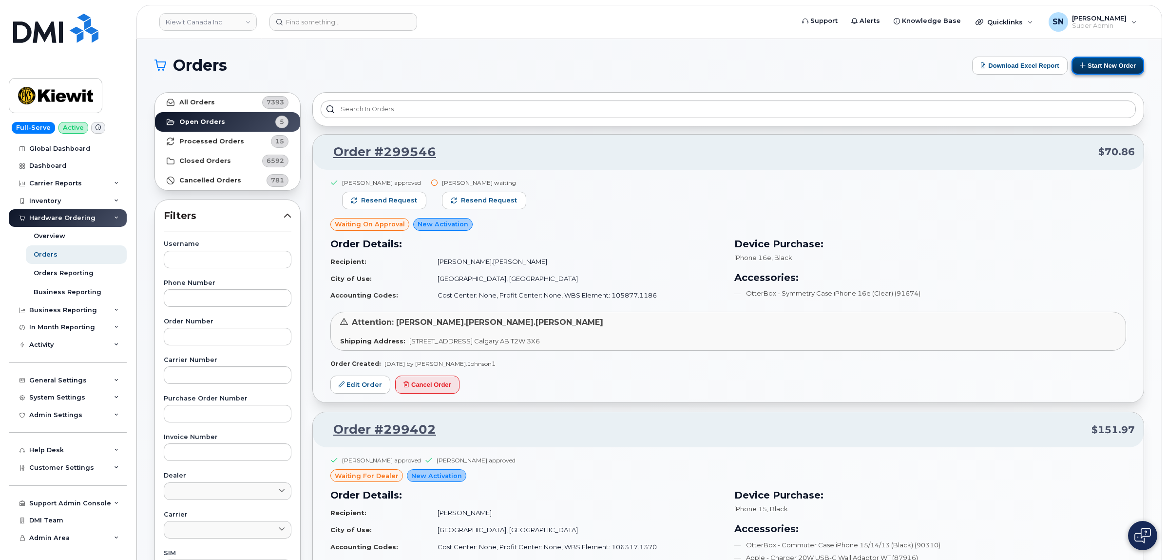
click at [1097, 69] on button "Start New Order" at bounding box center [1108, 66] width 73 height 18
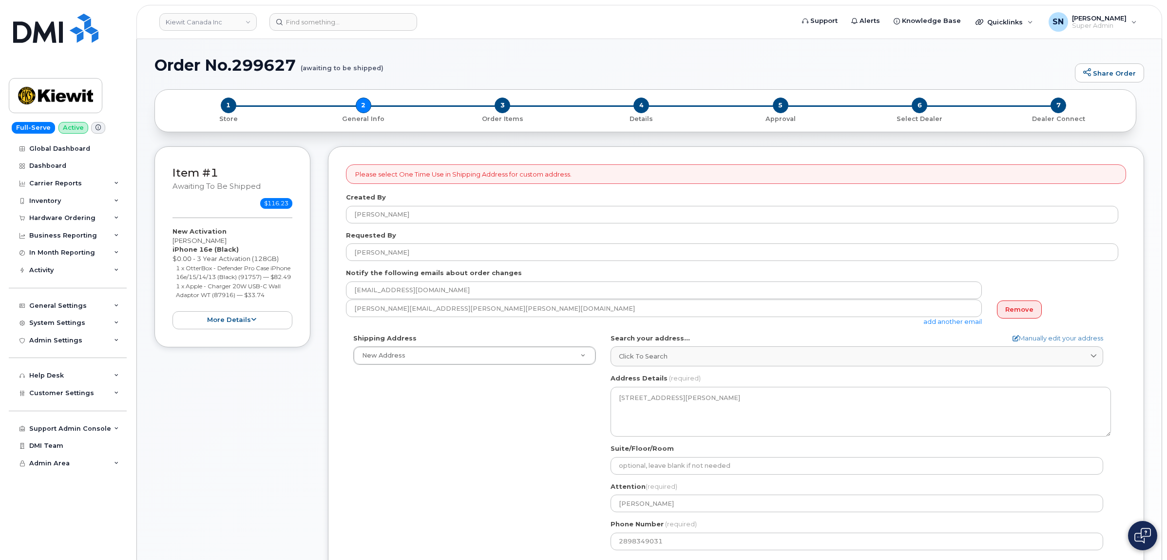
select select
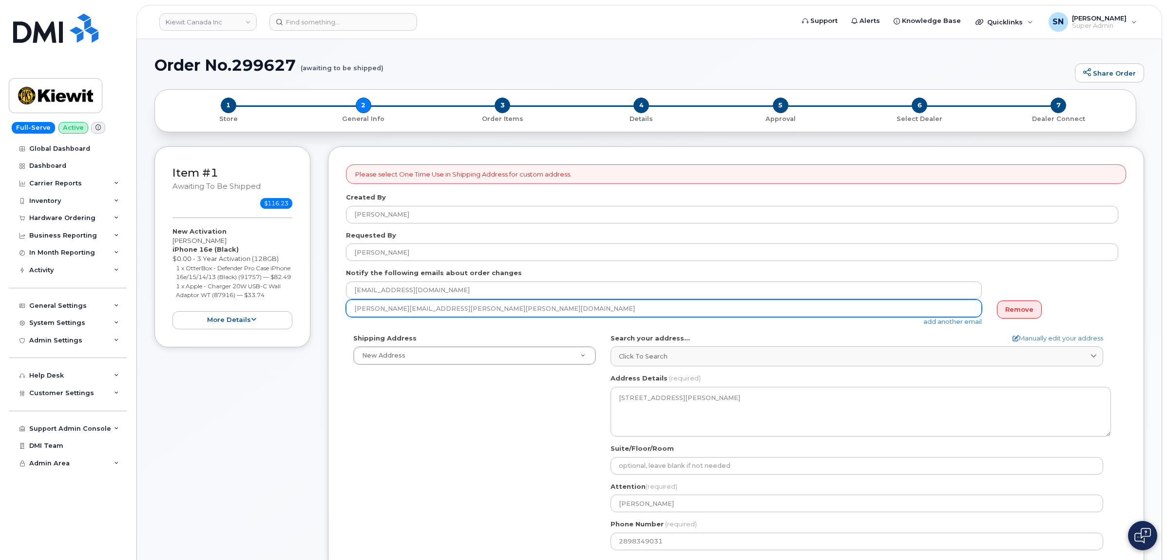
drag, startPoint x: 471, startPoint y: 311, endPoint x: 342, endPoint y: 313, distance: 129.2
click at [342, 313] on div "Please select One Time Use in Shipping Address for custom address. Created By […" at bounding box center [736, 425] width 817 height 559
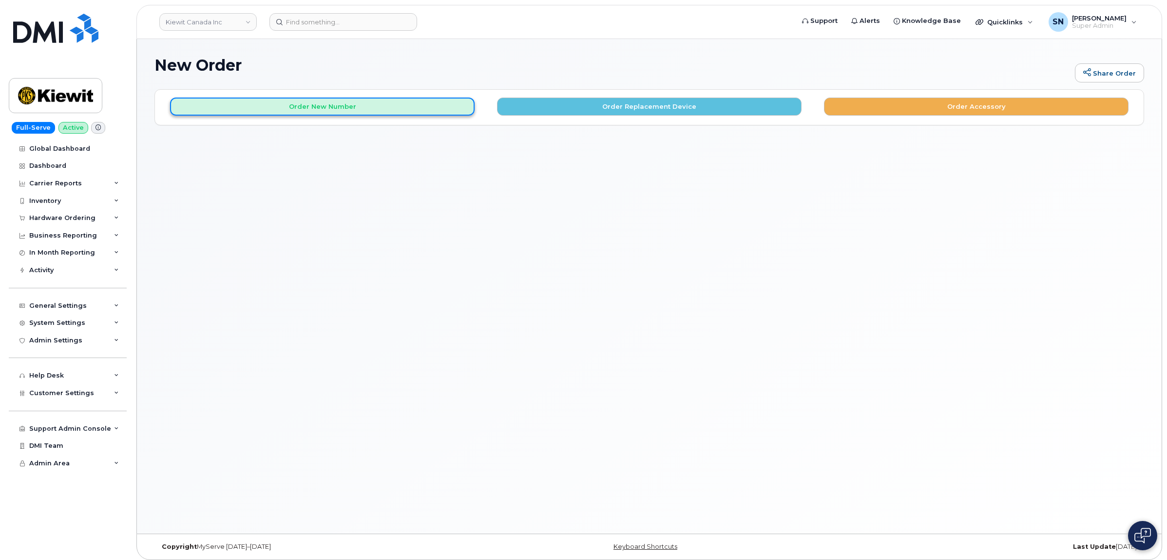
click at [427, 99] on button "Order New Number" at bounding box center [322, 106] width 305 height 18
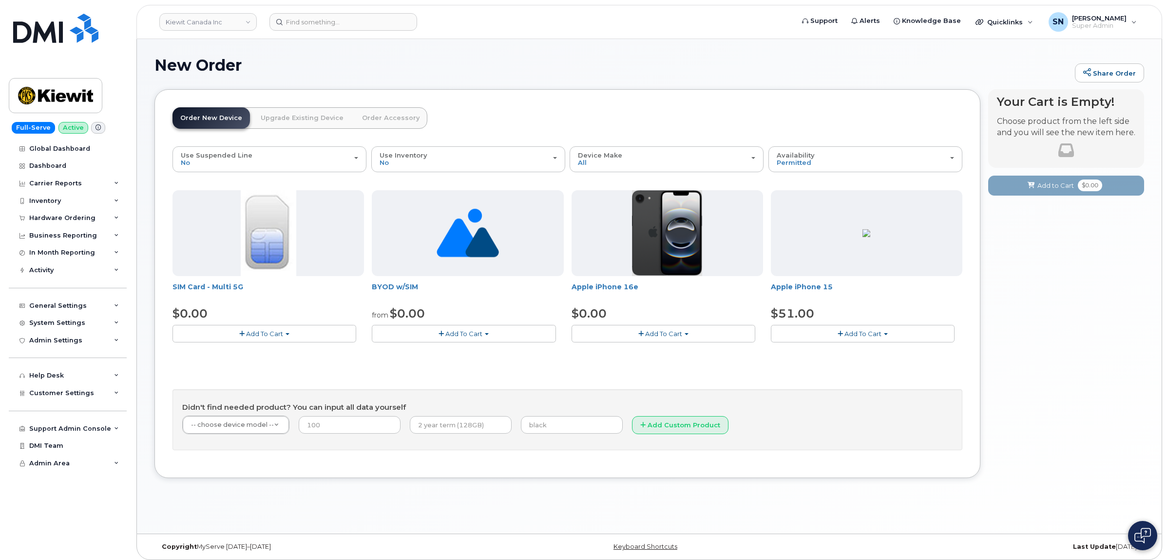
click at [426, 341] on button "Add To Cart" at bounding box center [464, 333] width 184 height 17
click at [430, 349] on link "$0.00 - New Activation" at bounding box center [424, 352] width 101 height 12
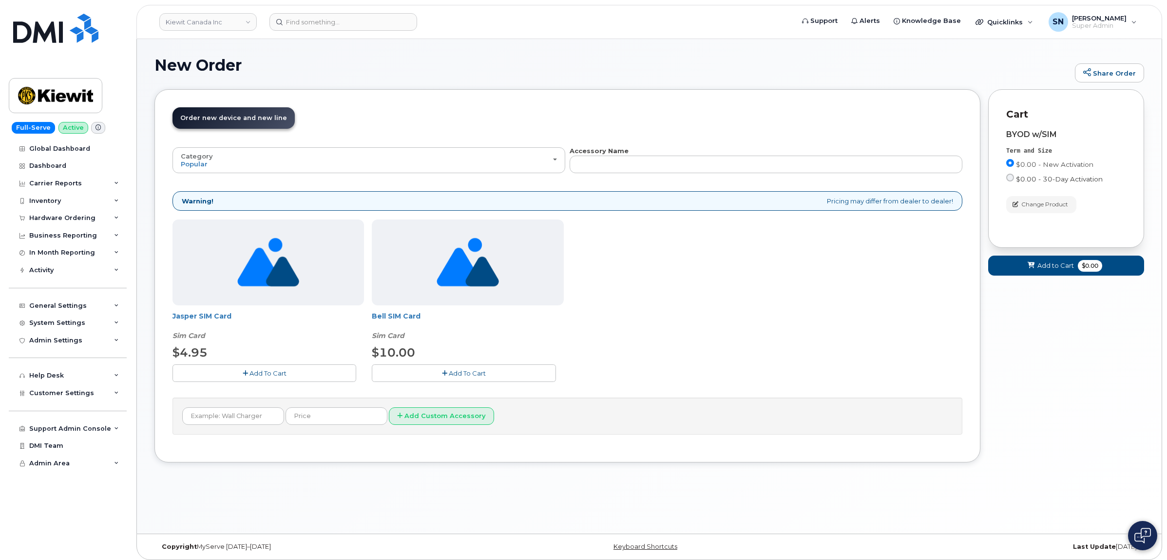
click at [1012, 178] on input "$0.00 - 30-Day Activation" at bounding box center [1011, 178] width 8 height 8
radio input "true"
click at [1025, 266] on button "Add to Cart $0.00" at bounding box center [1067, 265] width 156 height 20
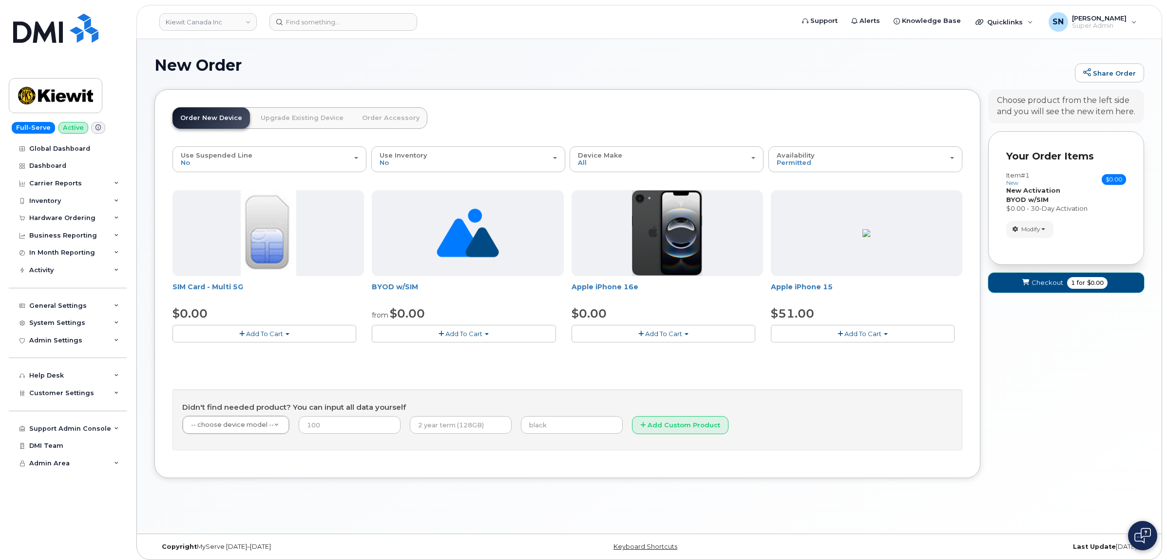
click at [1027, 280] on icon "submit" at bounding box center [1026, 282] width 7 height 6
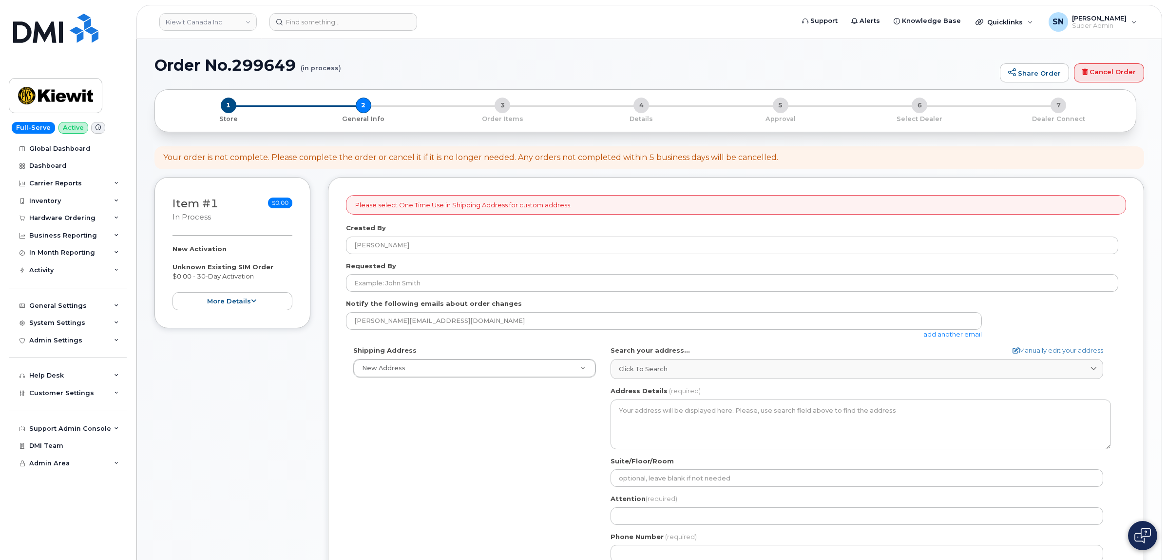
select select
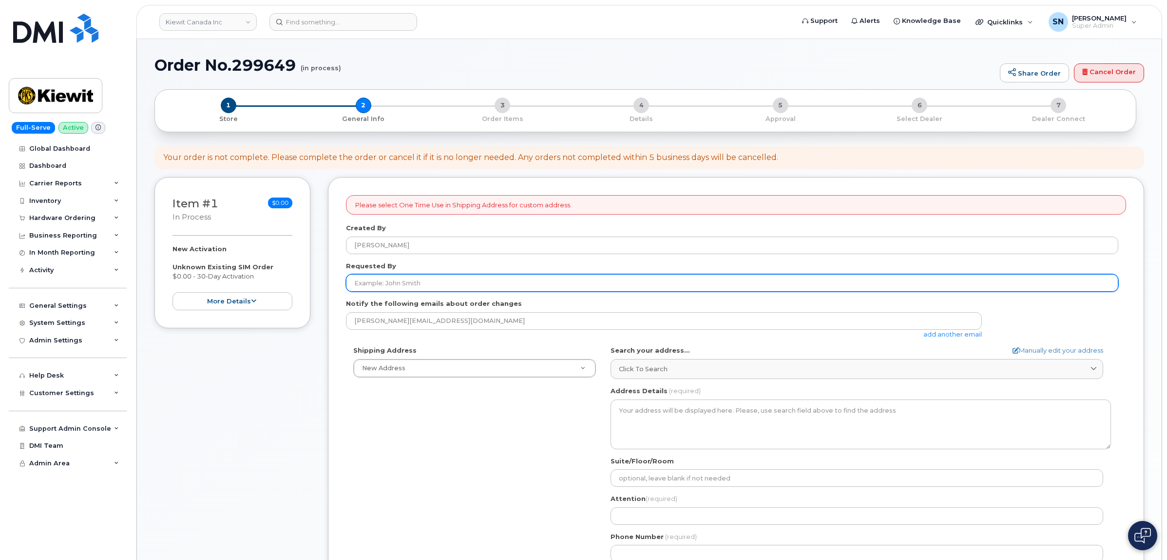
click at [441, 284] on input "Requested By" at bounding box center [732, 283] width 773 height 18
paste input "H7T 0J3"
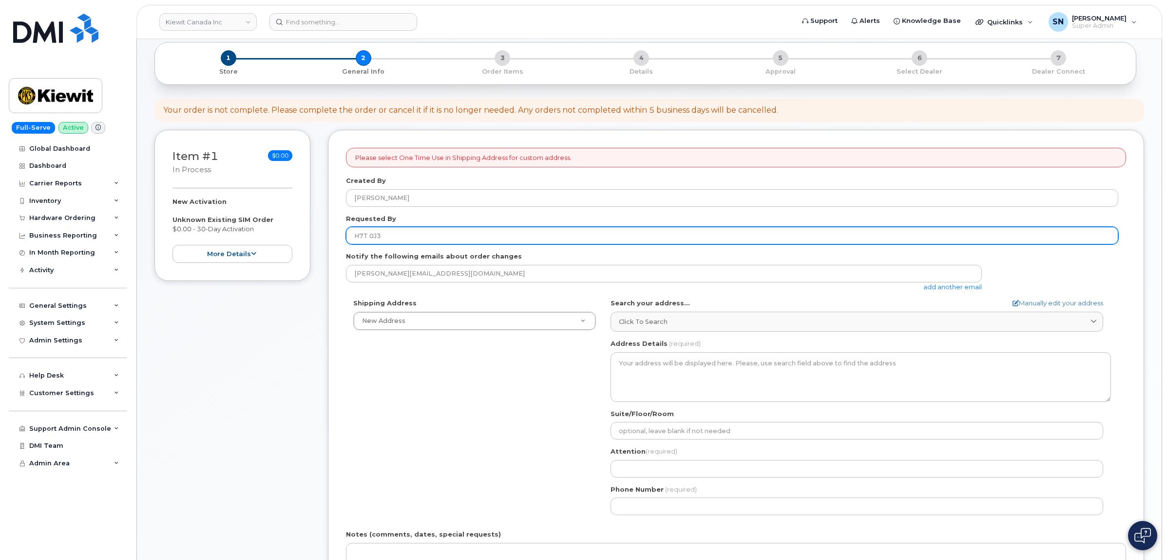
scroll to position [122, 0]
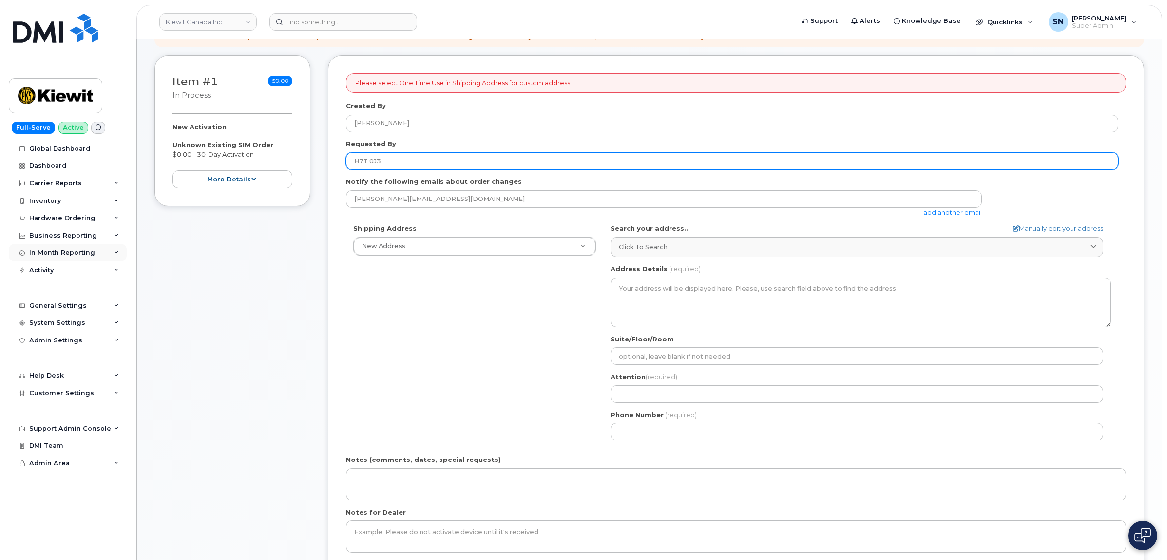
type input "H7T 0J3"
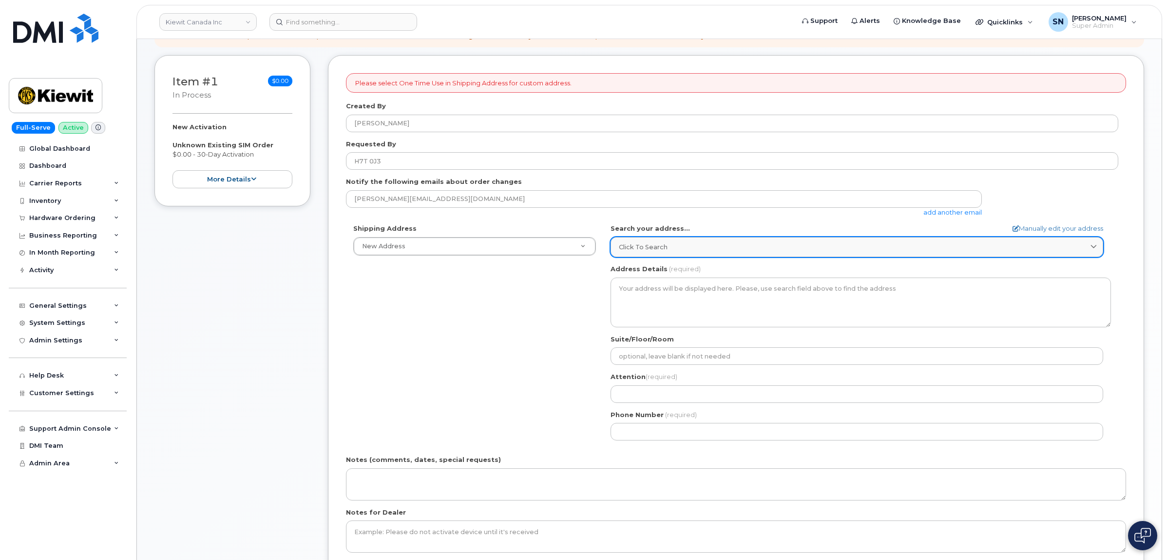
click at [703, 254] on link "Click to search" at bounding box center [857, 247] width 493 height 20
paste input "3055, boul. Saint-Martin O. suite 200, Laval (Québec), H7T 0J3"
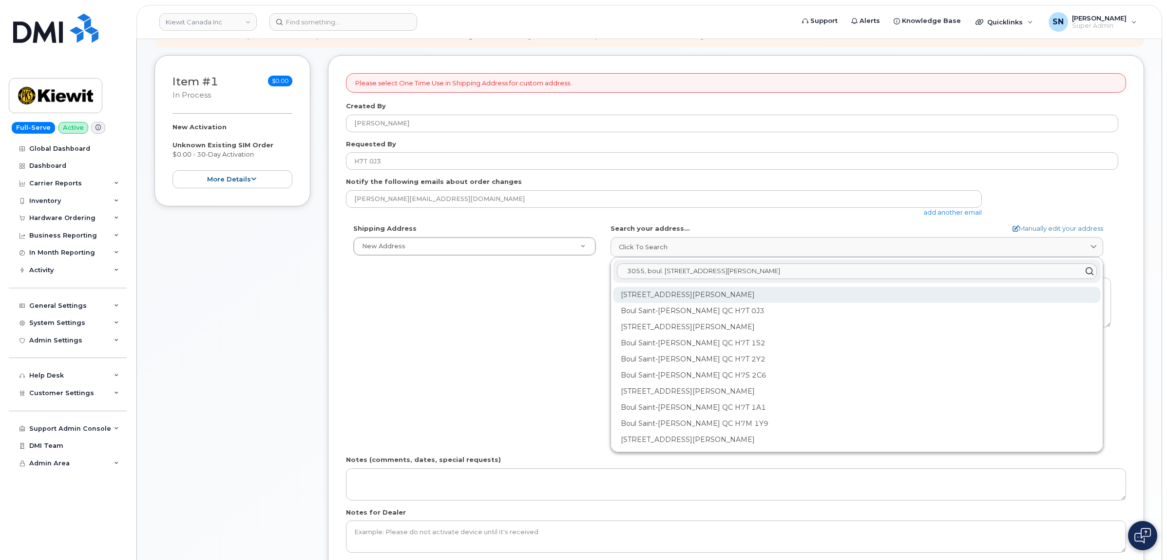
type input "3055, boul. Saint-Martin O. suite 200, Laval (Québec), H7T 0J3"
click at [713, 319] on div "3055 Boul Saint-Martin O Laval QC H7T 0J3" at bounding box center [857, 327] width 488 height 16
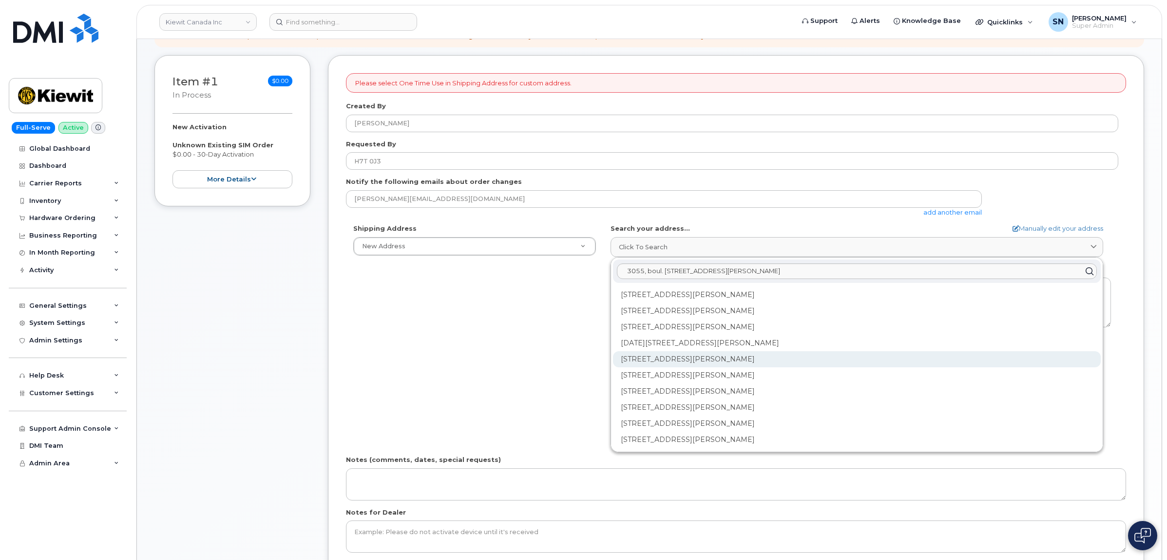
click at [658, 383] on div "200-3055 Boul Saint-Martin O Laval QC H7T 0J3" at bounding box center [857, 391] width 488 height 16
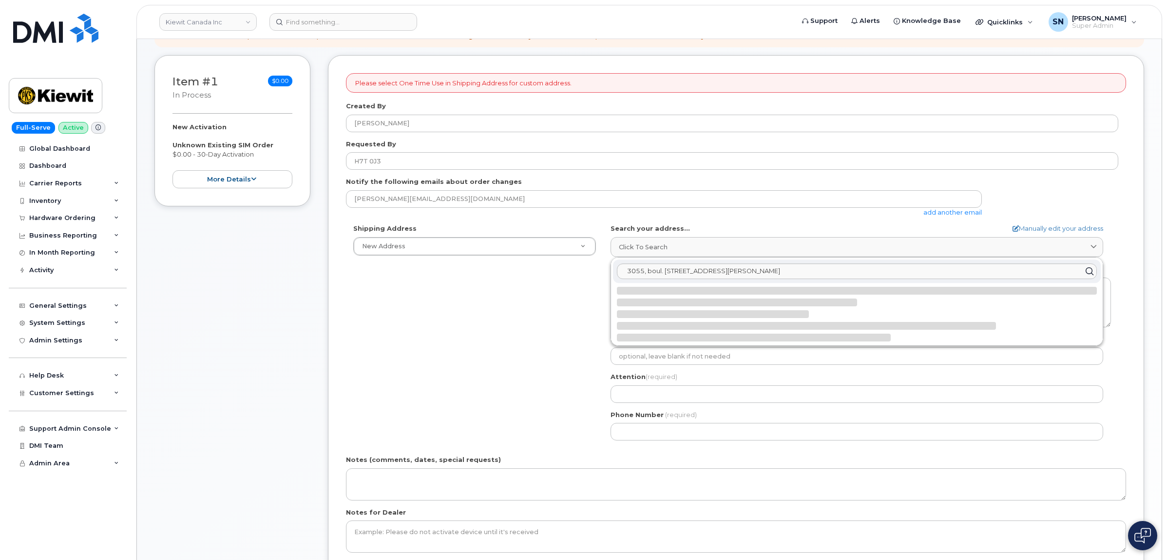
select select
type textarea "200-3055 Boul Saint-Martin O LAVAL QC H7T 0J3 CANADA"
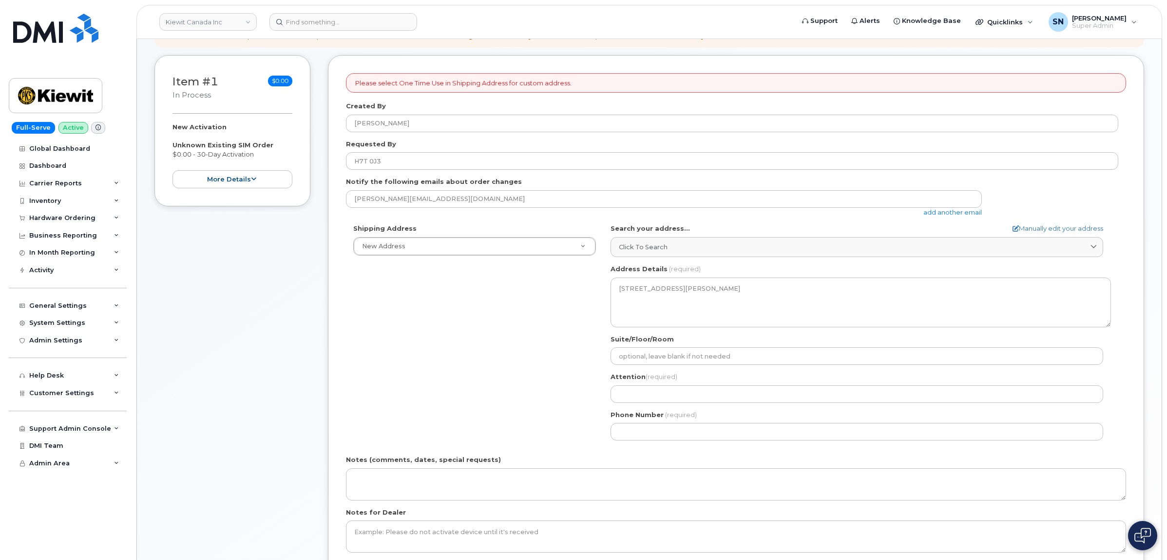
click at [534, 316] on div "Shipping Address New Address New Address 1635 Tricont Ave Beaver Marine Limited…" at bounding box center [732, 336] width 773 height 224
click at [553, 328] on div "Shipping Address New Address New Address 1635 Tricont Ave Beaver Marine Limited…" at bounding box center [732, 336] width 773 height 224
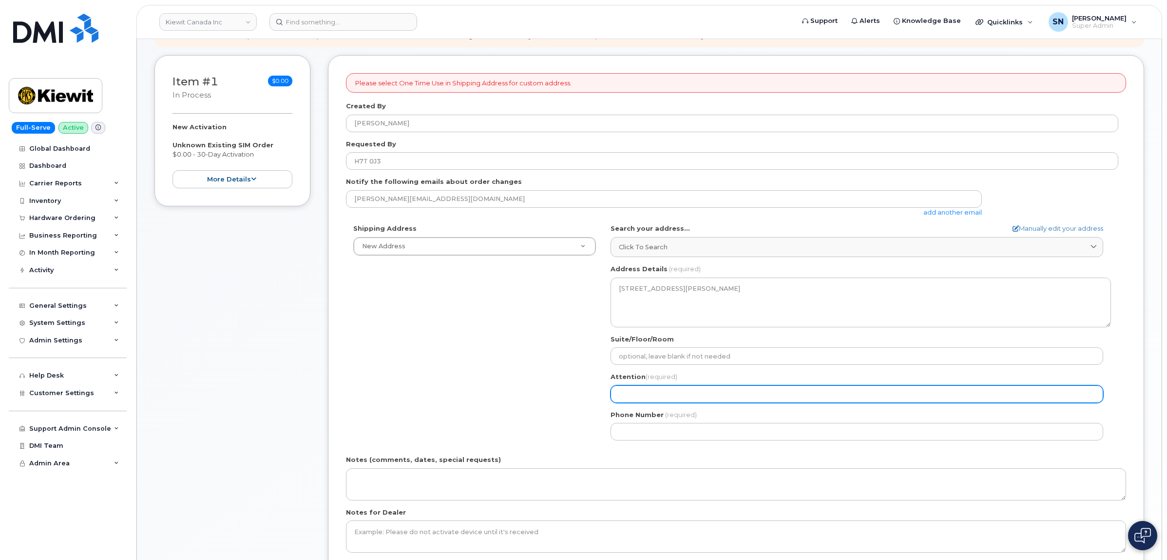
click at [713, 389] on input "Attention (required)" at bounding box center [857, 394] width 493 height 18
select select
type input "K"
select select
type input "Kh"
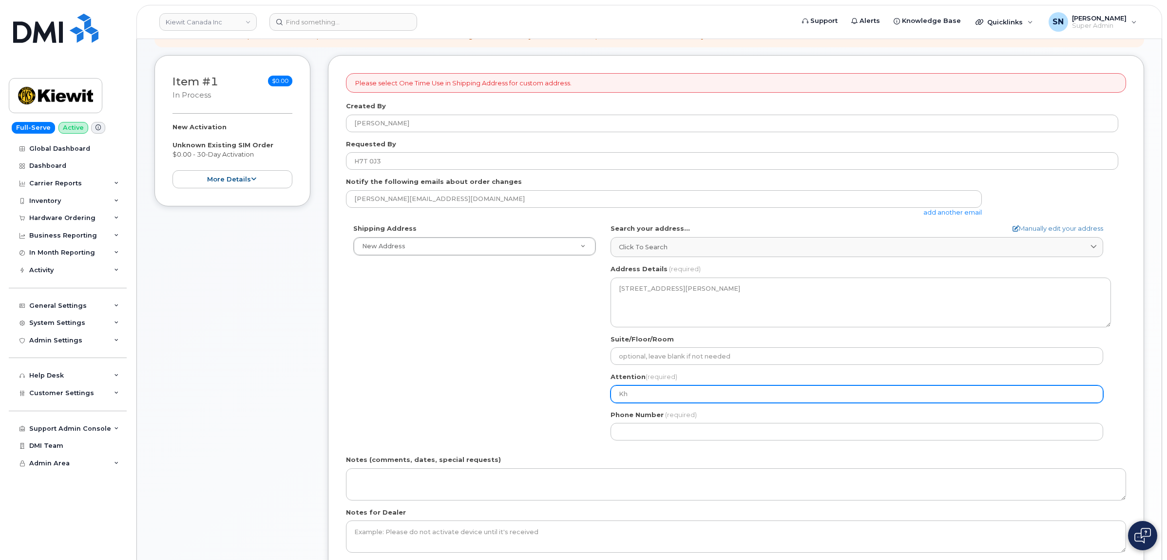
select select
type input "Kha"
select select
type input "Khal"
select select
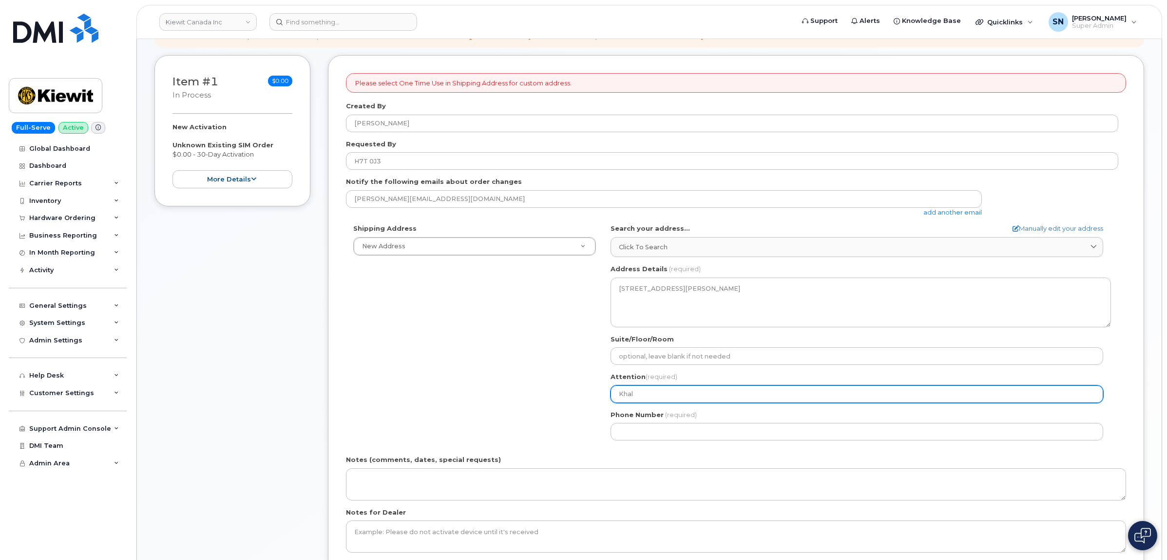
type input "Khale"
select select
type input "Khaled"
select select
type input "Khaled J"
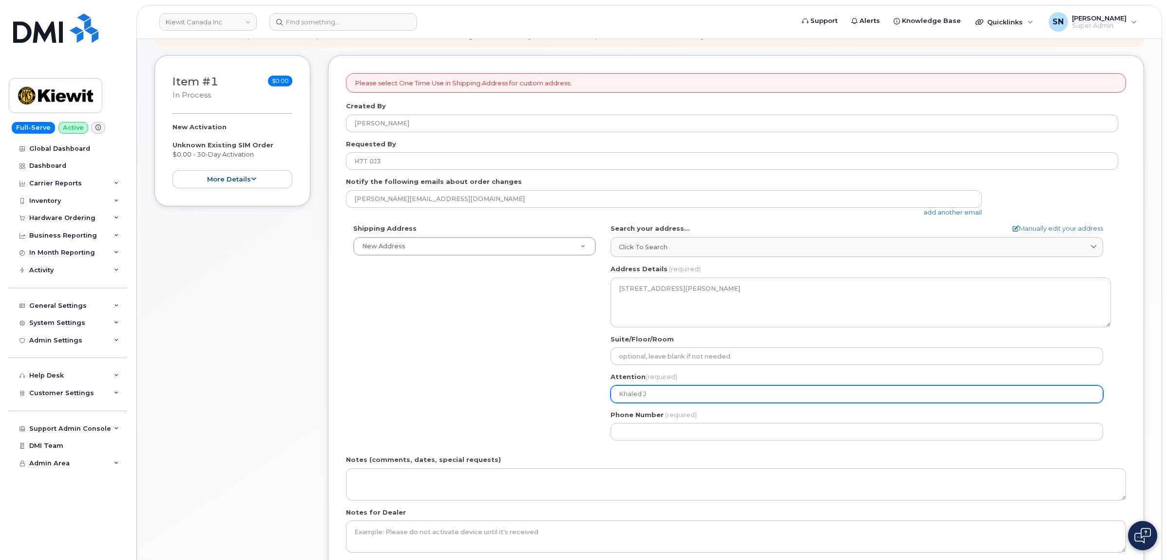
select select
type input "Khaled Jl"
select select
type input "Khaled Jle"
select select
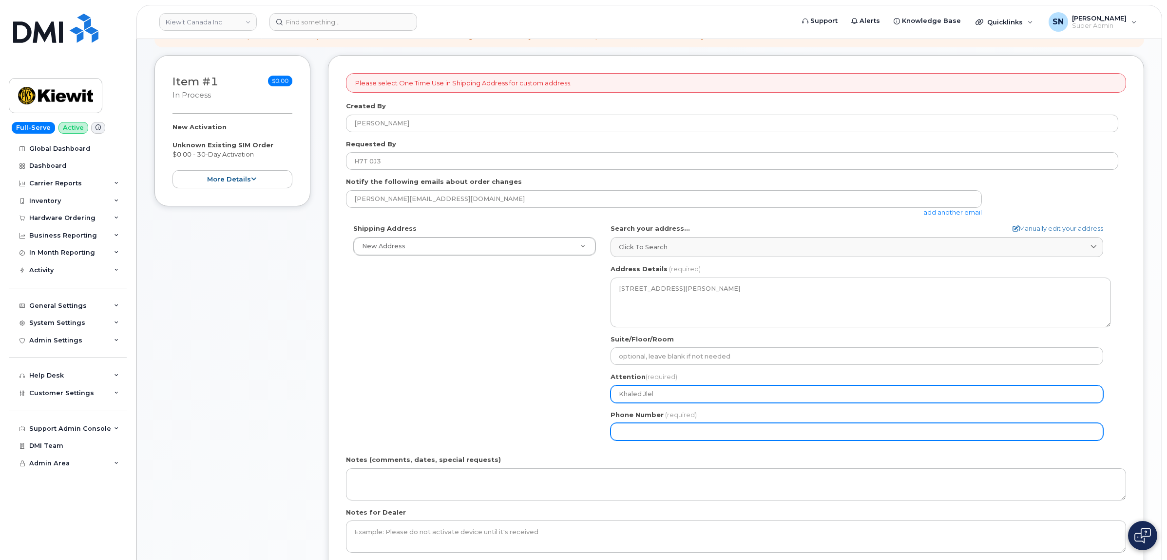
type input "Khaled Jlel"
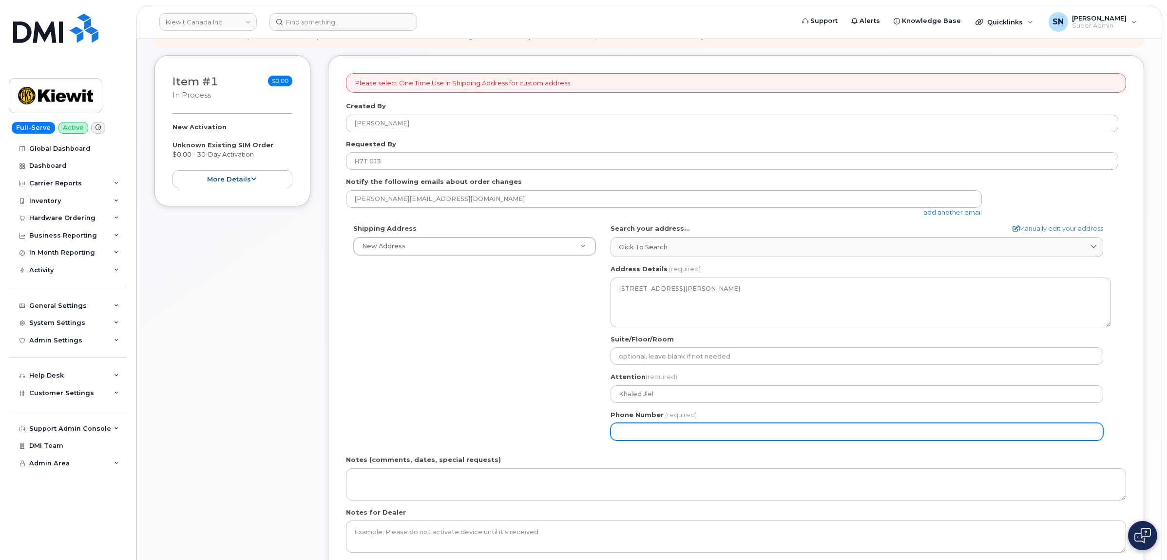
click at [668, 428] on input "Phone Number" at bounding box center [857, 432] width 493 height 18
type input "438945547"
select select
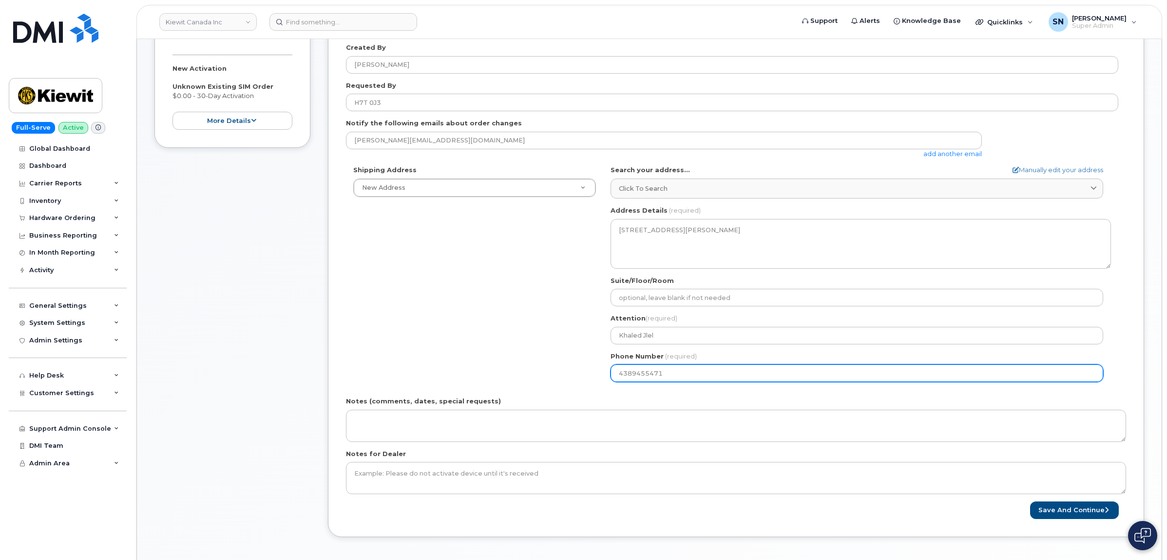
scroll to position [244, 0]
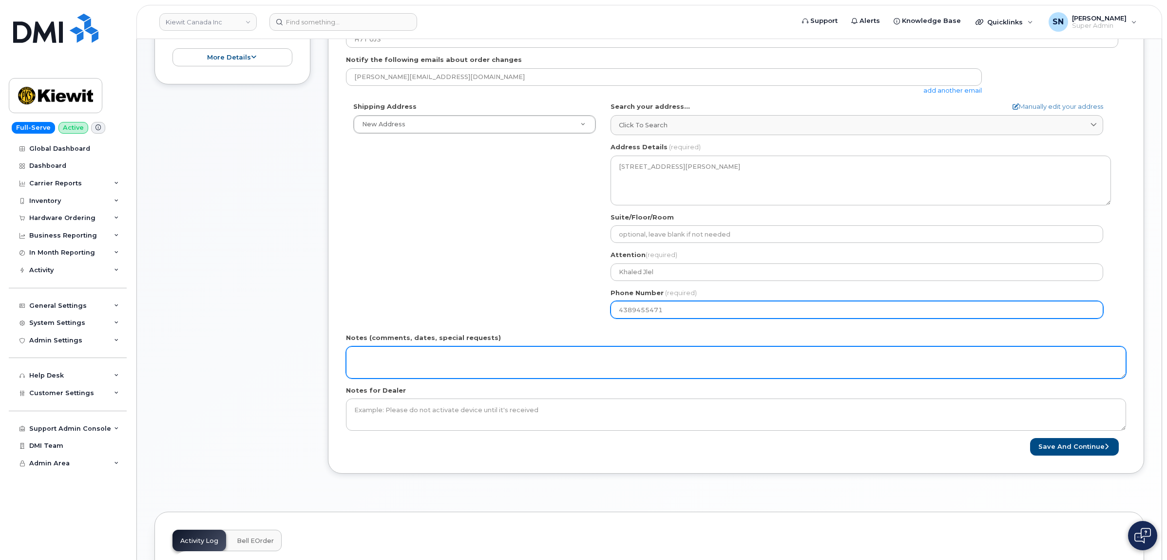
type input "4389455471"
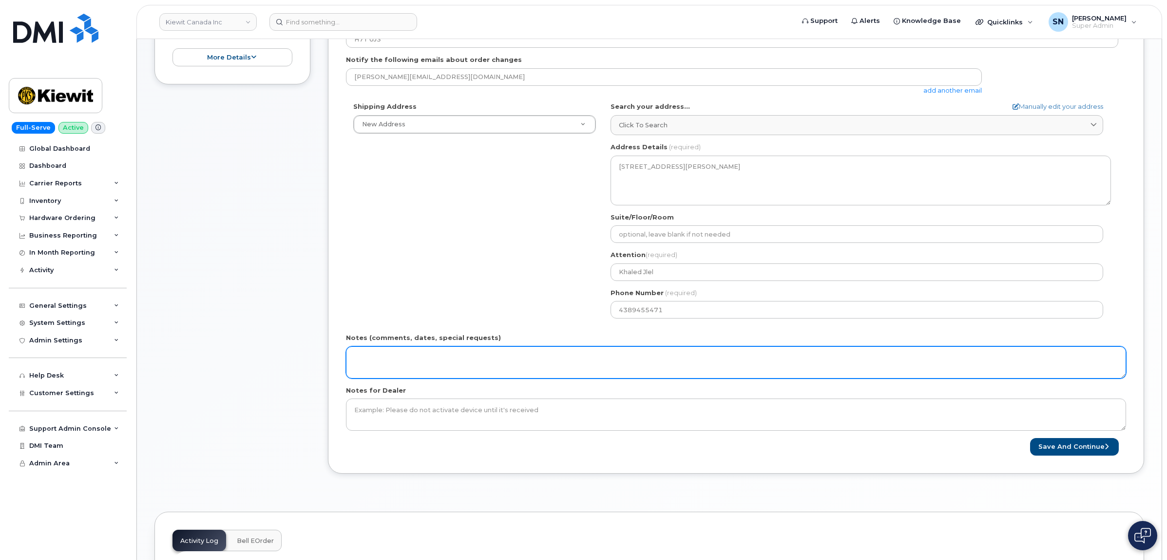
click at [427, 360] on textarea "Notes (comments, dates, special requests)" at bounding box center [736, 362] width 780 height 32
type textarea "i"
click at [419, 369] on textarea "BYOD Activation - Data Only" at bounding box center [736, 362] width 780 height 32
paste textarea "MEI: 357153139680959 EID: 89049032007308888700194413828735"
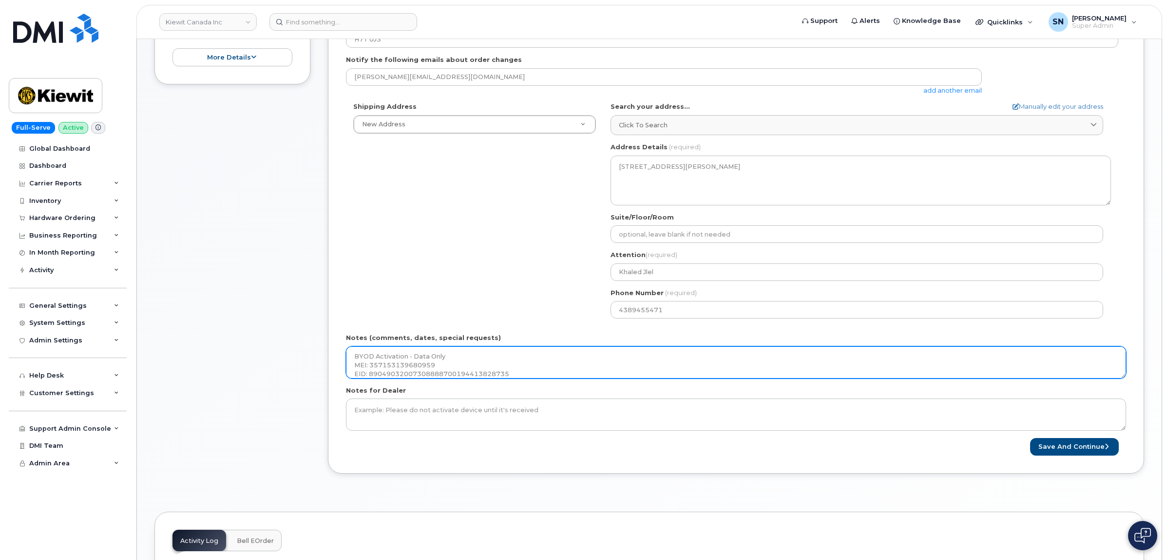
click at [356, 354] on textarea "BYOD Activation - Data Only MEI: 357153139680959 EID: 8904903200730888870019441…" at bounding box center [736, 362] width 780 height 32
type textarea "iPad BYOD Activation - Data Only MEI: 357153139680959 EID: 89049032007308888700…"
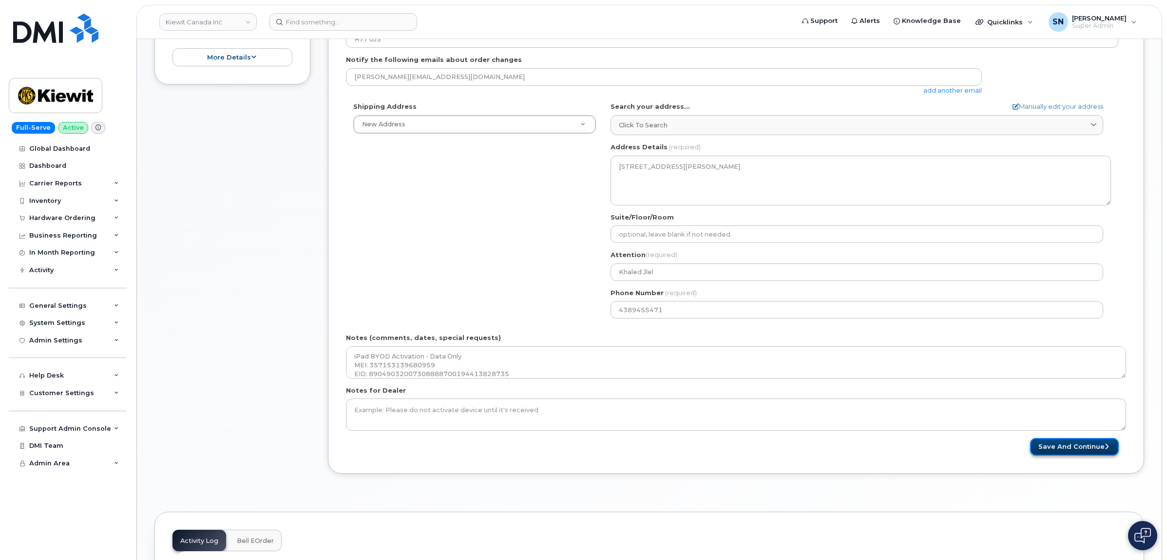
click at [1047, 444] on button "Save and Continue" at bounding box center [1075, 447] width 89 height 18
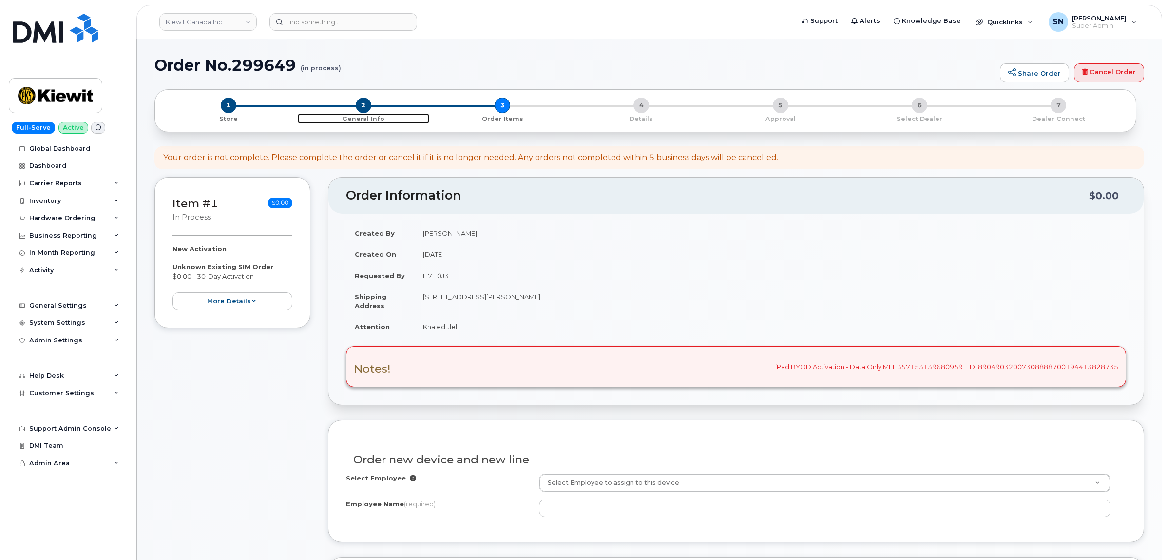
click at [367, 101] on span "2" at bounding box center [364, 105] width 16 height 16
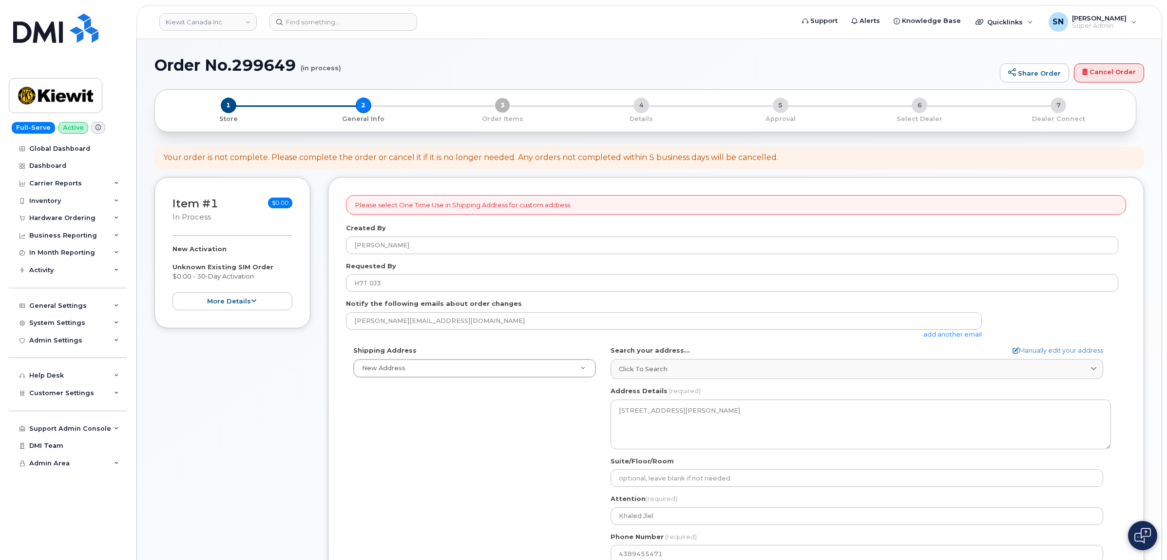
select select
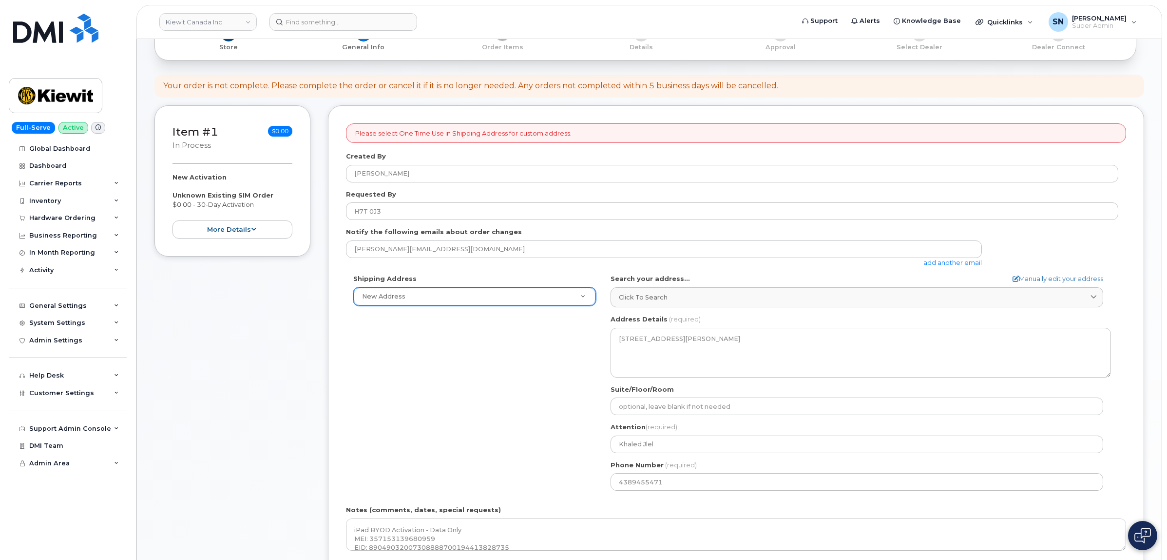
scroll to position [183, 0]
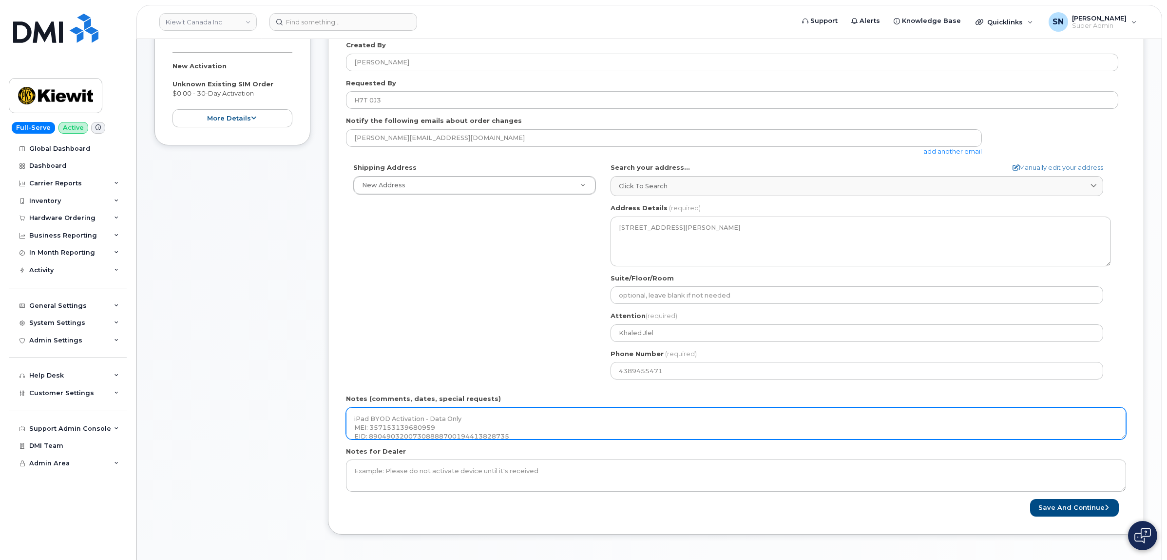
click at [355, 430] on textarea "iPad BYOD Activation - Data Only MEI: 357153139680959 EID: 89049032007308888700…" at bounding box center [736, 423] width 780 height 32
type textarea "iPad BYOD Activation - Data Only IMEI: [TECHNICAL_ID] EID: 89049032007308888700…"
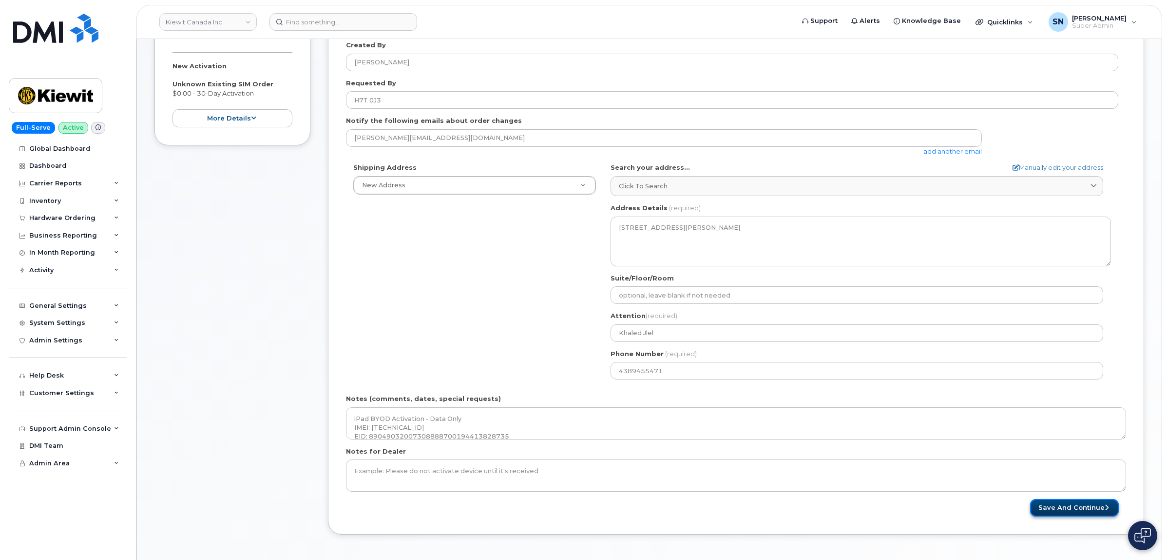
click at [1070, 500] on button "Save and Continue" at bounding box center [1075, 508] width 89 height 18
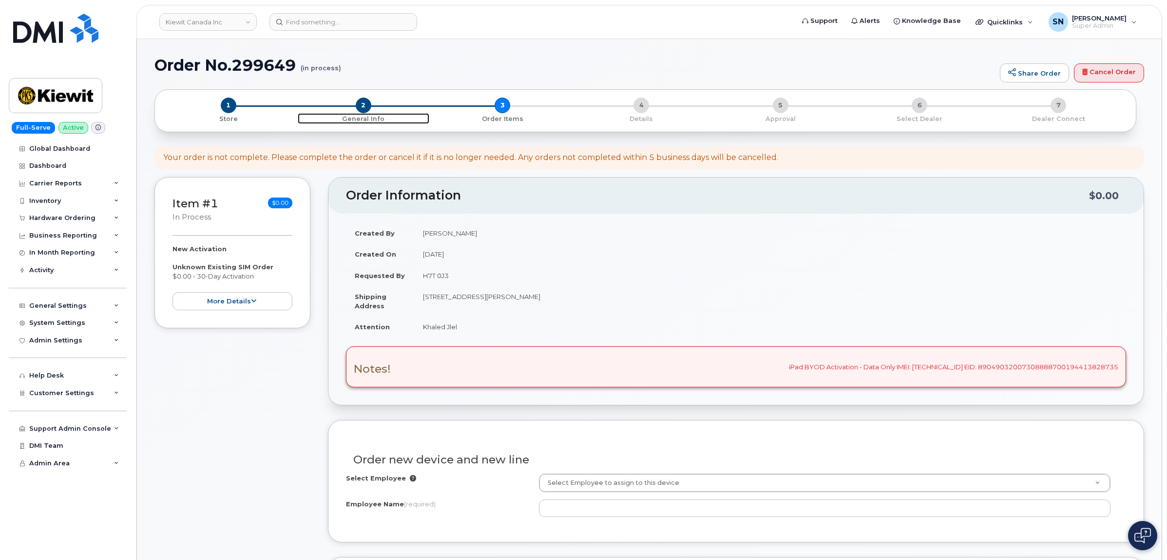
click at [362, 108] on span "2" at bounding box center [364, 105] width 16 height 16
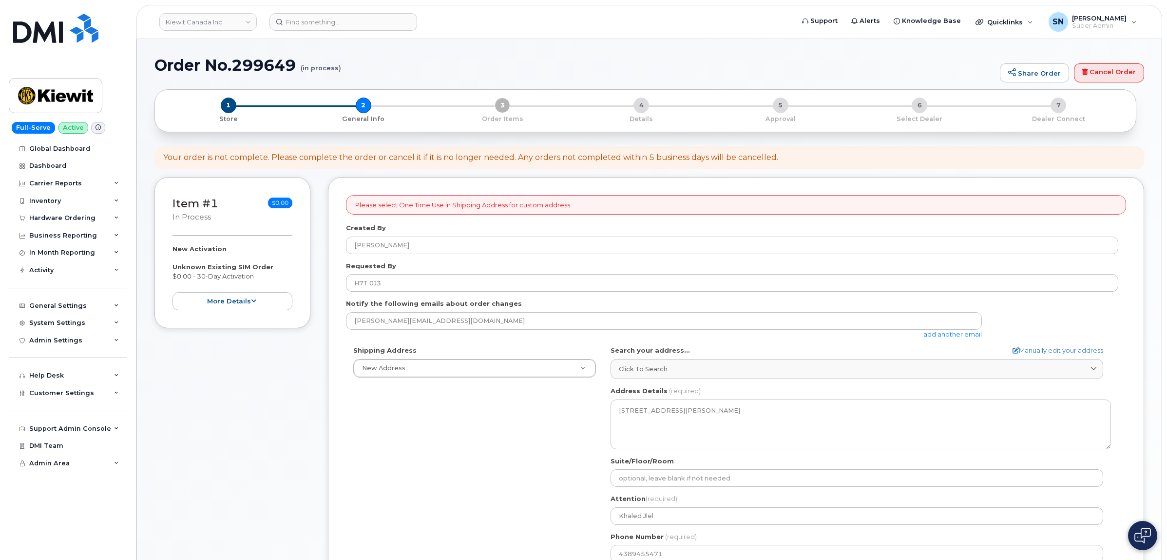
select select
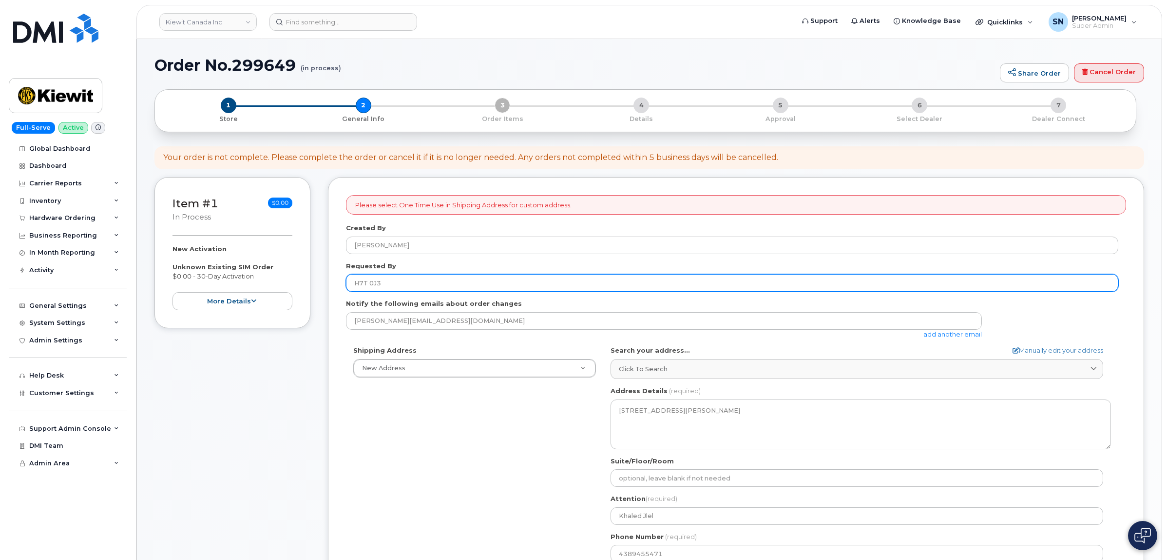
drag, startPoint x: 374, startPoint y: 281, endPoint x: 335, endPoint y: 281, distance: 39.0
click at [335, 281] on div "Please select One Time Use in Shipping Address for custom address. Created By S…" at bounding box center [736, 447] width 817 height 541
paste input "CS0789248"
type input "CS0789248"
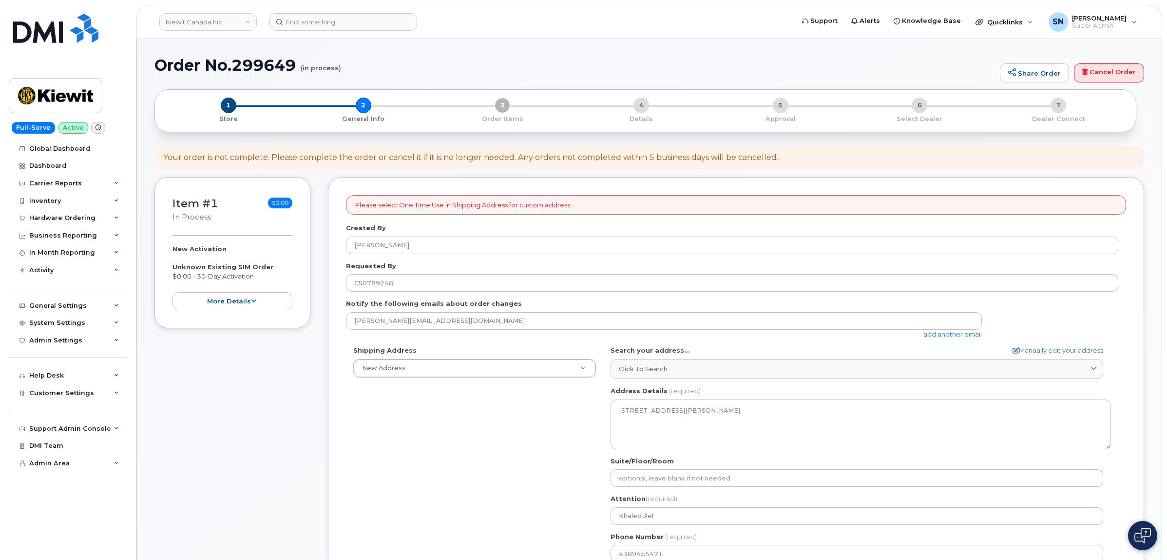
click at [441, 410] on div "Shipping Address New Address New Address 200-3055 Boul Saint-Martin O 1635 Tric…" at bounding box center [732, 458] width 773 height 224
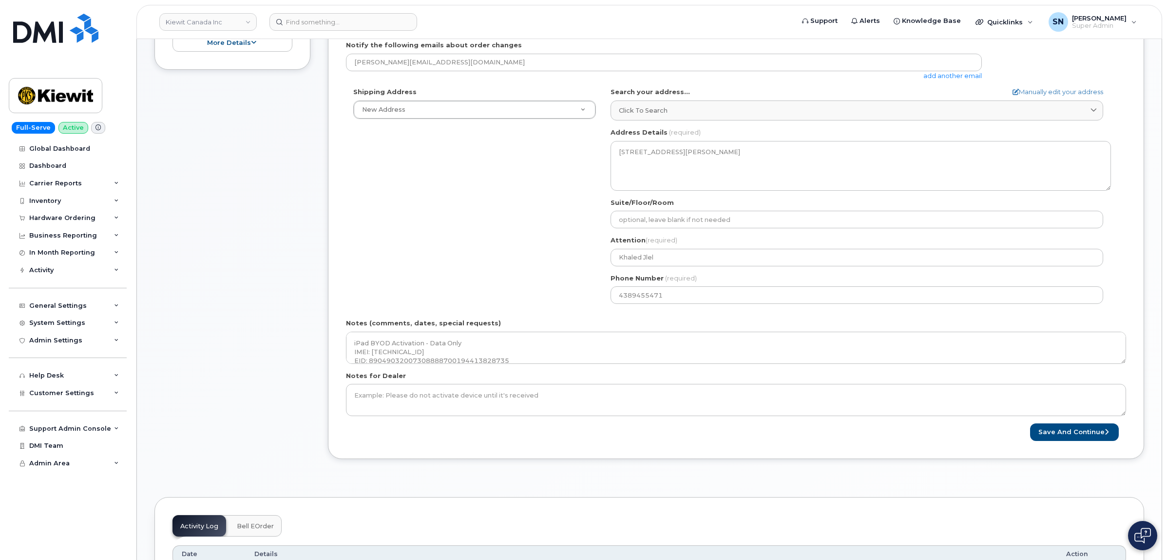
scroll to position [366, 0]
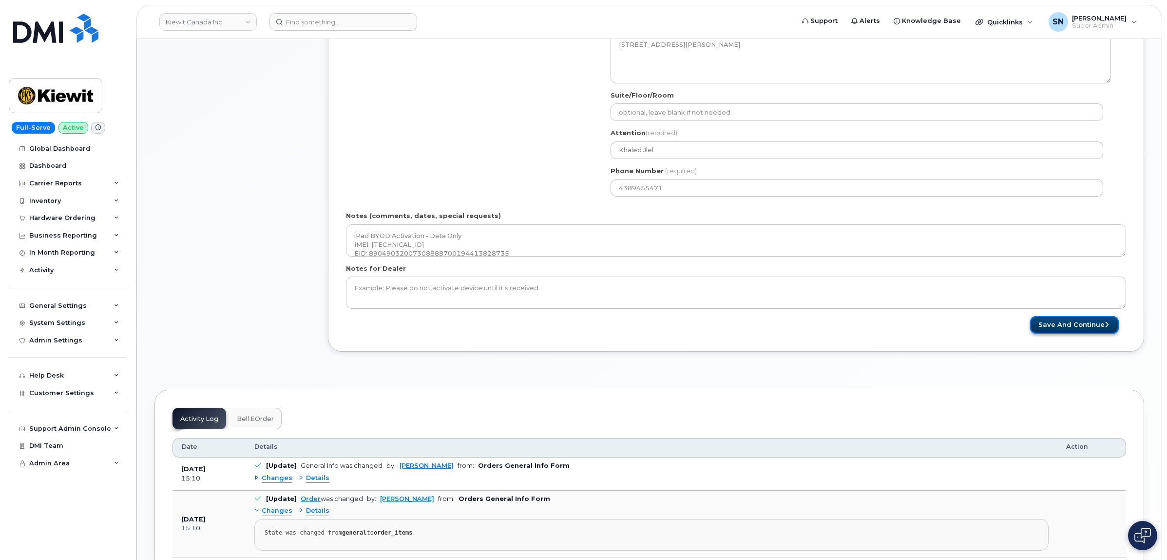
click at [1064, 331] on button "Save and Continue" at bounding box center [1075, 325] width 89 height 18
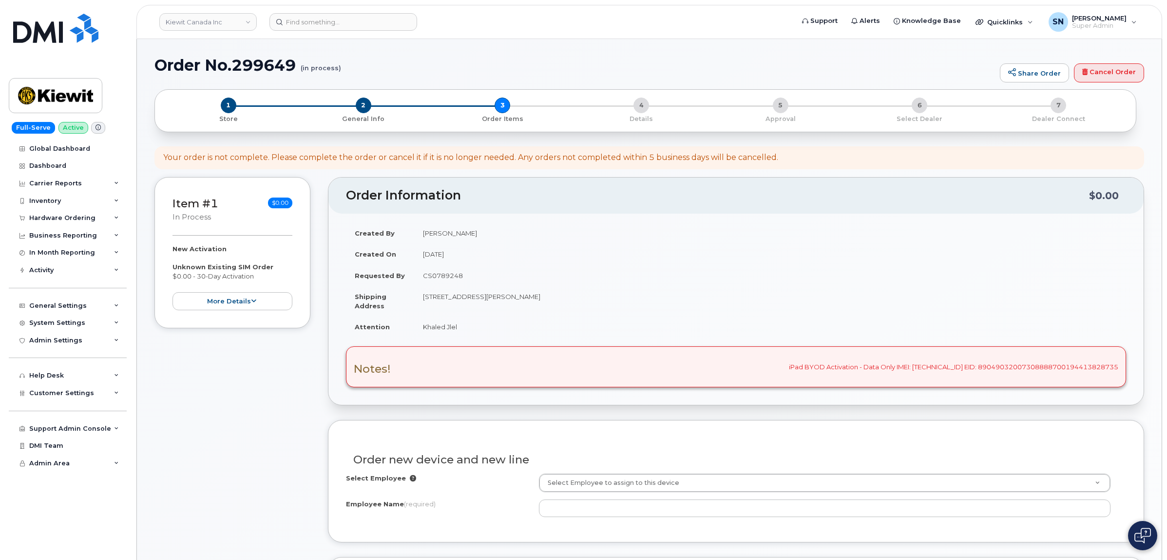
scroll to position [244, 0]
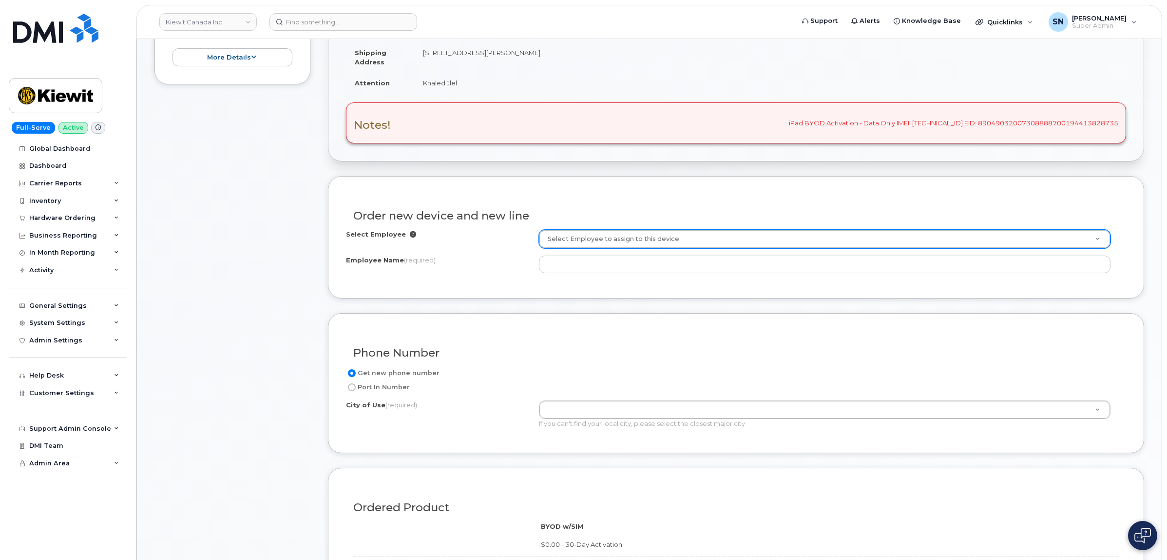
paste input "[PERSON_NAME]"
type input "[PERSON_NAME]"
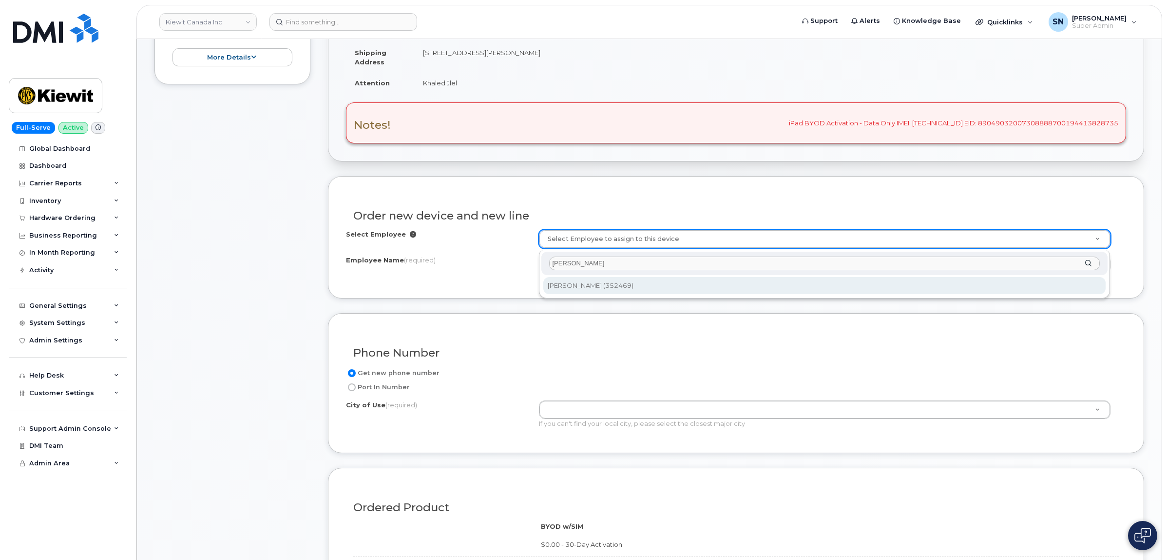
type input "[PERSON_NAME]"
type input "1137017"
type input "Yves Sauriol"
select select
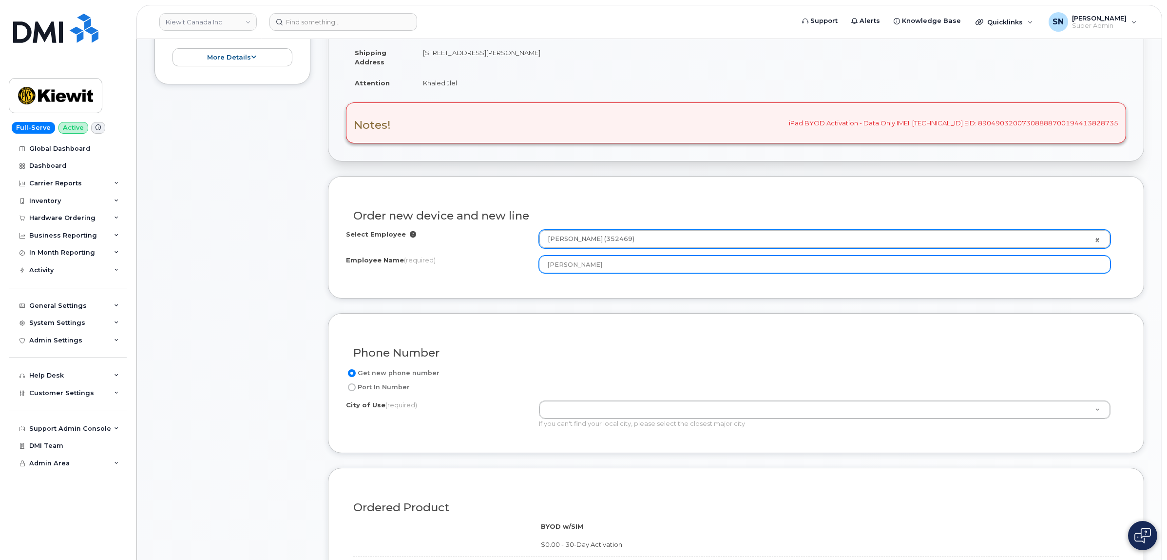
click at [607, 272] on input "Yves Sauriol" at bounding box center [825, 264] width 572 height 18
paste input "- iPad Mini"
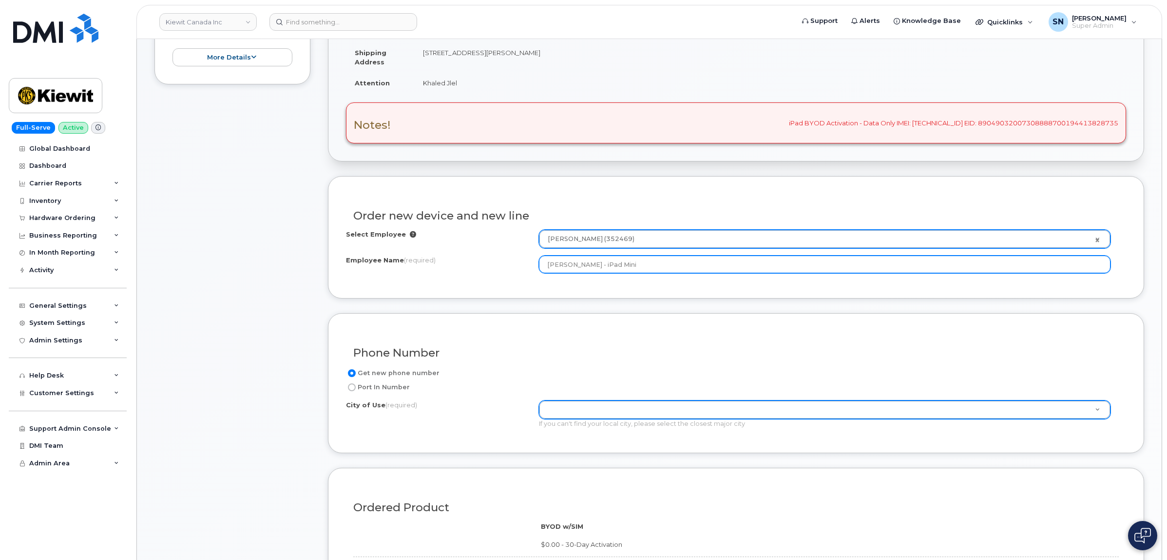
type input "[PERSON_NAME] - iPad Mini"
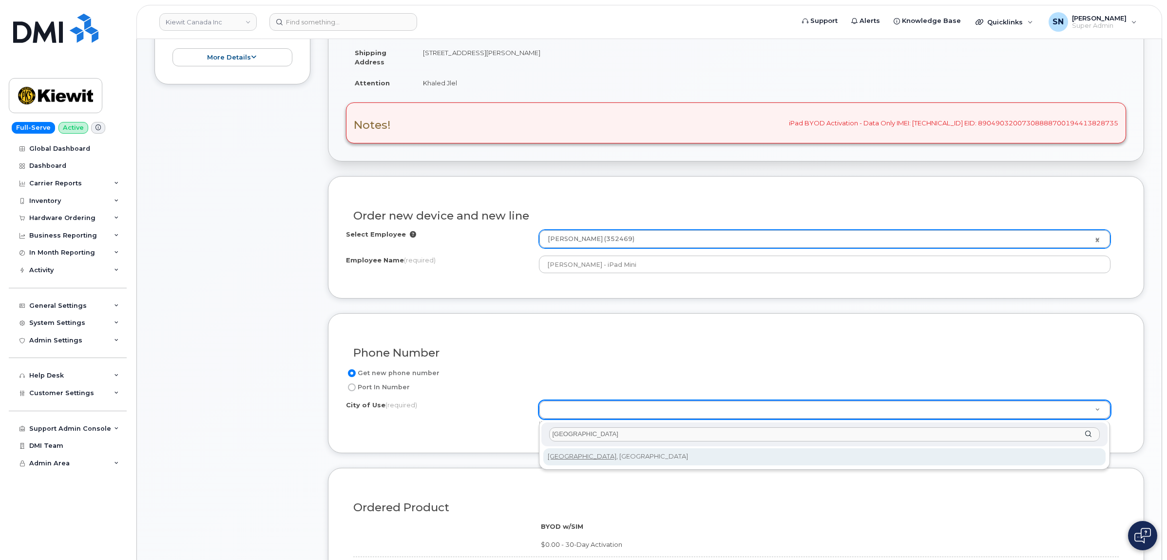
type input "MONTREAL"
type input "7229"
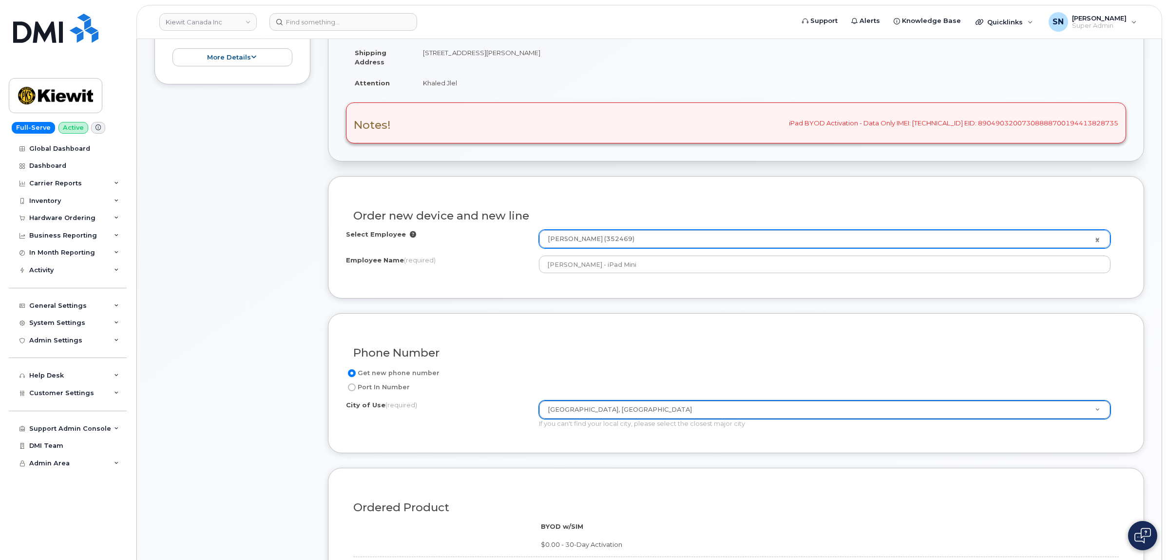
click at [495, 435] on div "Get new phone number Port In Number City of Use (required) Montreal, Quebec 722…" at bounding box center [736, 401] width 780 height 68
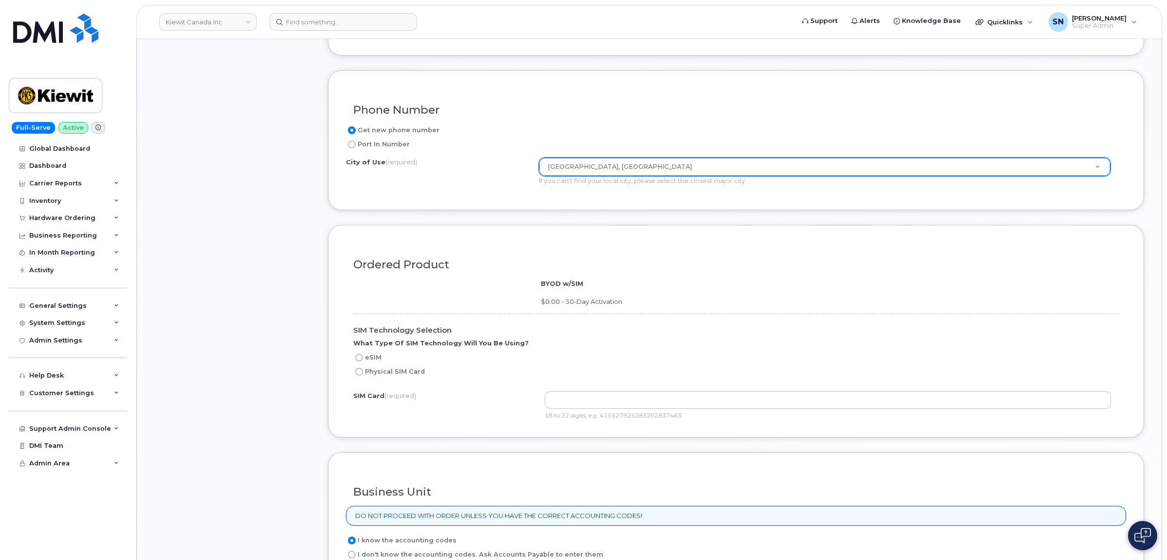
scroll to position [487, 0]
click at [364, 359] on label "eSIM" at bounding box center [367, 356] width 28 height 12
click at [363, 359] on input "eSIM" at bounding box center [359, 356] width 8 height 8
radio input "true"
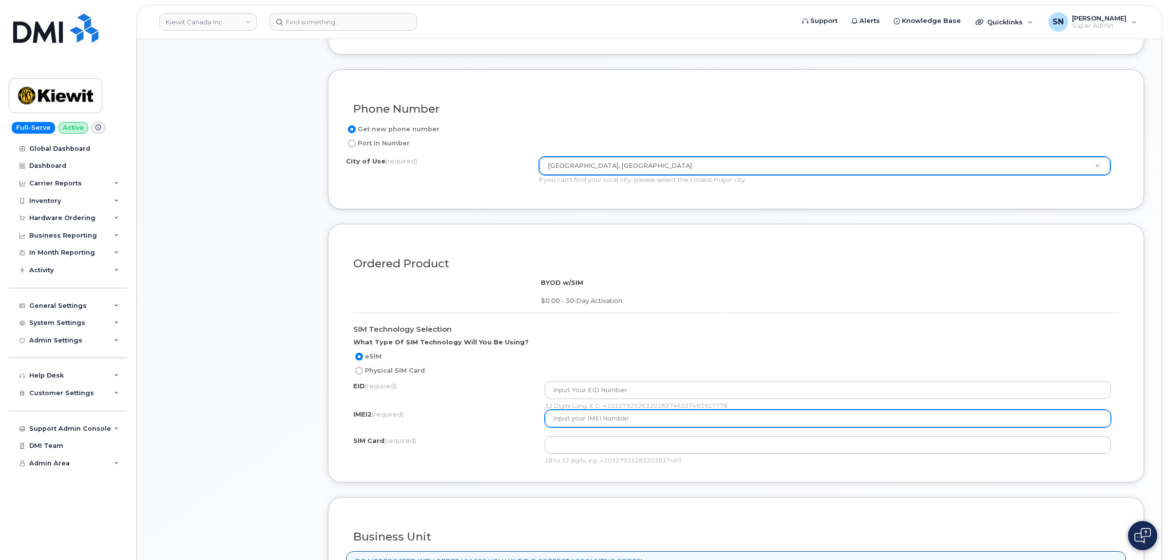
click at [604, 425] on input "text" at bounding box center [828, 418] width 566 height 18
paste input "357153139680959"
type input "357153139680959"
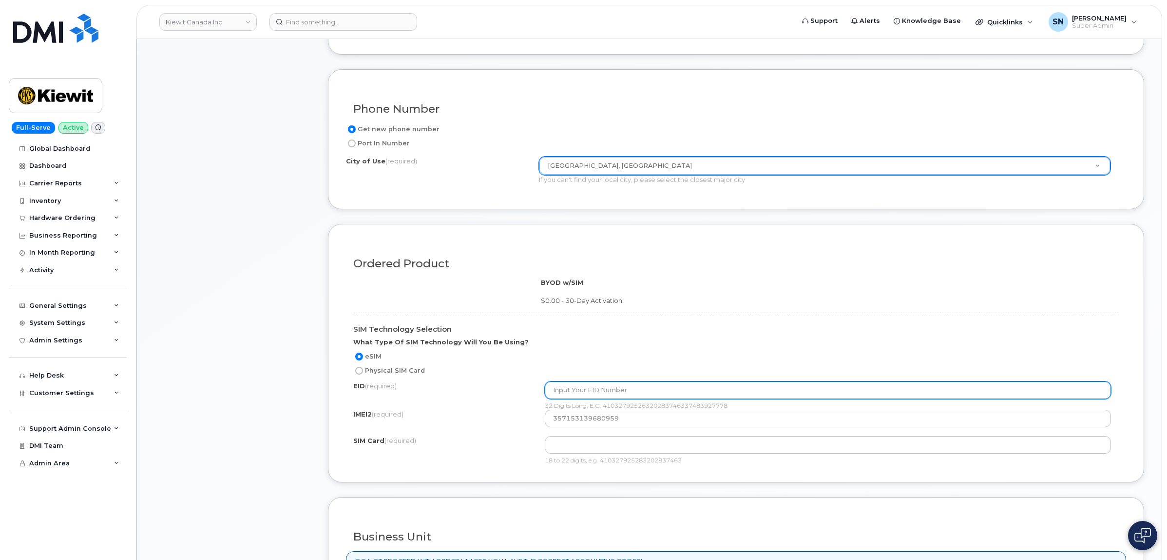
click at [661, 393] on input "text" at bounding box center [828, 390] width 566 height 18
paste input "89049032007308888700194413828735"
type input "89049032007308888700194413828735"
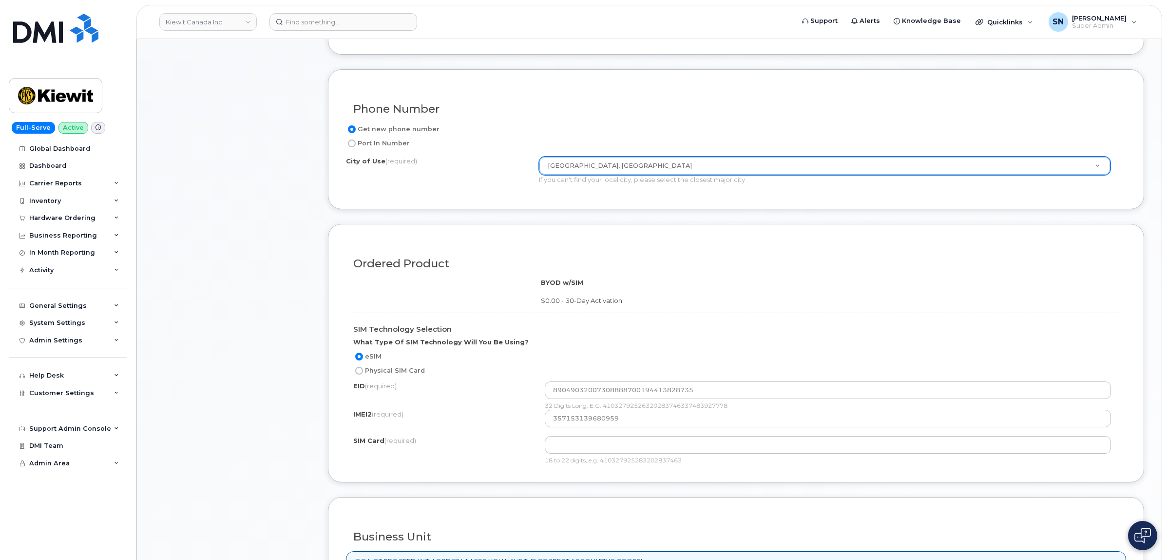
click at [468, 406] on div "EID (required) 89049032007308888700194413828735 32 Digits Long, E.G. 4103279252…" at bounding box center [736, 395] width 766 height 28
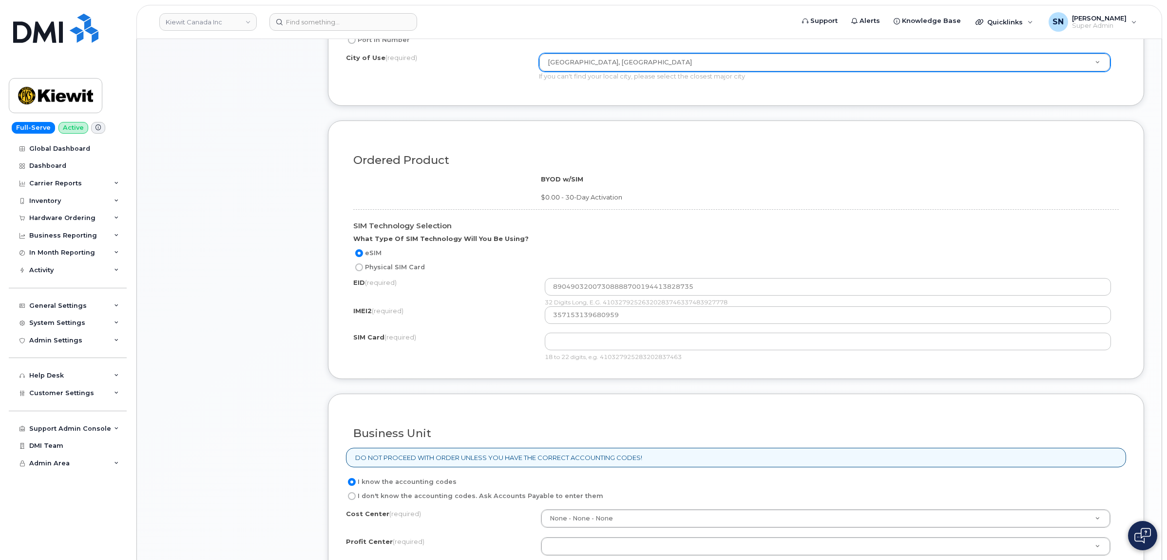
scroll to position [731, 0]
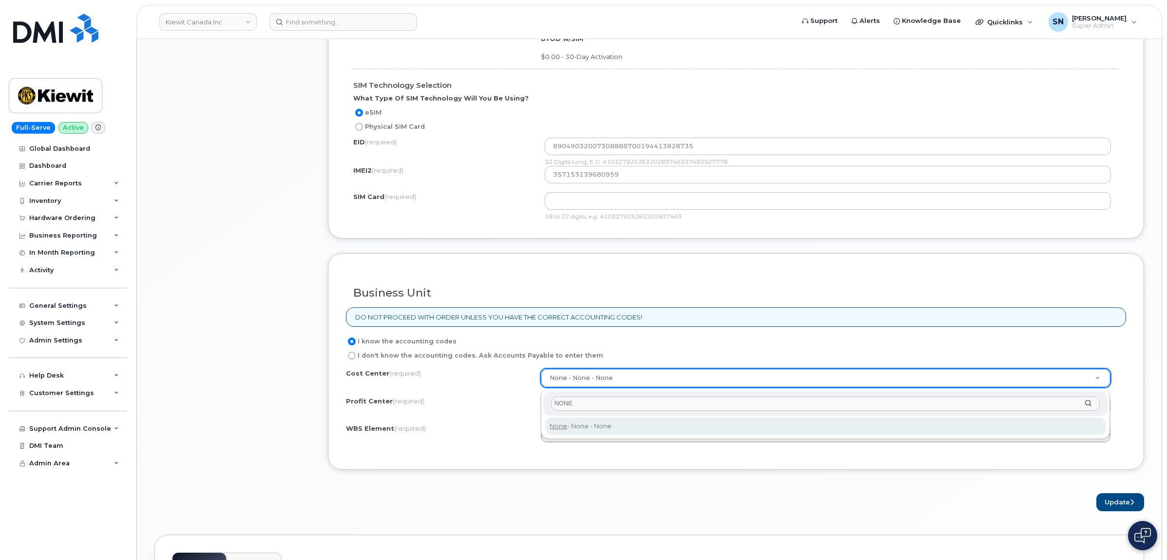
type input "NONE"
type input "None"
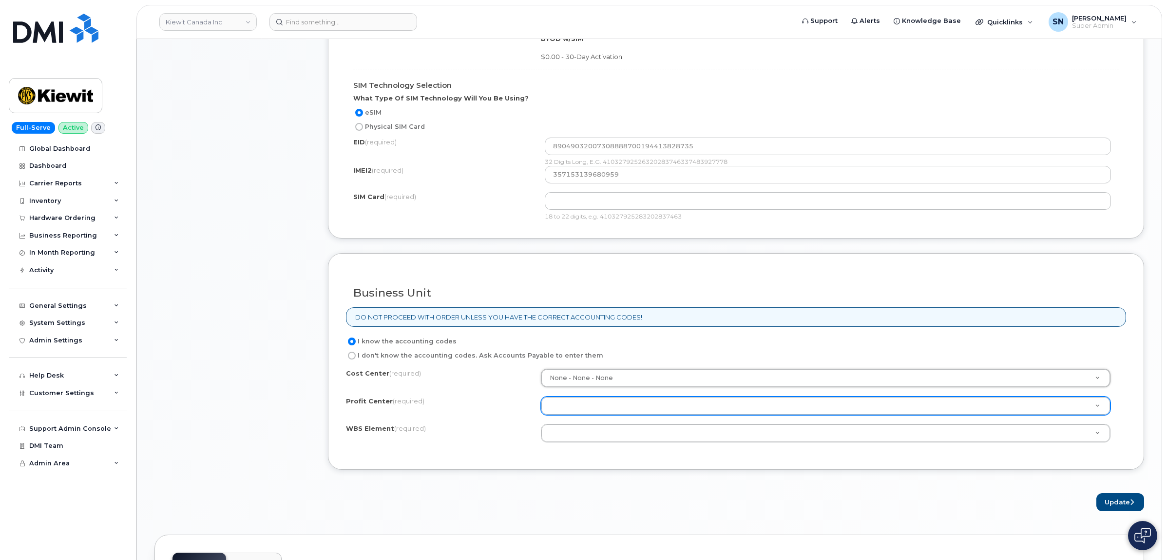
click at [577, 415] on div at bounding box center [826, 405] width 570 height 19
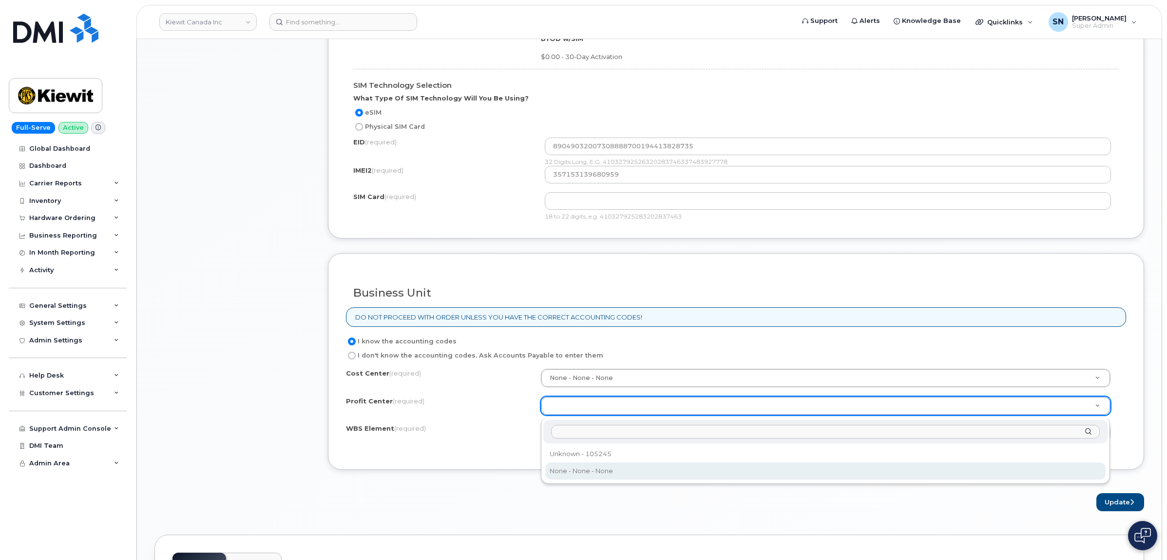
select select "None"
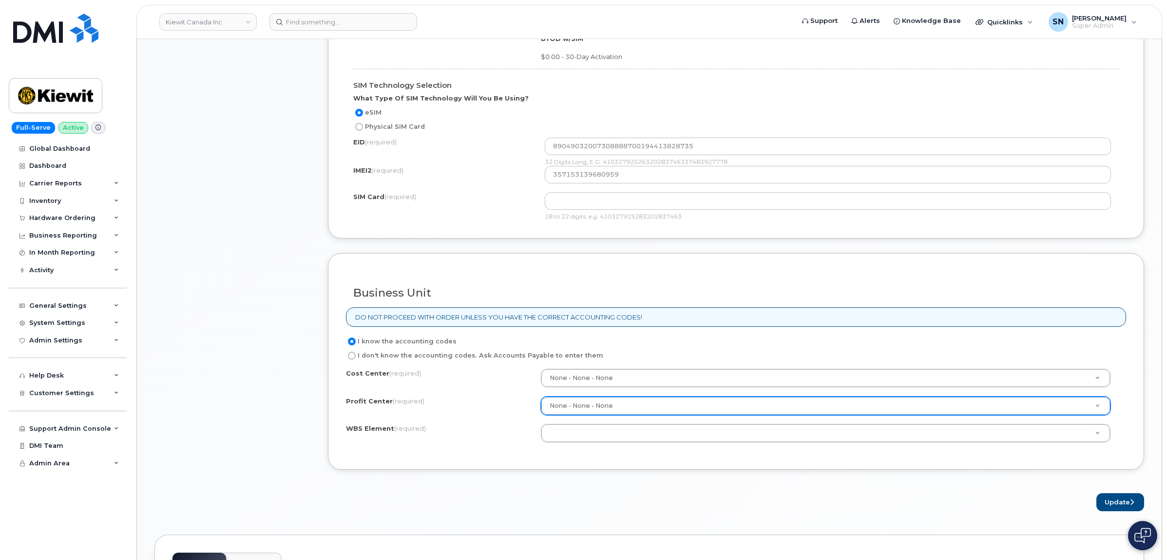
click at [485, 447] on div "Cost Center (required) None - None - None None Profit Center (required) None - …" at bounding box center [736, 410] width 780 height 83
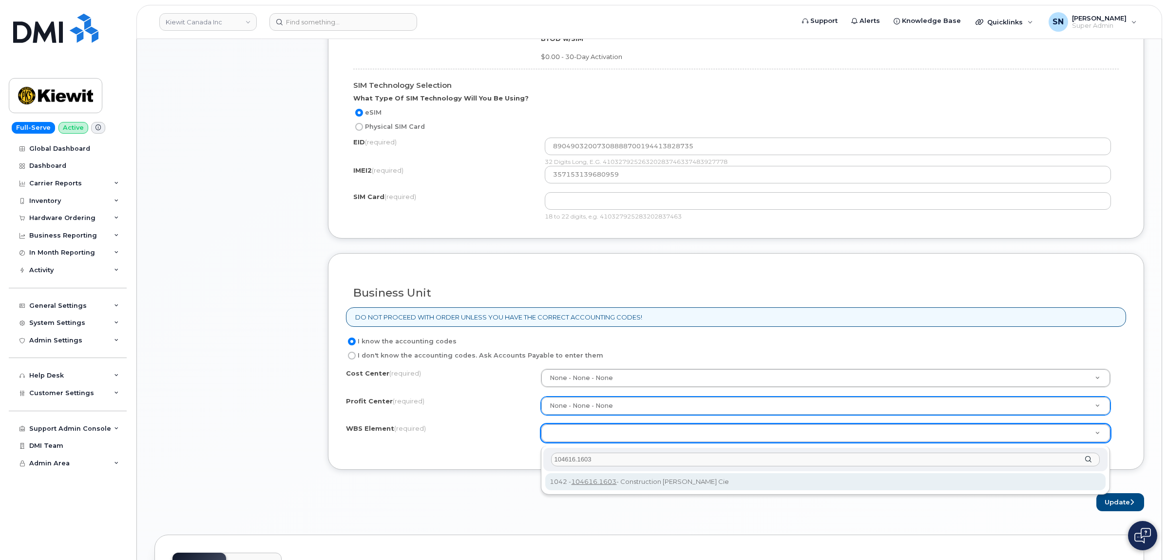
type input "104616.1603"
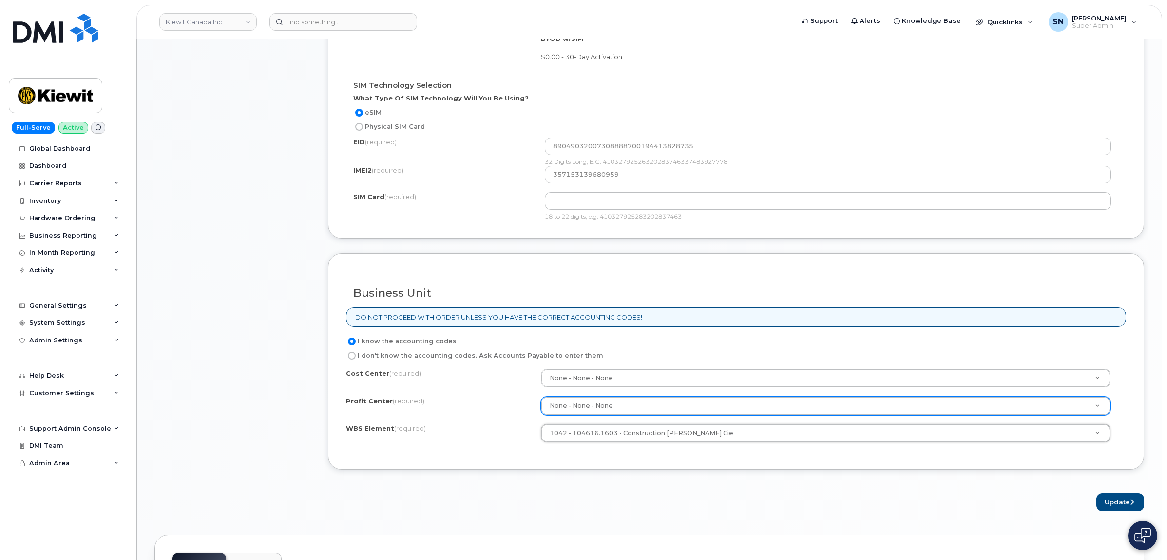
click at [721, 480] on form "Existing User Additional cost to upgrading the device Selected device is Eligib…" at bounding box center [736, 100] width 817 height 822
click at [1112, 509] on button "Update" at bounding box center [1121, 502] width 48 height 18
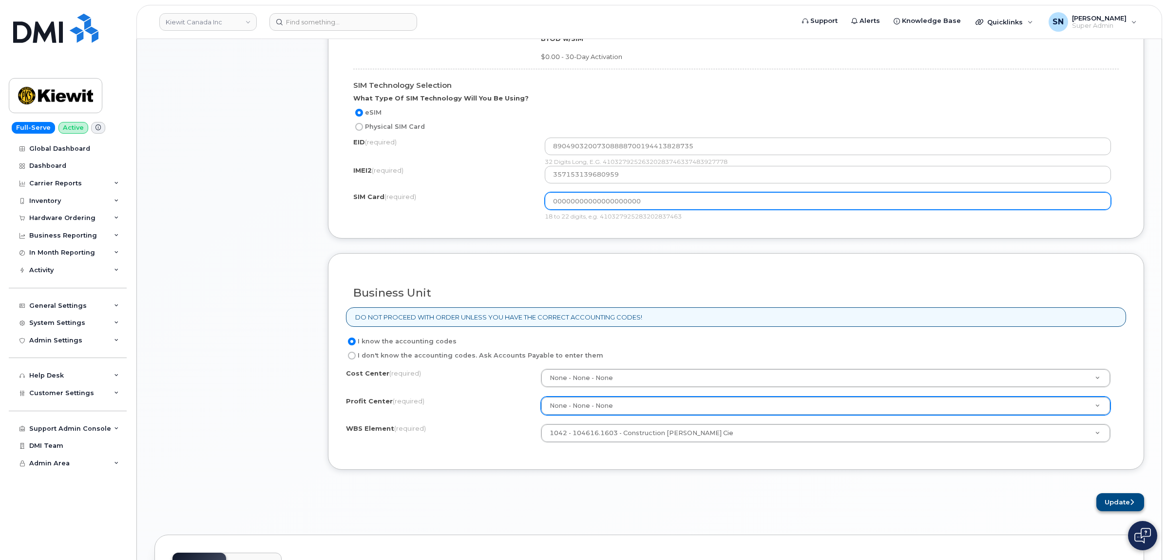
type input "00000000000000000000"
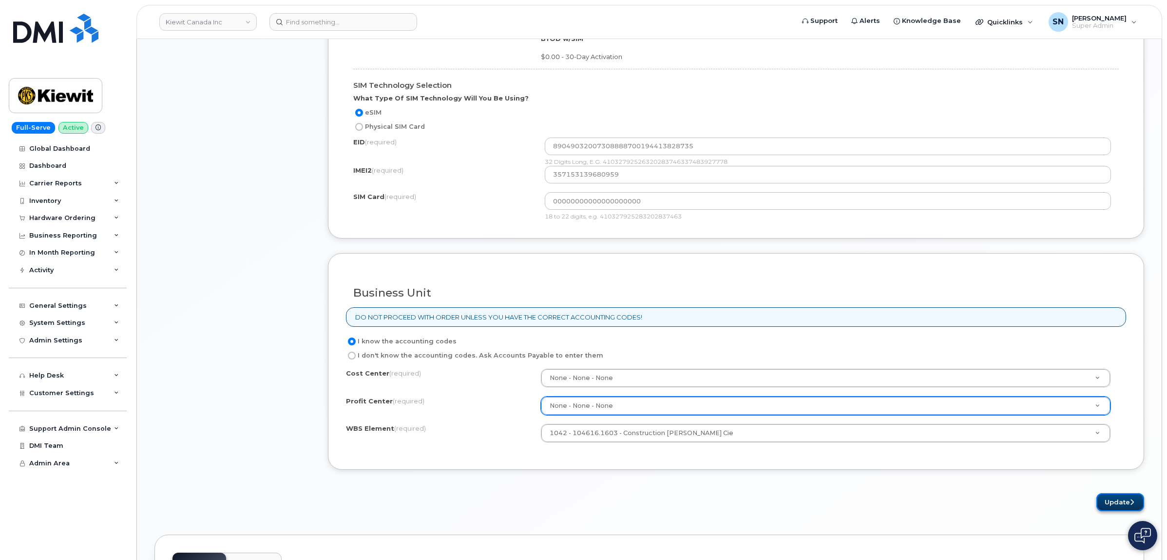
click at [1119, 503] on button "Update" at bounding box center [1121, 502] width 48 height 18
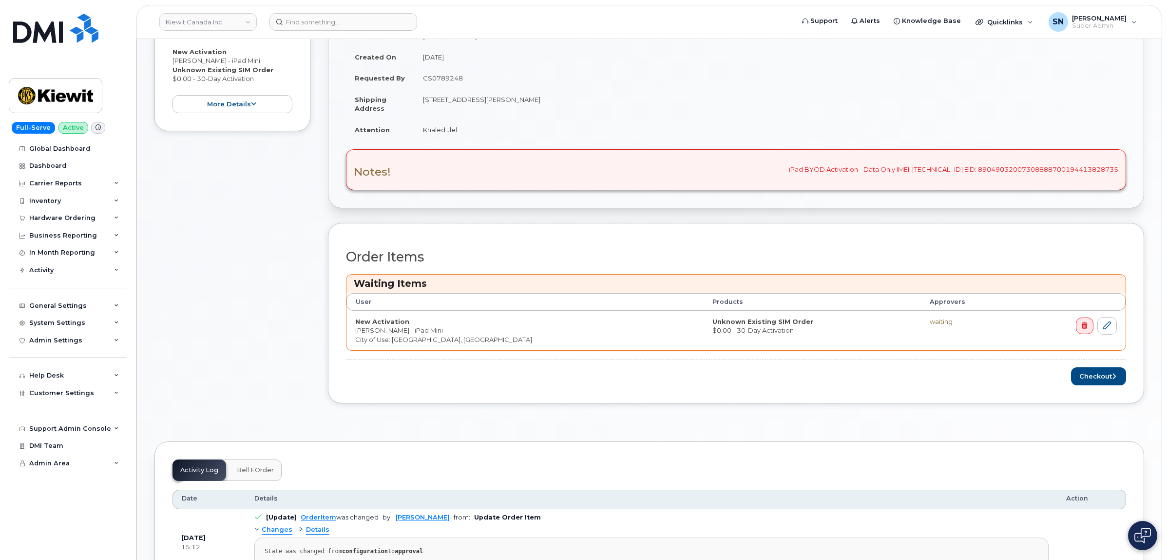
scroll to position [244, 0]
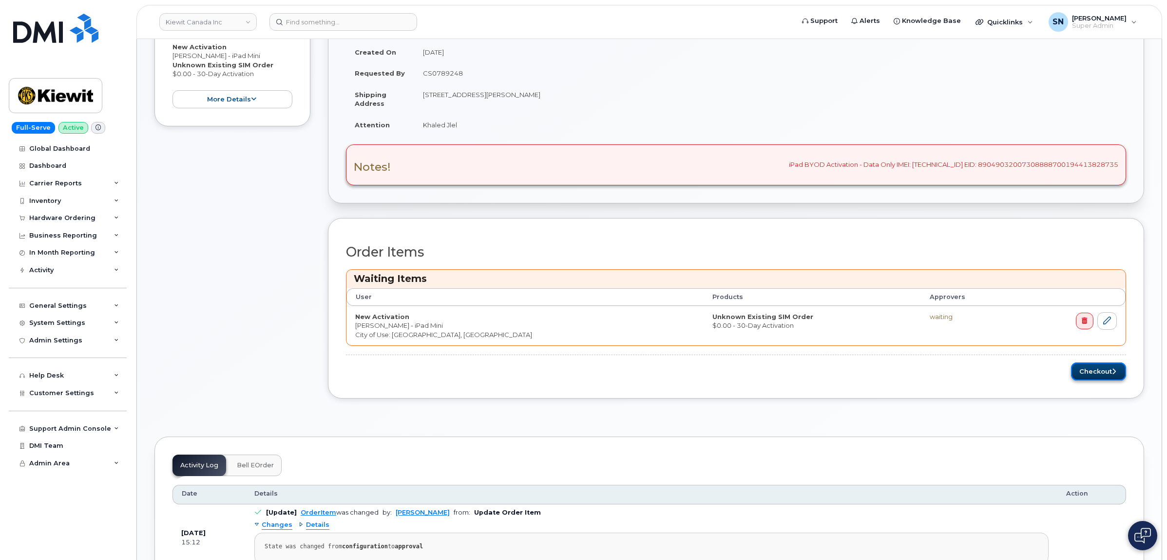
click at [1091, 373] on button "Checkout" at bounding box center [1098, 371] width 55 height 18
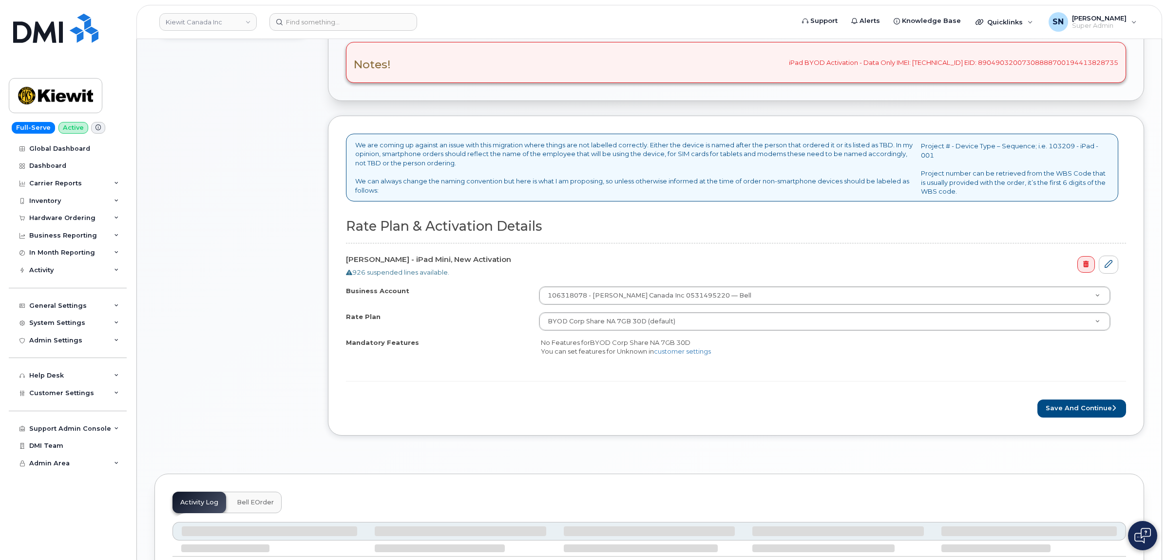
scroll to position [305, 0]
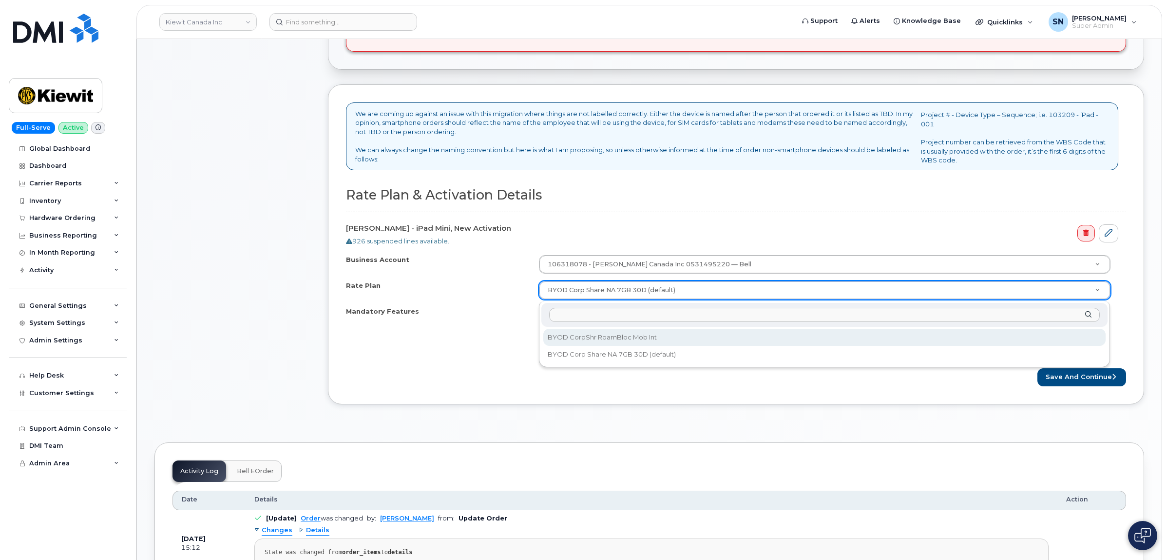
select select "BYOD CorpShr RoamBloc Mob Int"
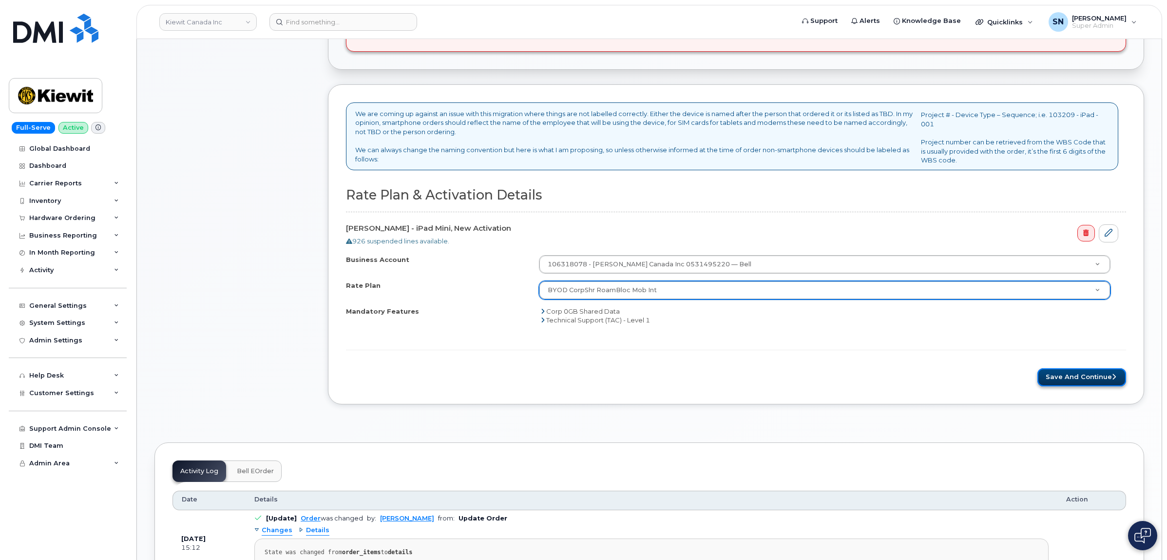
click at [1073, 373] on button "Save and Continue" at bounding box center [1082, 377] width 89 height 18
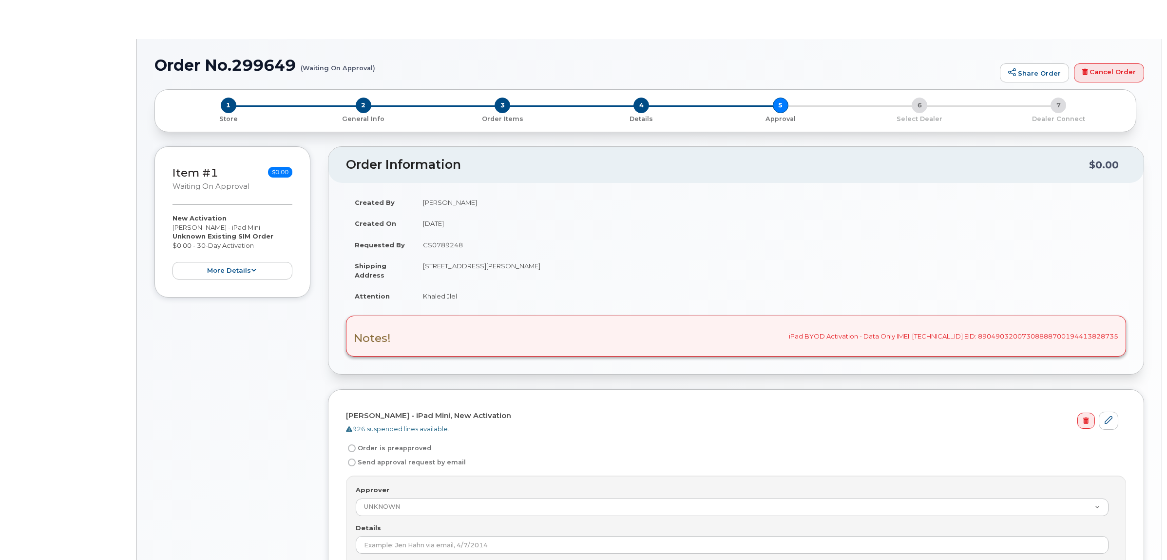
radio input "true"
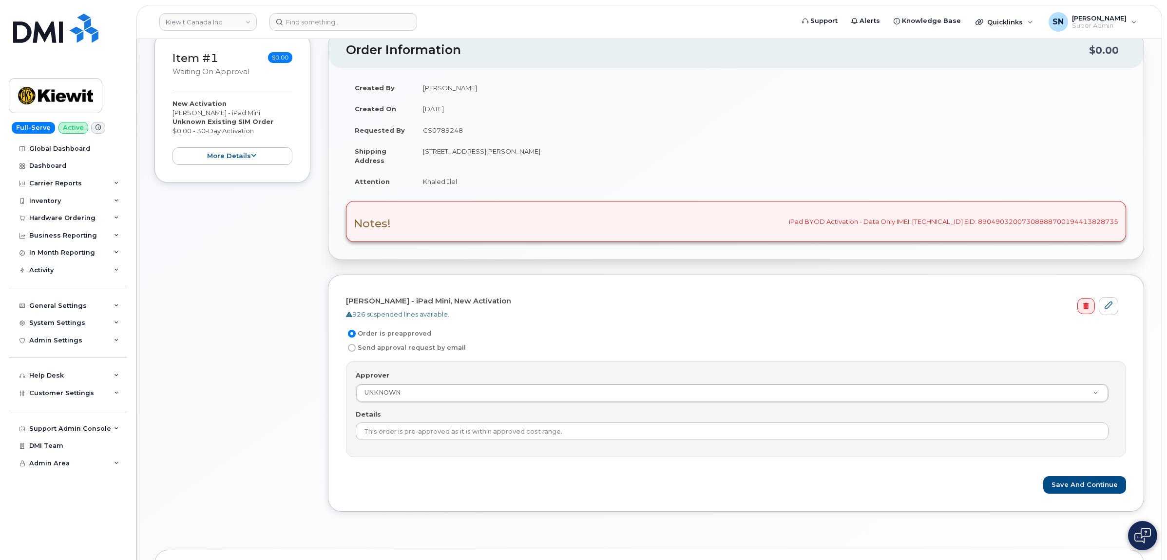
scroll to position [183, 0]
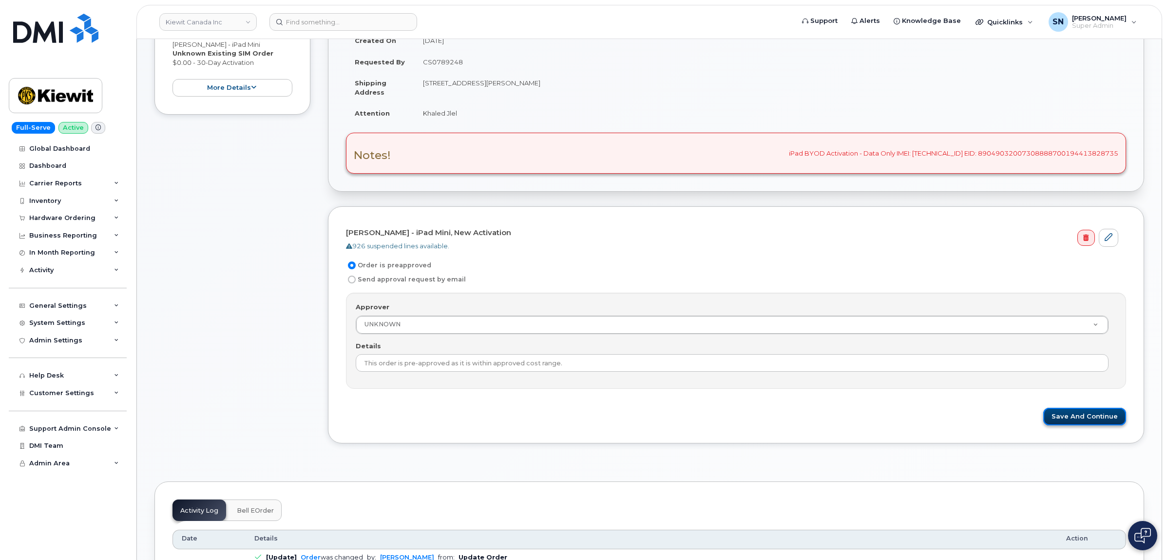
click at [1112, 417] on button "Save and Continue" at bounding box center [1085, 417] width 83 height 18
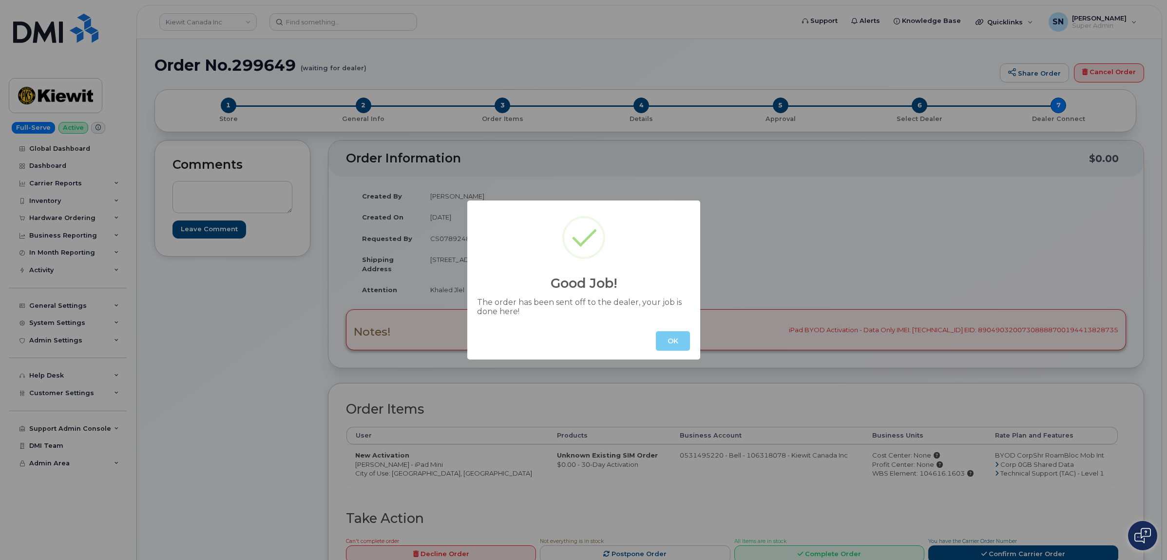
click at [676, 344] on button "OK" at bounding box center [673, 340] width 34 height 19
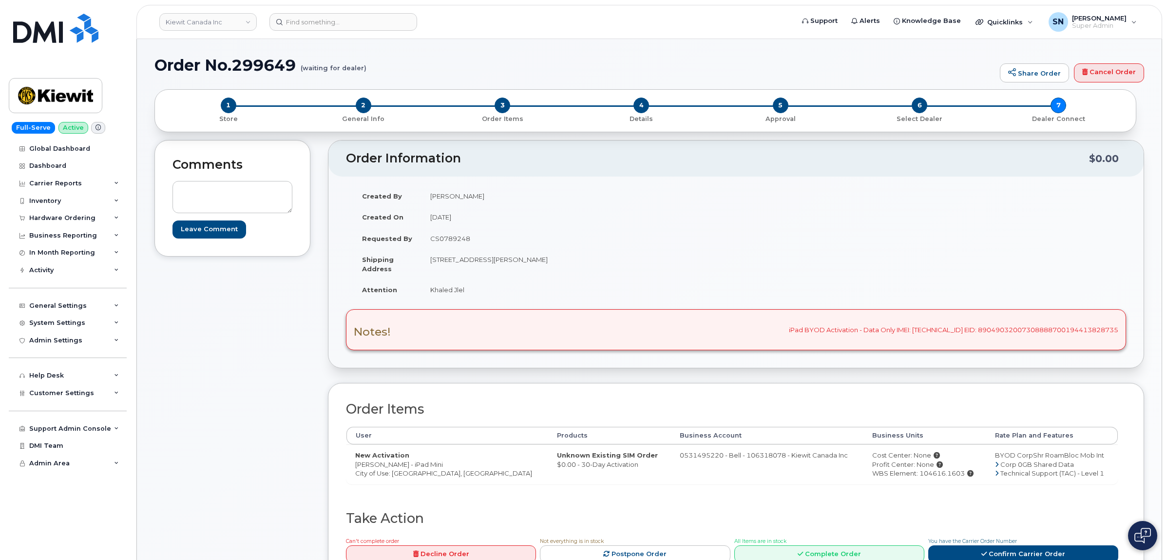
click at [288, 331] on div "Comments Leave Comment" at bounding box center [233, 370] width 156 height 460
